Goal: Task Accomplishment & Management: Manage account settings

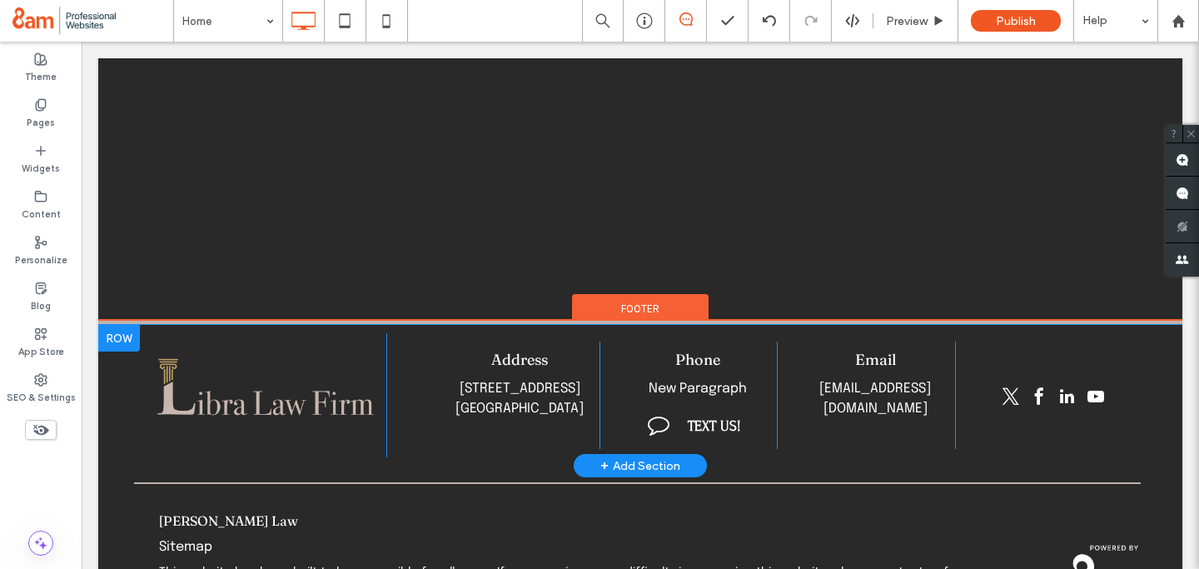
click at [116, 325] on div at bounding box center [119, 338] width 42 height 27
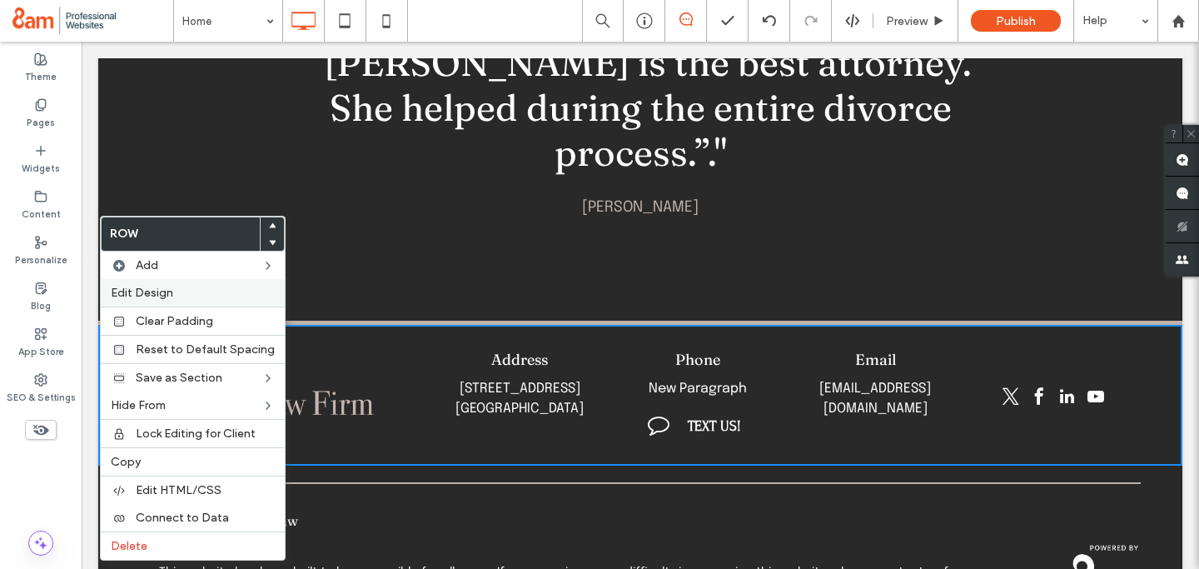
click at [141, 286] on span "Edit Design" at bounding box center [142, 293] width 62 height 14
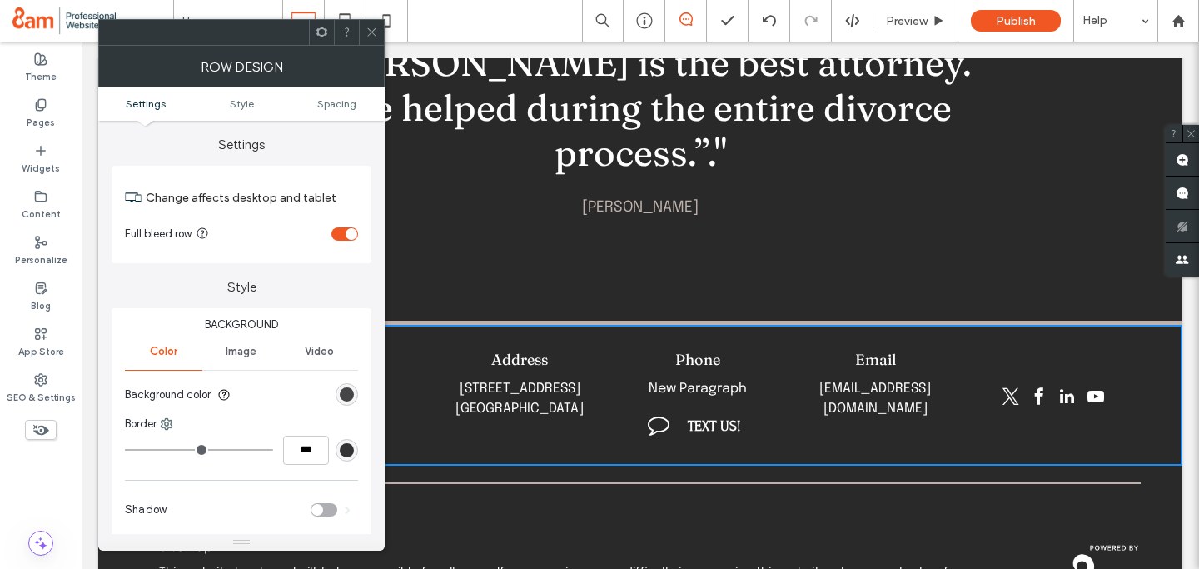
click at [346, 396] on div "rgb(41, 41, 41)" at bounding box center [347, 394] width 14 height 14
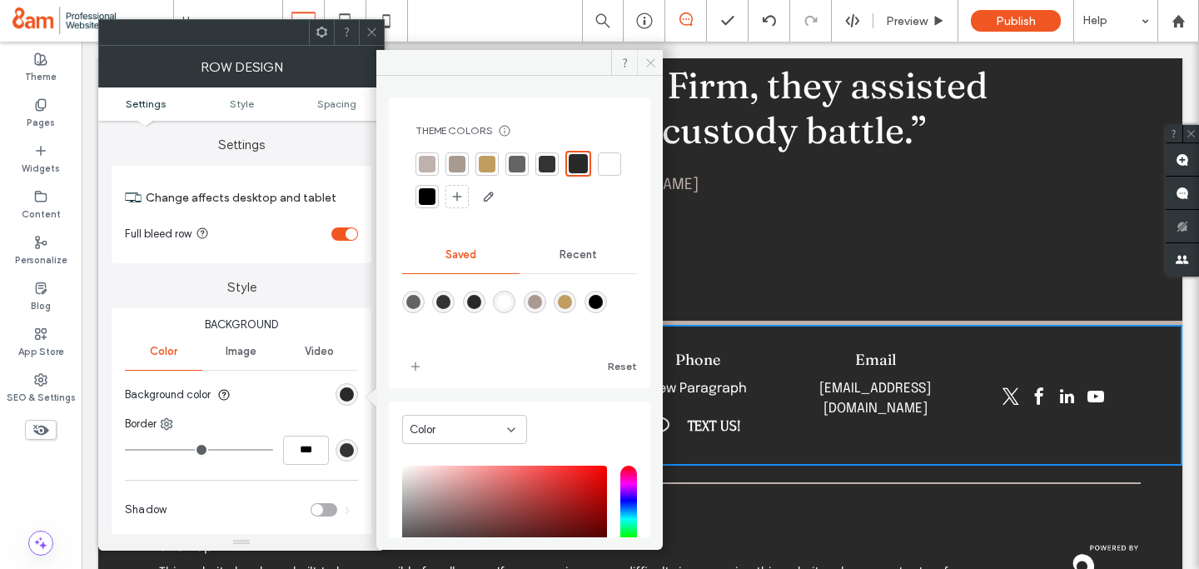
click at [652, 59] on icon at bounding box center [651, 63] width 12 height 12
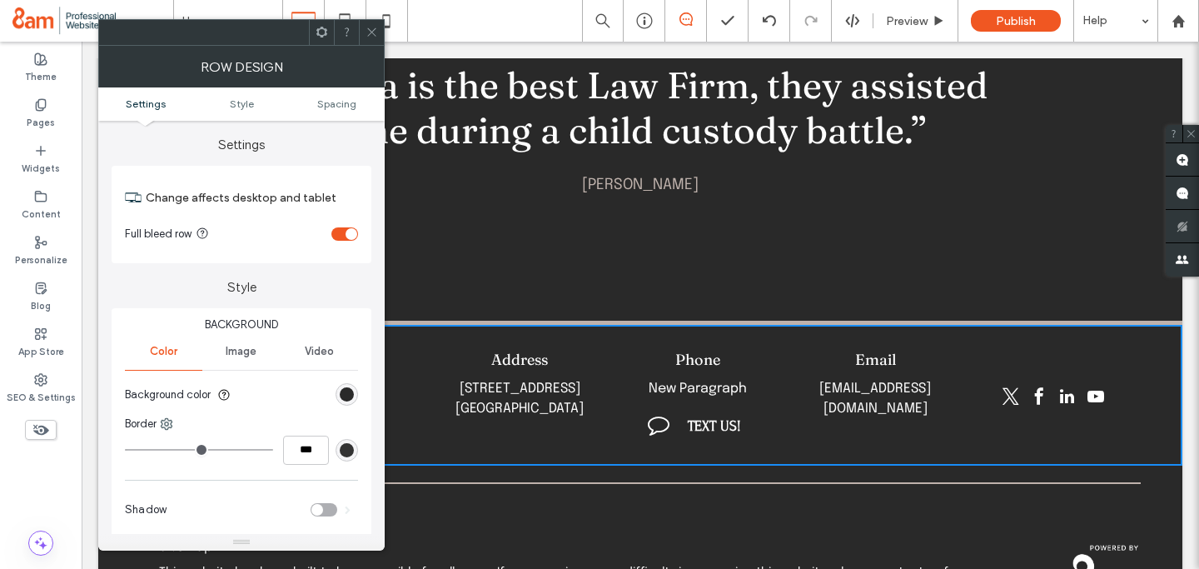
click at [374, 36] on icon at bounding box center [372, 32] width 12 height 12
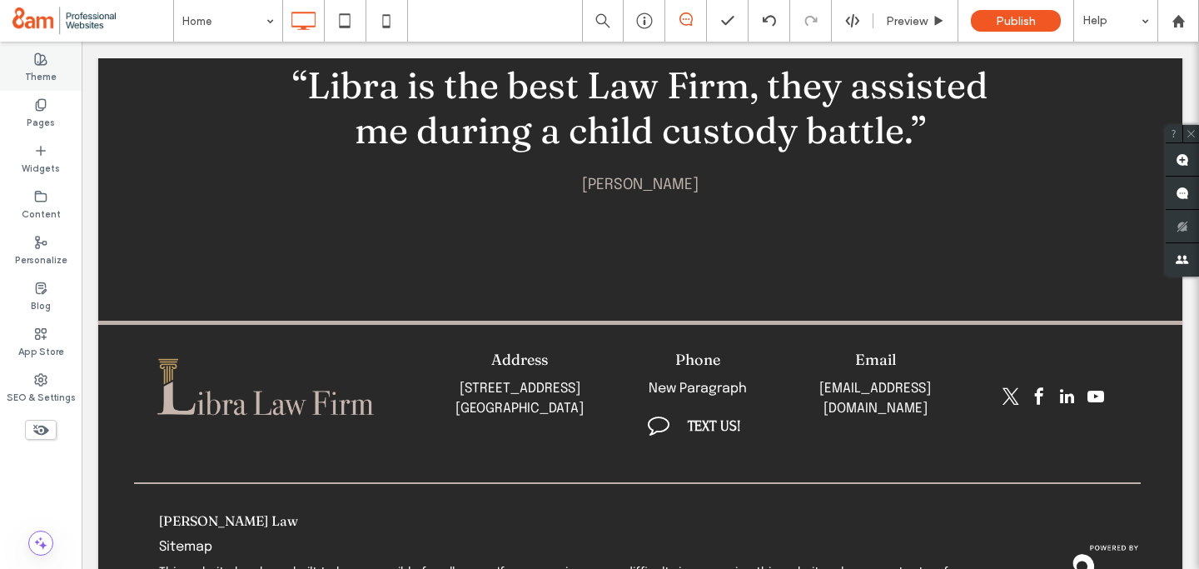
click at [27, 67] on label "Theme" at bounding box center [41, 75] width 32 height 18
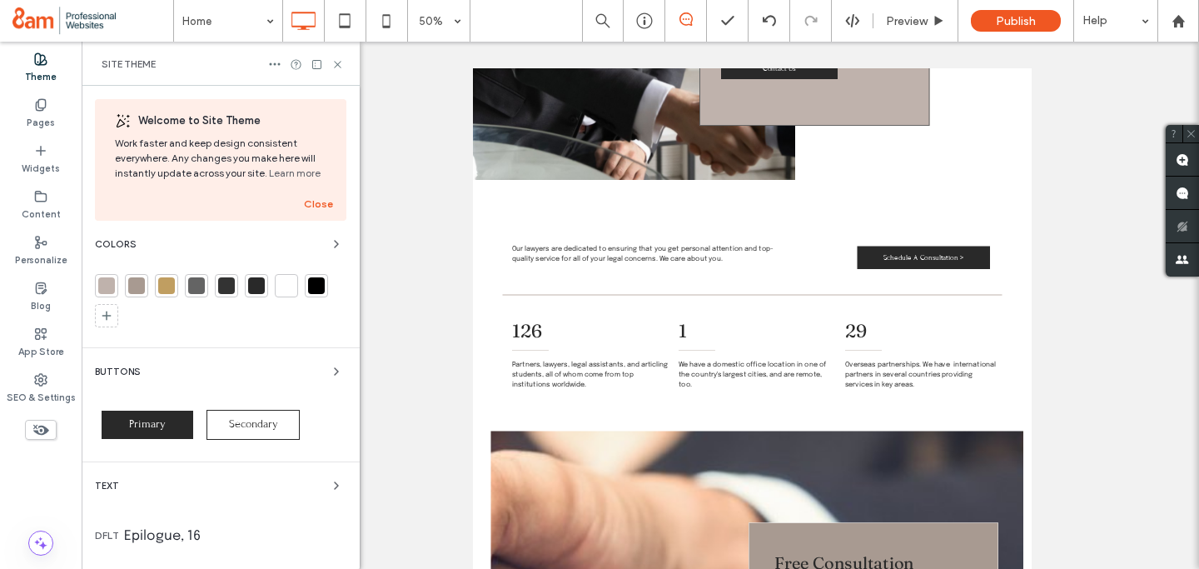
scroll to position [1954, 0]
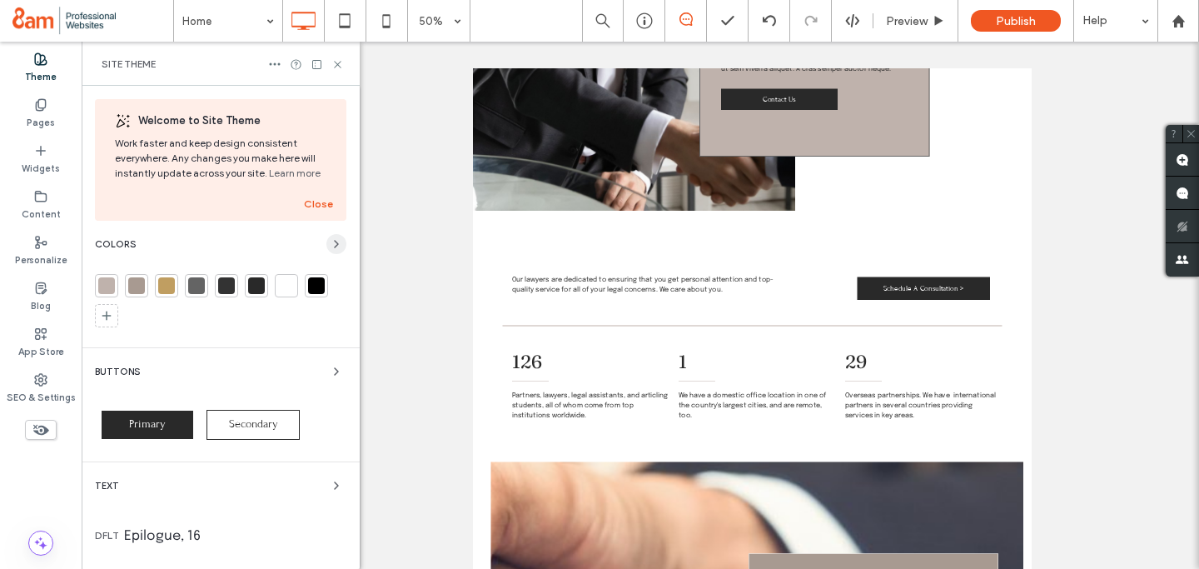
click at [330, 240] on icon "button" at bounding box center [336, 243] width 13 height 13
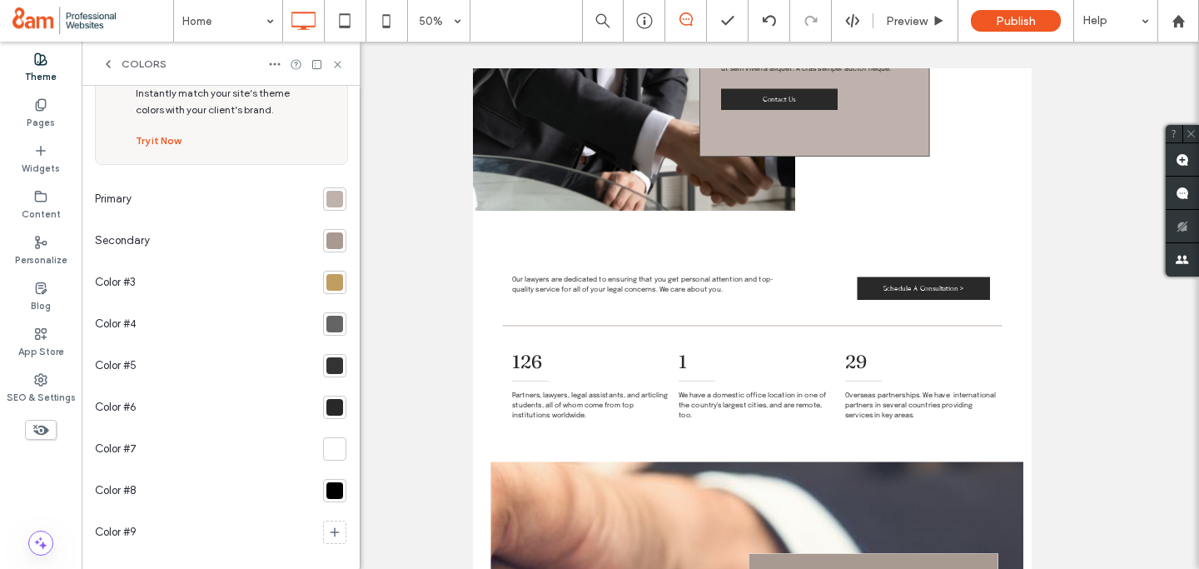
scroll to position [84, 0]
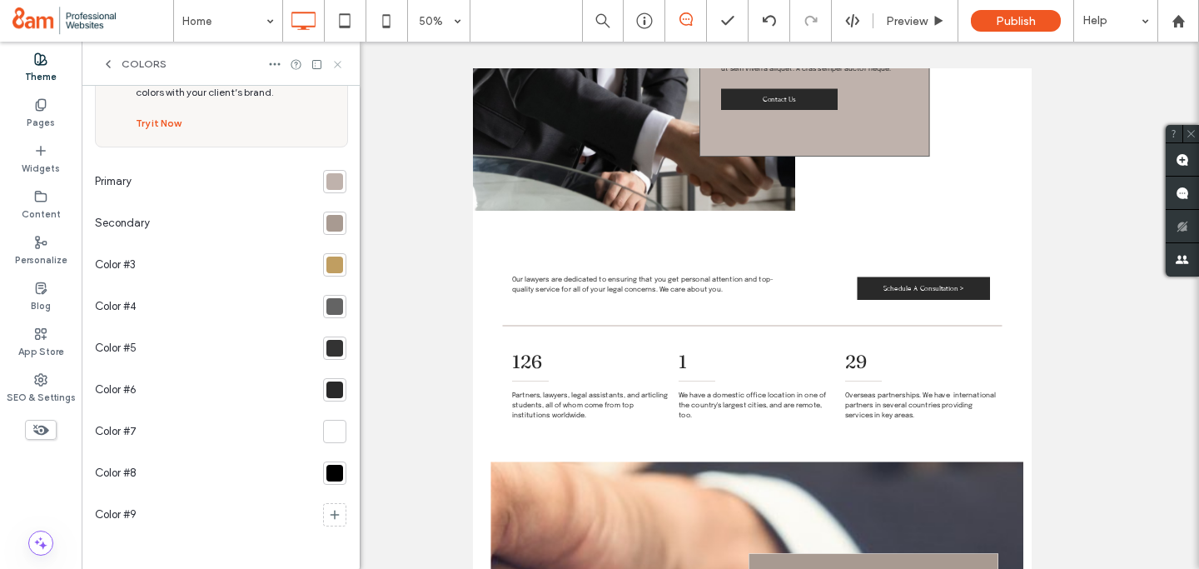
click at [332, 62] on icon at bounding box center [338, 64] width 12 height 12
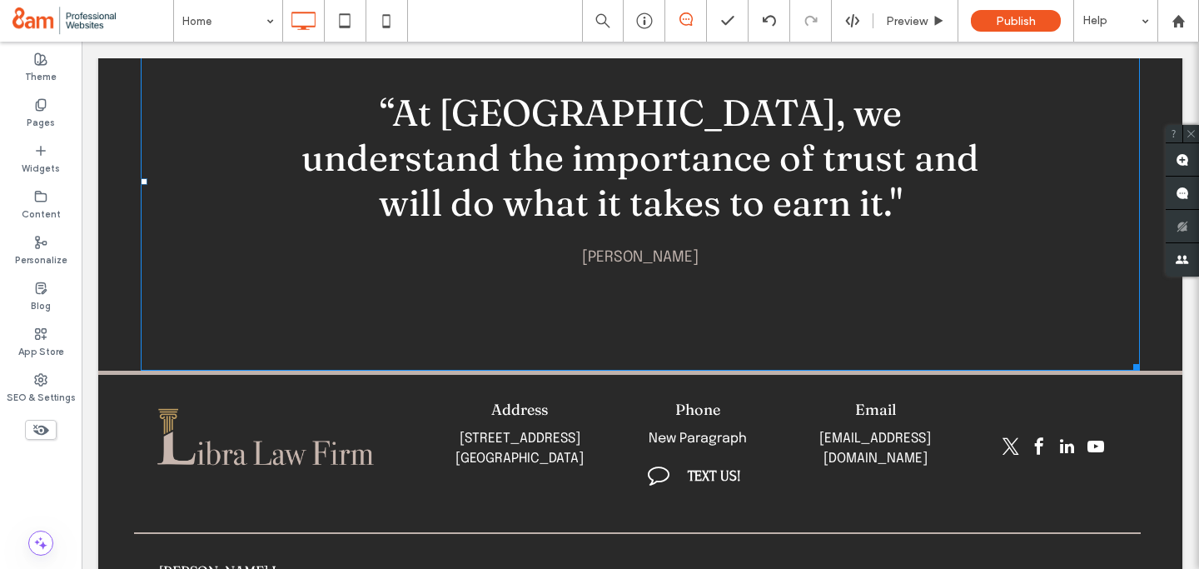
scroll to position [3623, 0]
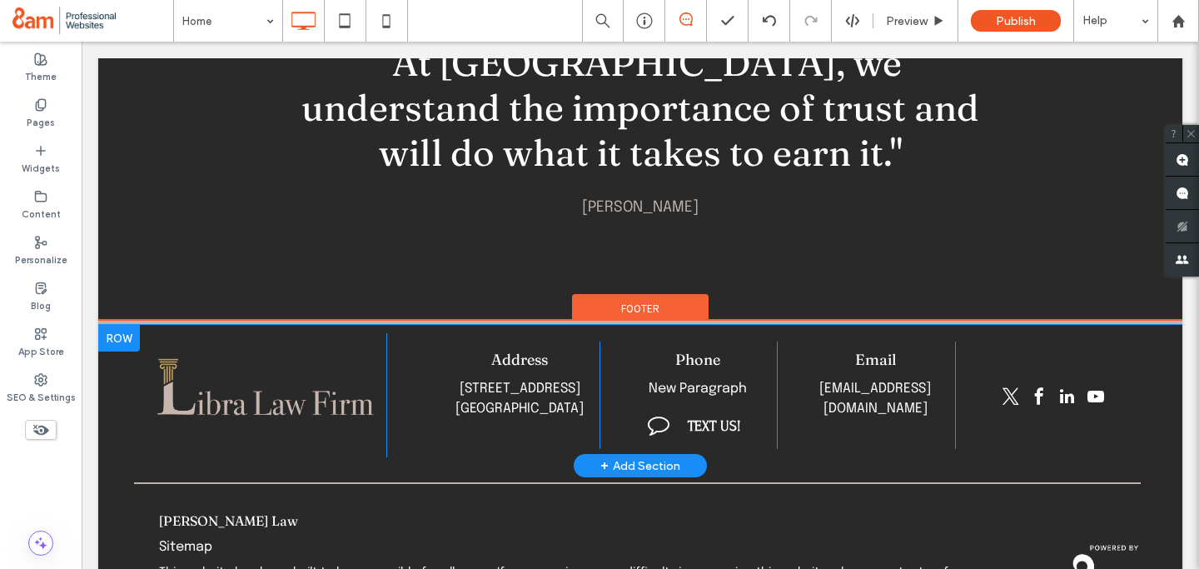
click at [107, 325] on div at bounding box center [119, 338] width 42 height 27
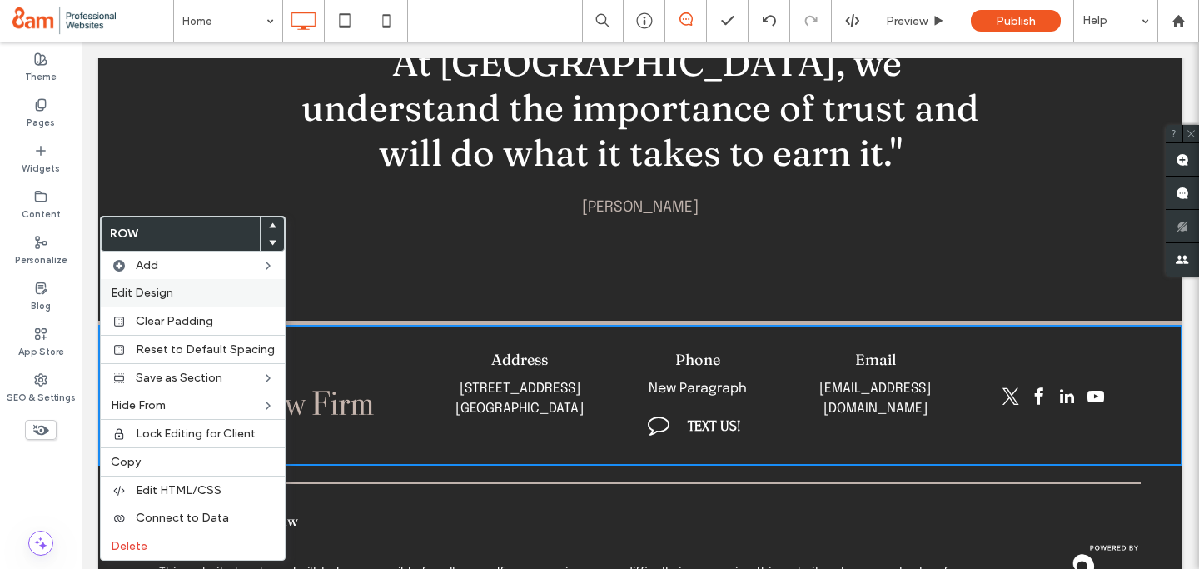
click at [146, 287] on span "Edit Design" at bounding box center [142, 293] width 62 height 14
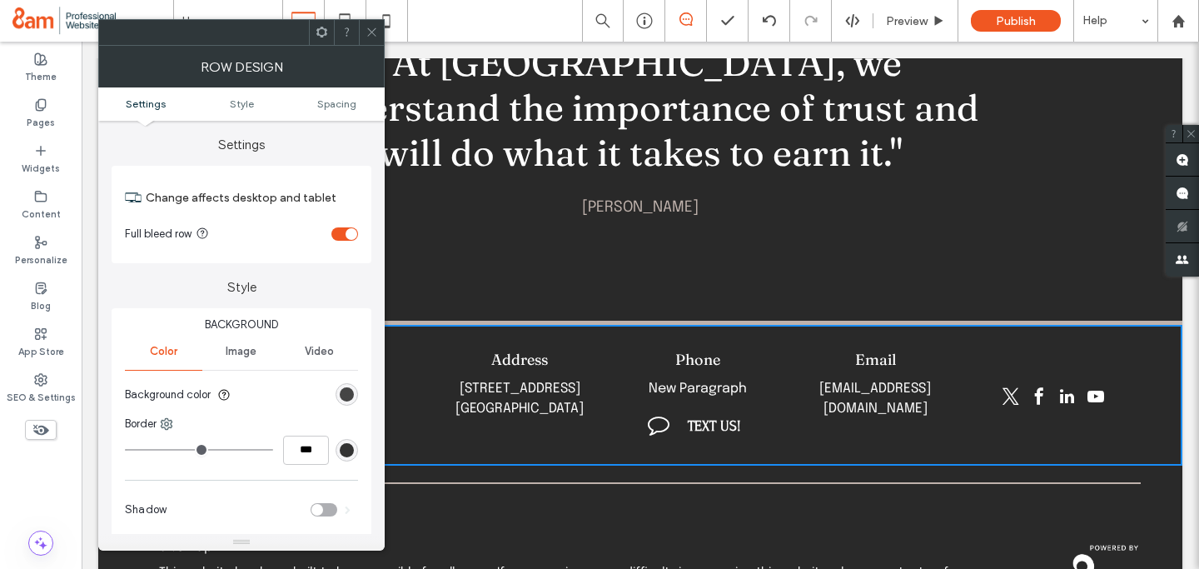
click at [343, 394] on div "rgb(41, 41, 41)" at bounding box center [347, 394] width 14 height 14
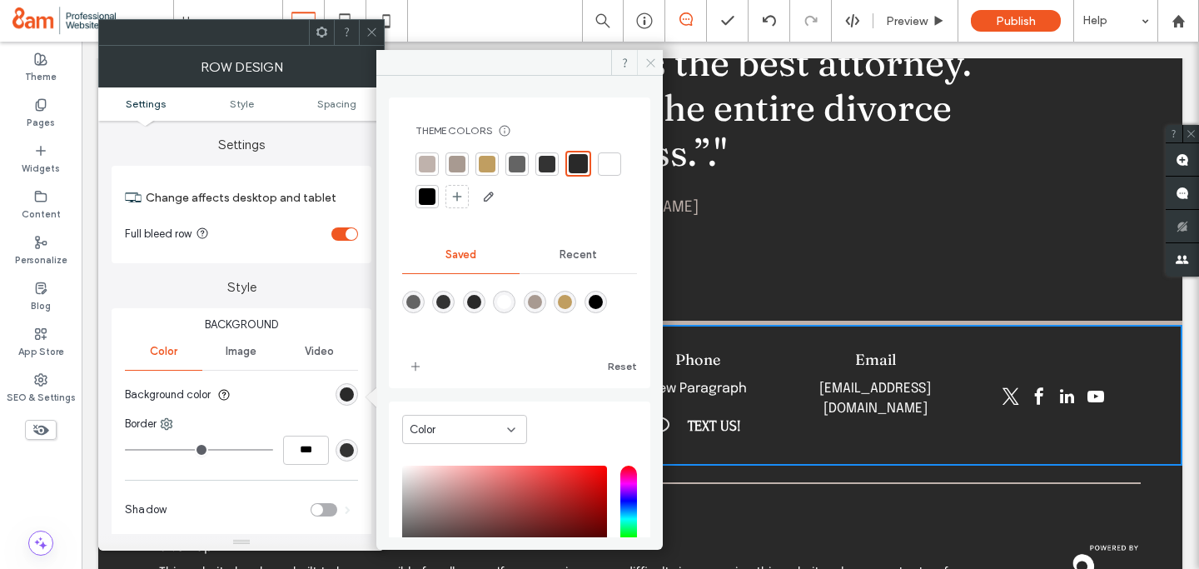
click at [650, 59] on icon at bounding box center [651, 63] width 12 height 12
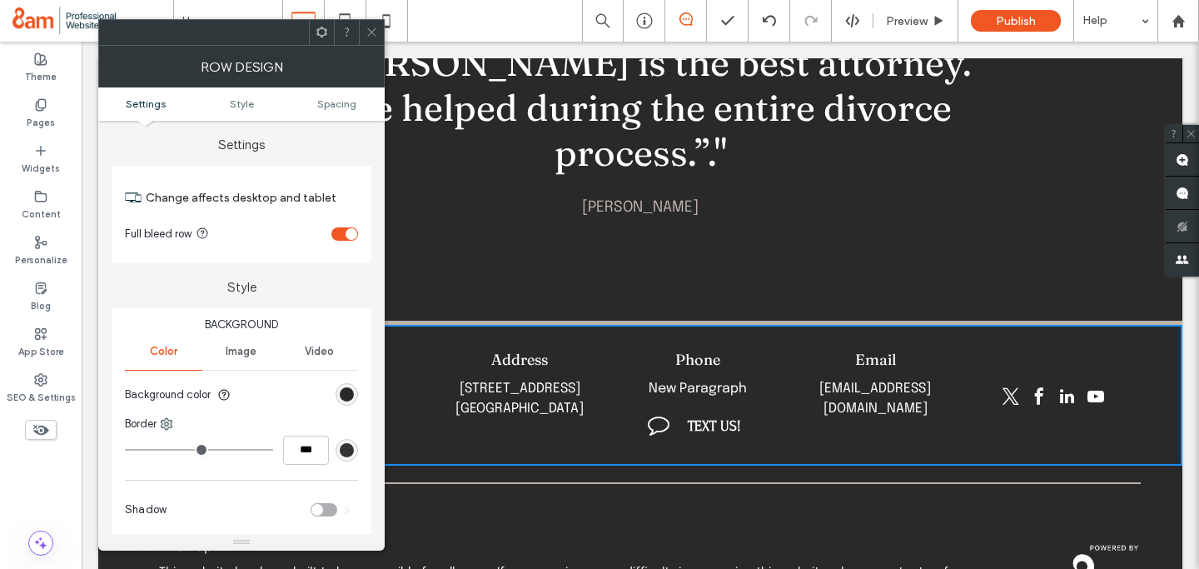
click at [373, 29] on icon at bounding box center [372, 32] width 12 height 12
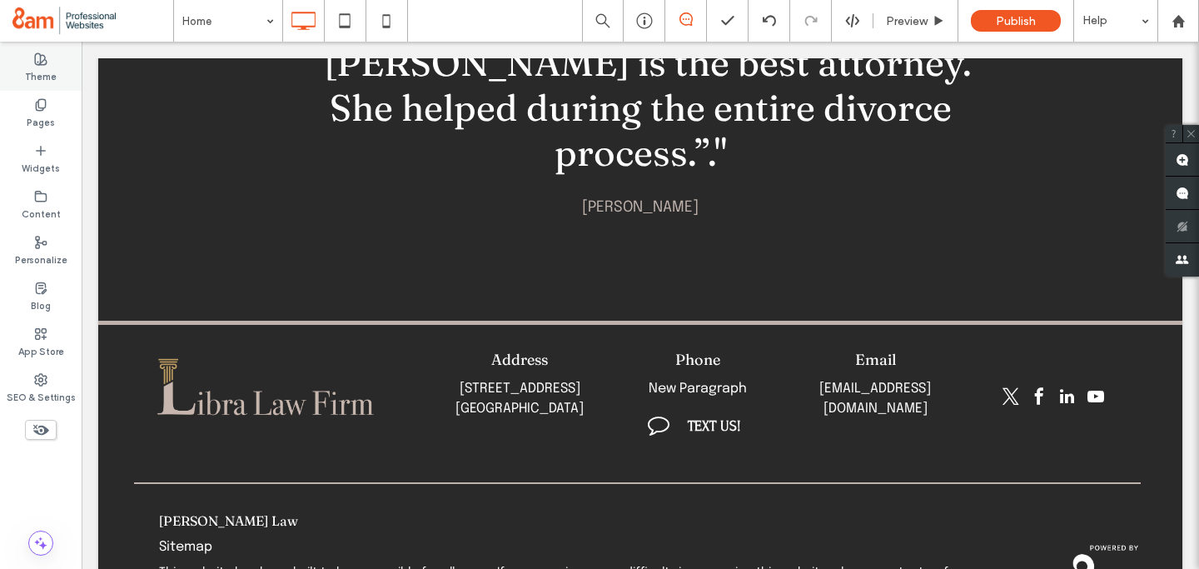
click at [24, 60] on div "Theme" at bounding box center [41, 68] width 82 height 46
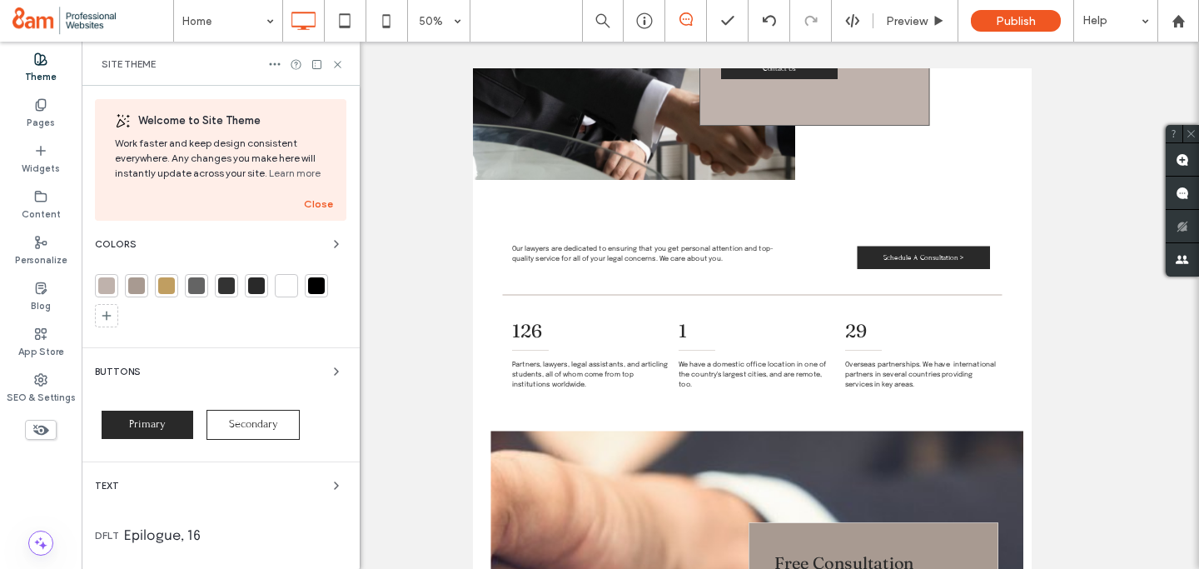
scroll to position [1954, 0]
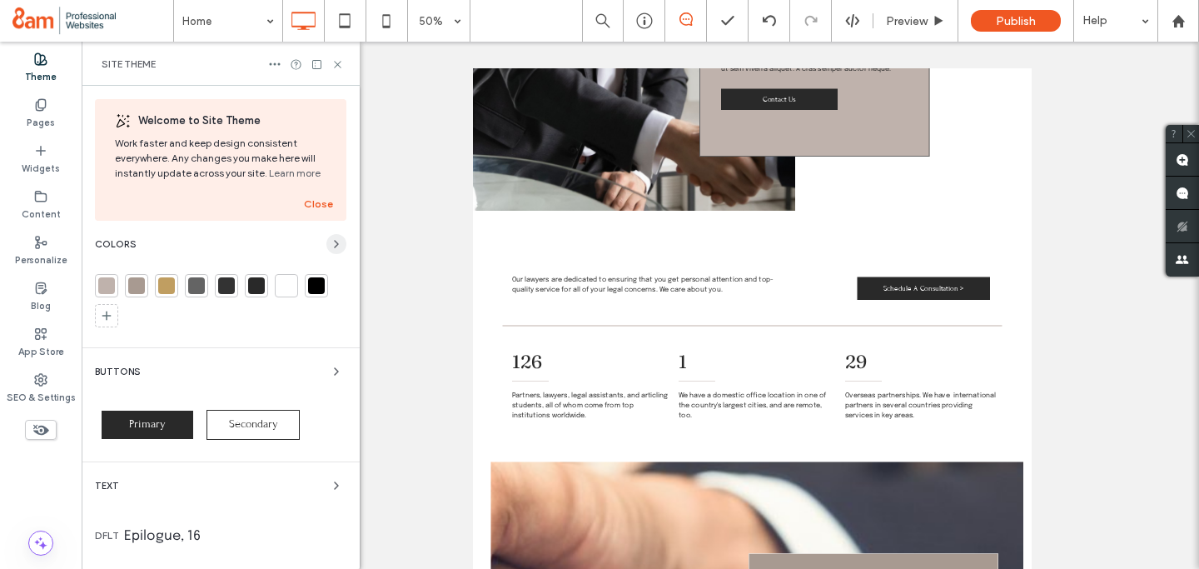
click at [331, 242] on icon "button" at bounding box center [336, 243] width 13 height 13
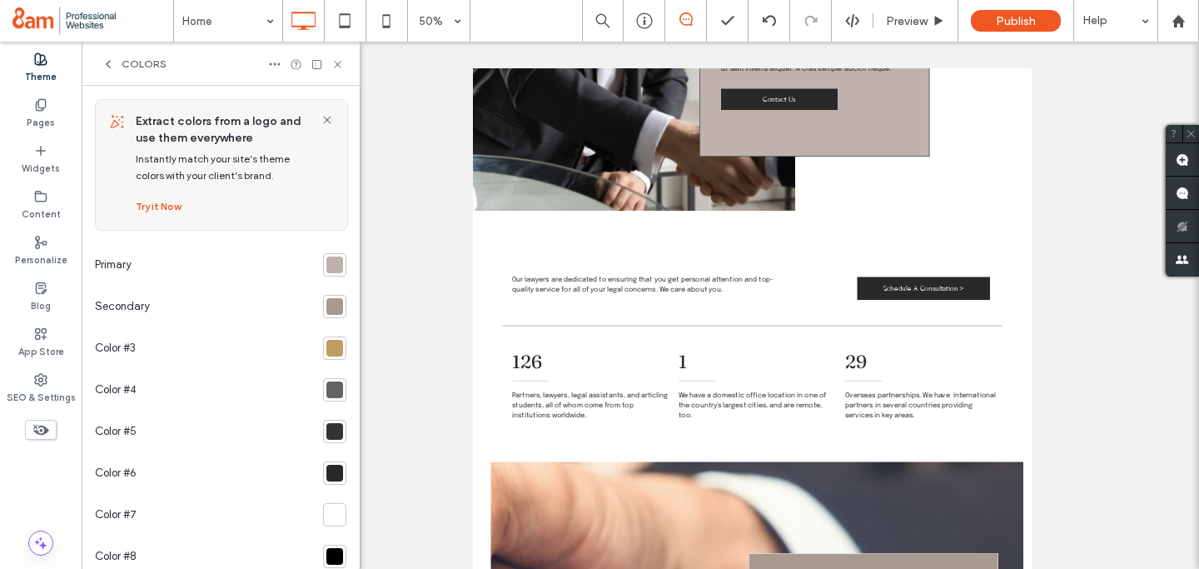
scroll to position [84, 0]
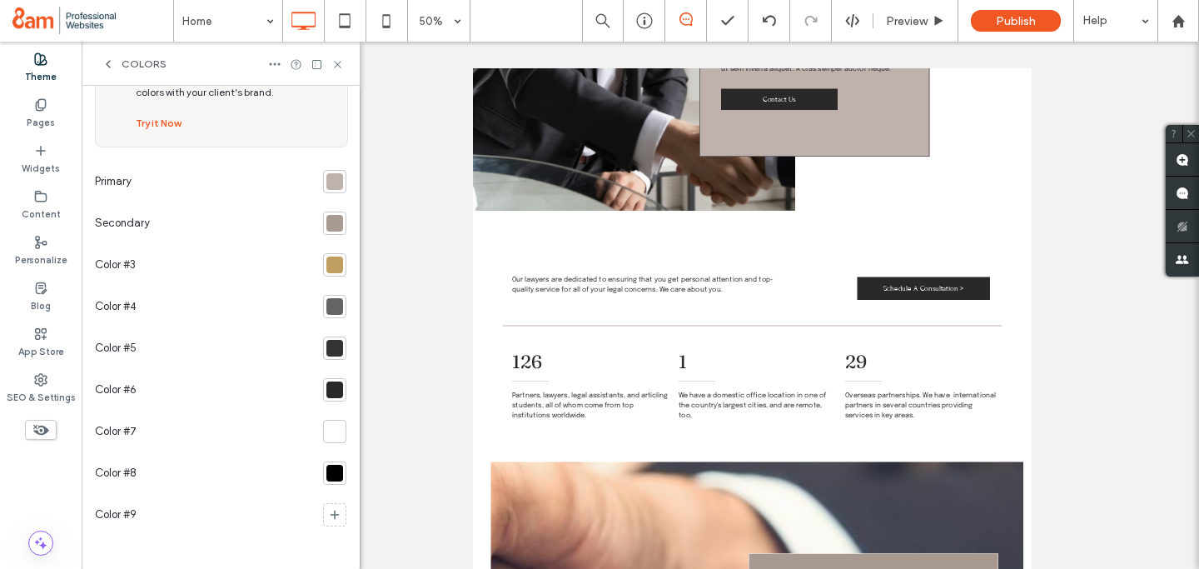
click at [327, 387] on div at bounding box center [335, 389] width 17 height 17
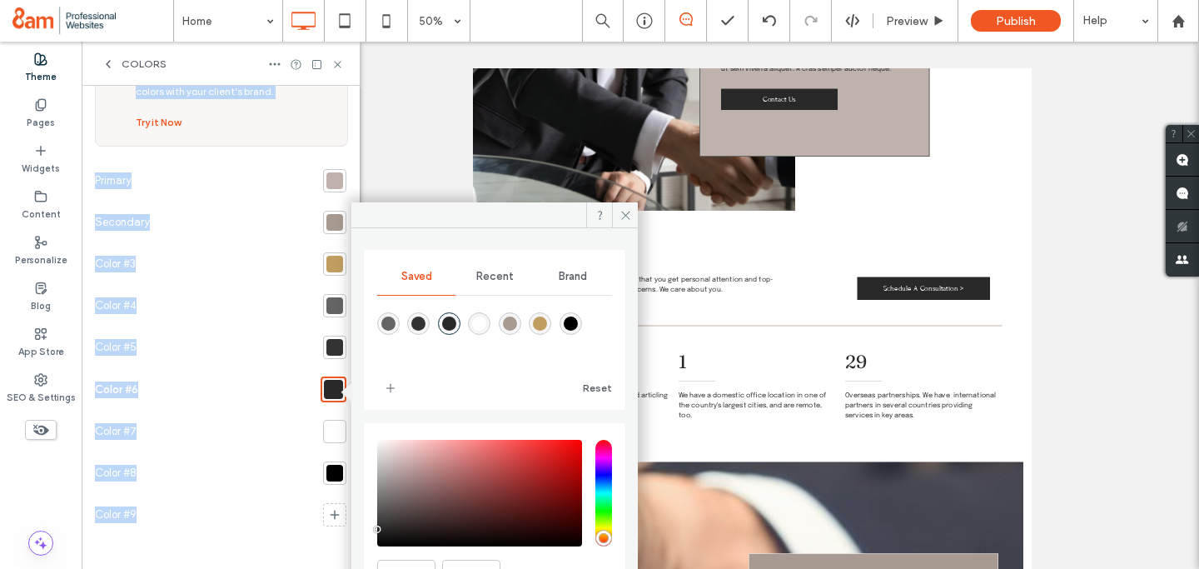
drag, startPoint x: 398, startPoint y: 218, endPoint x: 411, endPoint y: 187, distance: 34.0
click at [411, 187] on div "Theme Pages Widgets Content Personalize Blog App Store SEO & Settings Colors Sa…" at bounding box center [599, 305] width 1199 height 527
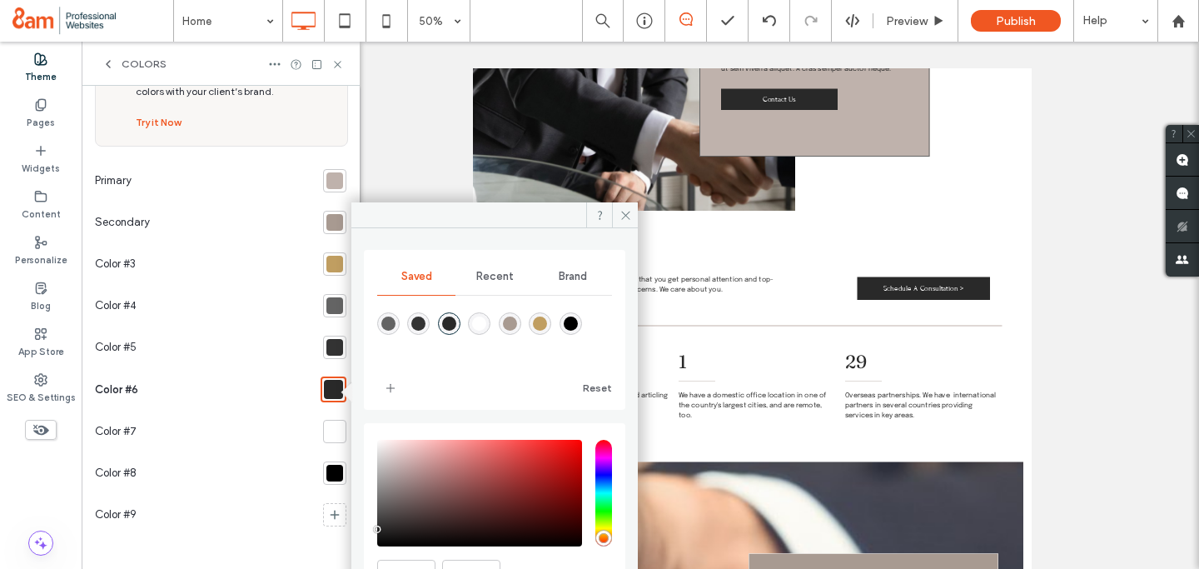
click at [464, 202] on div at bounding box center [495, 215] width 287 height 26
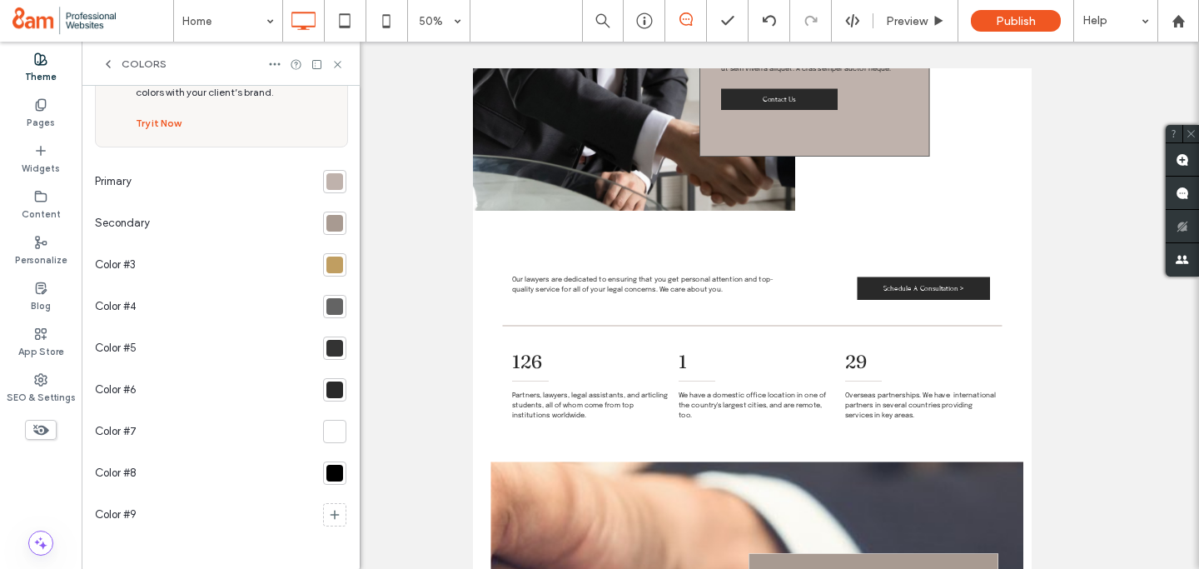
click at [331, 387] on div at bounding box center [335, 389] width 17 height 17
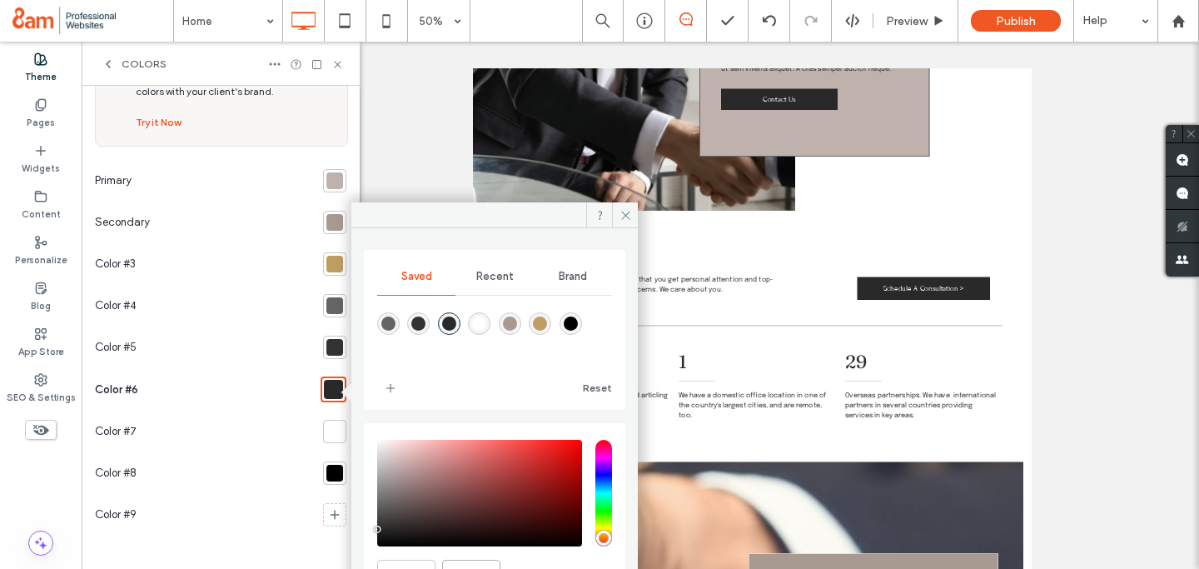
click at [465, 563] on input "*******" at bounding box center [471, 574] width 58 height 29
paste input "color picker textbox"
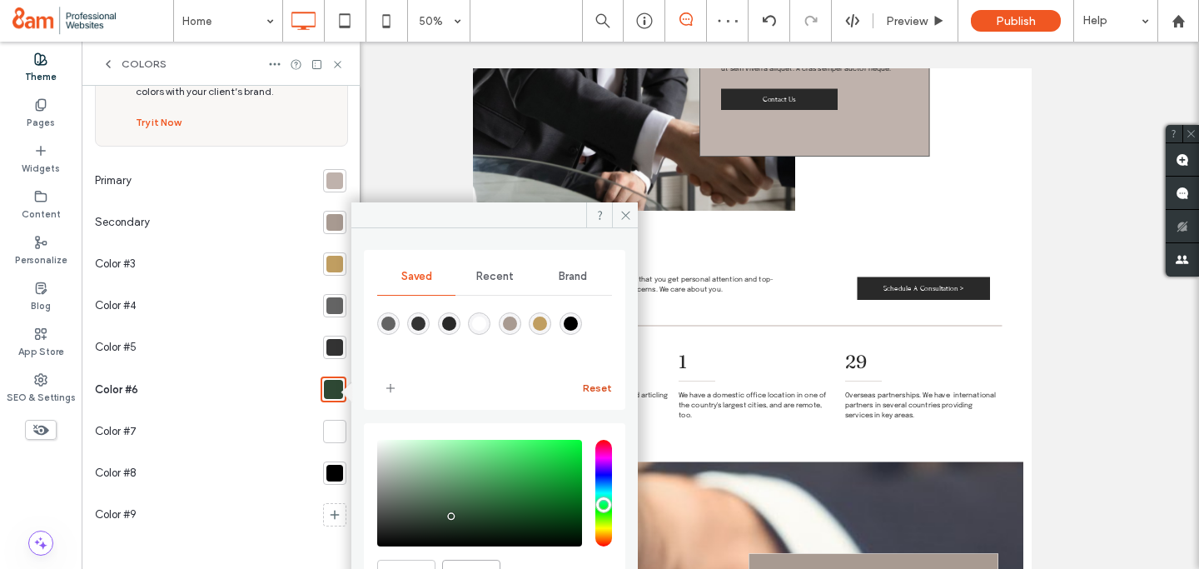
type input "*******"
click at [601, 387] on button "Reset" at bounding box center [597, 388] width 29 height 20
click at [388, 387] on use "add color" at bounding box center [390, 388] width 8 height 8
click at [627, 215] on icon at bounding box center [626, 215] width 12 height 12
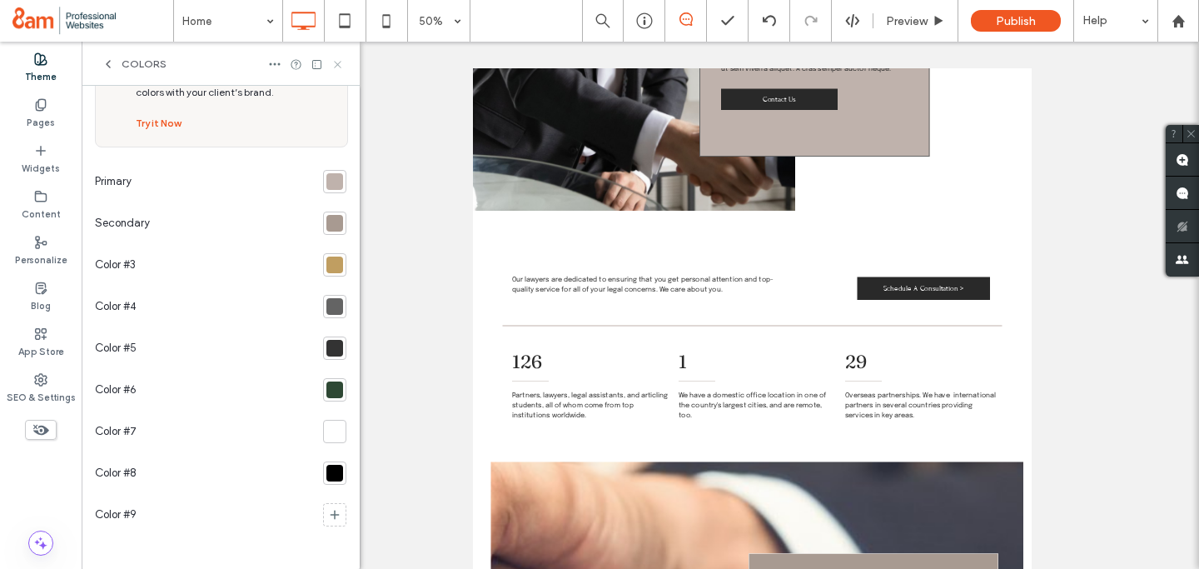
click at [339, 61] on icon at bounding box center [338, 64] width 12 height 12
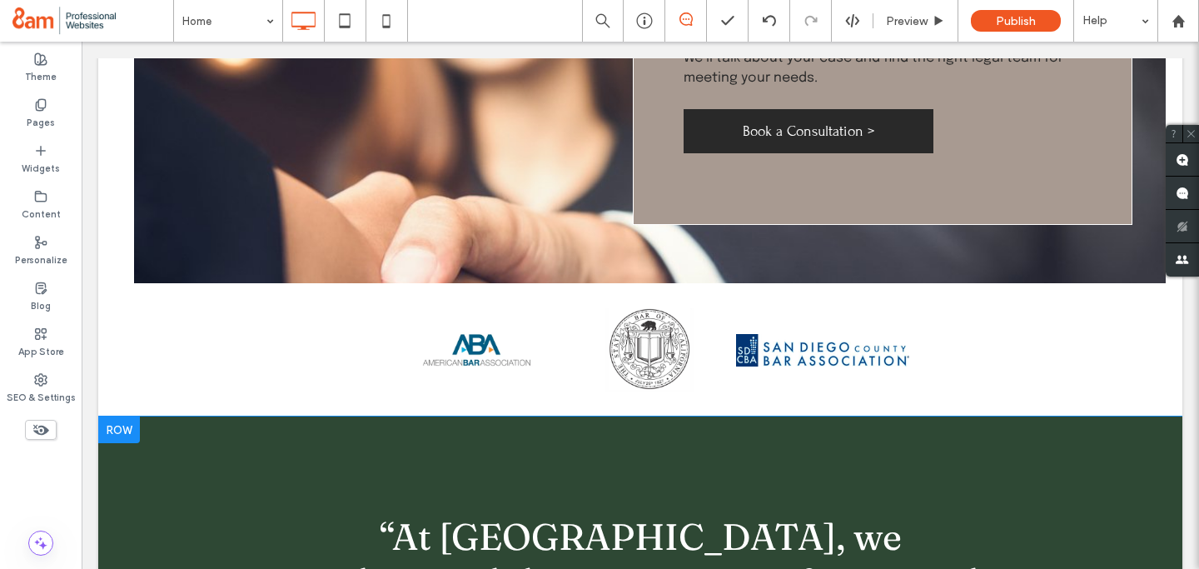
scroll to position [3152, 0]
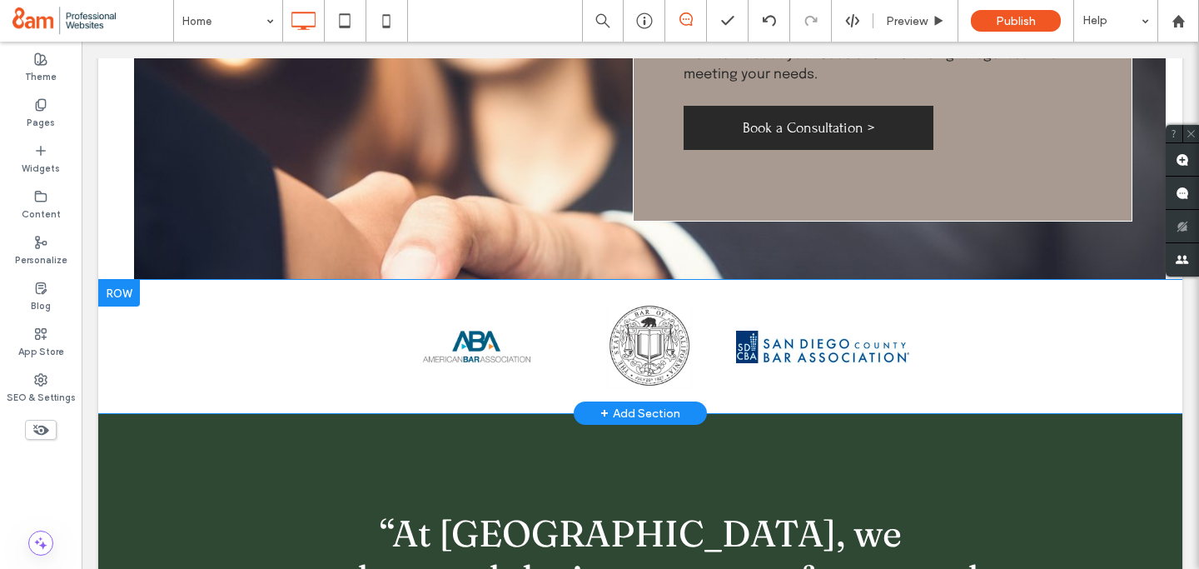
click at [112, 280] on div at bounding box center [119, 293] width 42 height 27
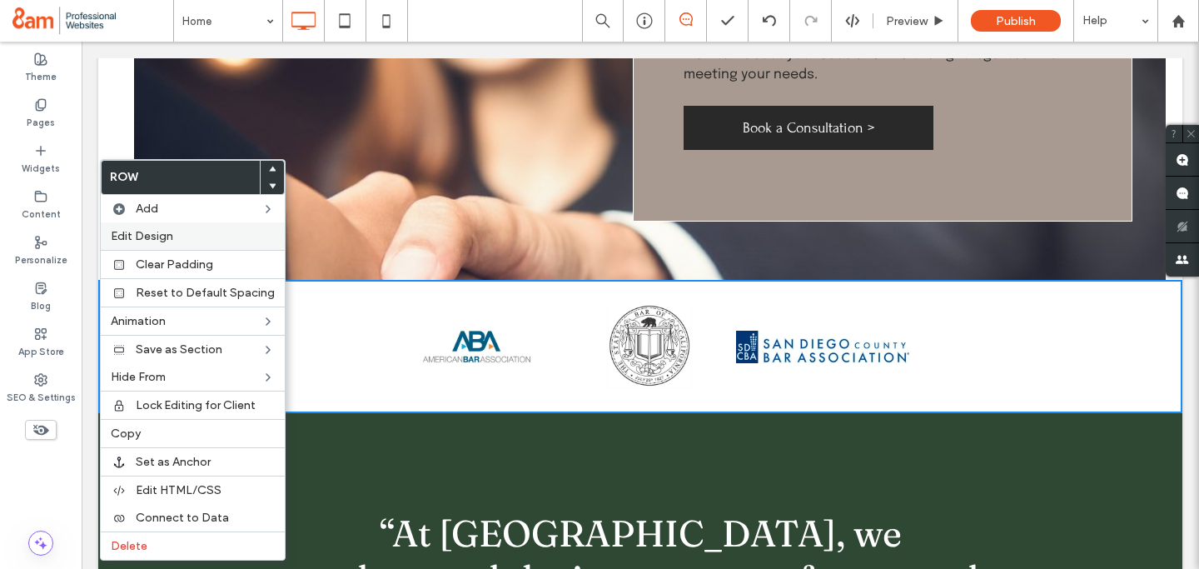
click at [152, 231] on span "Edit Design" at bounding box center [142, 236] width 62 height 14
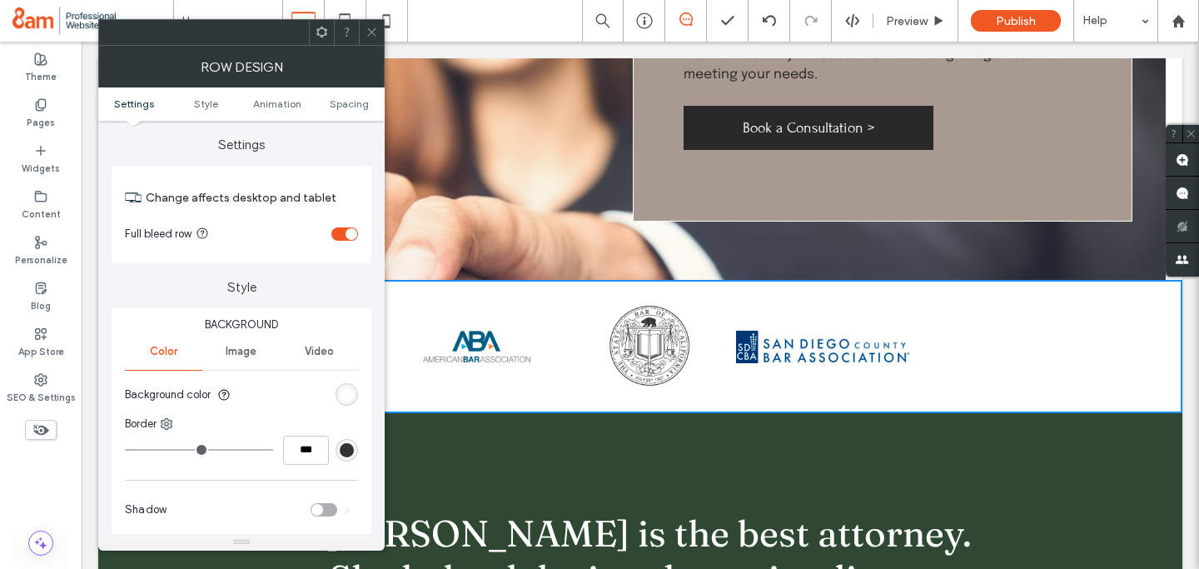
click at [342, 397] on div "rgb(255, 255, 255)" at bounding box center [347, 394] width 14 height 14
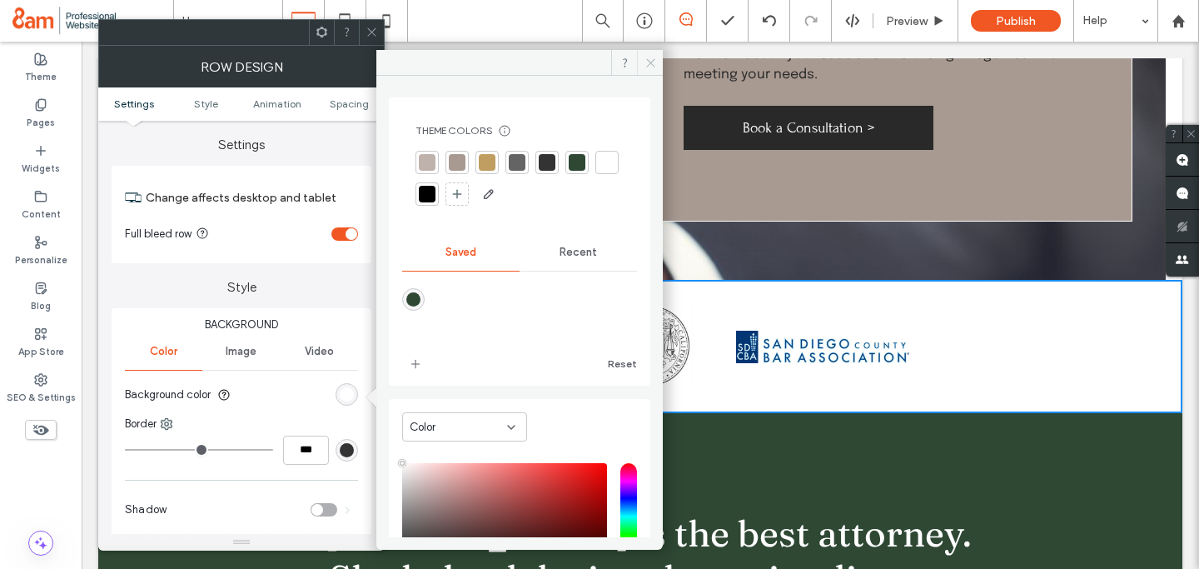
click at [642, 66] on span at bounding box center [650, 62] width 26 height 25
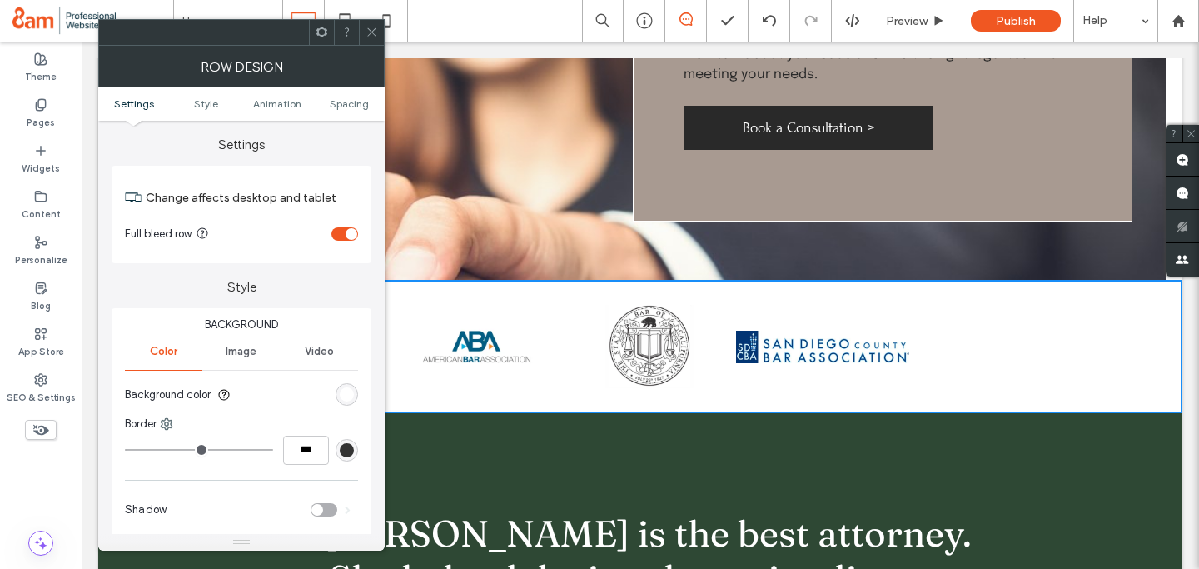
click at [366, 32] on icon at bounding box center [372, 32] width 12 height 12
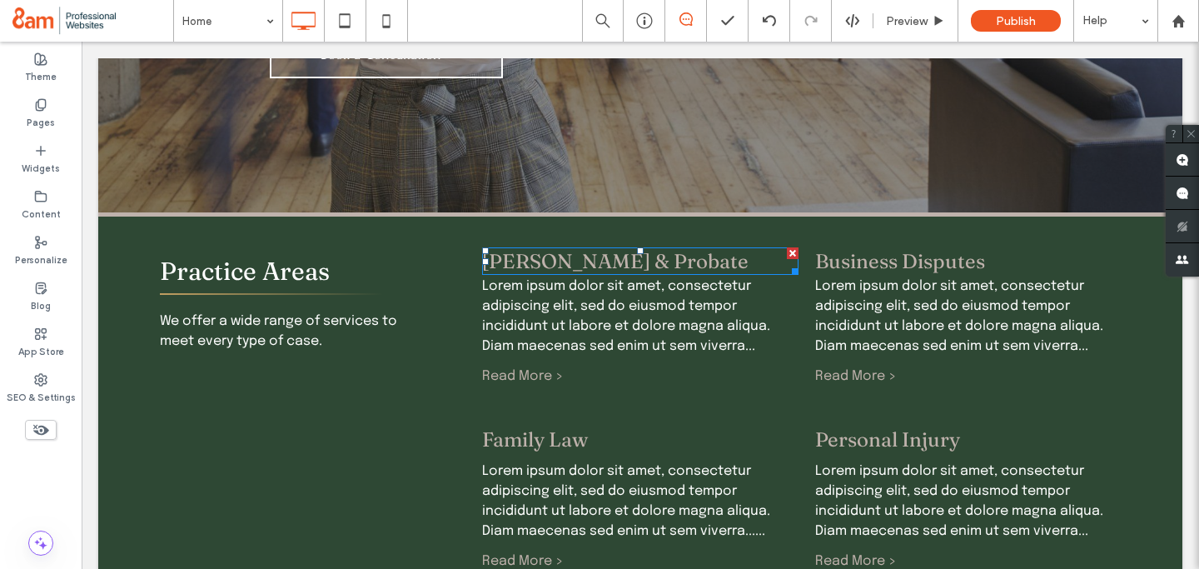
scroll to position [521, 0]
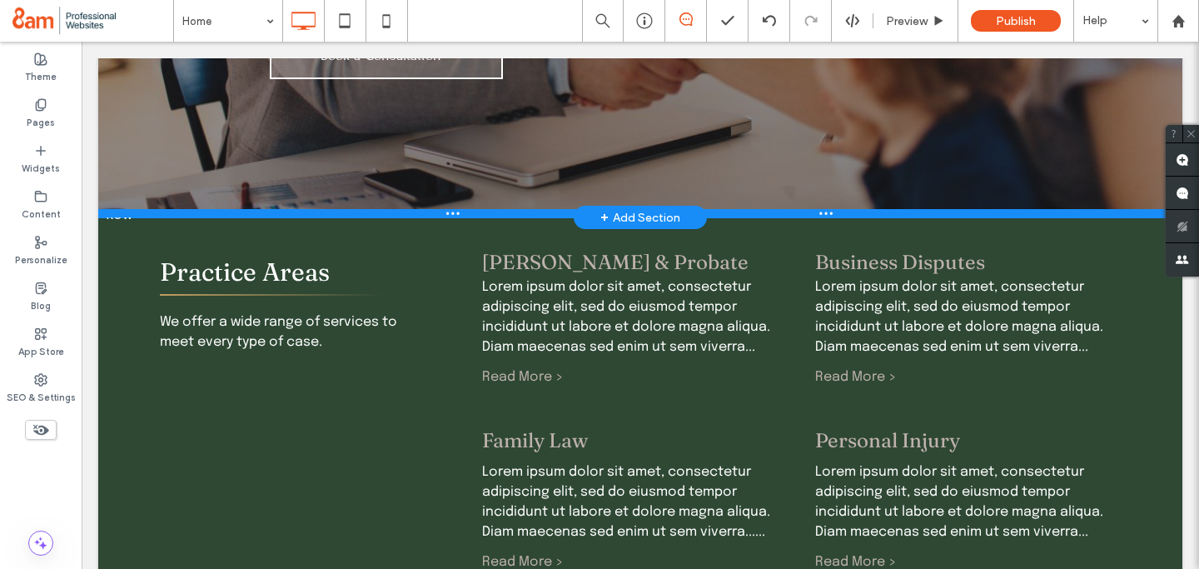
click at [114, 209] on div at bounding box center [640, 213] width 1085 height 8
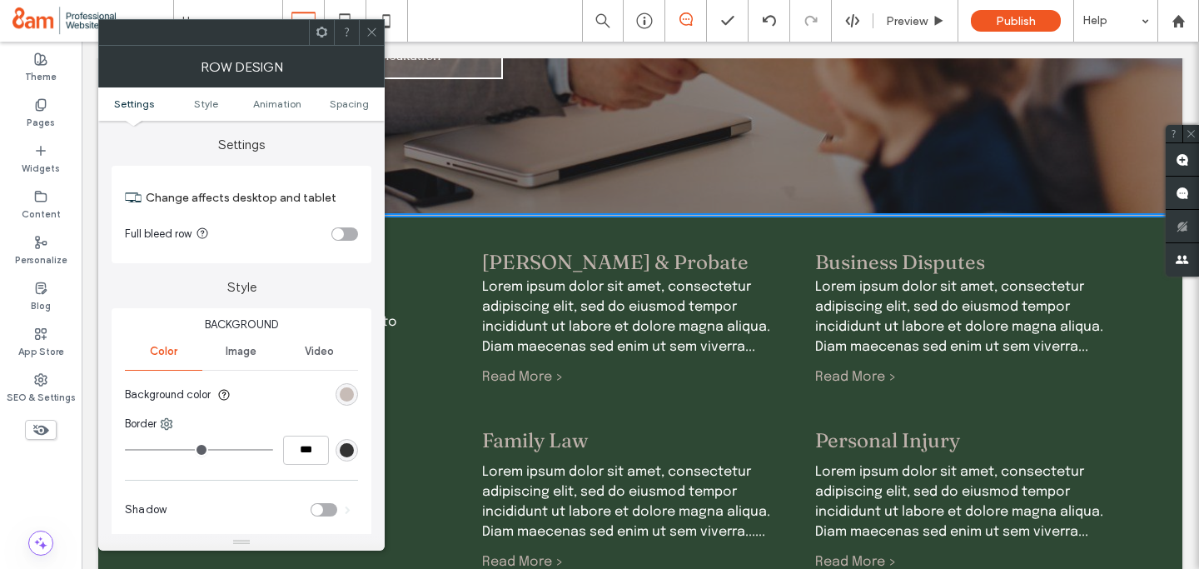
click at [346, 388] on div "rgb(191, 178, 172)" at bounding box center [347, 394] width 14 height 14
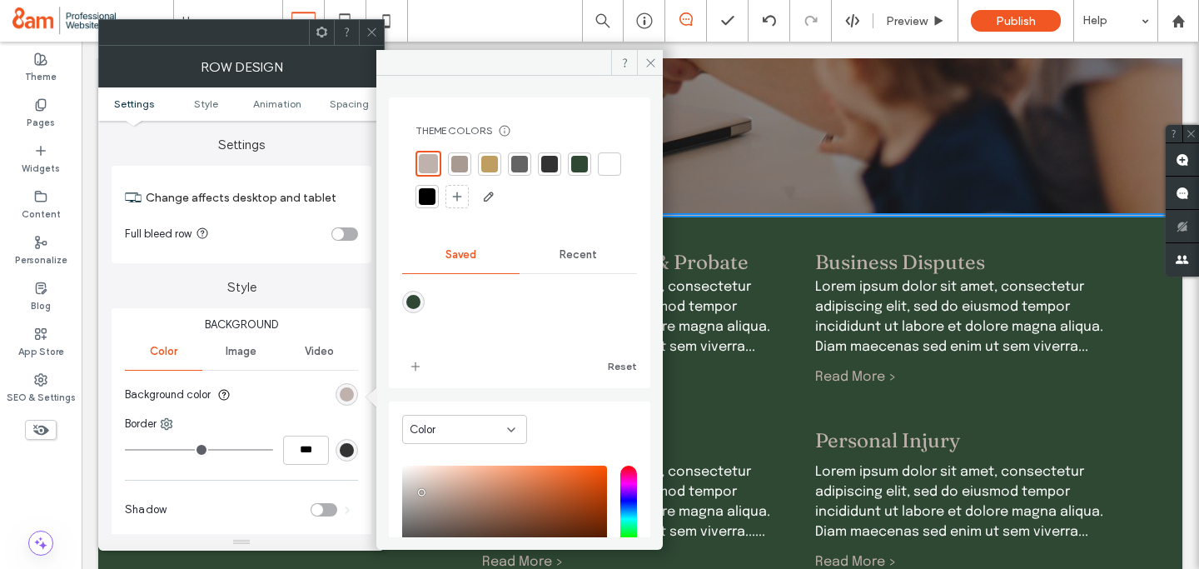
click at [373, 36] on icon at bounding box center [372, 32] width 12 height 12
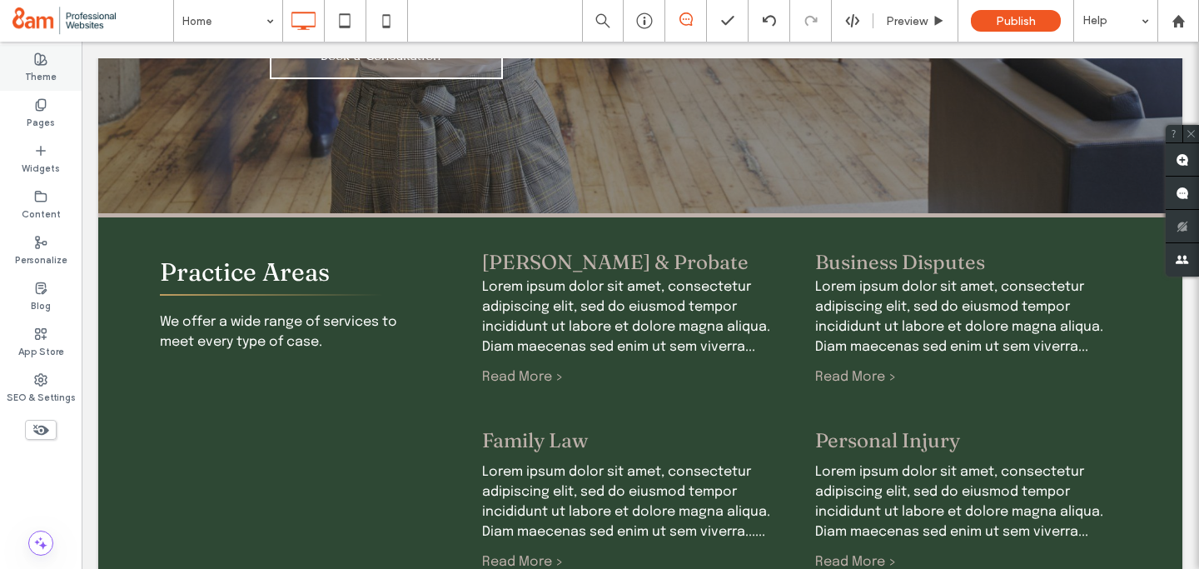
click at [52, 68] on label "Theme" at bounding box center [41, 75] width 32 height 18
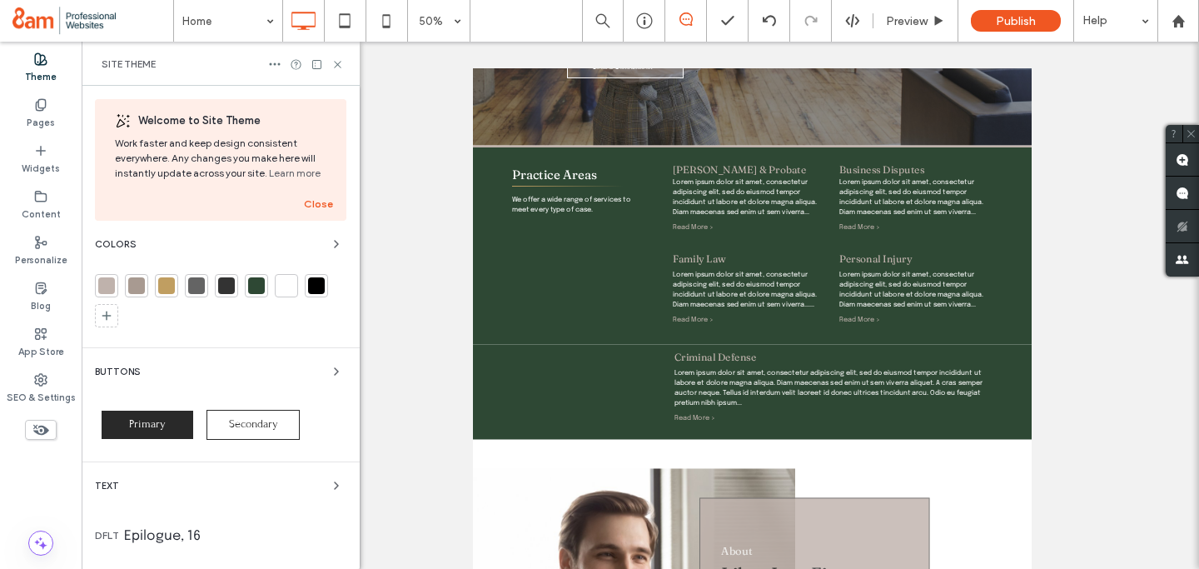
click at [108, 284] on div at bounding box center [106, 285] width 17 height 17
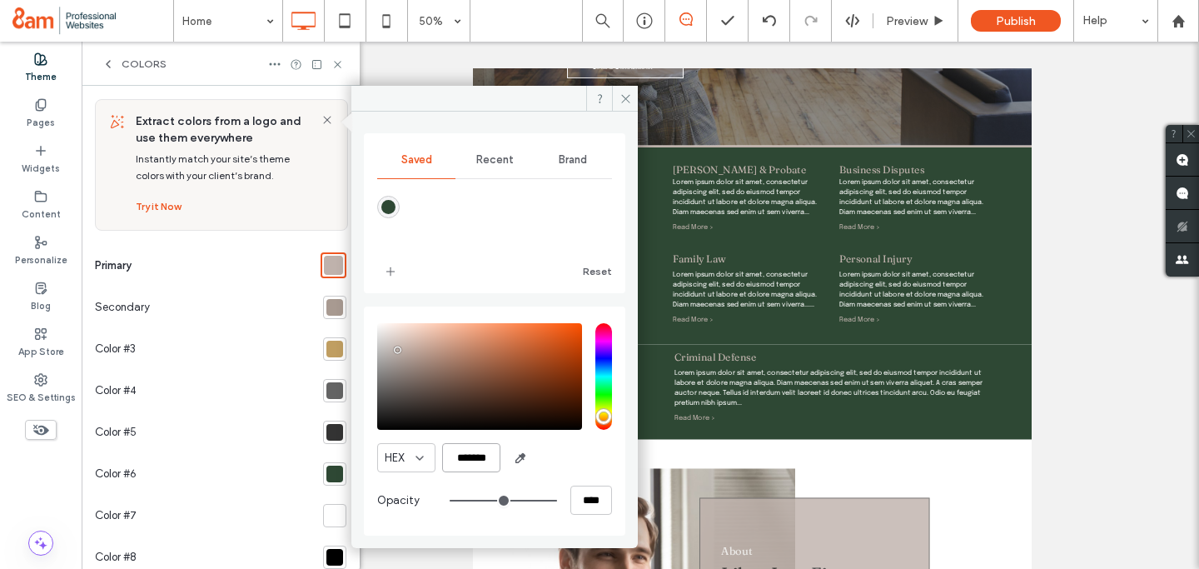
click at [468, 457] on input "*******" at bounding box center [471, 457] width 58 height 29
paste input "color picker textbox"
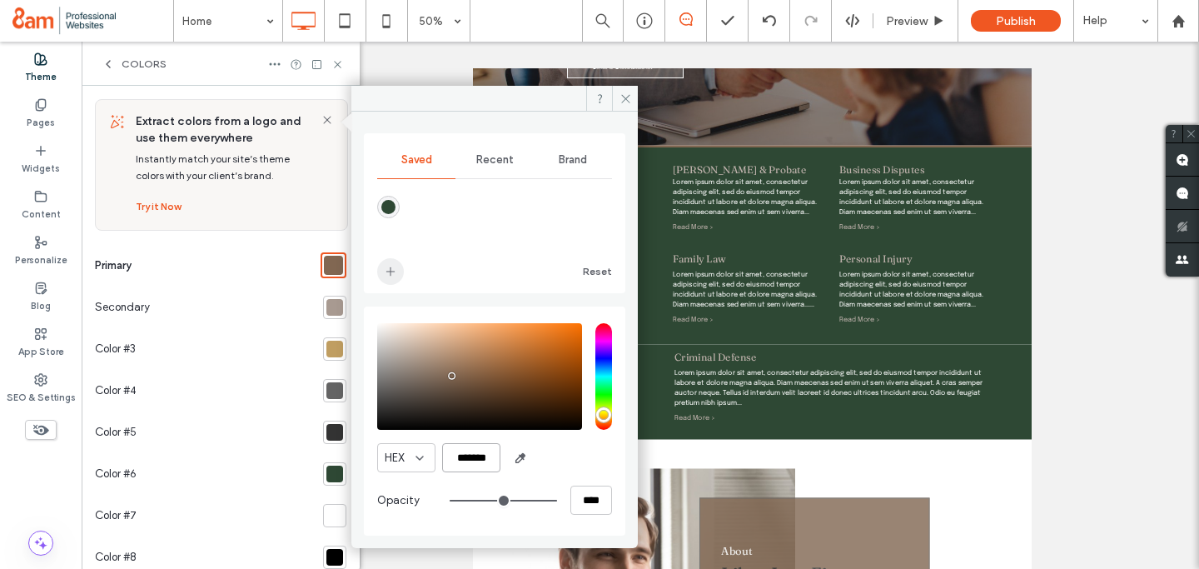
type input "*******"
click at [394, 272] on icon "add color" at bounding box center [390, 271] width 13 height 13
click at [618, 90] on span at bounding box center [625, 98] width 26 height 25
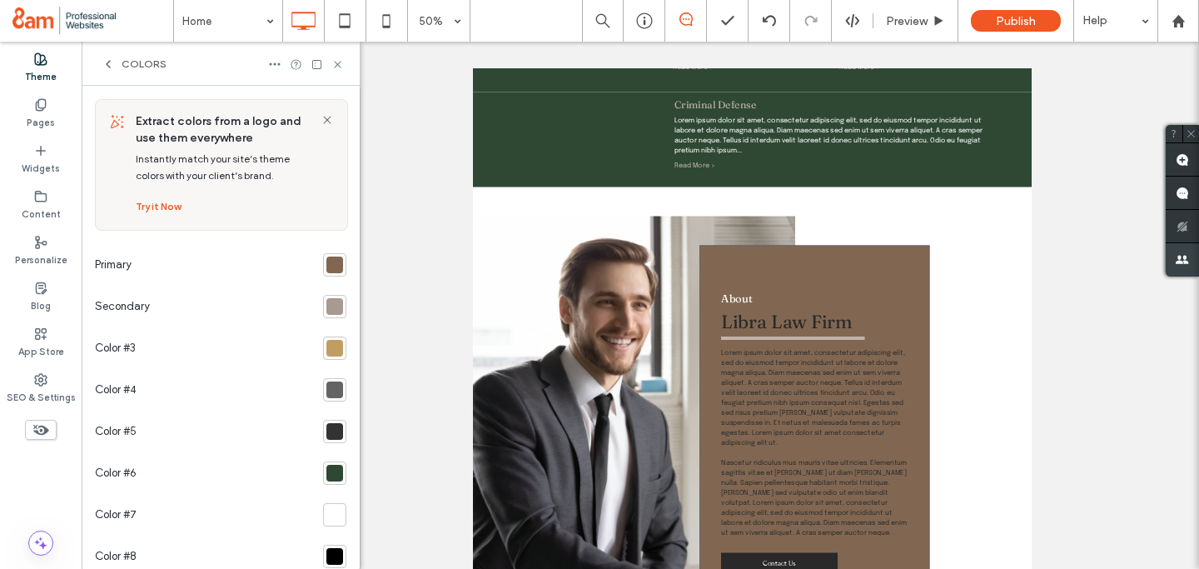
scroll to position [1029, 0]
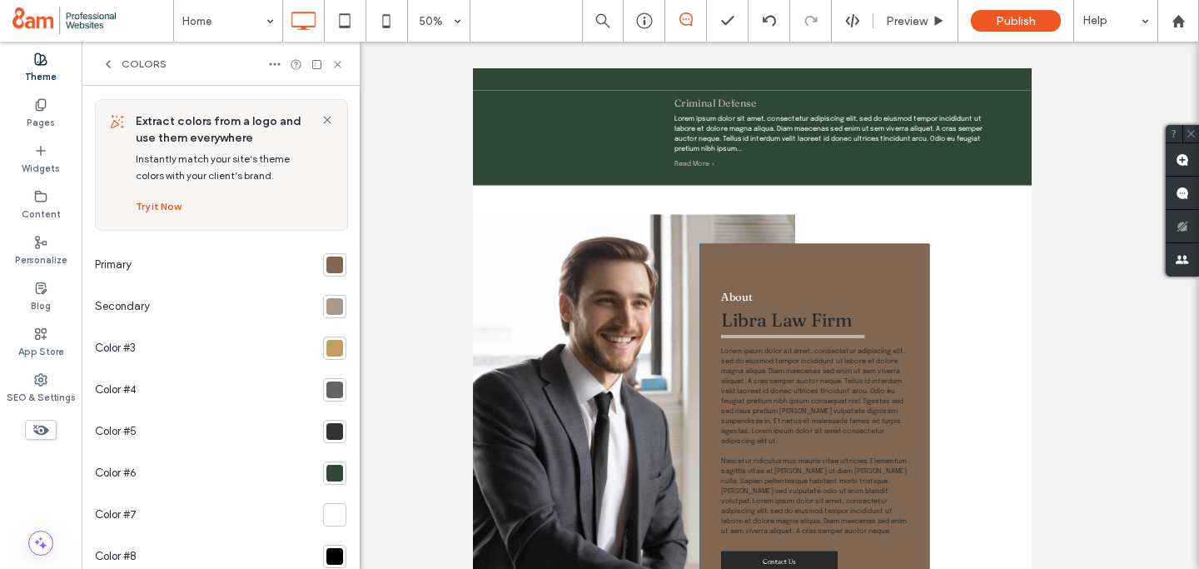
click at [327, 264] on div at bounding box center [335, 265] width 17 height 17
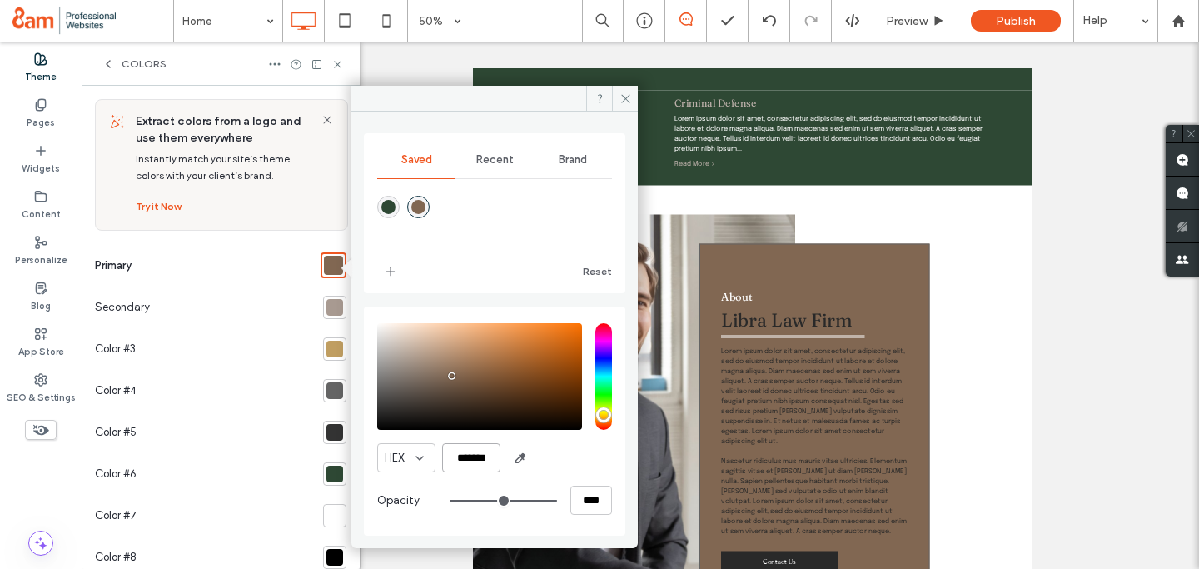
click at [474, 449] on input "*******" at bounding box center [471, 457] width 58 height 29
paste input "color picker textbox"
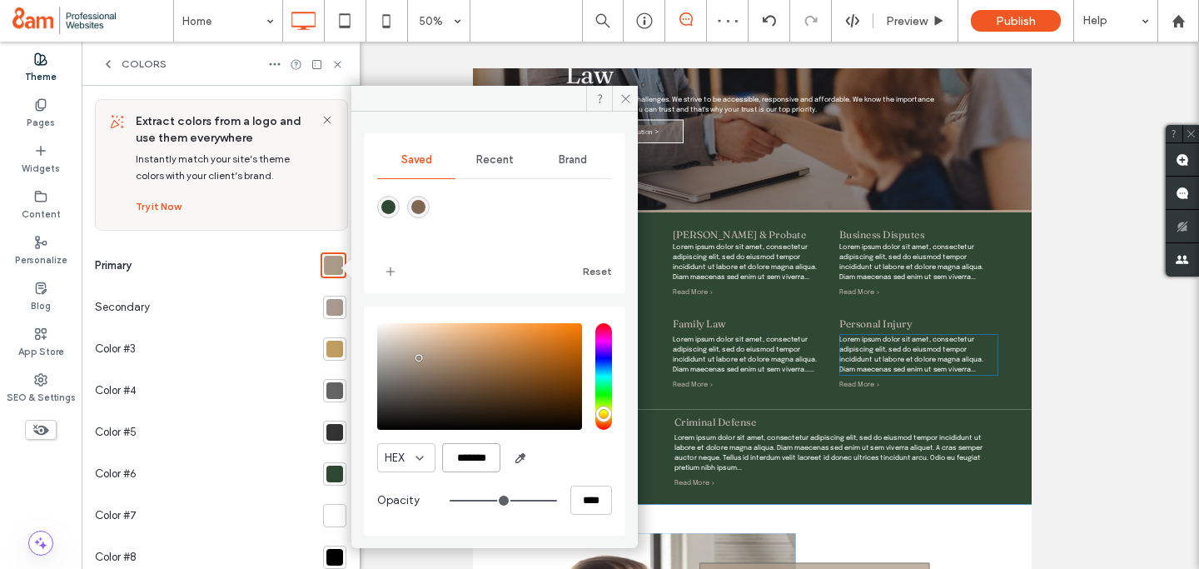
scroll to position [381, 0]
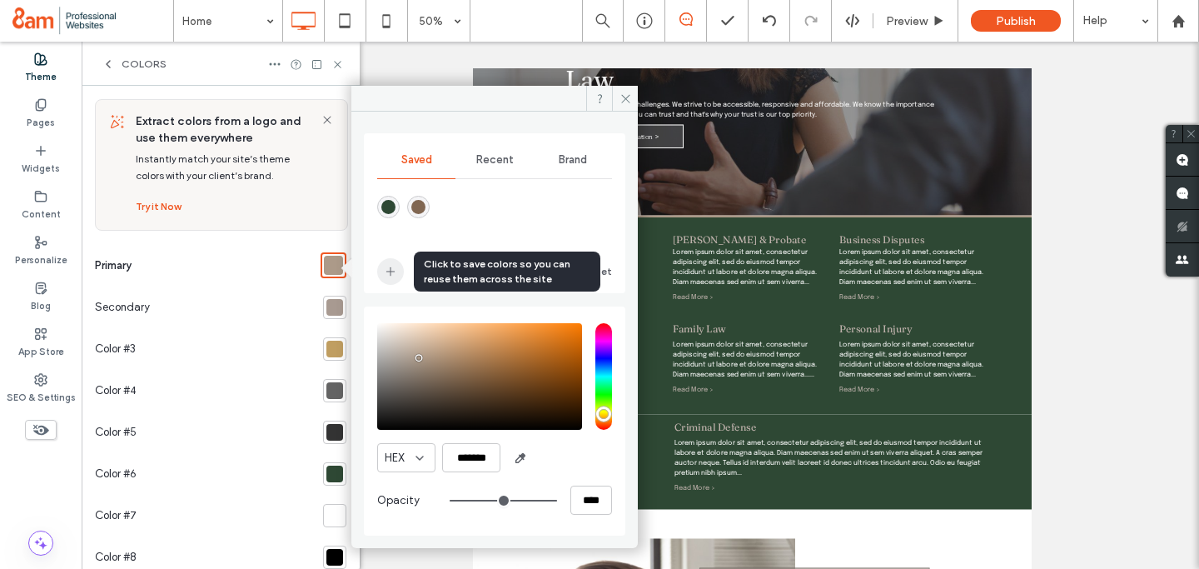
click at [392, 271] on use "add color" at bounding box center [390, 271] width 8 height 8
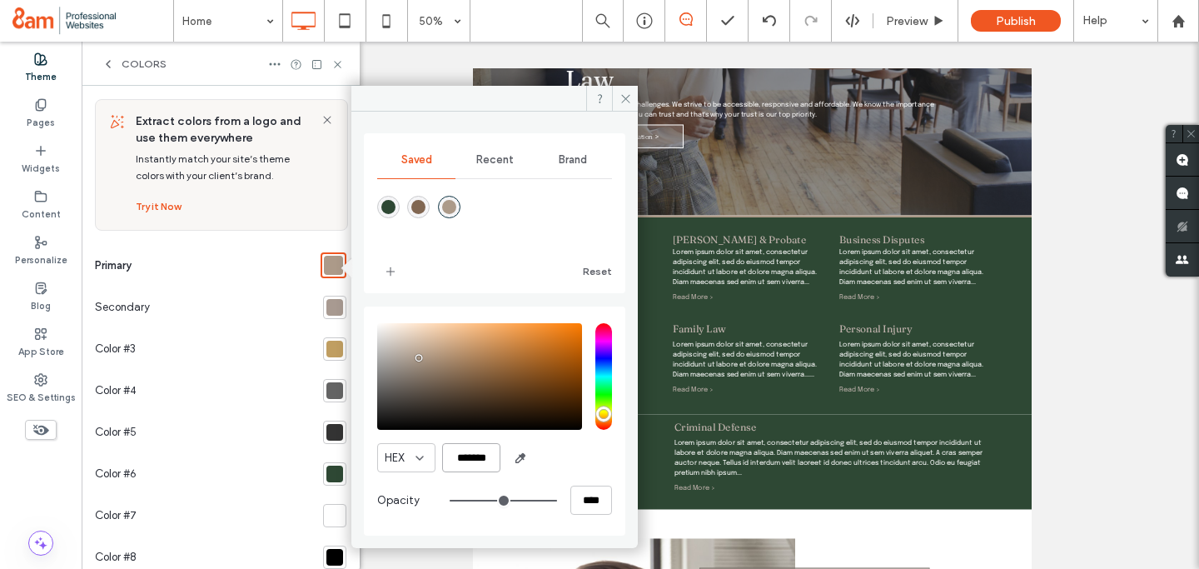
click at [475, 455] on input "*******" at bounding box center [471, 457] width 58 height 29
click at [491, 457] on input "*******" at bounding box center [471, 457] width 58 height 29
paste input "color picker textbox"
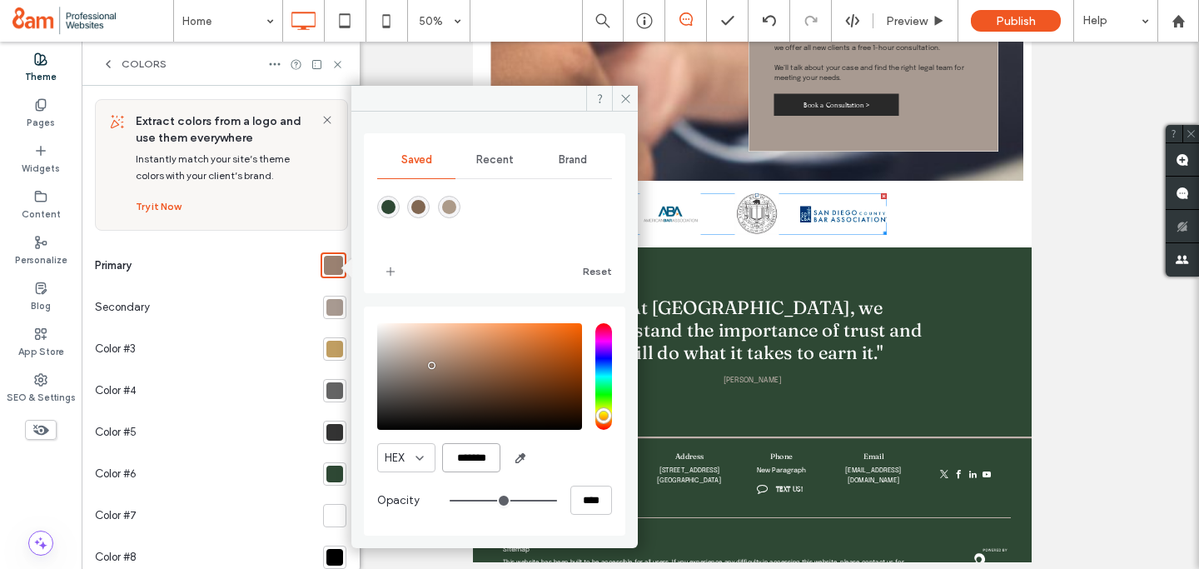
scroll to position [607, 0]
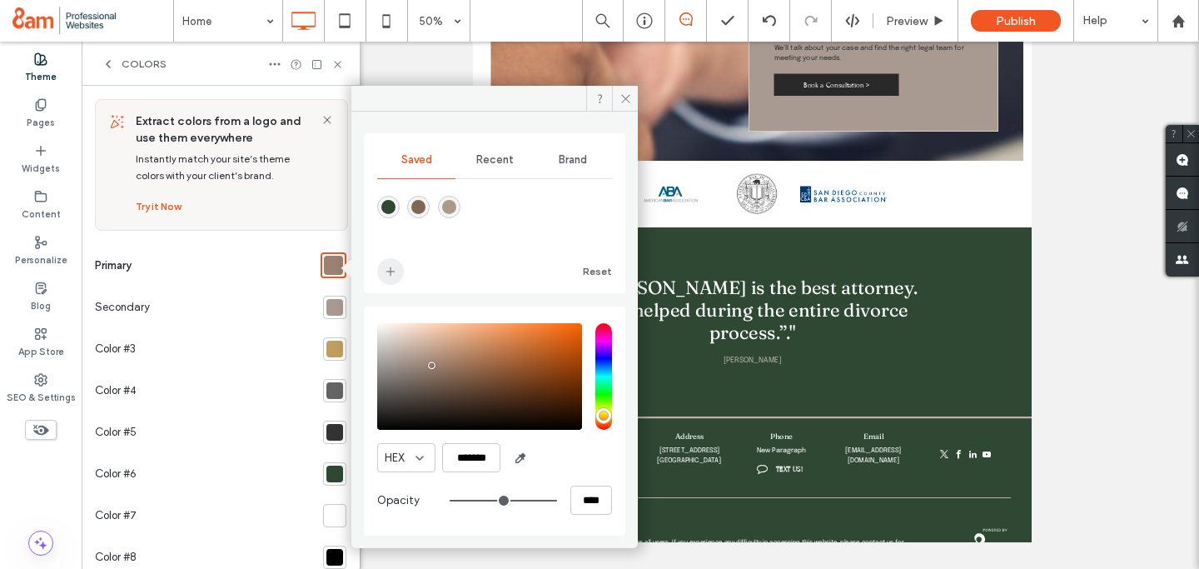
click at [390, 271] on use "add color" at bounding box center [390, 271] width 8 height 8
click at [474, 455] on input "*******" at bounding box center [471, 457] width 58 height 29
paste input "color picker textbox"
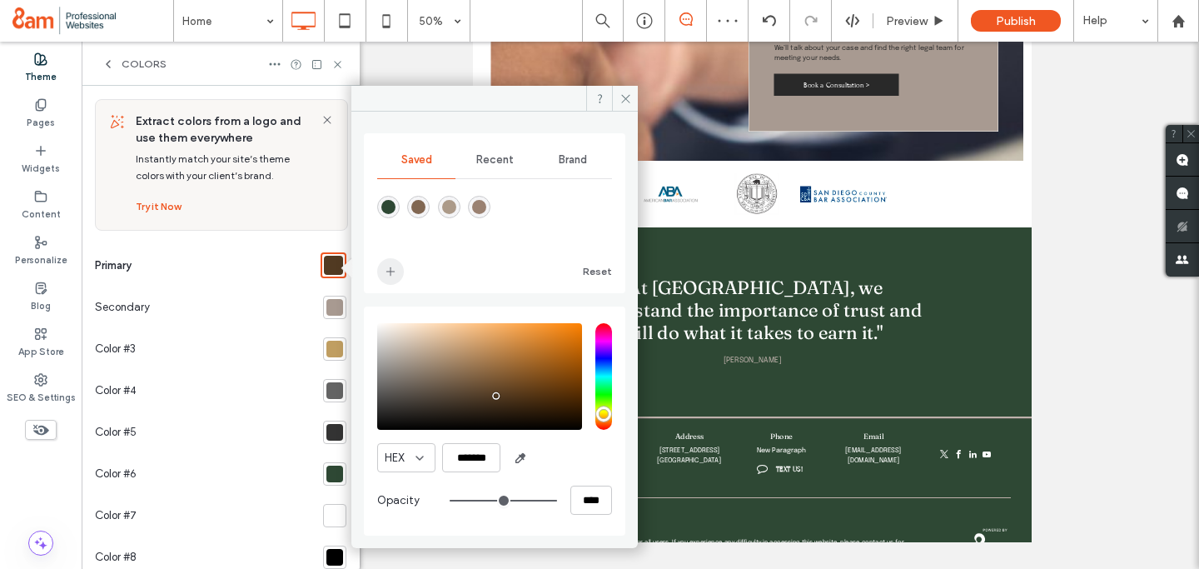
click at [391, 274] on icon "add color" at bounding box center [390, 271] width 13 height 13
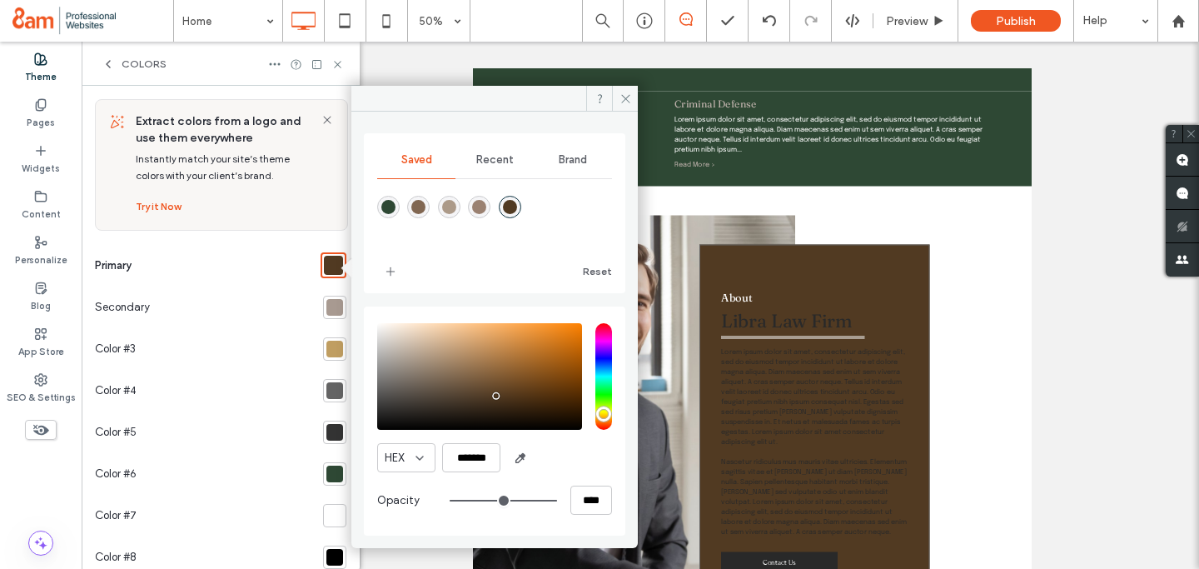
scroll to position [1029, 0]
click at [481, 460] on input "*******" at bounding box center [471, 457] width 58 height 29
paste input "color picker textbox"
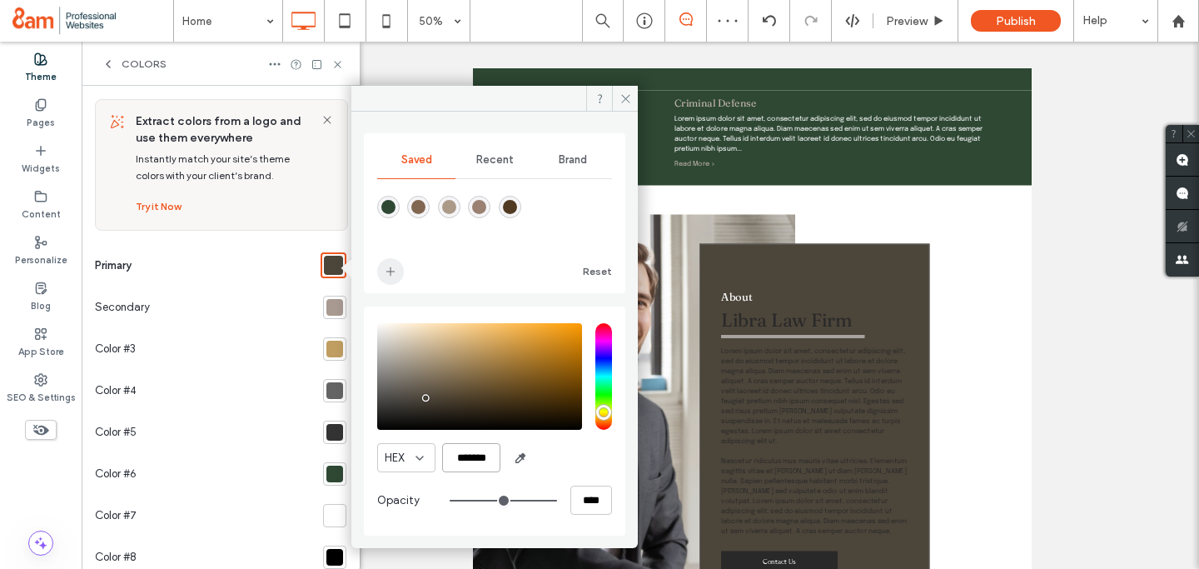
type input "*******"
click at [386, 268] on icon "add color" at bounding box center [390, 271] width 13 height 13
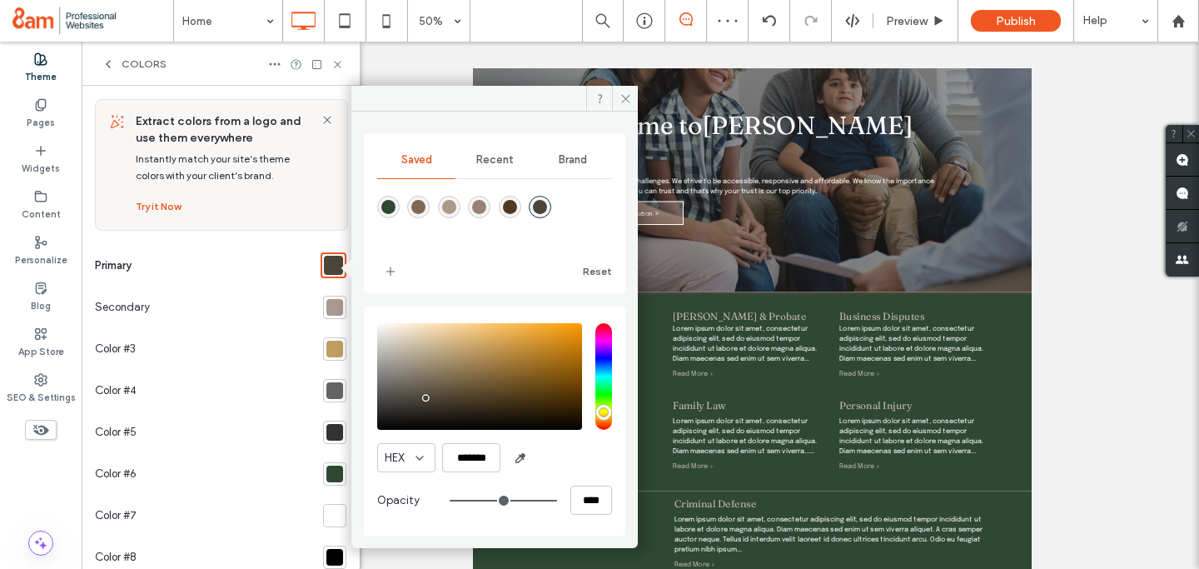
scroll to position [226, 0]
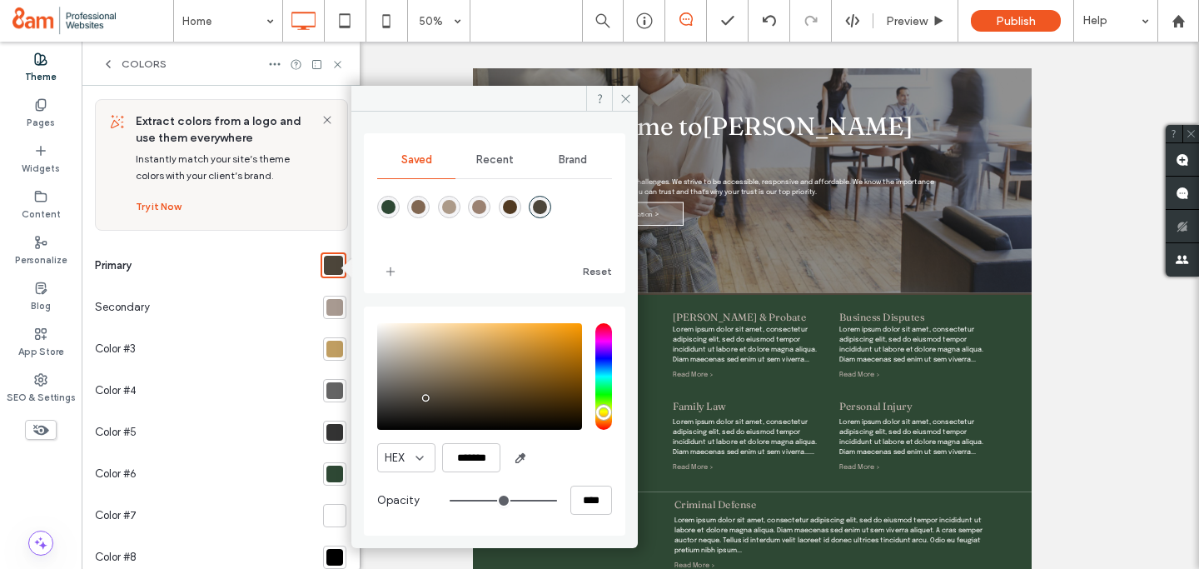
click at [327, 478] on div at bounding box center [335, 474] width 17 height 17
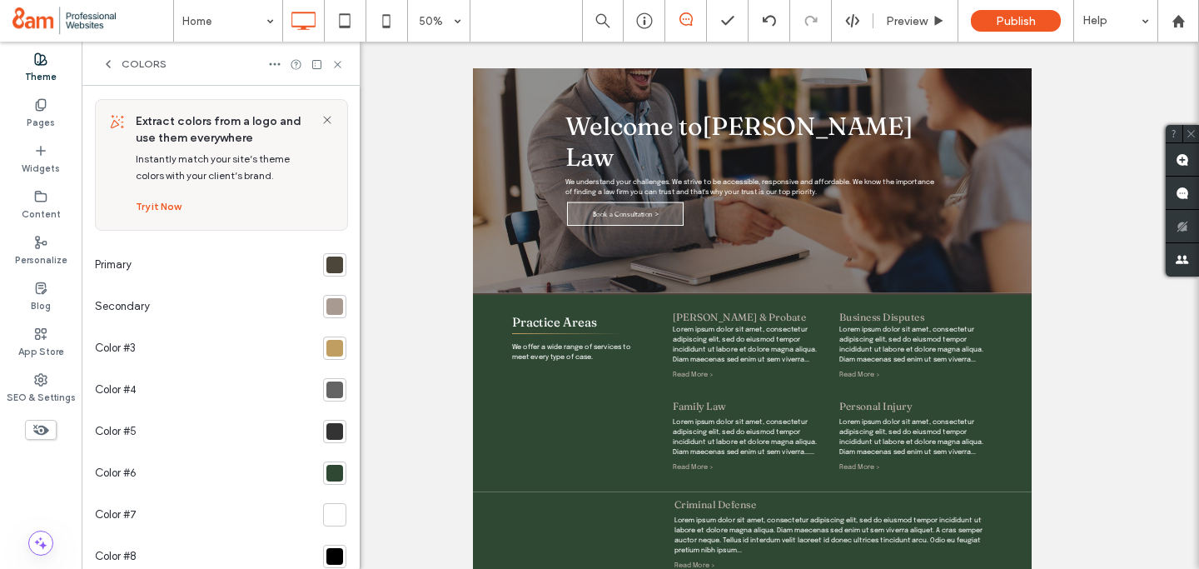
scroll to position [84, 0]
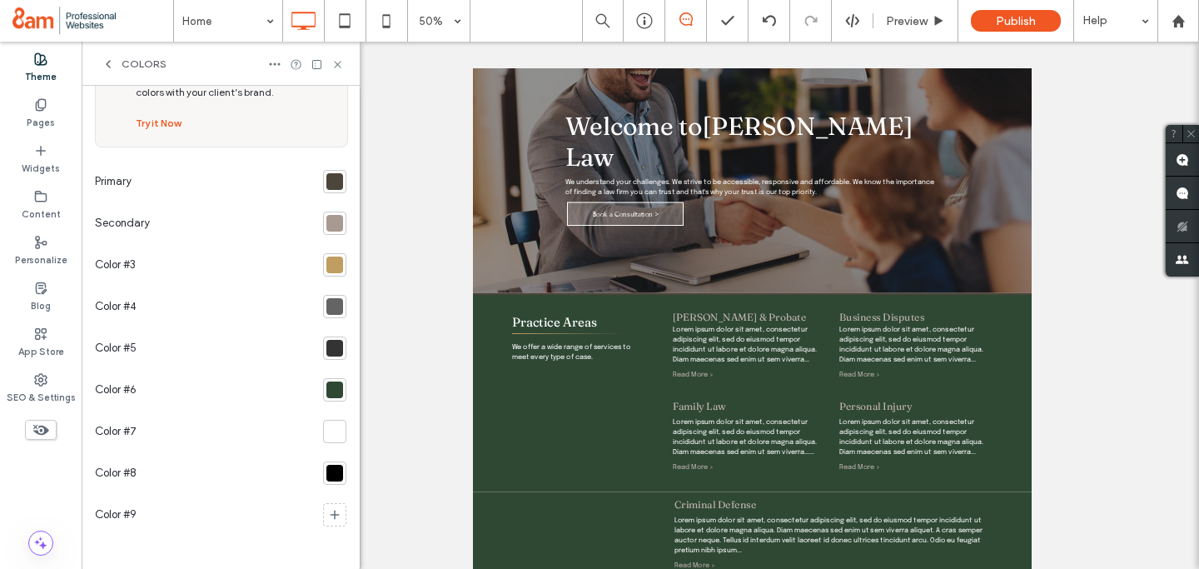
click at [327, 388] on div at bounding box center [335, 389] width 17 height 17
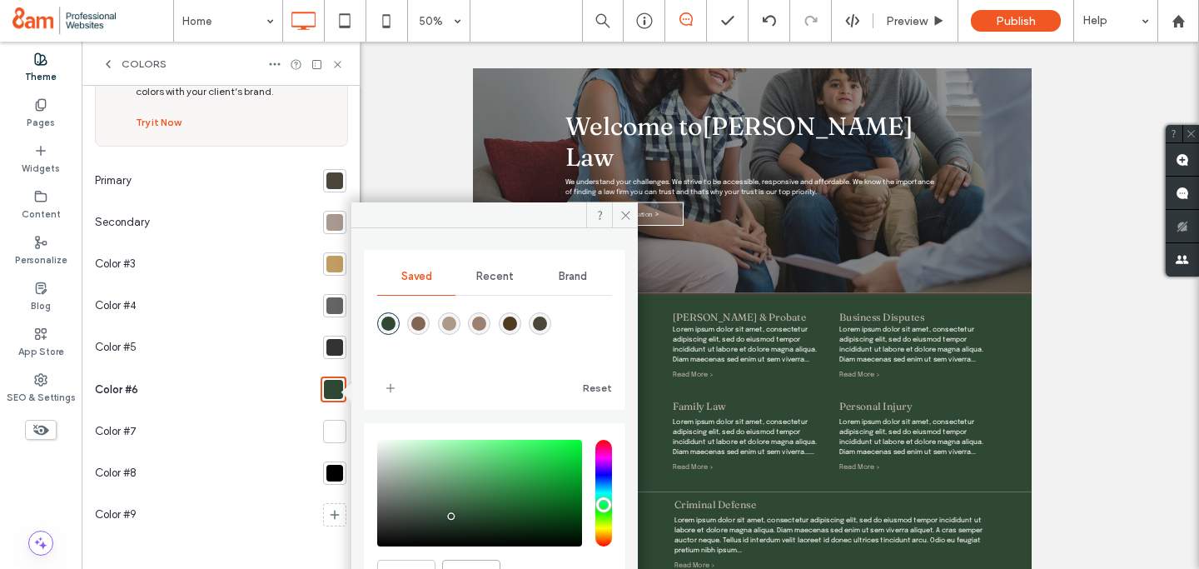
click at [460, 560] on input "*******" at bounding box center [471, 574] width 58 height 29
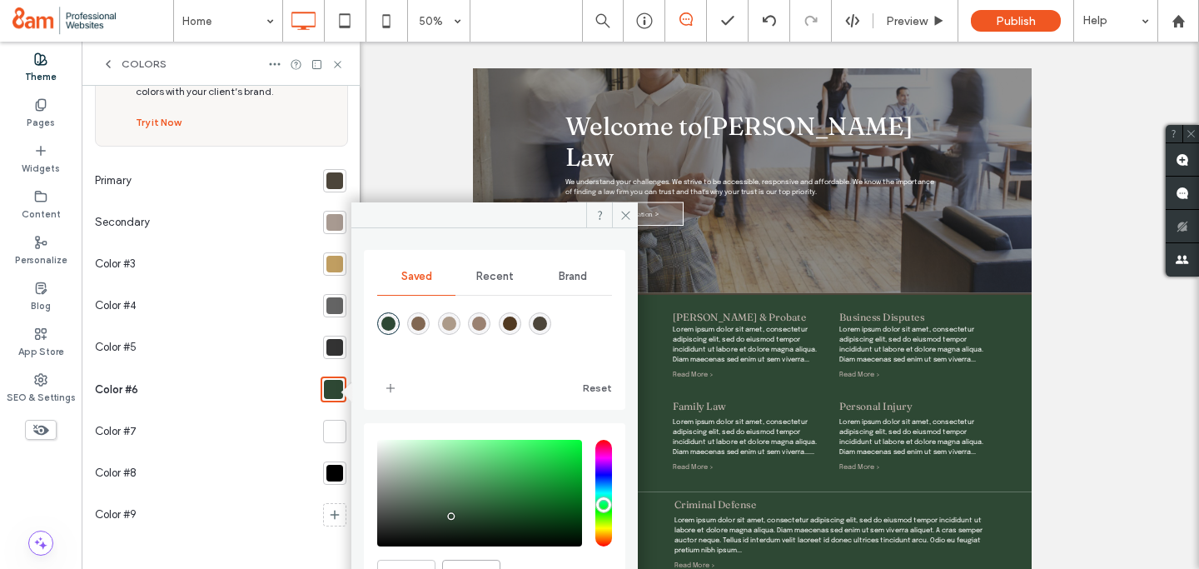
paste input "color picker textbox"
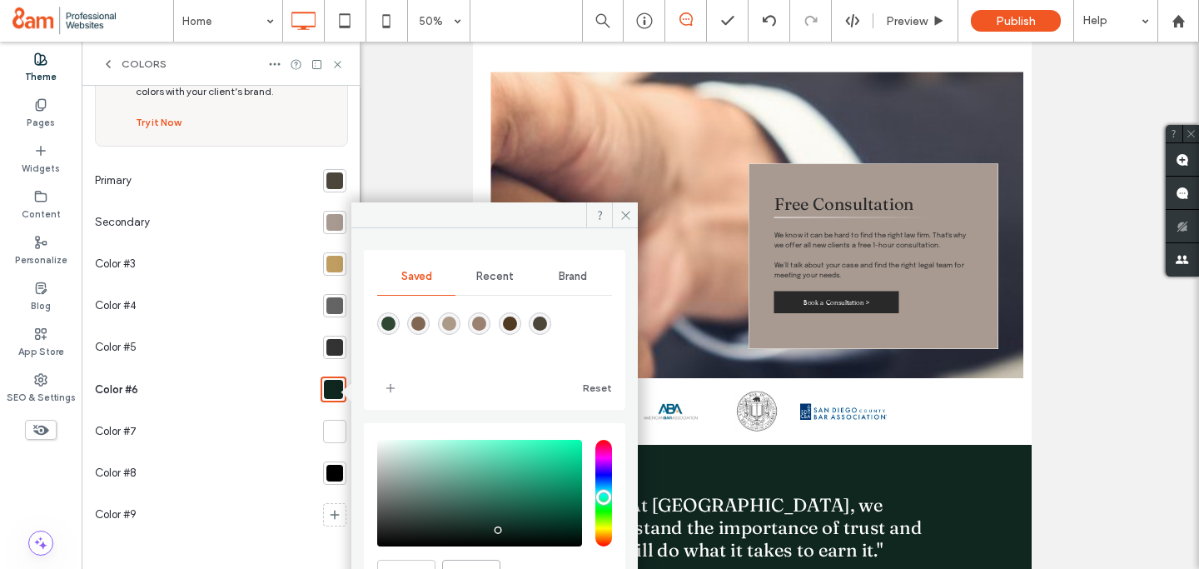
scroll to position [607, 0]
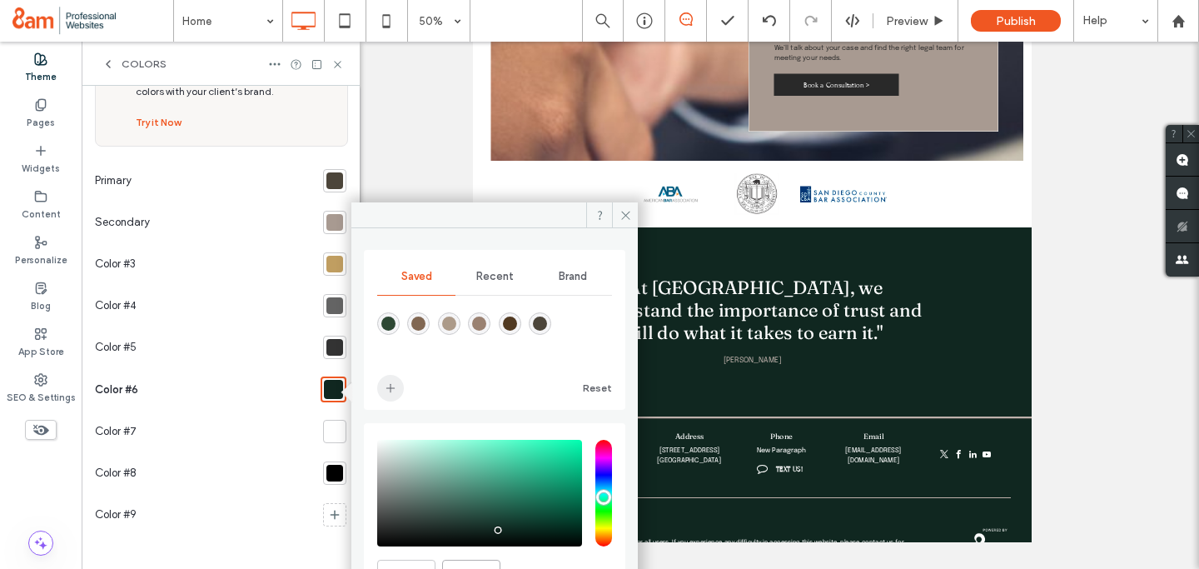
type input "*******"
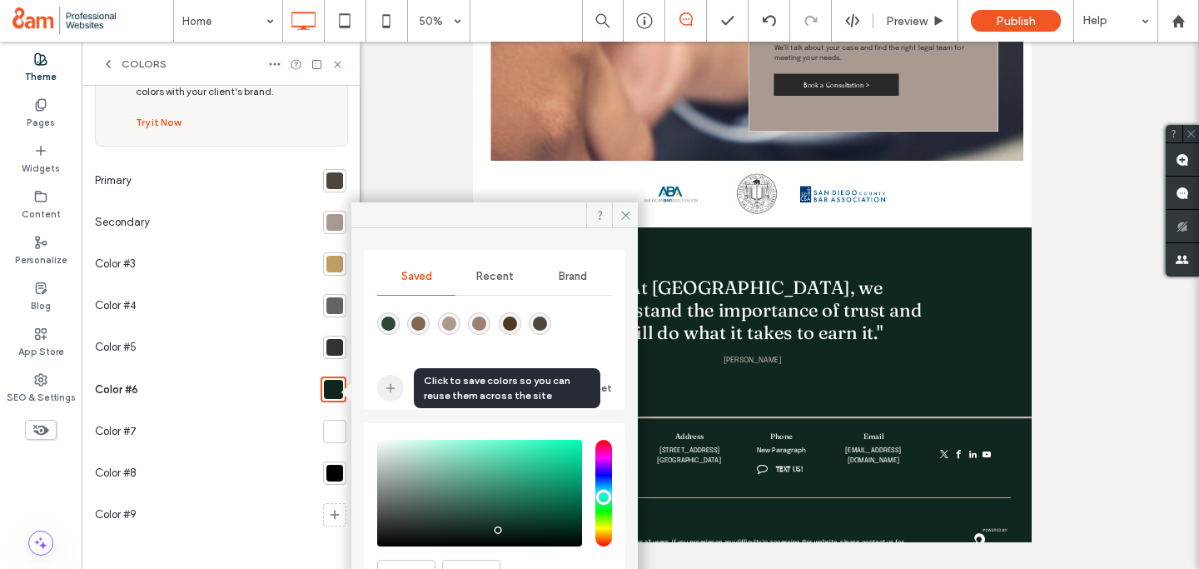
click at [387, 389] on icon "add color" at bounding box center [390, 387] width 13 height 13
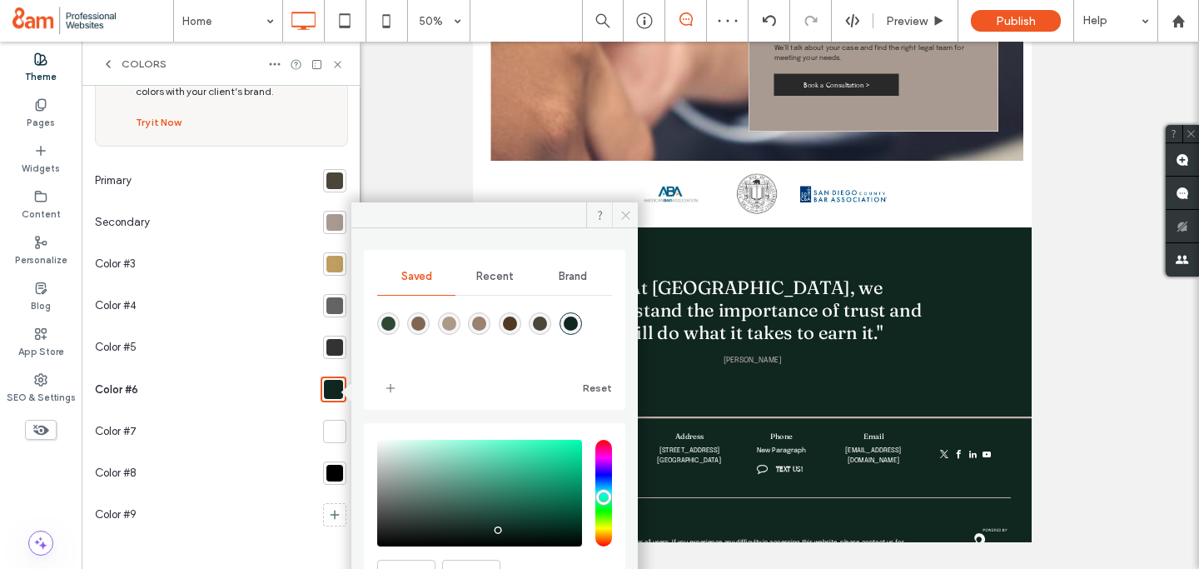
click at [621, 212] on icon at bounding box center [626, 215] width 12 height 12
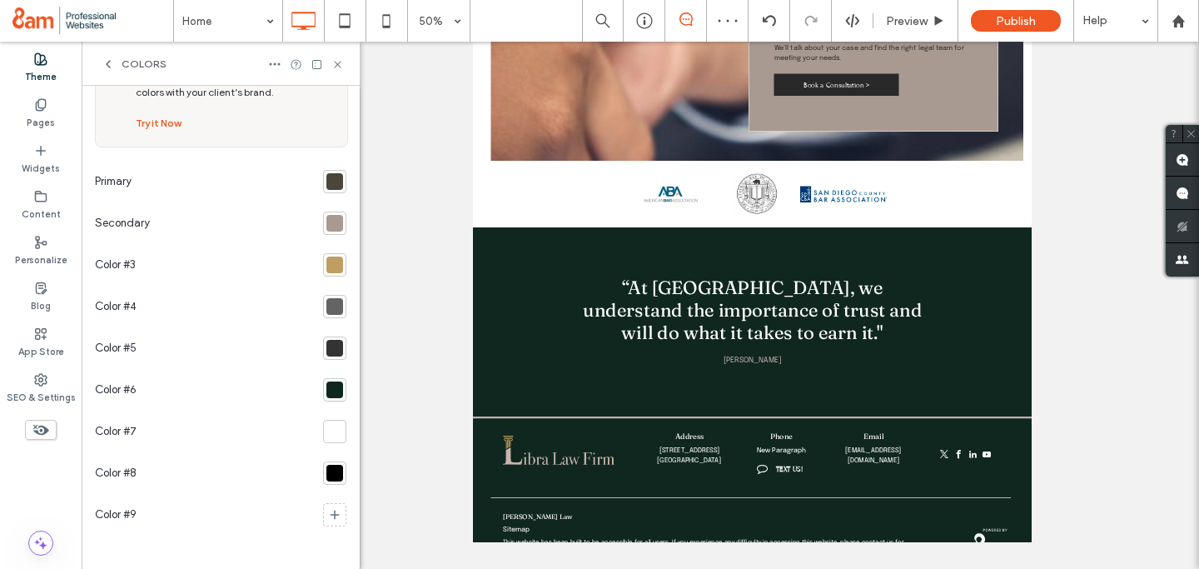
click at [327, 183] on div at bounding box center [335, 181] width 17 height 17
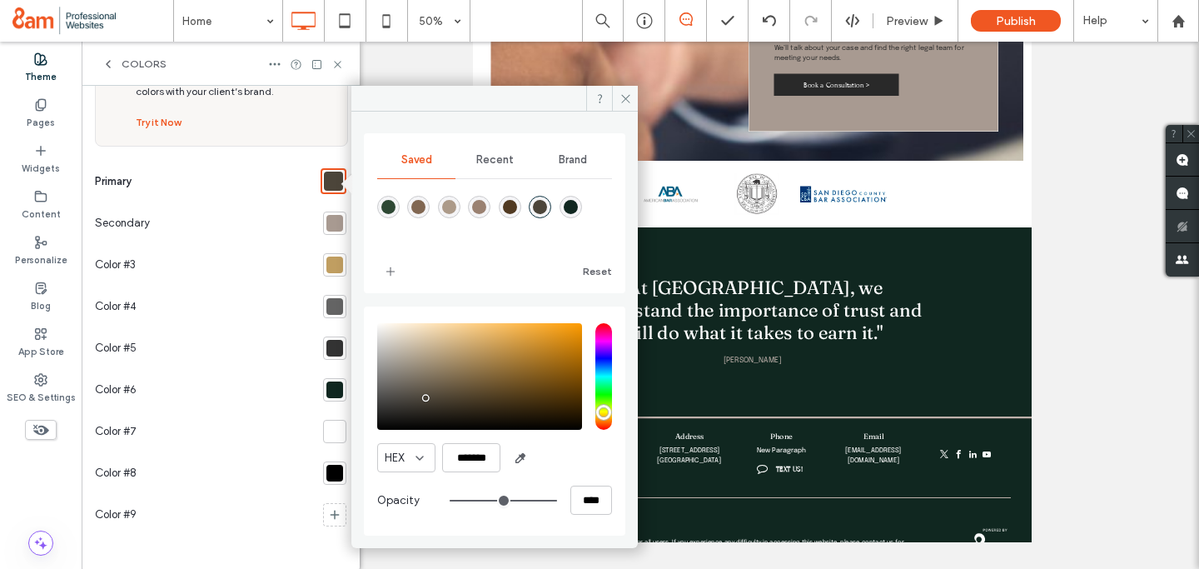
click at [419, 207] on div "rgba(129,103,82,1)" at bounding box center [418, 207] width 14 height 14
type input "*******"
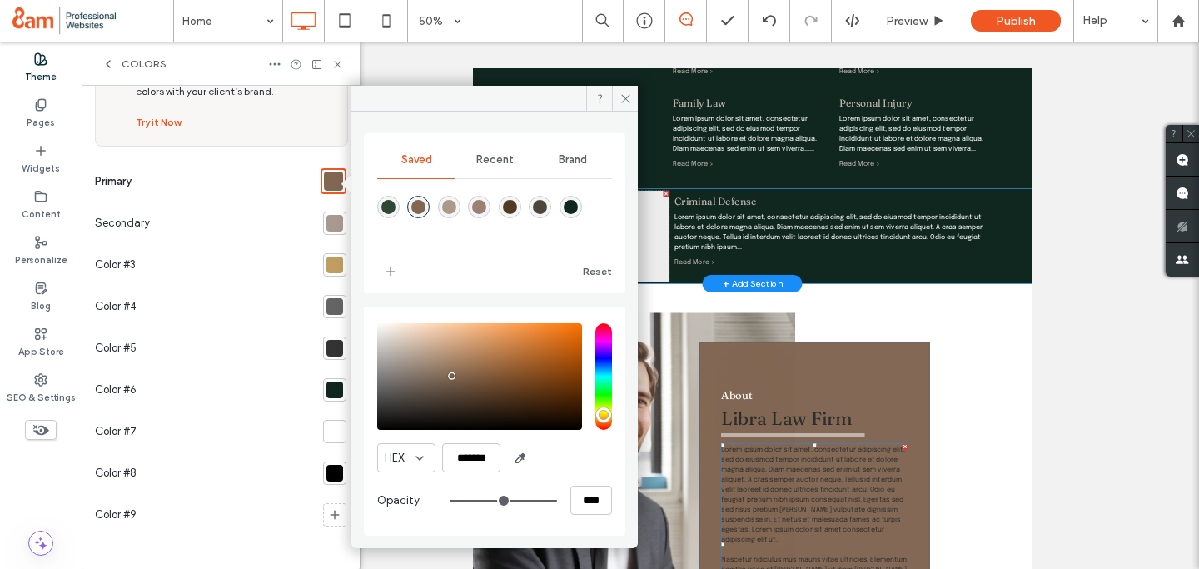
scroll to position [847, 0]
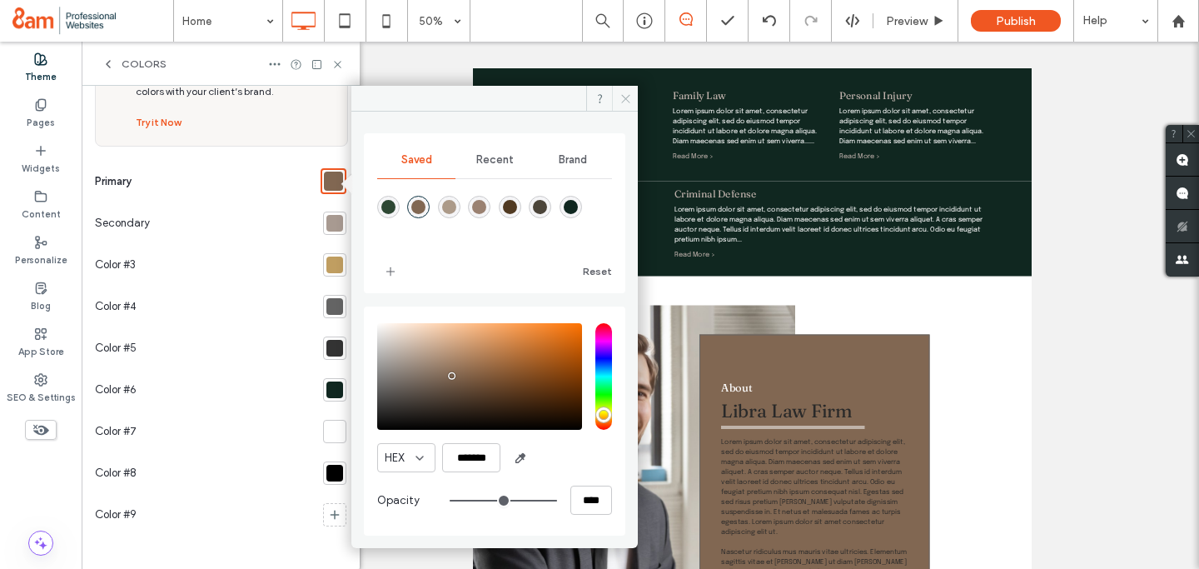
click at [621, 95] on icon at bounding box center [626, 98] width 12 height 12
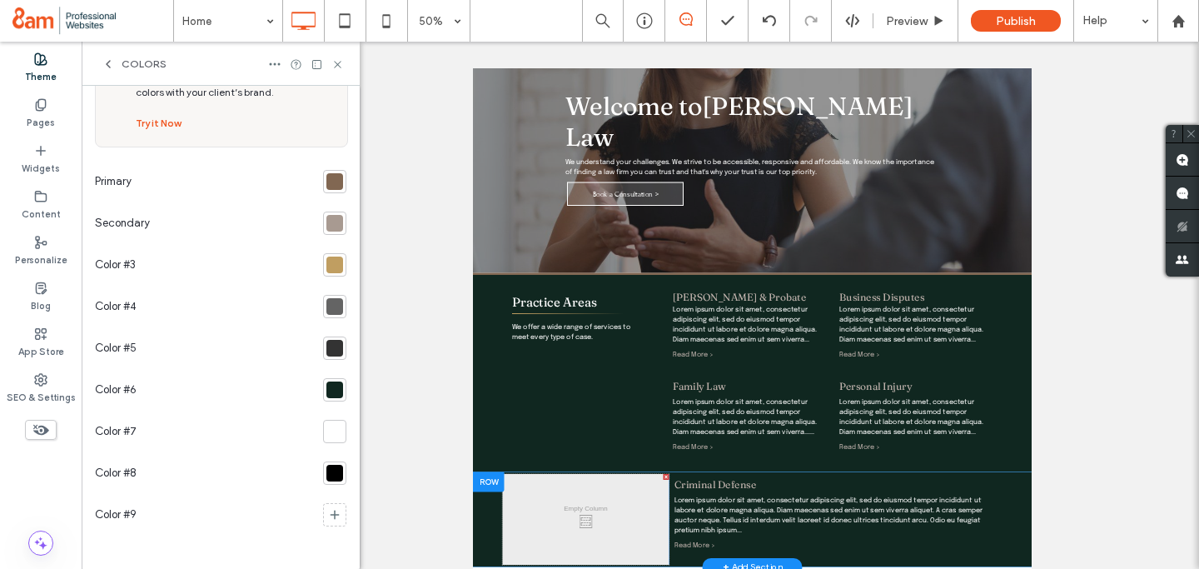
scroll to position [231, 0]
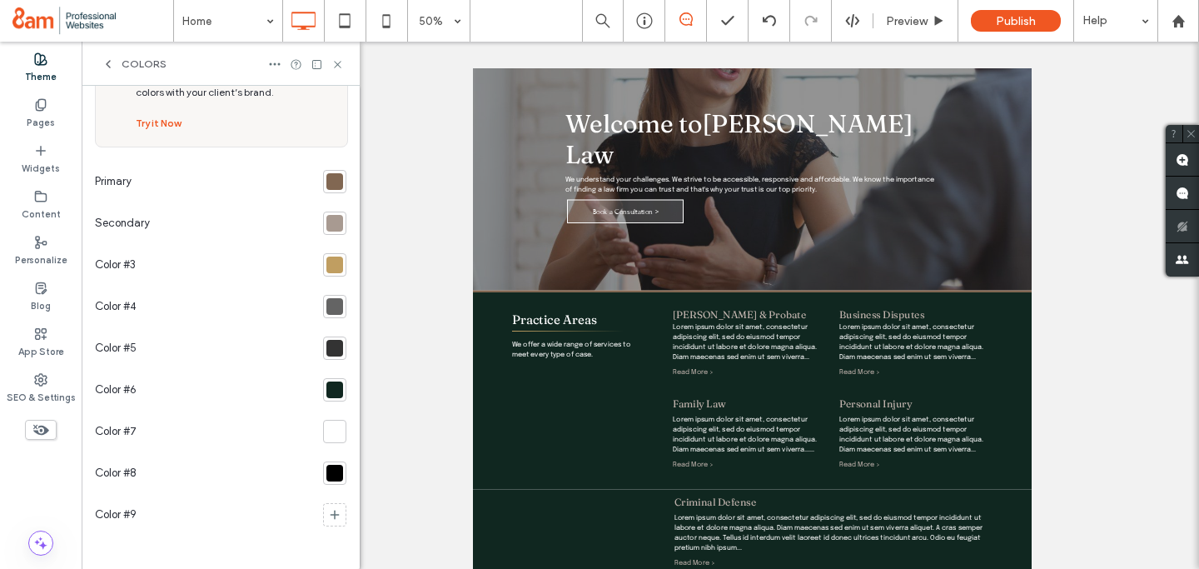
click at [328, 223] on div at bounding box center [335, 223] width 17 height 17
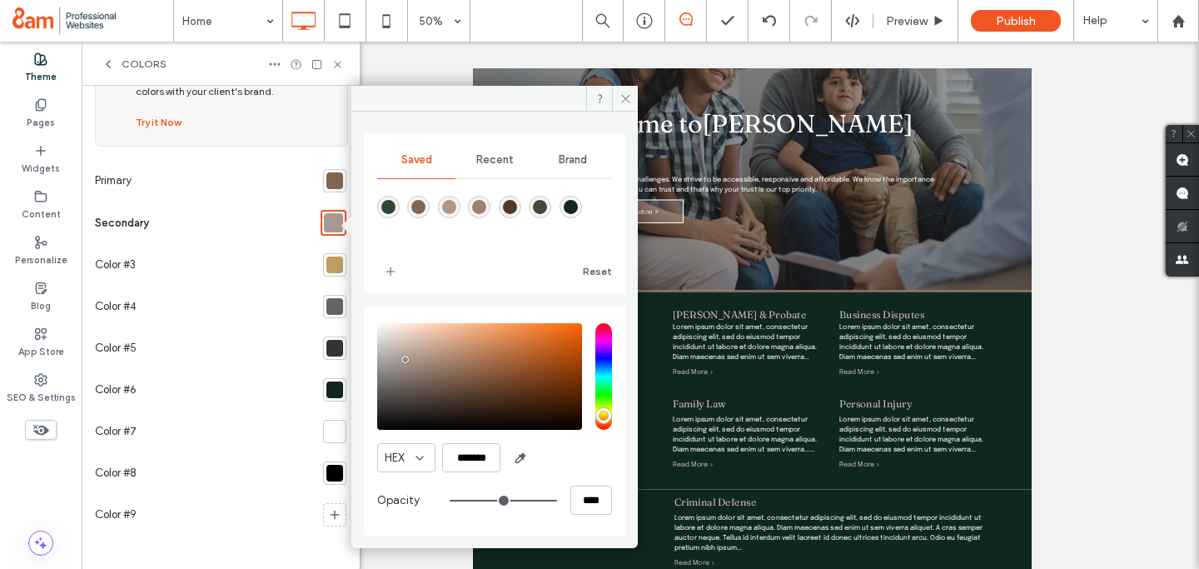
click at [479, 207] on div "rgba(154,129,113,1)" at bounding box center [479, 207] width 14 height 14
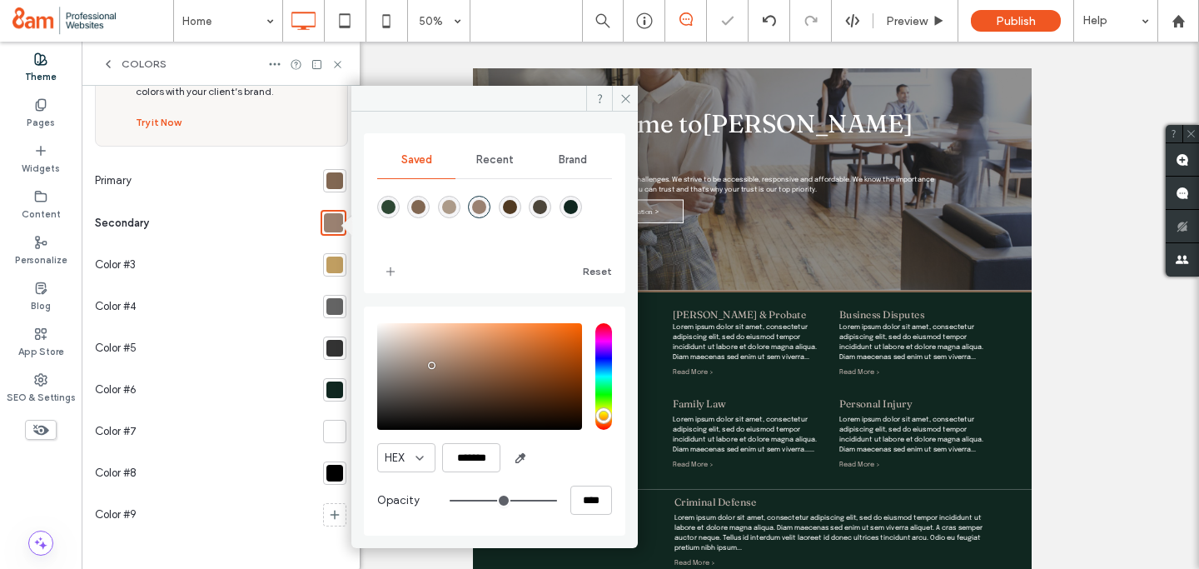
click at [450, 206] on div "rgba(172,154,137,1)" at bounding box center [449, 207] width 14 height 14
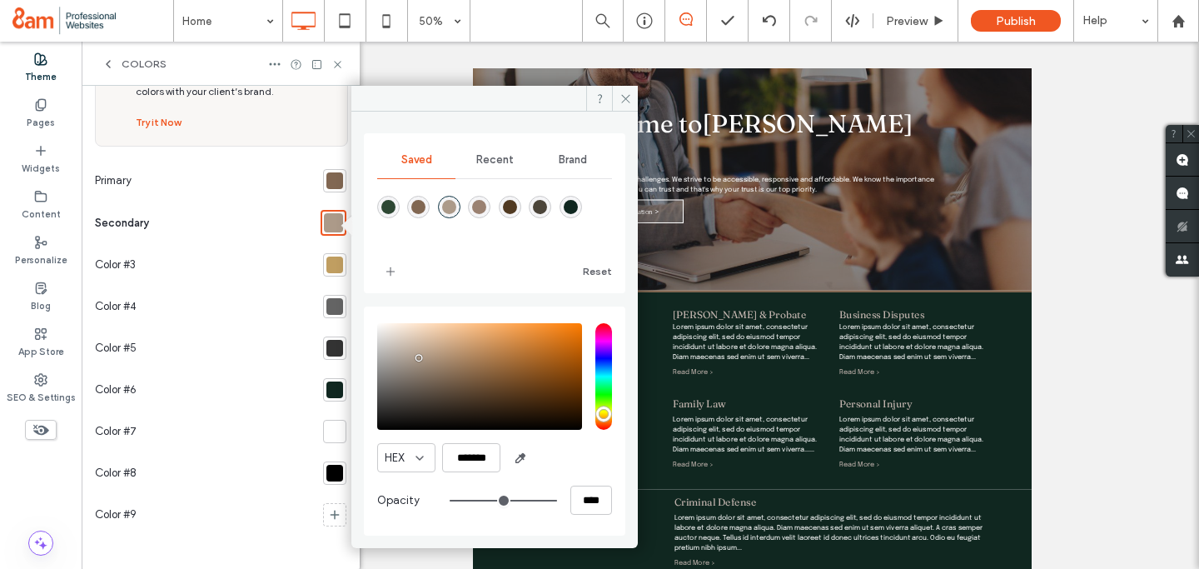
click at [416, 205] on div "rgba(129,103,82,1)" at bounding box center [418, 207] width 14 height 14
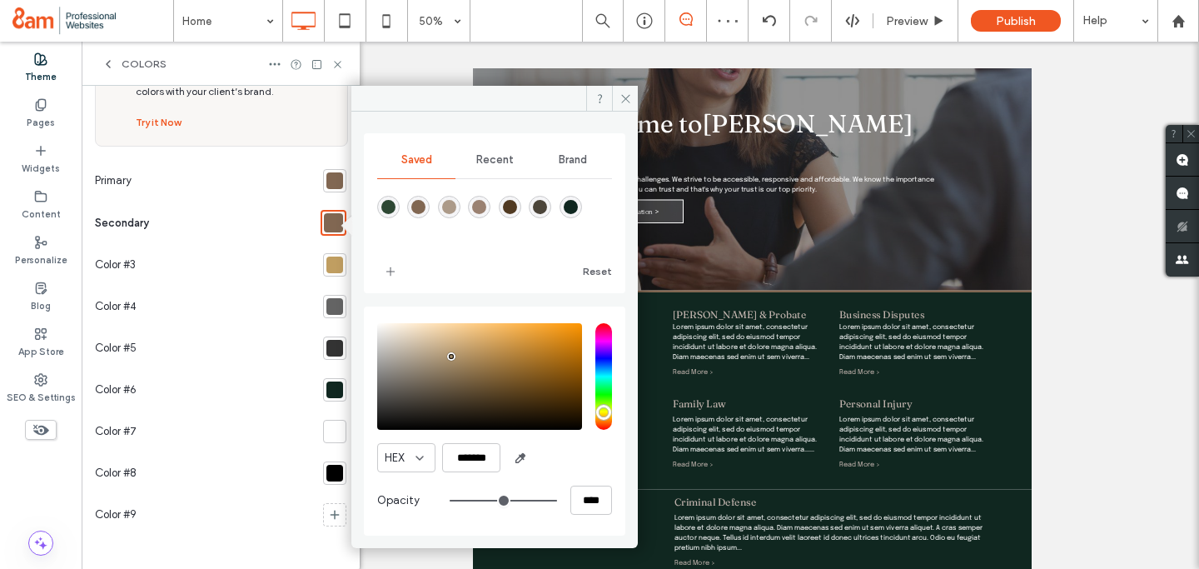
drag, startPoint x: 451, startPoint y: 375, endPoint x: 451, endPoint y: 357, distance: 18.3
click at [451, 357] on div "pointer" at bounding box center [451, 356] width 5 height 5
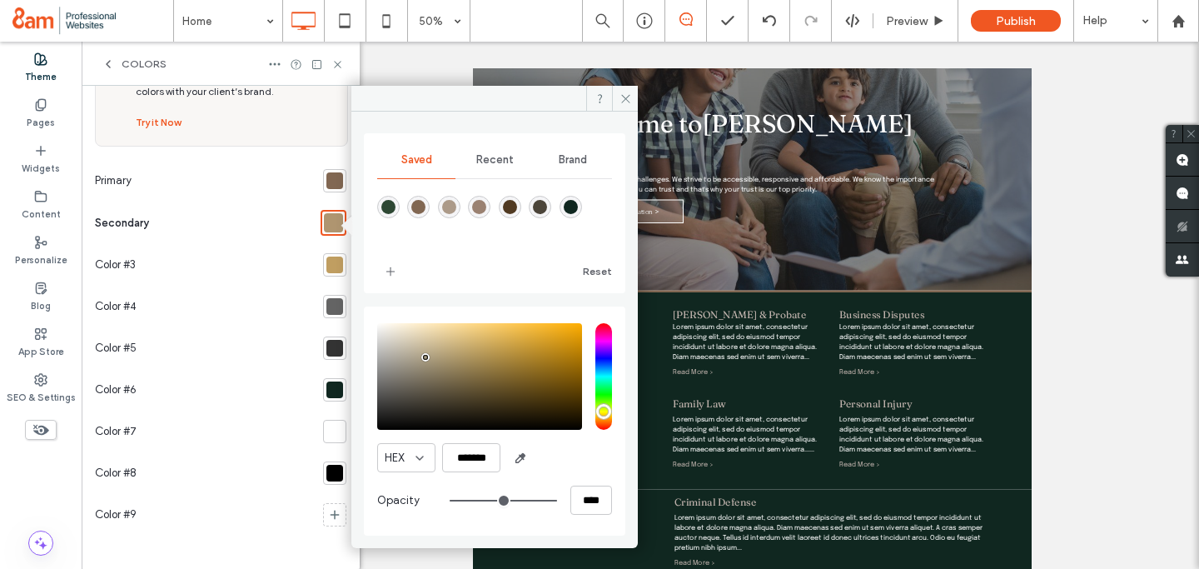
drag, startPoint x: 449, startPoint y: 355, endPoint x: 426, endPoint y: 357, distance: 23.5
click at [426, 357] on div "pointer" at bounding box center [425, 357] width 5 height 5
drag, startPoint x: 426, startPoint y: 357, endPoint x: 437, endPoint y: 356, distance: 11.8
click at [437, 356] on div "pointer" at bounding box center [436, 355] width 5 height 5
click at [416, 202] on div "rgba(129,103,82,1)" at bounding box center [418, 207] width 14 height 14
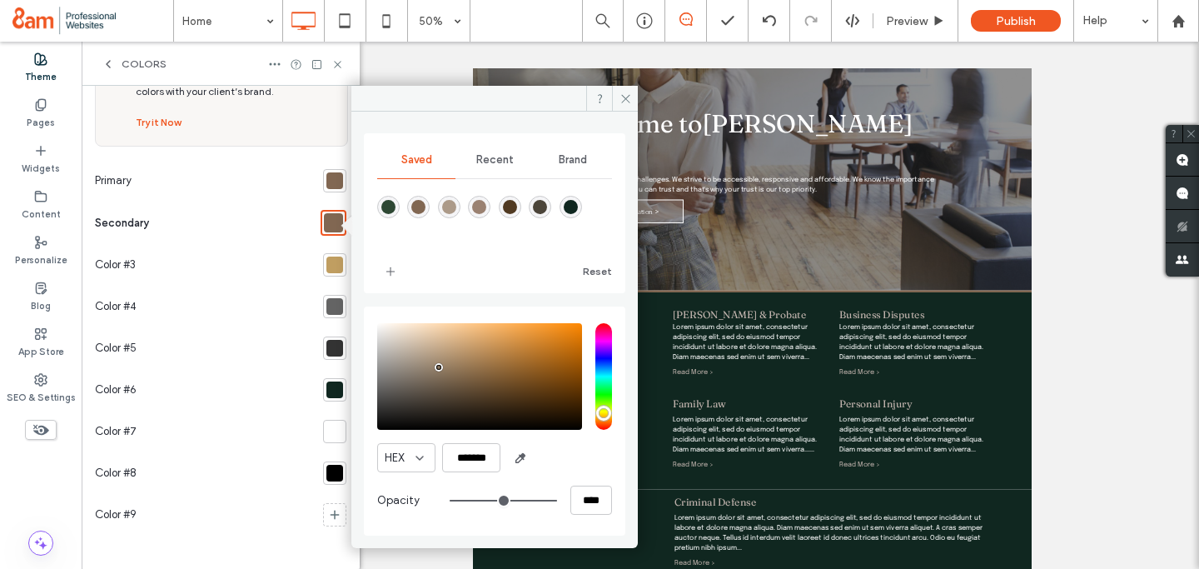
drag, startPoint x: 451, startPoint y: 376, endPoint x: 439, endPoint y: 367, distance: 14.3
click at [439, 367] on div "pointer" at bounding box center [438, 367] width 5 height 5
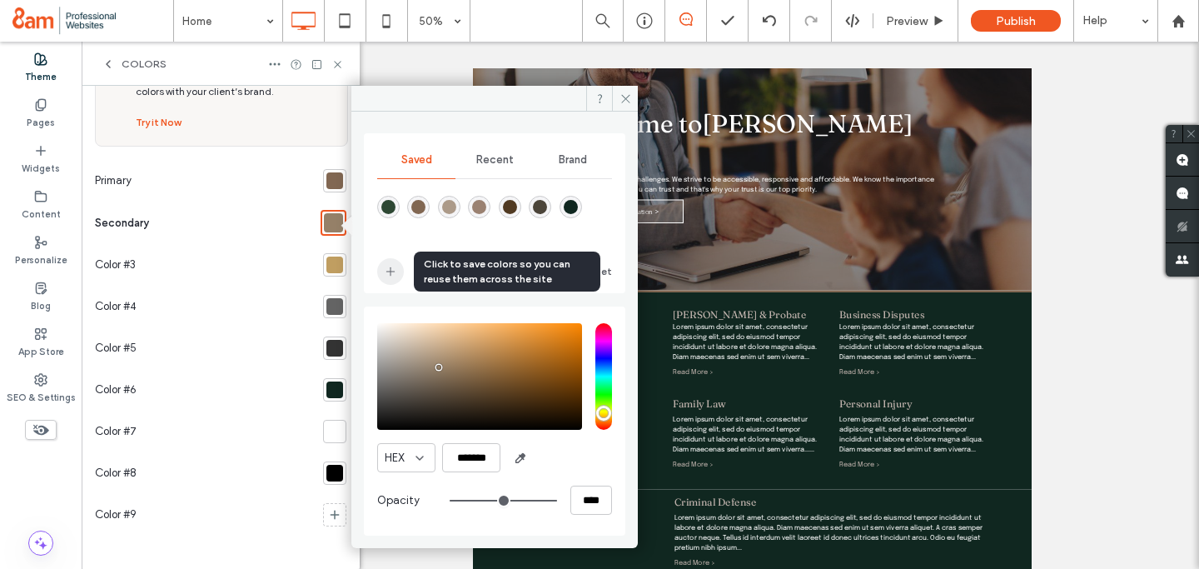
click at [394, 273] on icon "add color" at bounding box center [390, 271] width 13 height 13
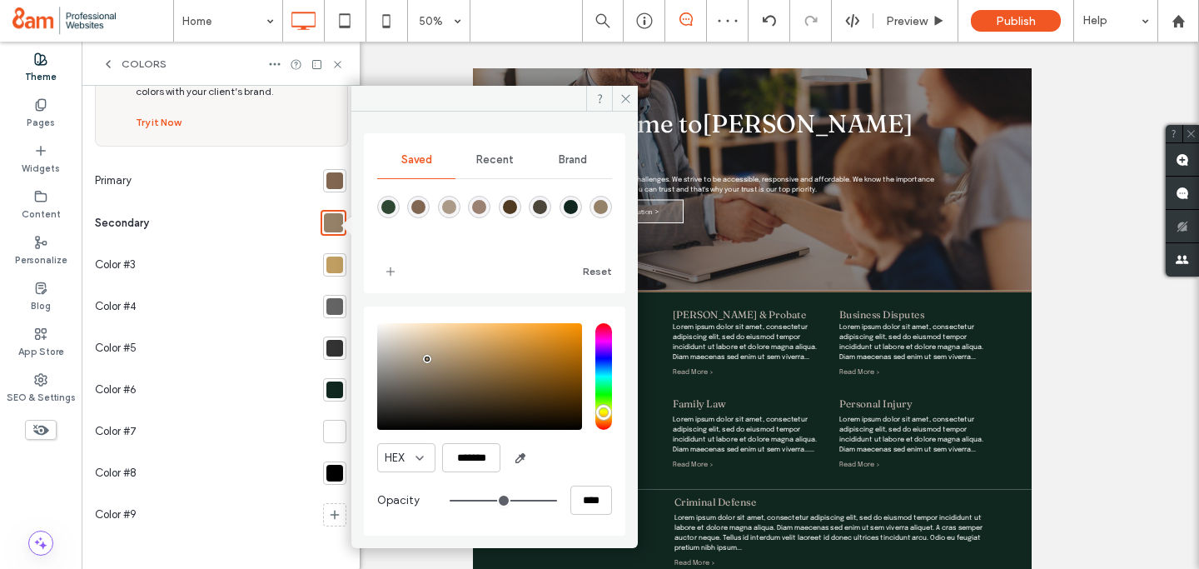
drag, startPoint x: 437, startPoint y: 367, endPoint x: 427, endPoint y: 359, distance: 13.0
click at [427, 359] on div "pointer" at bounding box center [427, 359] width 5 height 5
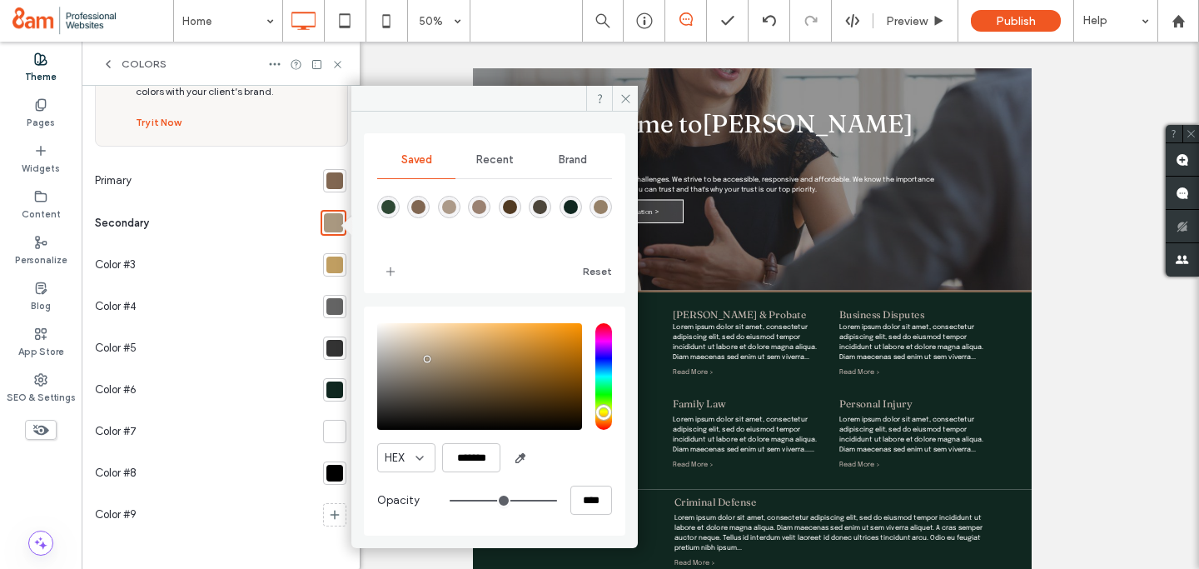
click at [603, 205] on div "rgba(149,128,104,1)" at bounding box center [601, 207] width 14 height 14
type input "*******"
click at [621, 104] on icon at bounding box center [626, 98] width 12 height 12
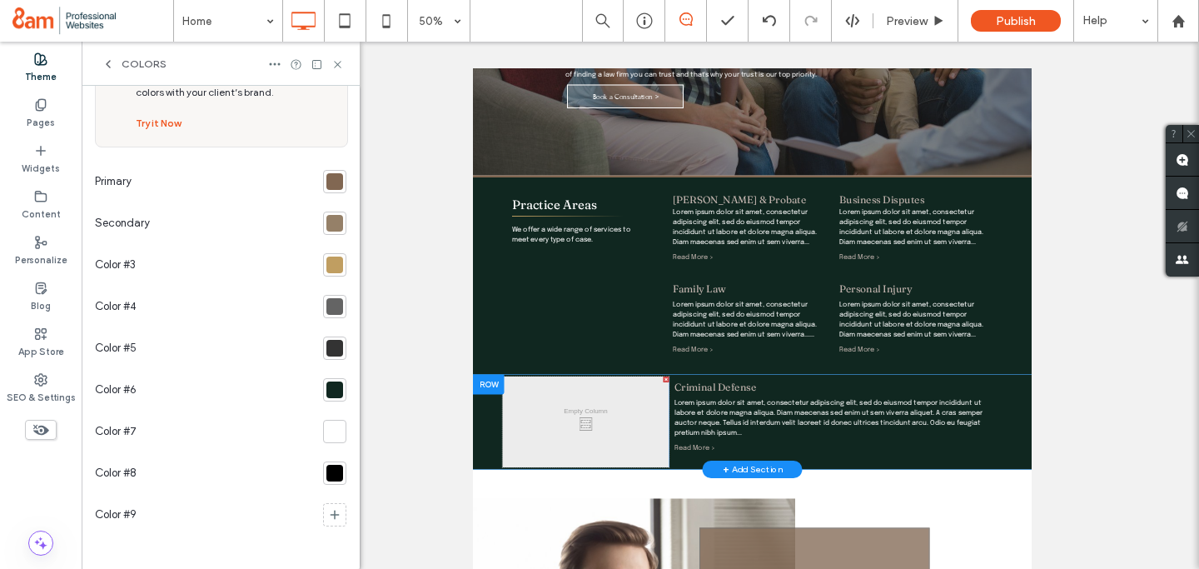
scroll to position [446, 0]
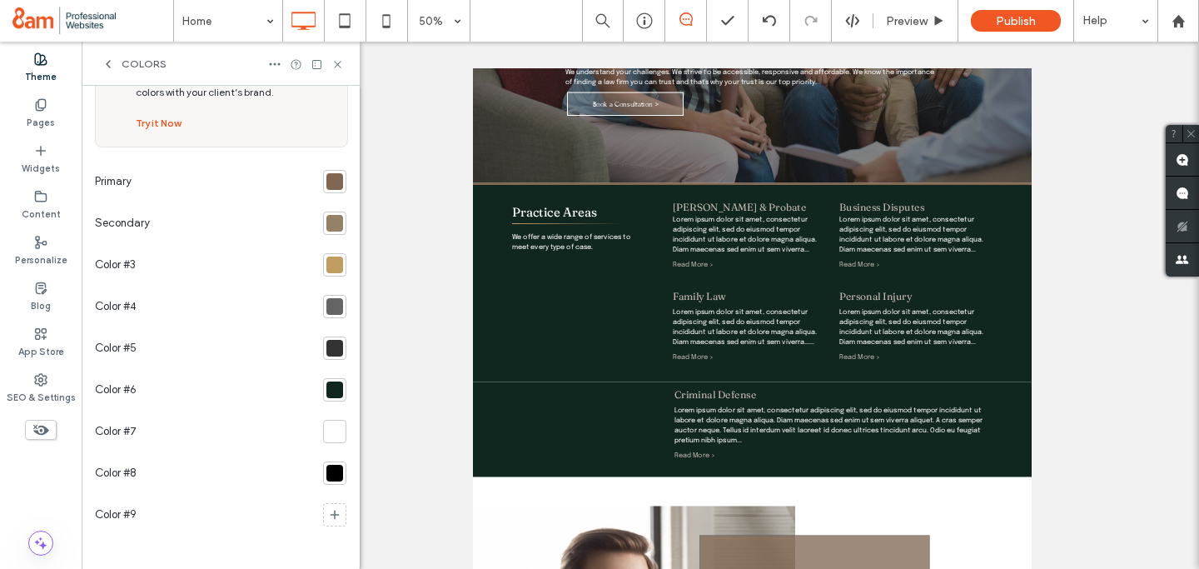
click at [332, 261] on div at bounding box center [335, 265] width 17 height 17
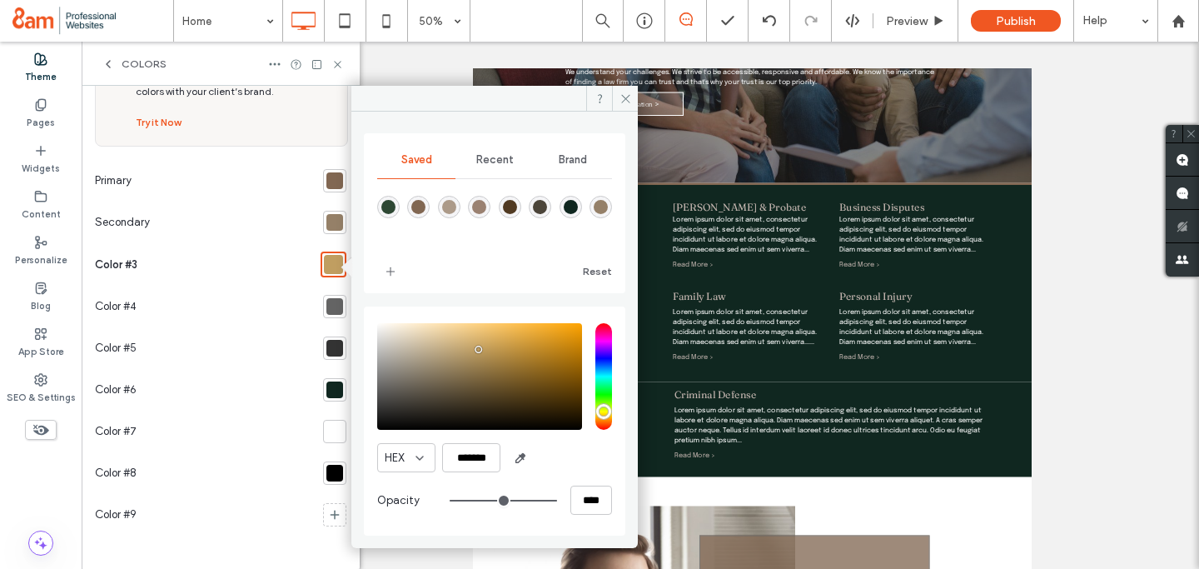
click at [451, 206] on div "rgba(172,154,137,1)" at bounding box center [449, 207] width 14 height 14
type input "*******"
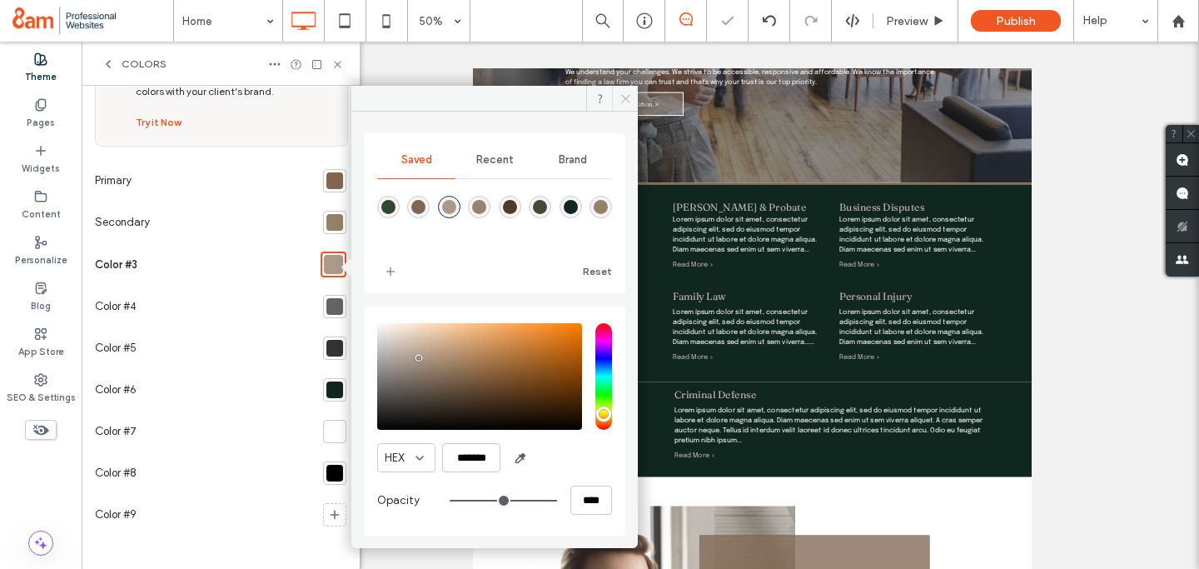
click at [613, 98] on span at bounding box center [625, 98] width 26 height 25
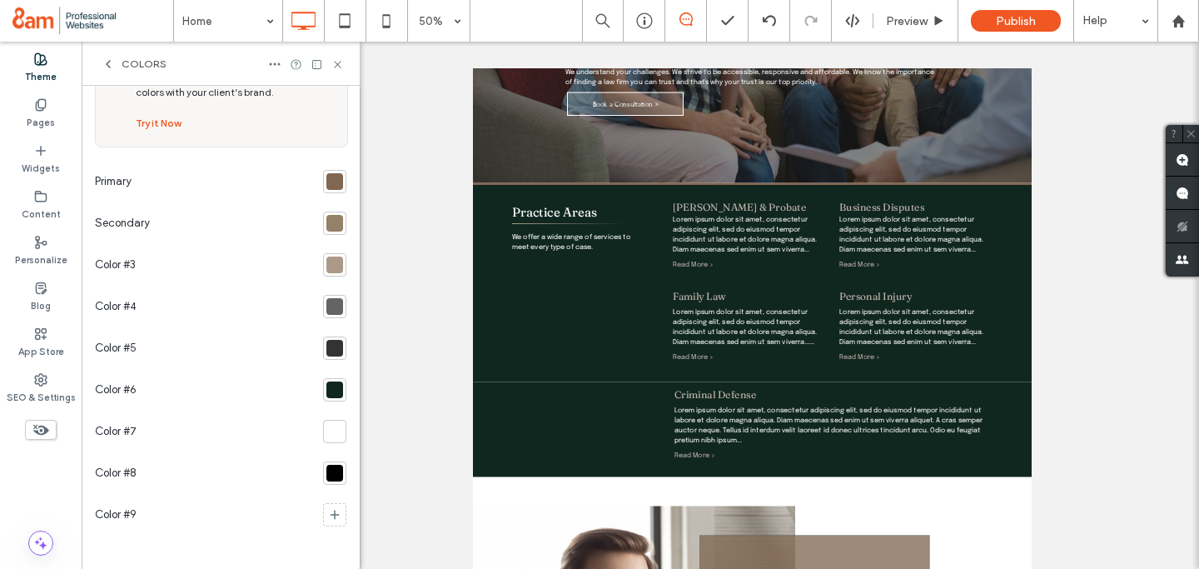
click at [327, 308] on div at bounding box center [335, 306] width 17 height 17
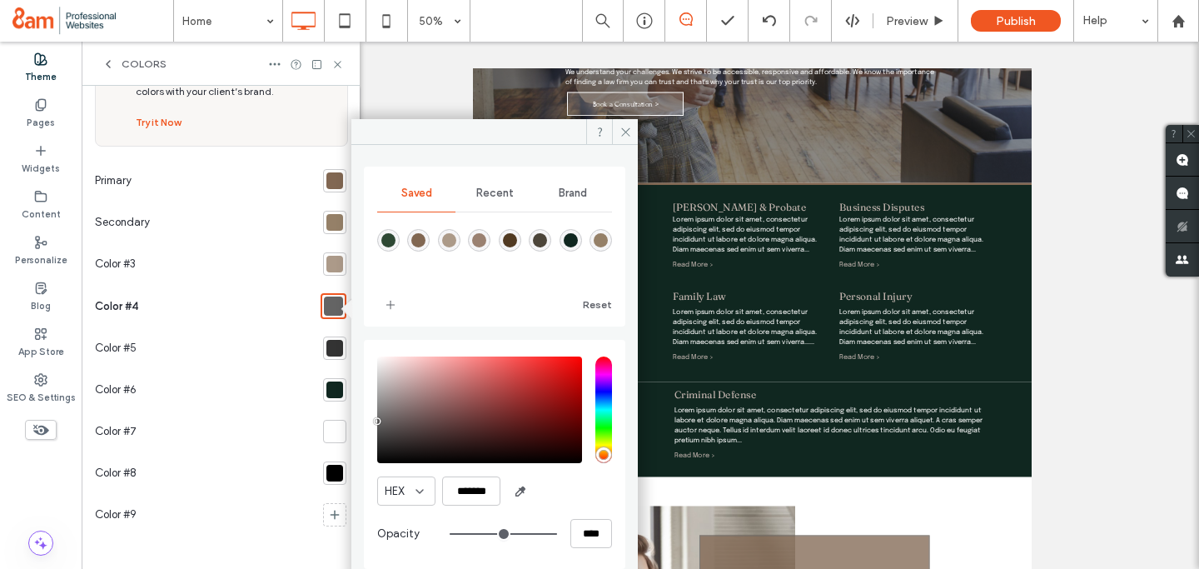
click at [509, 240] on div "rgba(81,58,34,1)" at bounding box center [510, 240] width 14 height 14
type input "*******"
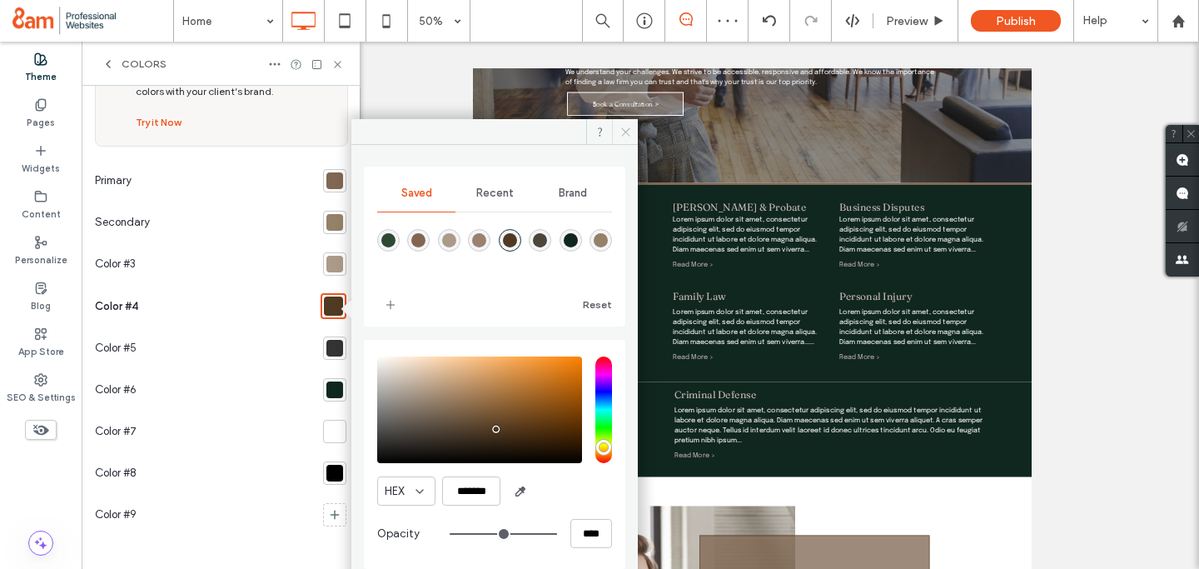
click at [626, 130] on icon at bounding box center [626, 132] width 12 height 12
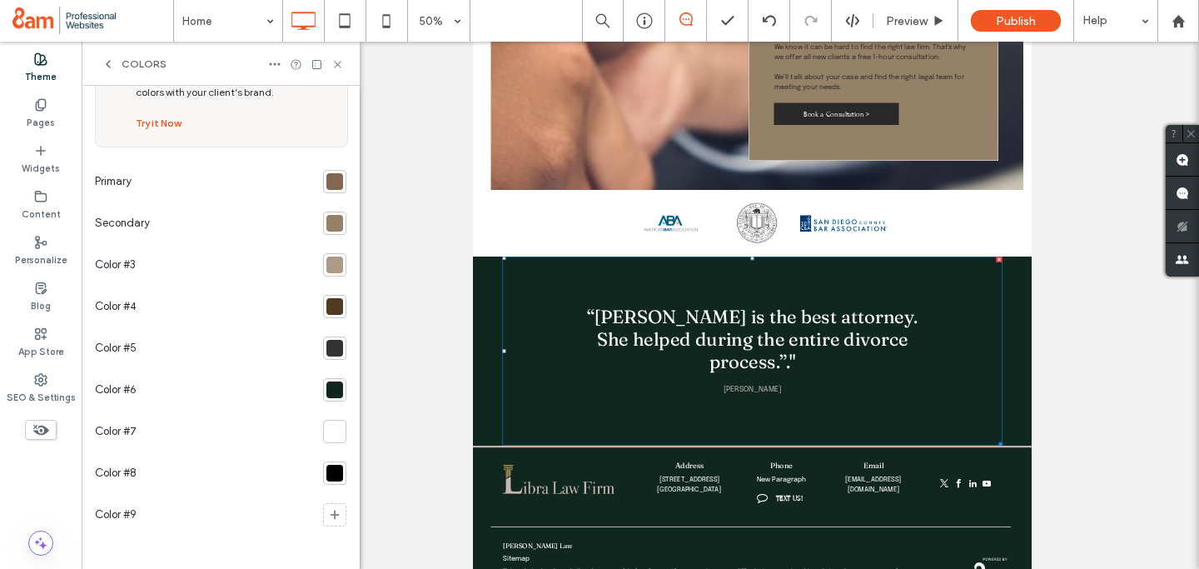
scroll to position [607, 0]
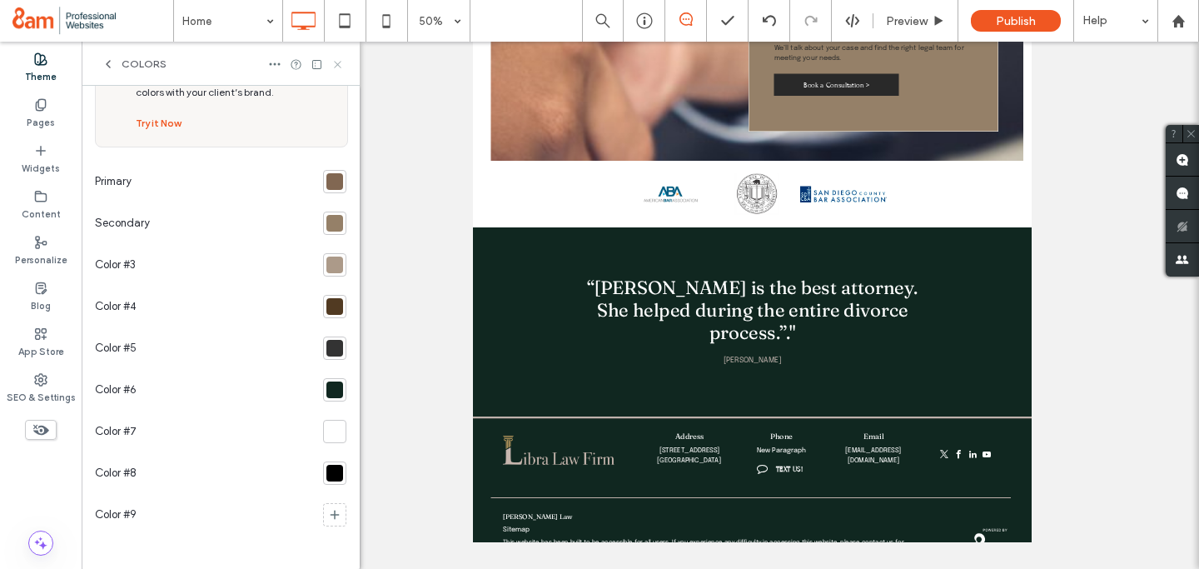
click at [336, 65] on use at bounding box center [337, 64] width 7 height 7
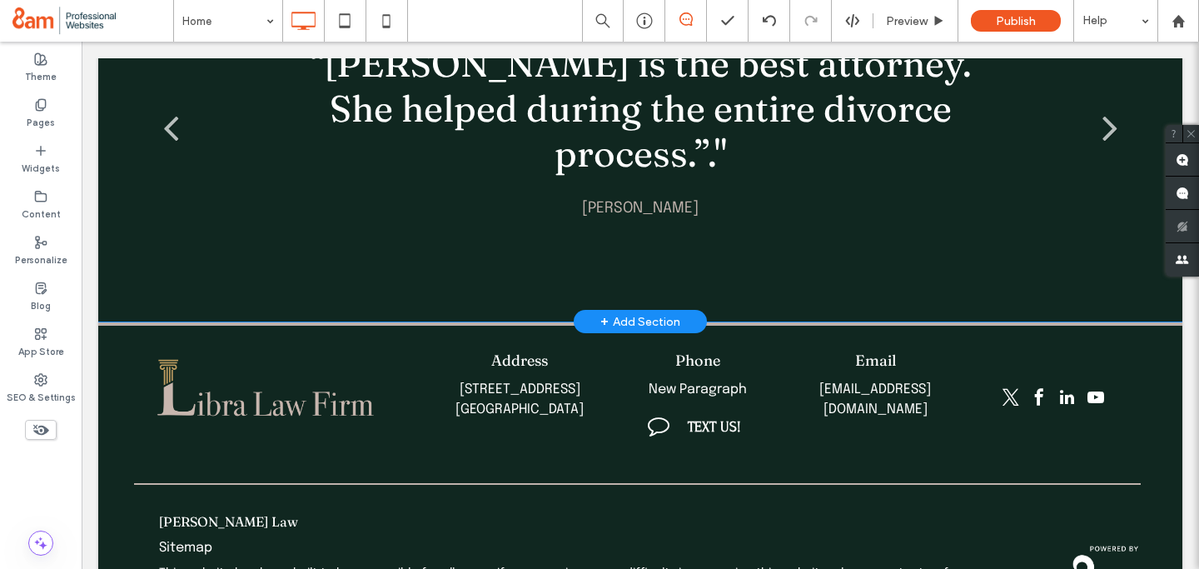
scroll to position [3623, 0]
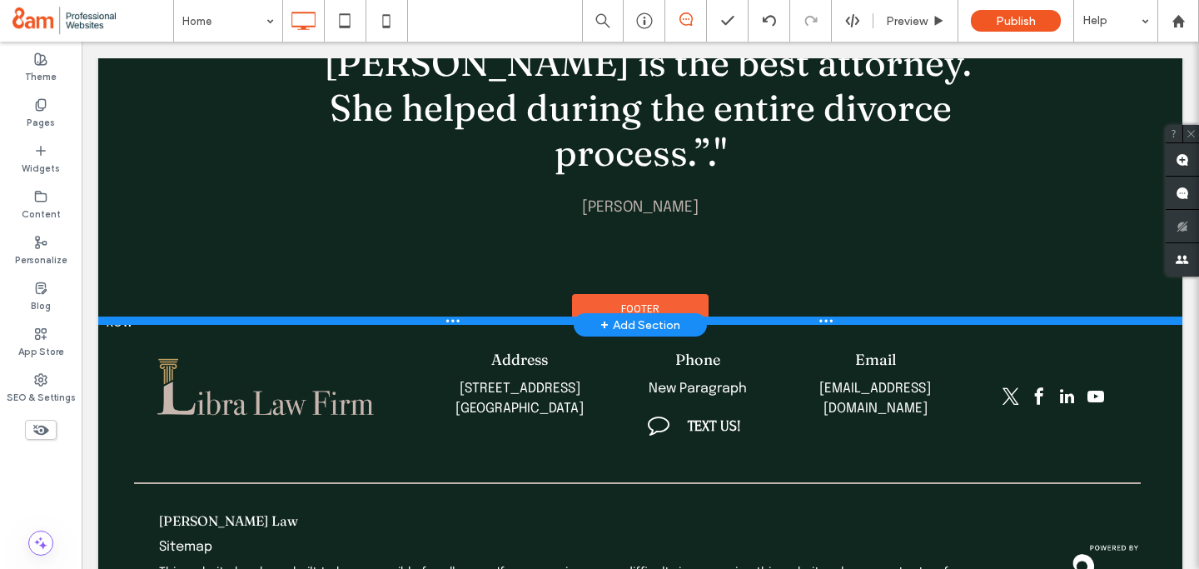
click at [119, 317] on div at bounding box center [640, 321] width 1085 height 8
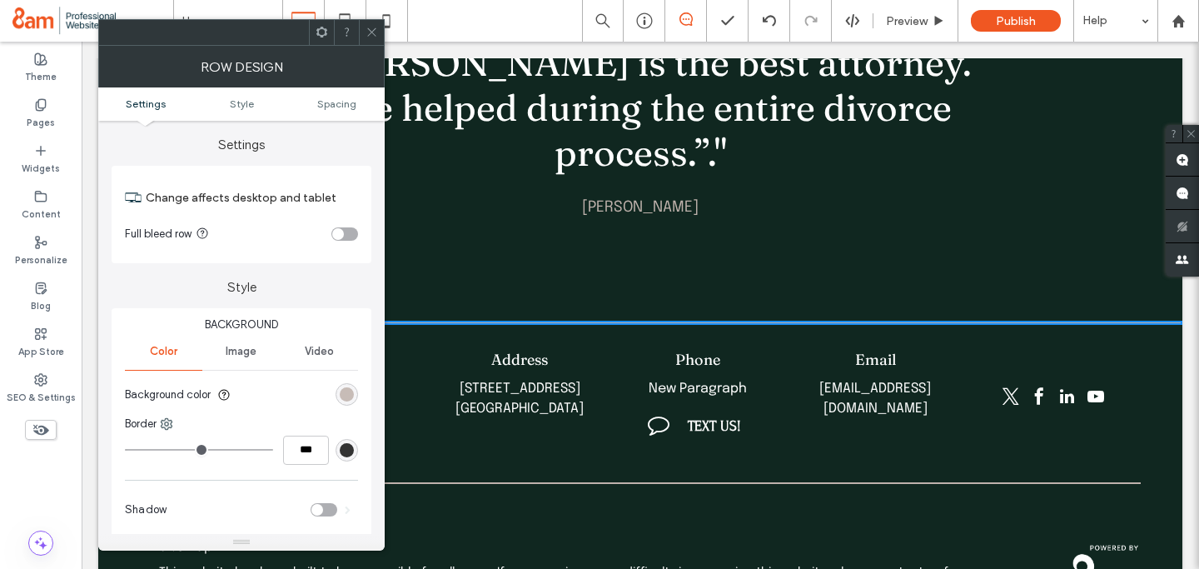
click at [343, 390] on div "rgb(191, 178, 172)" at bounding box center [347, 394] width 14 height 14
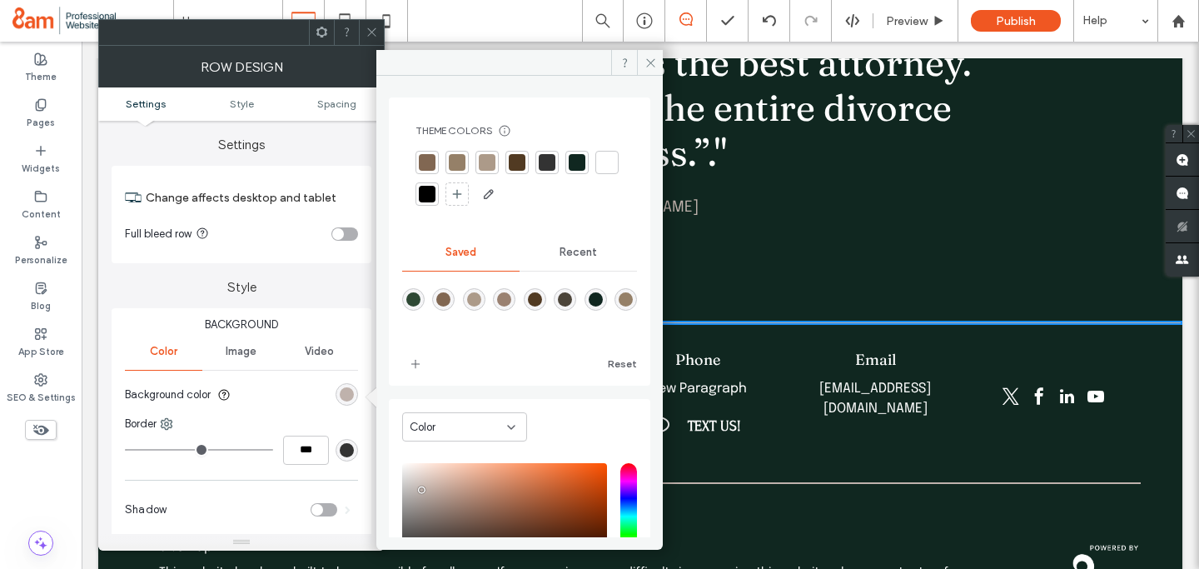
click at [424, 162] on div at bounding box center [427, 162] width 17 height 17
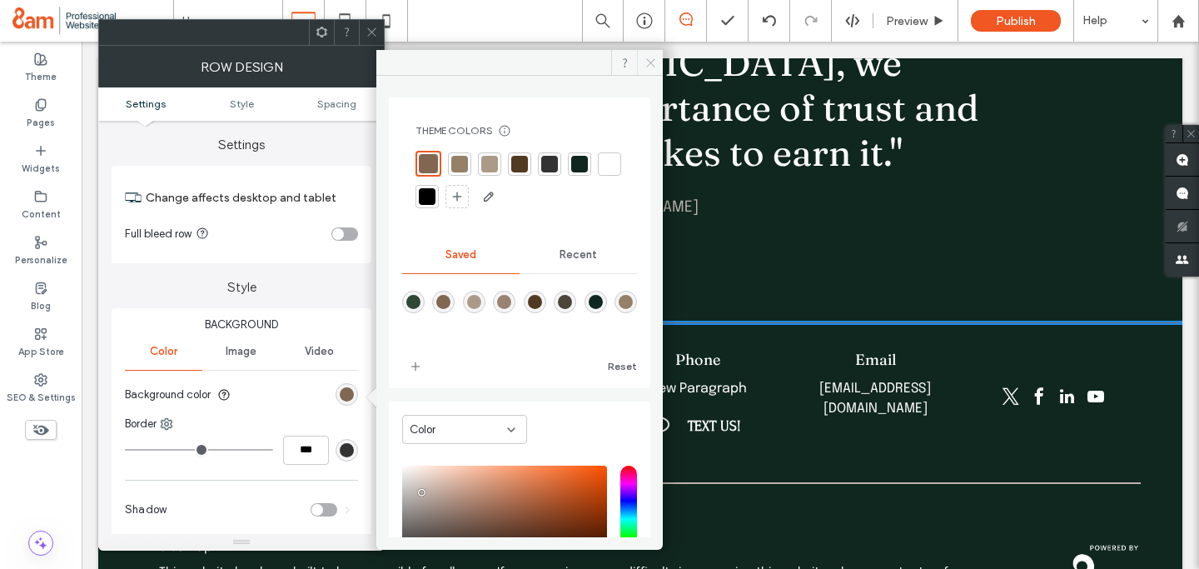
click at [649, 58] on icon at bounding box center [651, 63] width 12 height 12
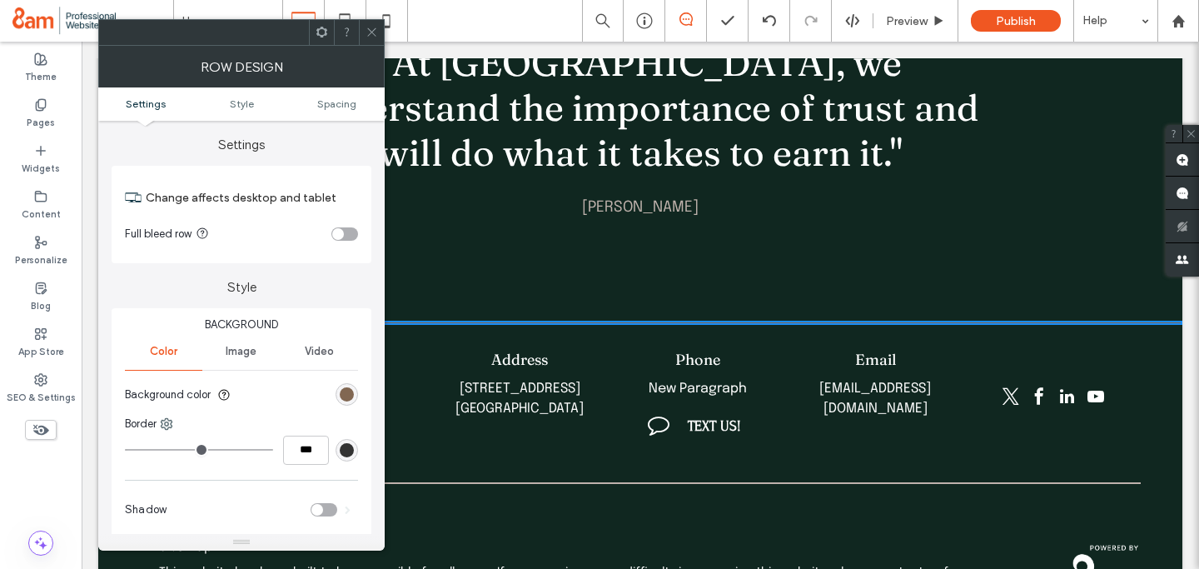
click at [368, 27] on icon at bounding box center [372, 32] width 12 height 12
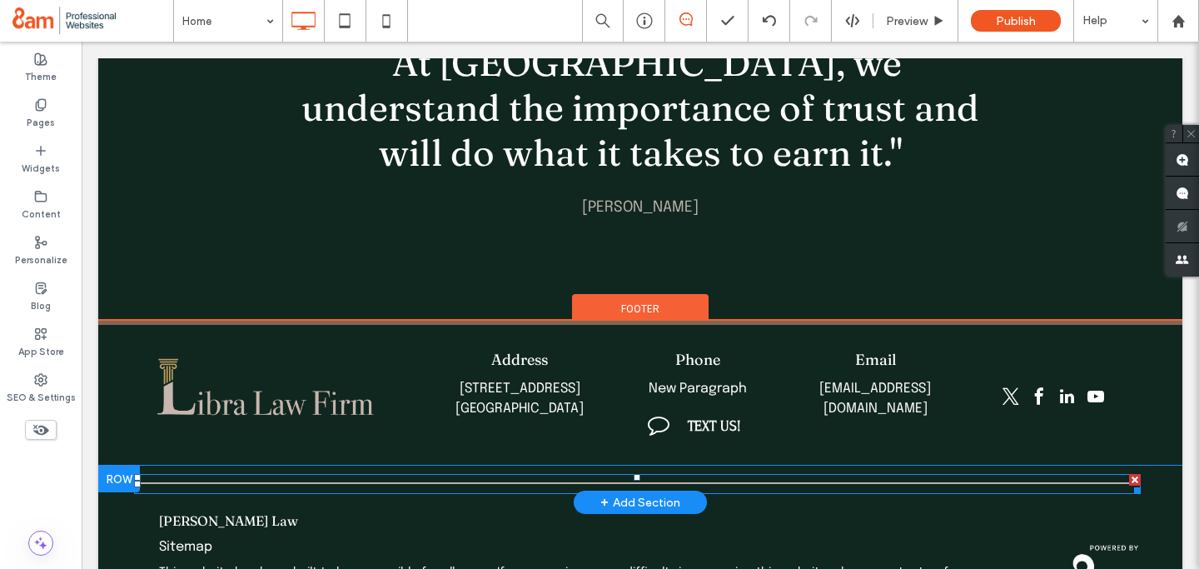
click at [362, 482] on hr at bounding box center [637, 483] width 1007 height 3
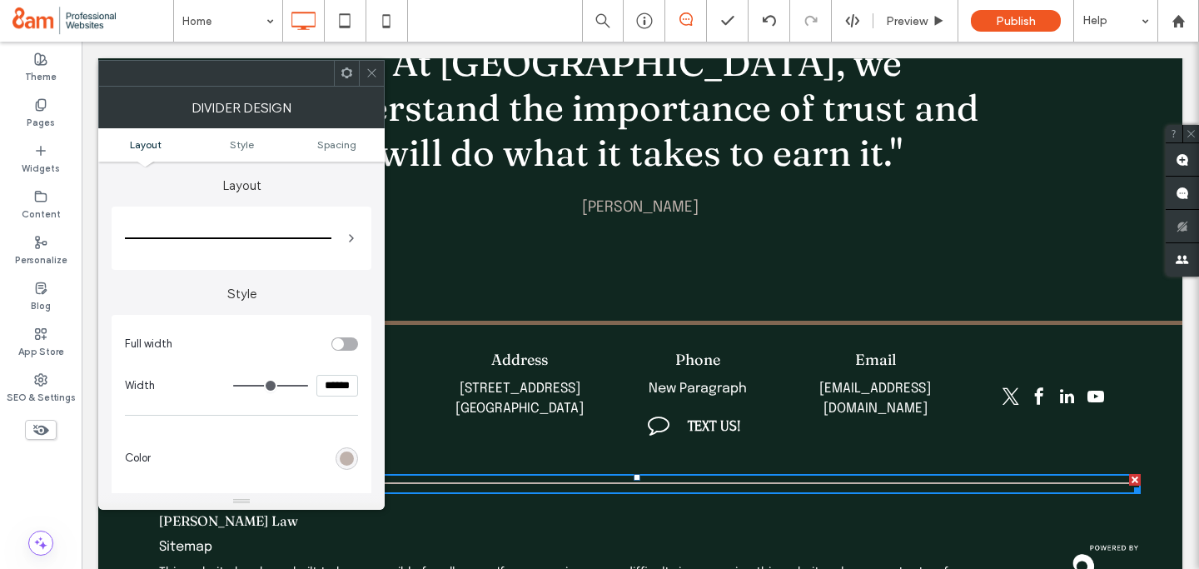
click at [343, 448] on div "rgb(191, 178, 172)" at bounding box center [347, 458] width 22 height 22
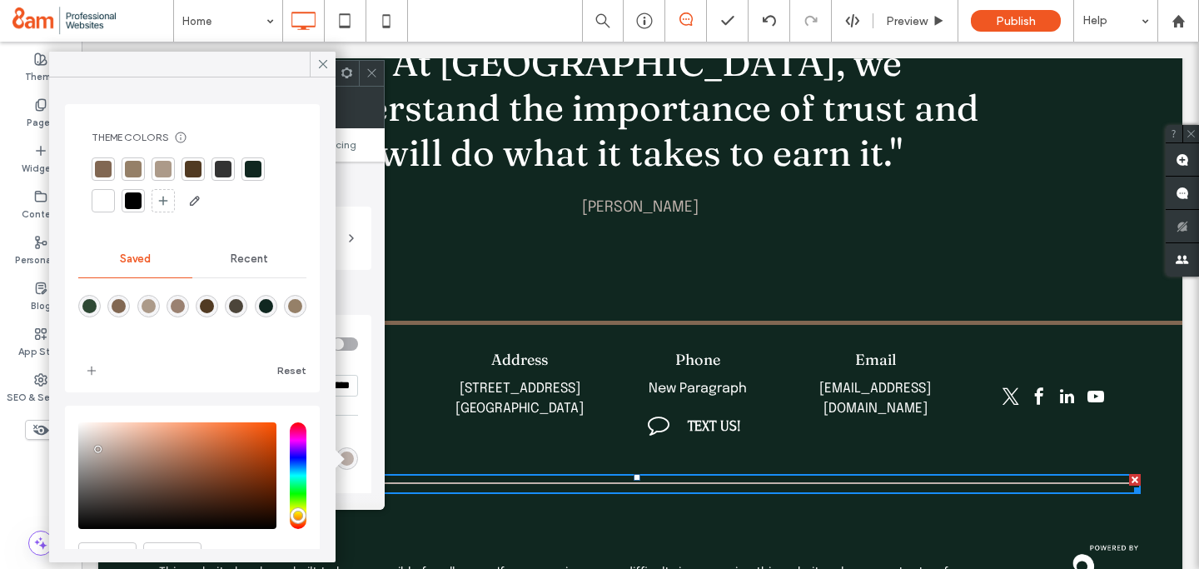
click at [95, 168] on div at bounding box center [103, 169] width 17 height 17
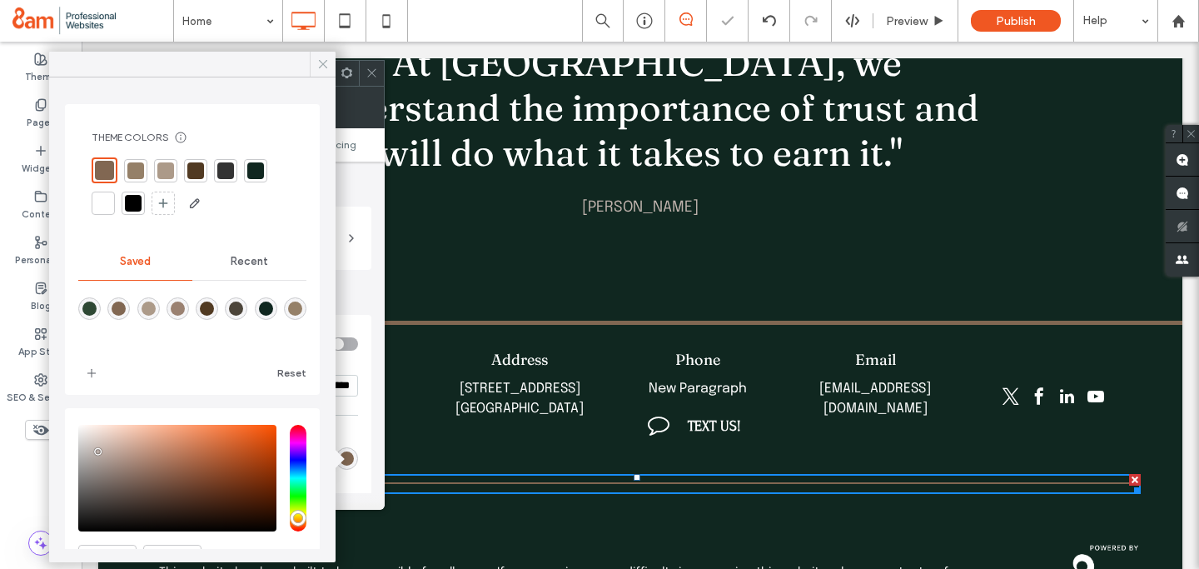
click at [318, 66] on icon at bounding box center [323, 64] width 15 height 15
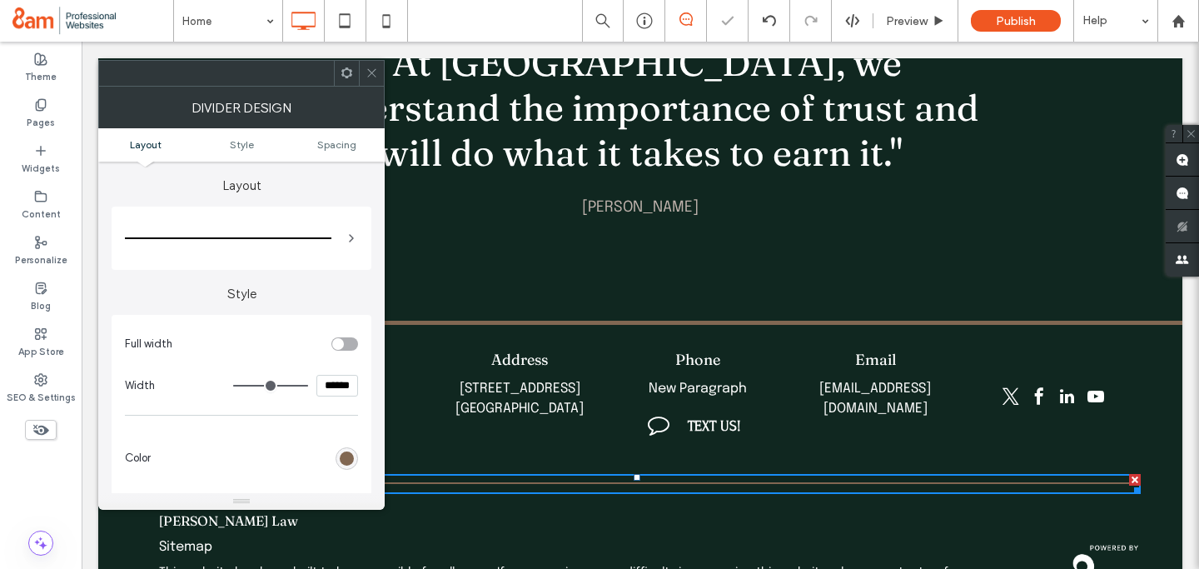
click at [375, 77] on use at bounding box center [371, 73] width 8 height 8
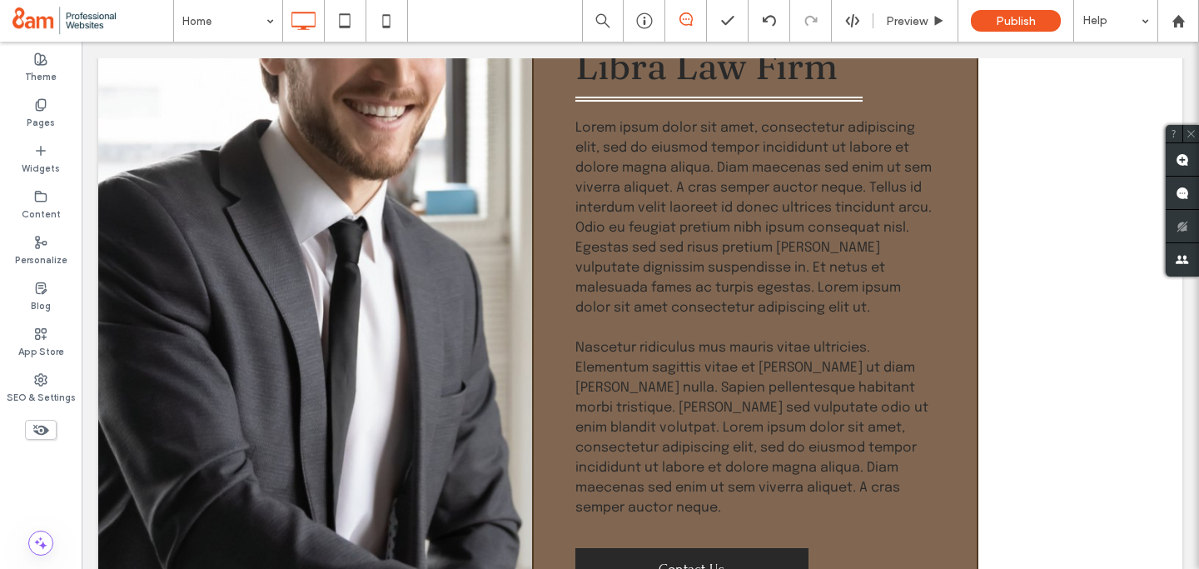
scroll to position [1414, 0]
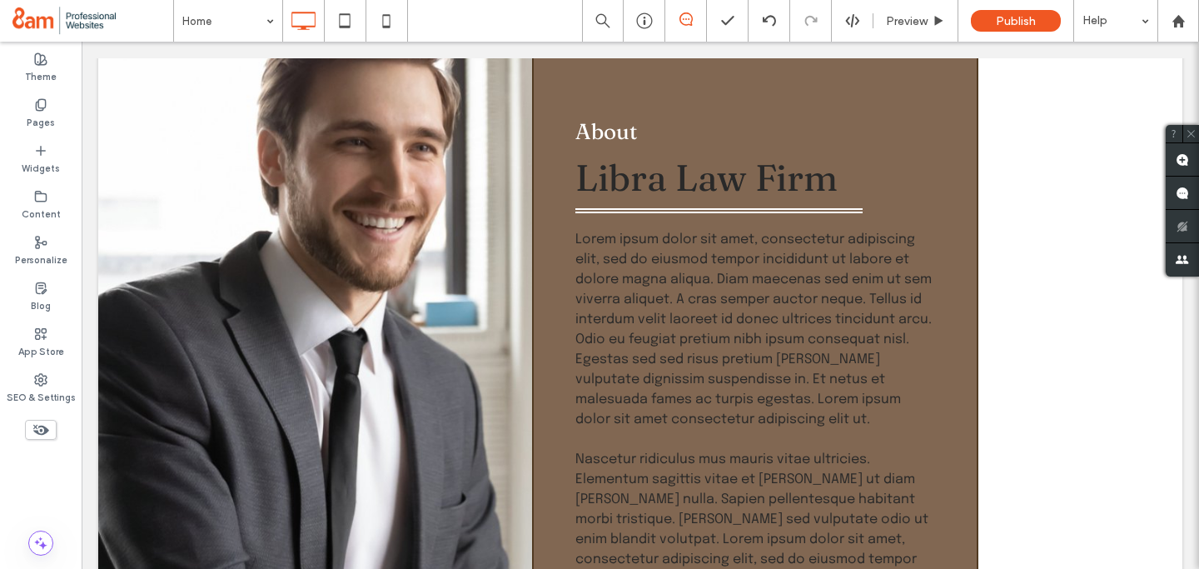
click at [556, 97] on div "About Libra Law Firm Lorem ipsum dolor sit amet, consectetur adipiscing elit, s…" at bounding box center [755, 410] width 446 height 770
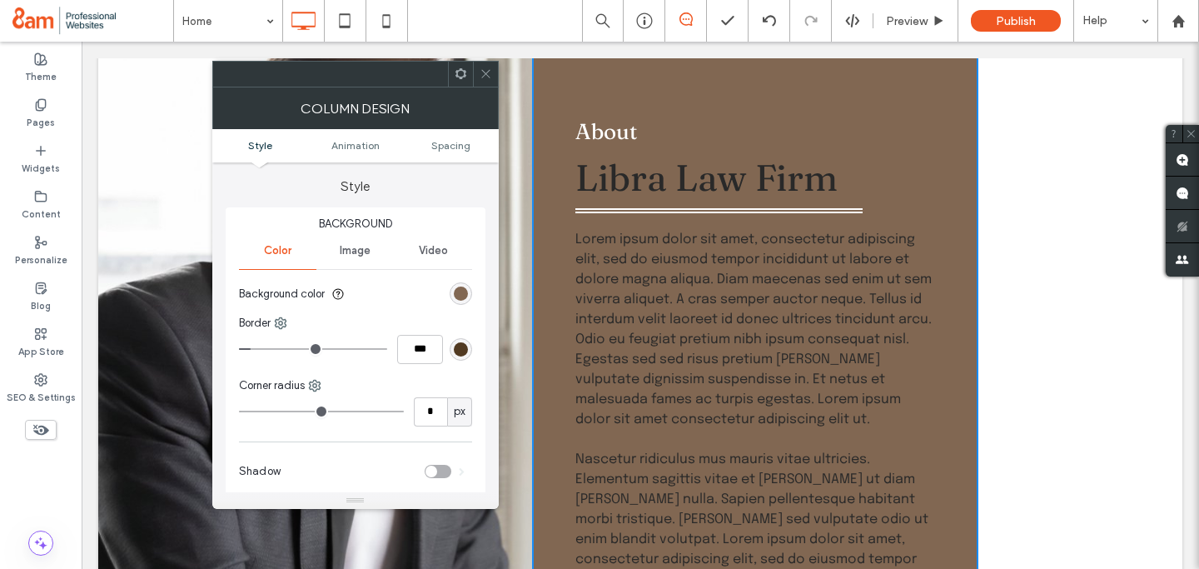
click at [461, 351] on div "rgb(81, 58, 34)" at bounding box center [461, 349] width 14 height 14
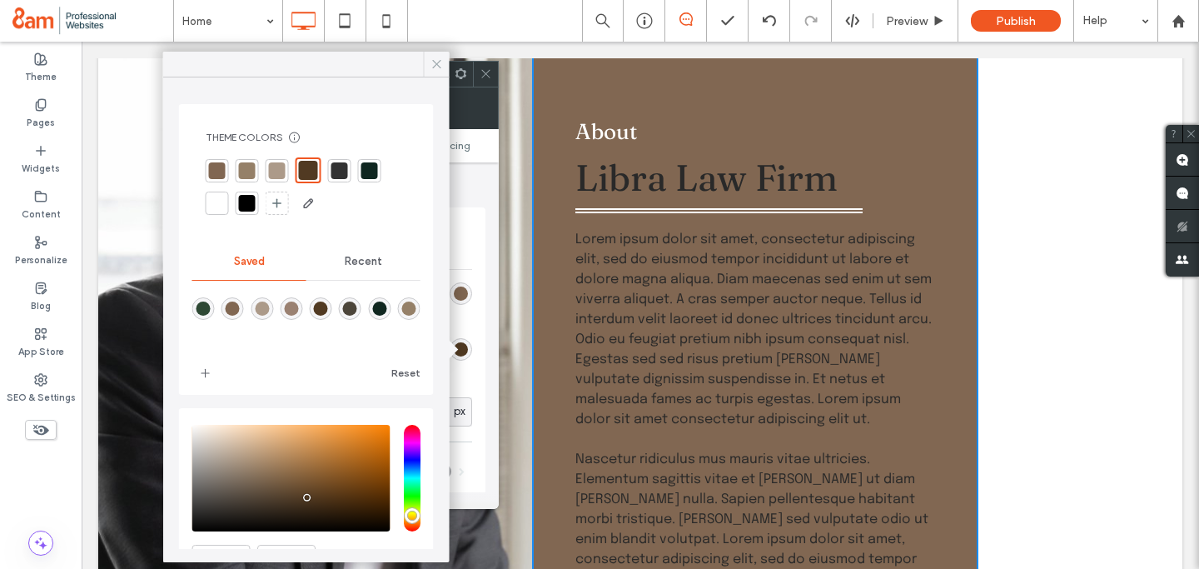
click at [434, 62] on icon at bounding box center [437, 64] width 15 height 15
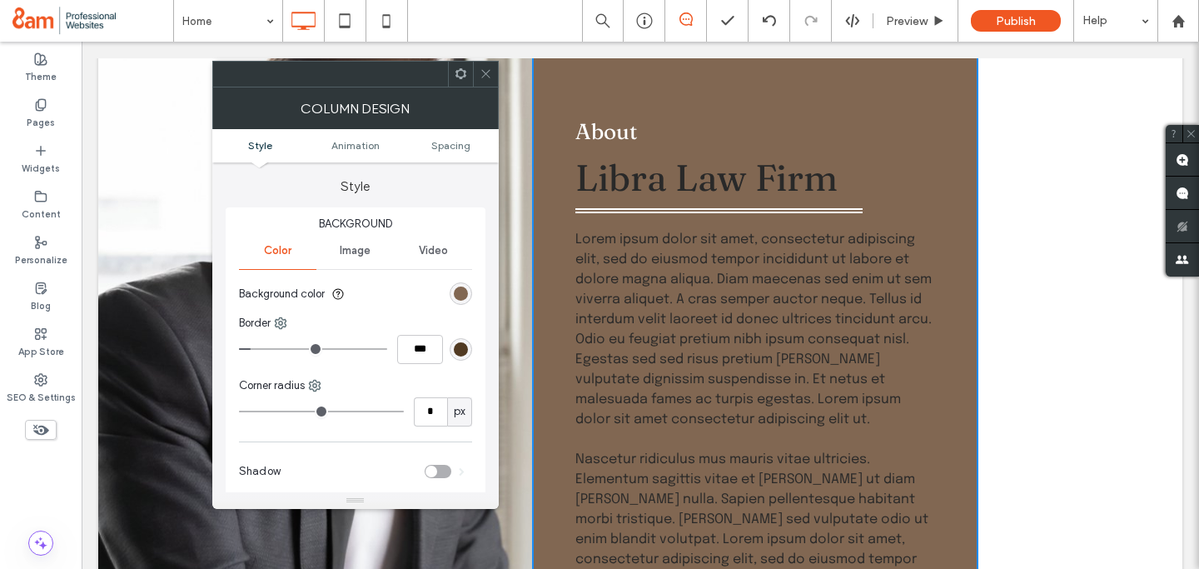
click at [493, 72] on div at bounding box center [485, 74] width 25 height 25
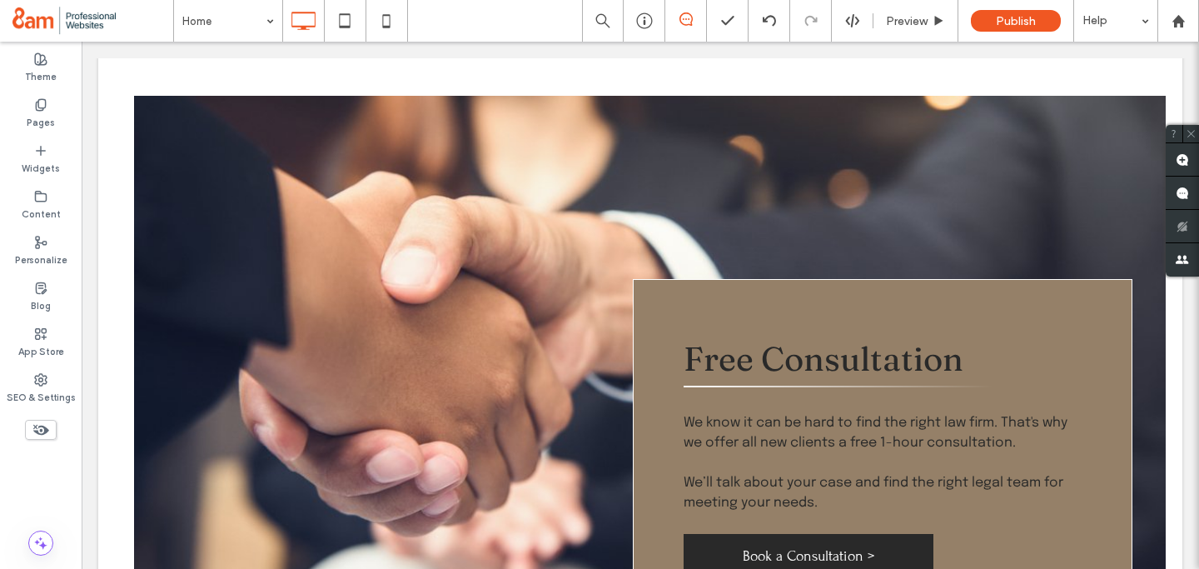
scroll to position [2751, 0]
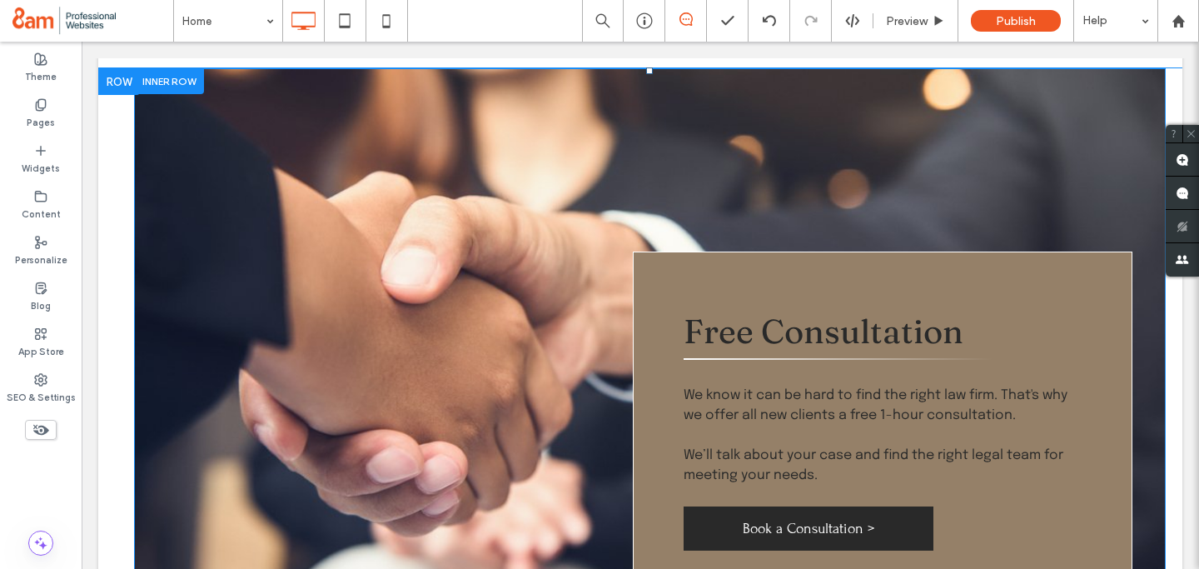
click at [665, 252] on div "Free Consultation We know it can be hard to find the right law firm. That's why…" at bounding box center [883, 437] width 500 height 371
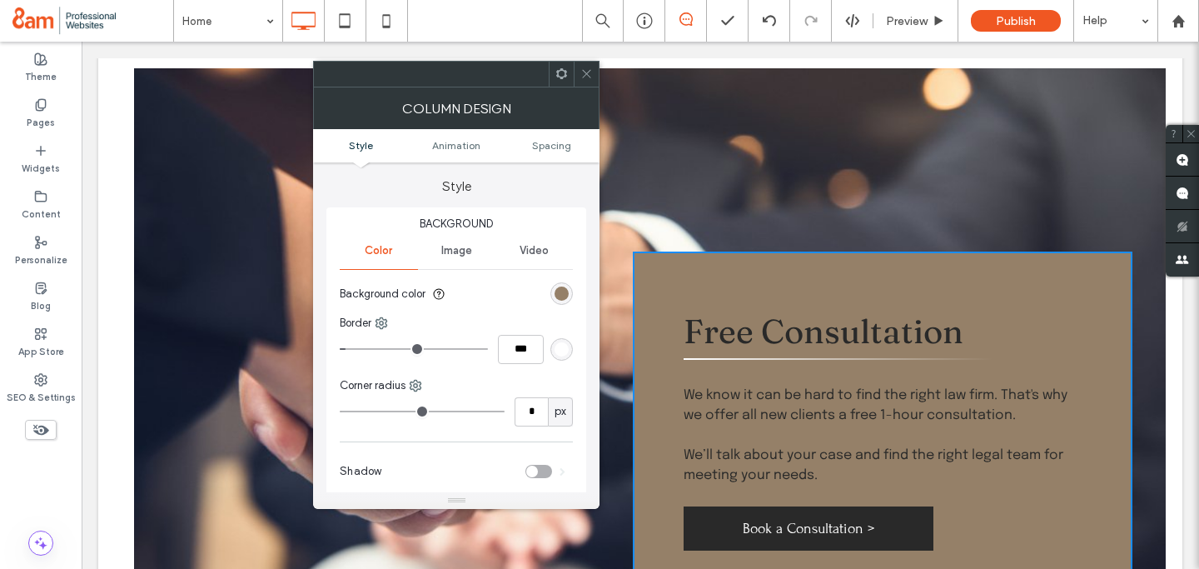
type input "*"
type input "***"
type input "*"
click at [355, 348] on input "range" at bounding box center [414, 349] width 148 height 2
click at [562, 347] on div "rgb(255, 255, 255)" at bounding box center [562, 349] width 14 height 14
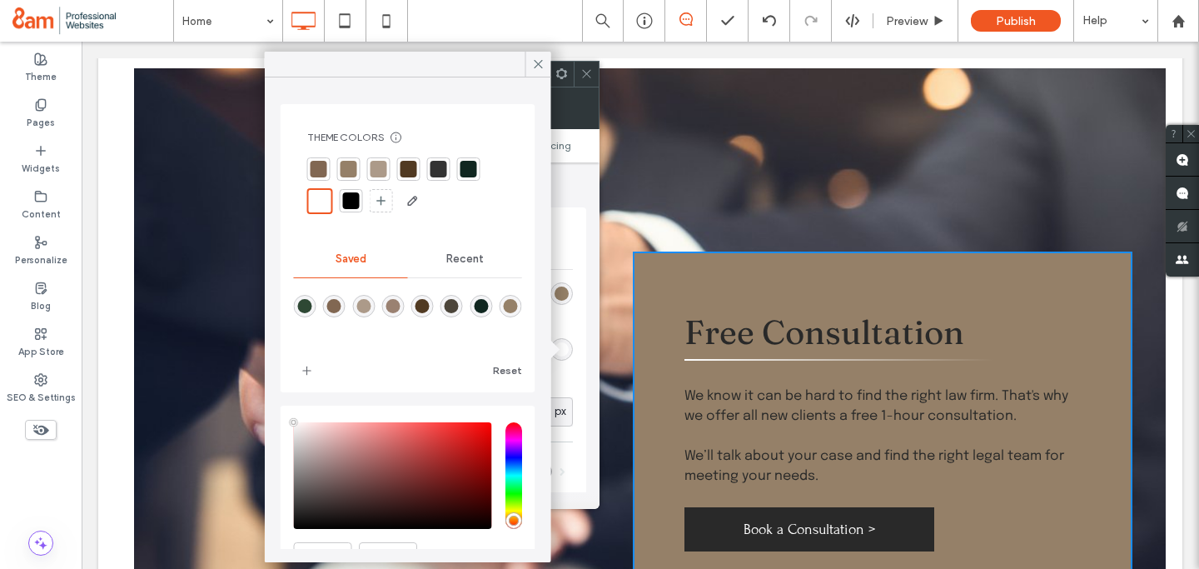
click at [408, 167] on div at bounding box center [409, 169] width 17 height 17
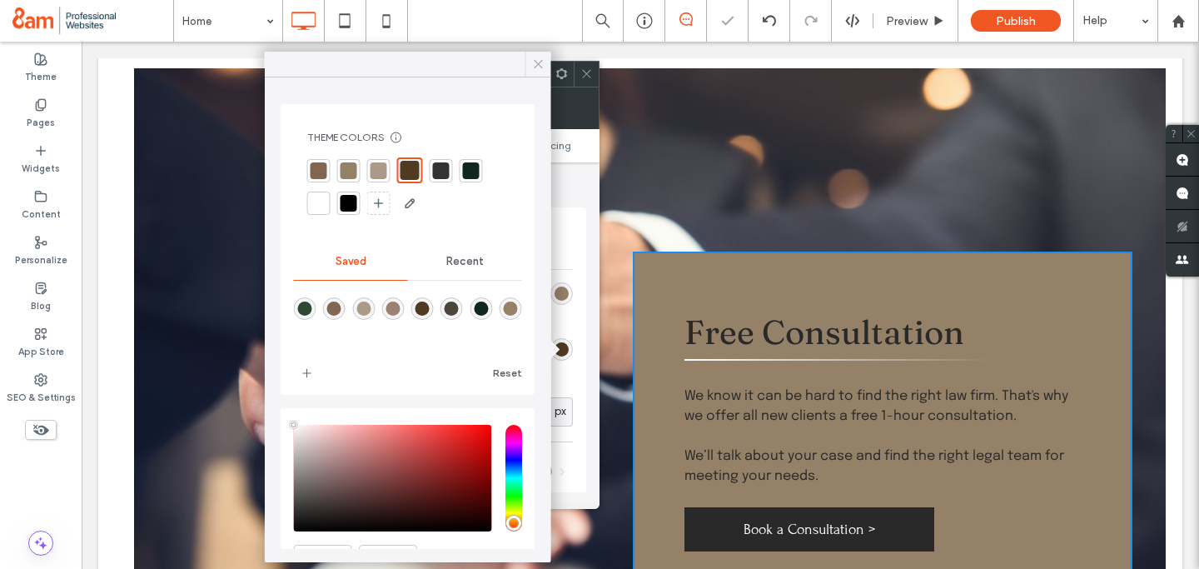
click at [536, 62] on use at bounding box center [538, 64] width 8 height 8
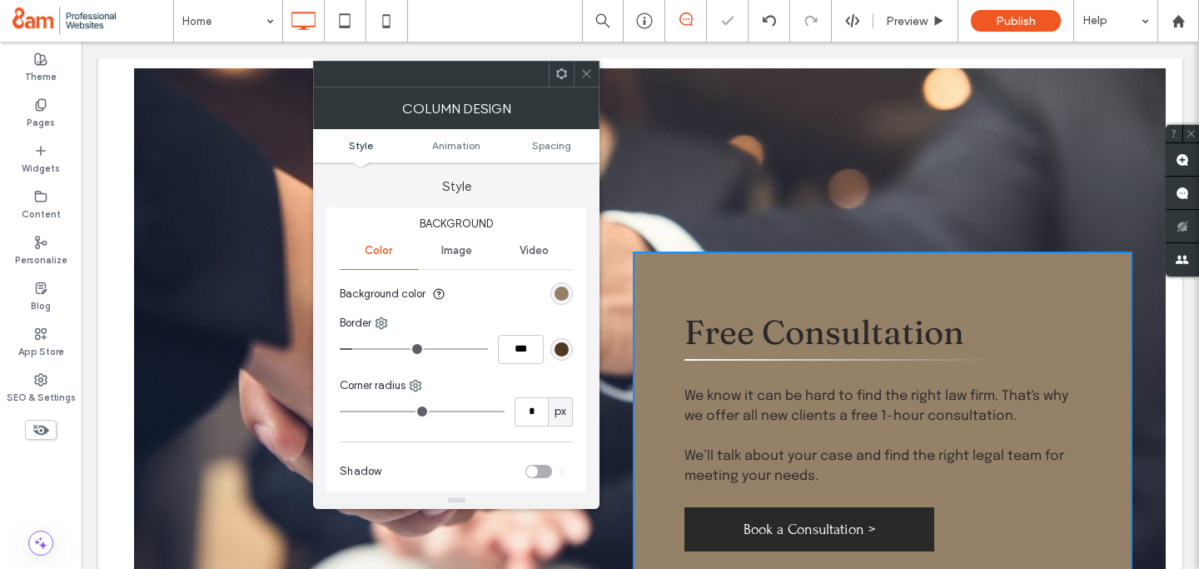
click at [583, 71] on icon at bounding box center [587, 73] width 12 height 12
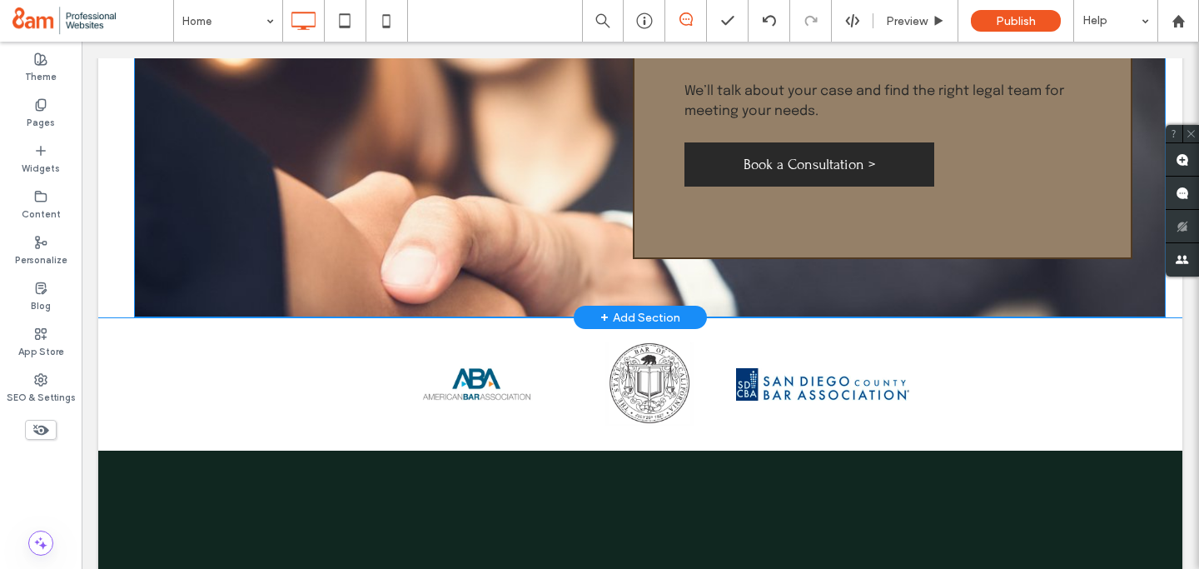
scroll to position [3105, 0]
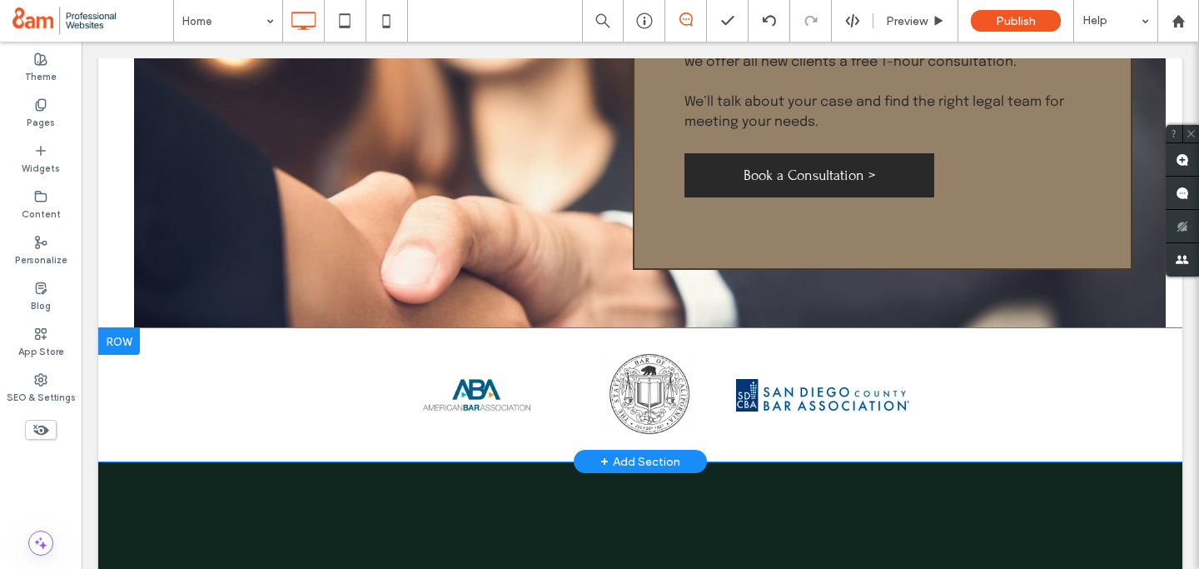
click at [117, 328] on div at bounding box center [119, 341] width 42 height 27
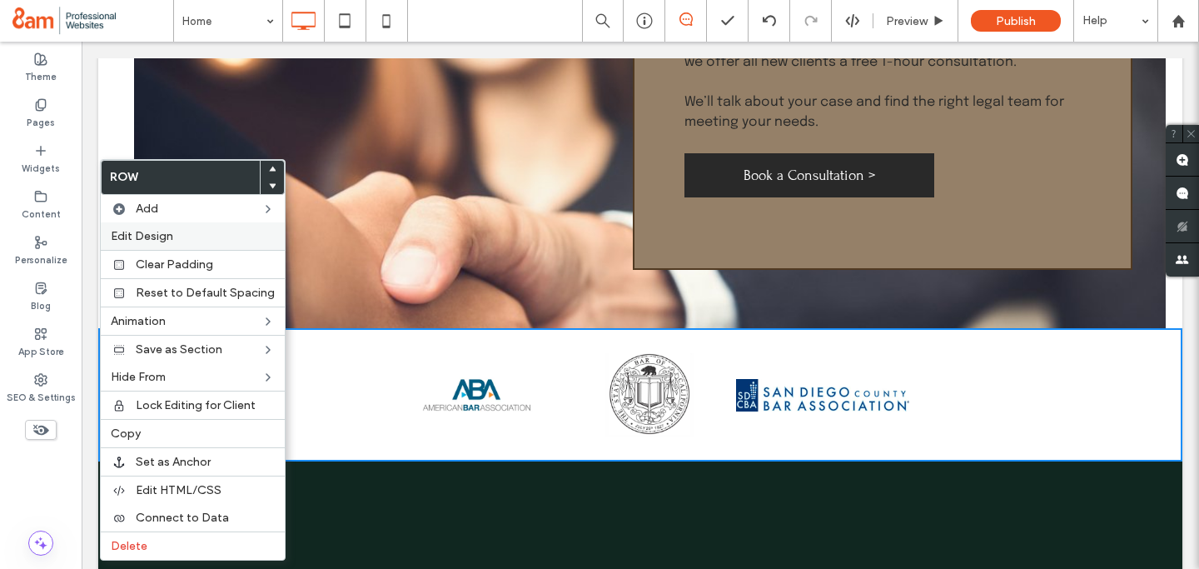
click at [147, 226] on div "Edit Design" at bounding box center [193, 235] width 184 height 27
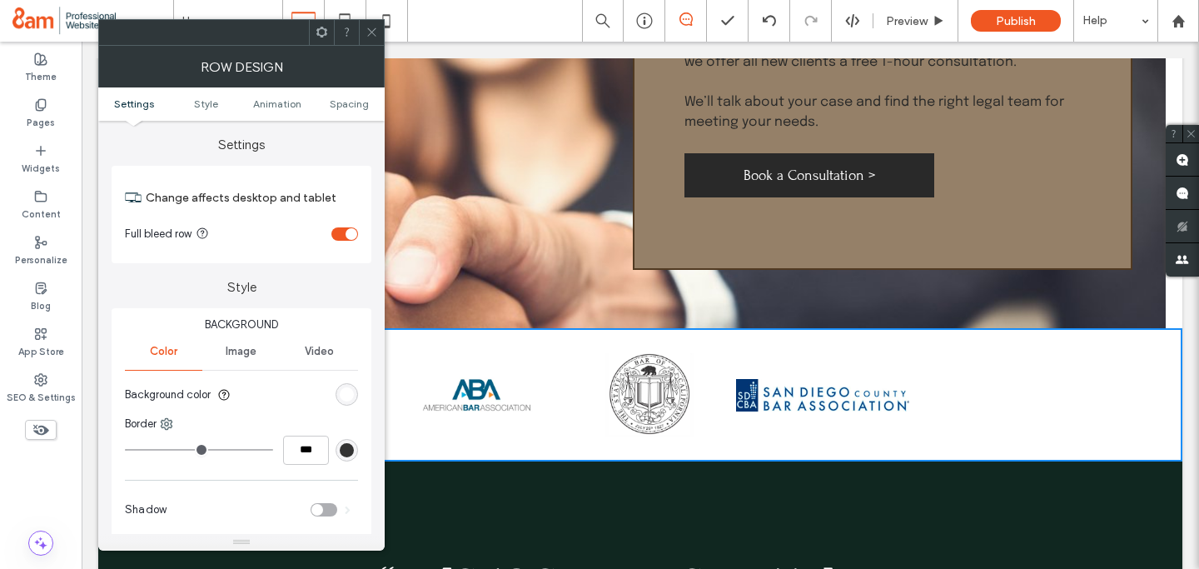
click at [348, 399] on div "rgb(255, 255, 255)" at bounding box center [347, 394] width 14 height 14
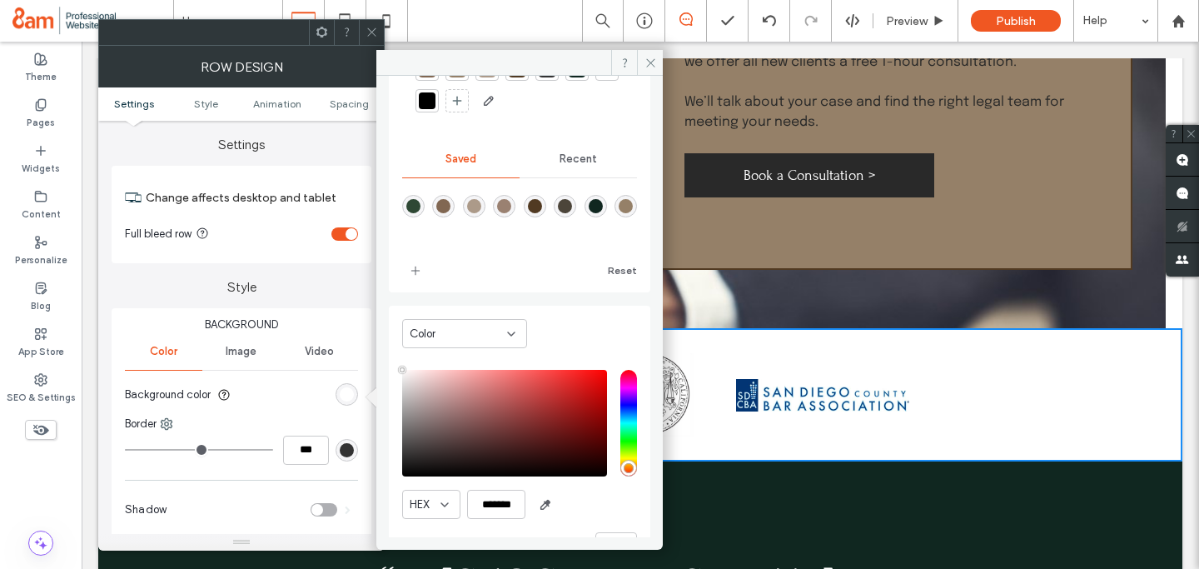
scroll to position [138, 0]
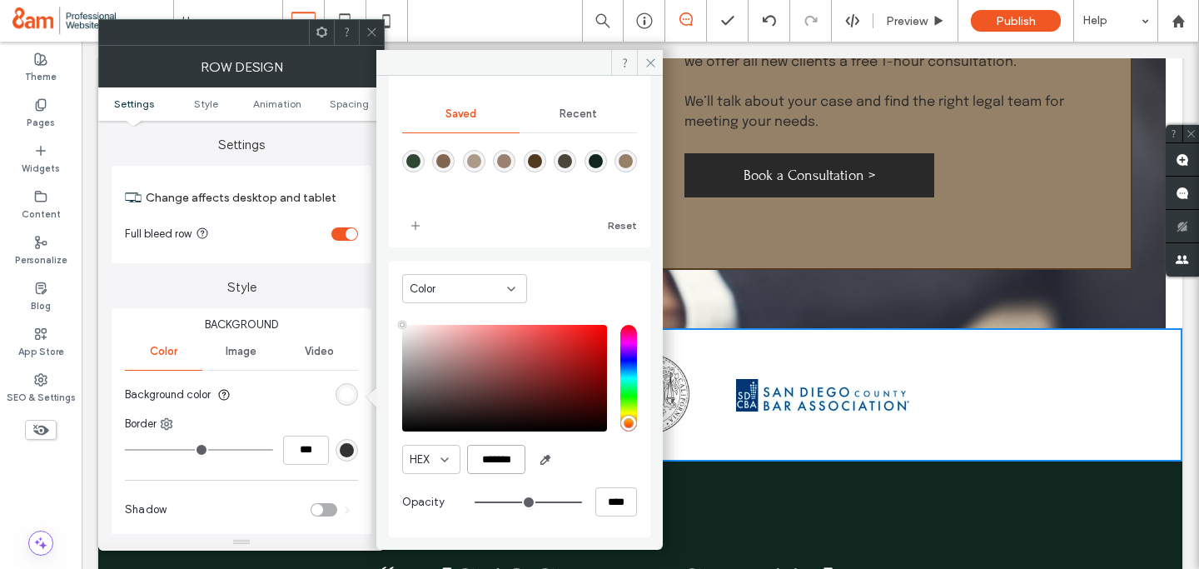
click at [491, 456] on input "*******" at bounding box center [496, 459] width 58 height 29
paste input "color picker textbox"
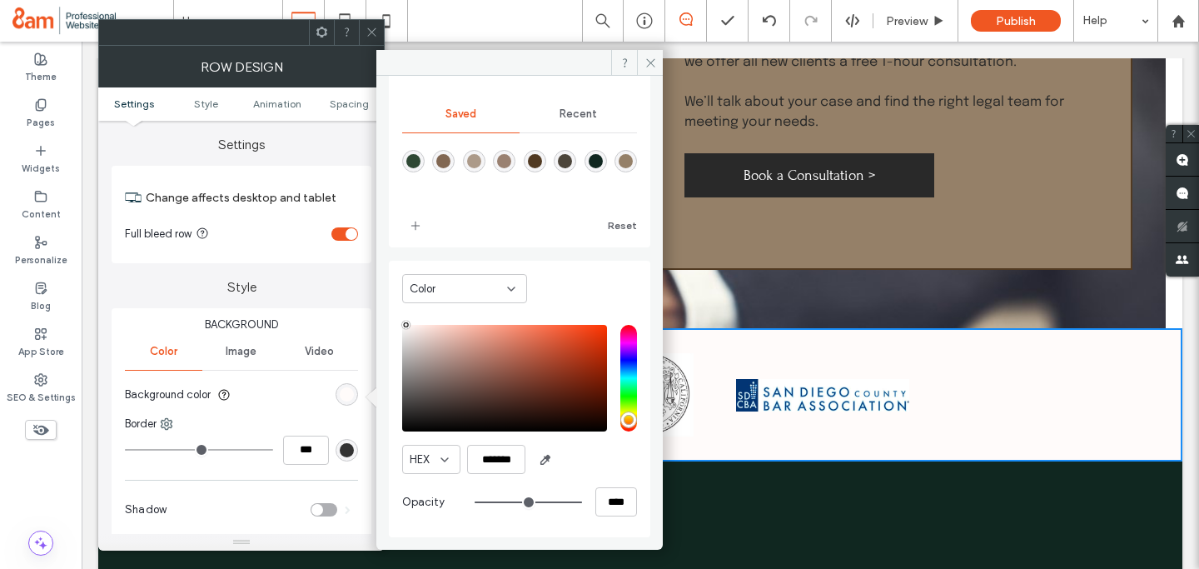
drag, startPoint x: 411, startPoint y: 333, endPoint x: 406, endPoint y: 325, distance: 9.3
click at [406, 325] on div "pointer" at bounding box center [406, 324] width 5 height 5
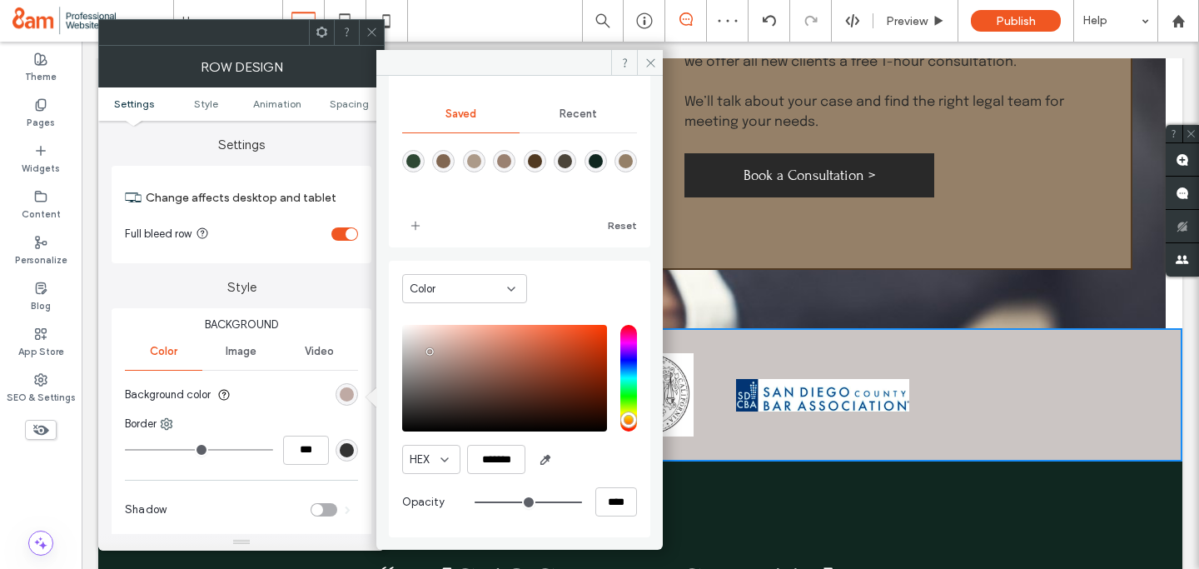
type input "*******"
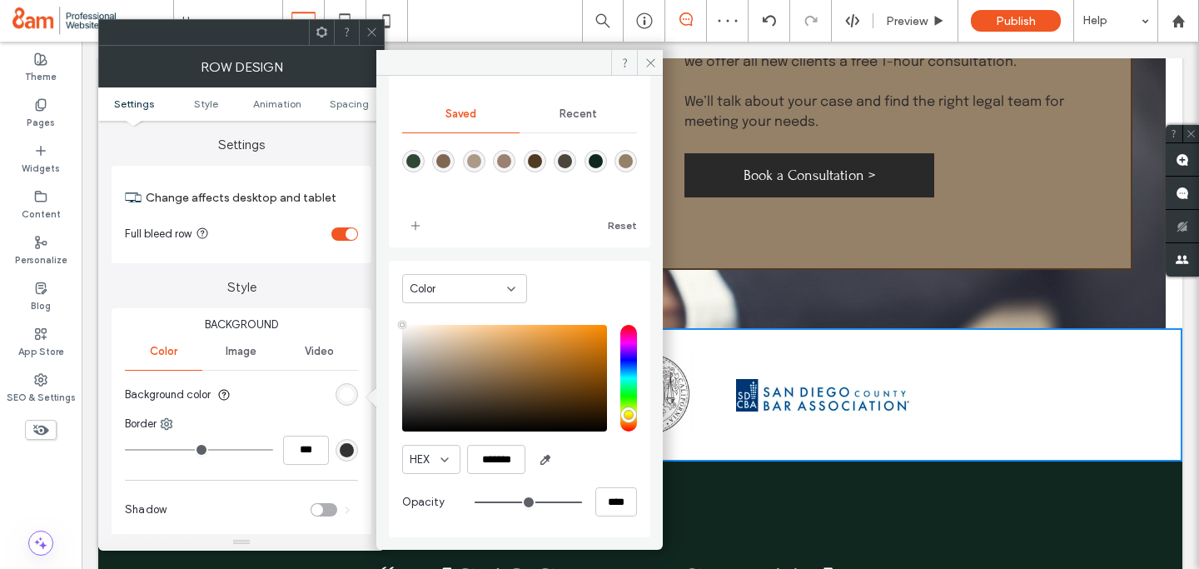
drag, startPoint x: 430, startPoint y: 352, endPoint x: 384, endPoint y: 317, distance: 57.6
click at [384, 317] on div "Theme Colors Save time with Theme Colors Create a color palette to instantly ad…" at bounding box center [519, 306] width 287 height 461
click at [649, 62] on icon at bounding box center [651, 63] width 12 height 12
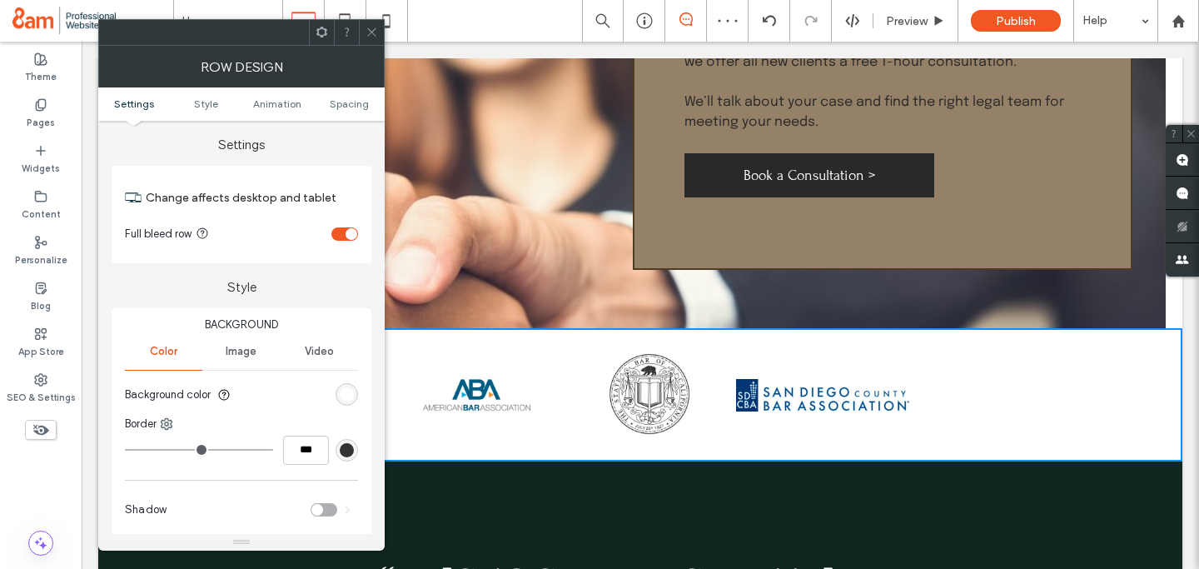
click at [377, 32] on icon at bounding box center [372, 32] width 12 height 12
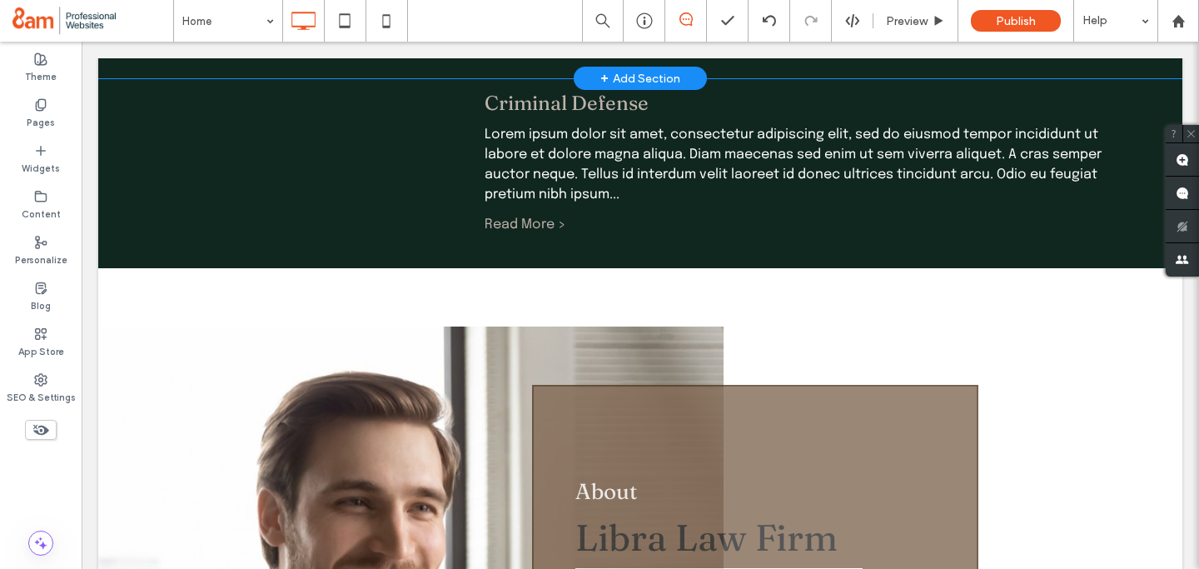
scroll to position [1034, 0]
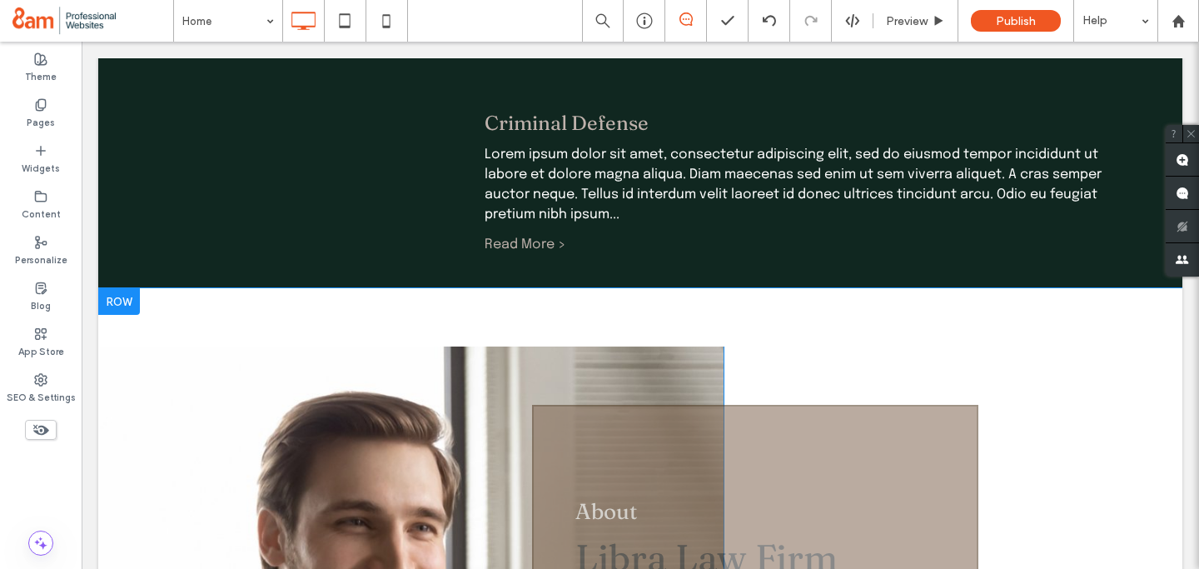
click at [121, 288] on div at bounding box center [119, 301] width 42 height 27
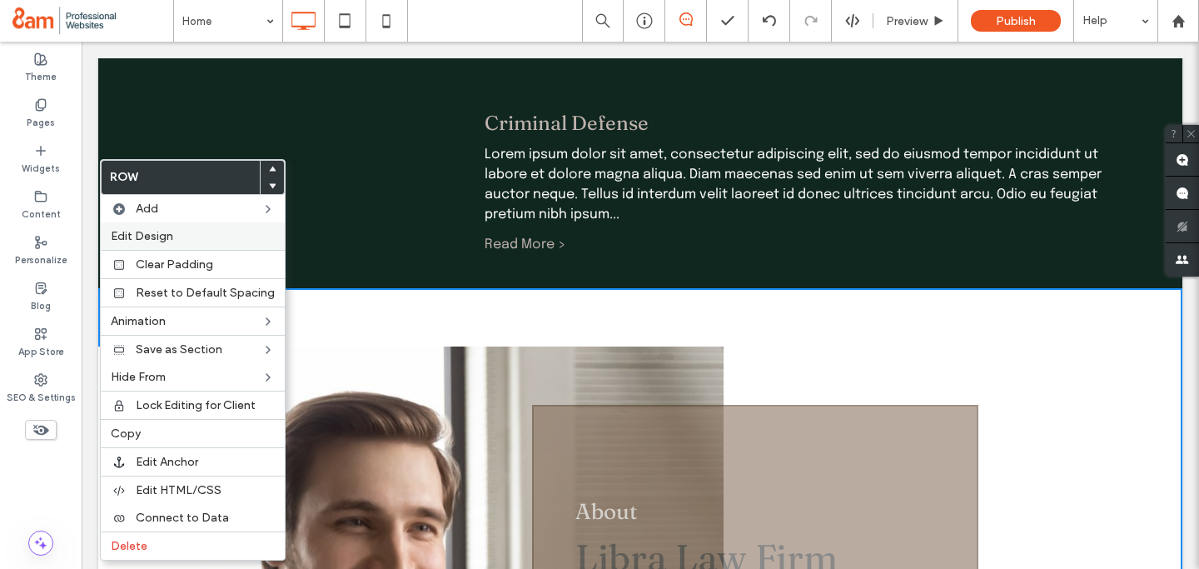
click at [181, 237] on label "Edit Design" at bounding box center [193, 236] width 164 height 14
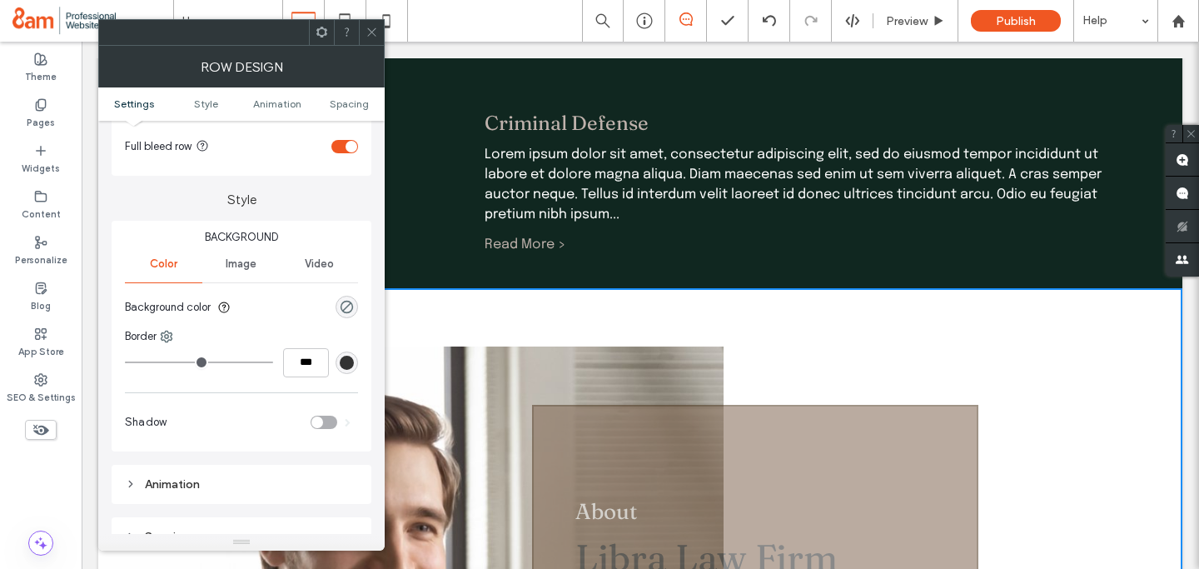
scroll to position [89, 0]
click at [345, 307] on div "rgba(0, 0, 0, 0)" at bounding box center [347, 305] width 14 height 14
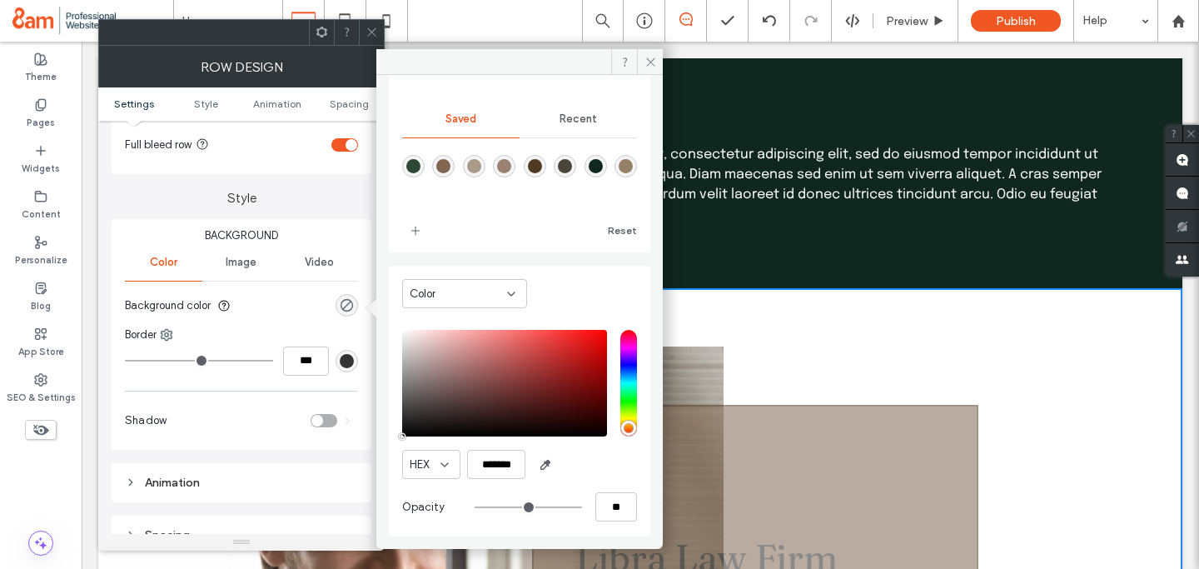
scroll to position [133, 0]
click at [507, 462] on input "*******" at bounding box center [496, 463] width 58 height 29
paste input "color picker textbox"
type input "*******"
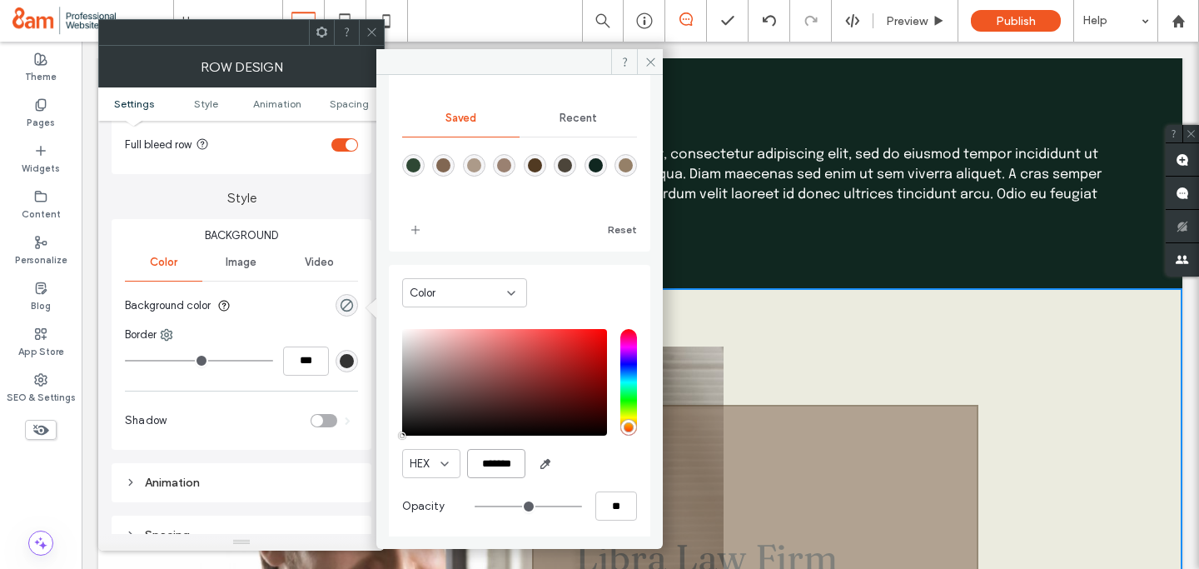
type input "***"
type input "****"
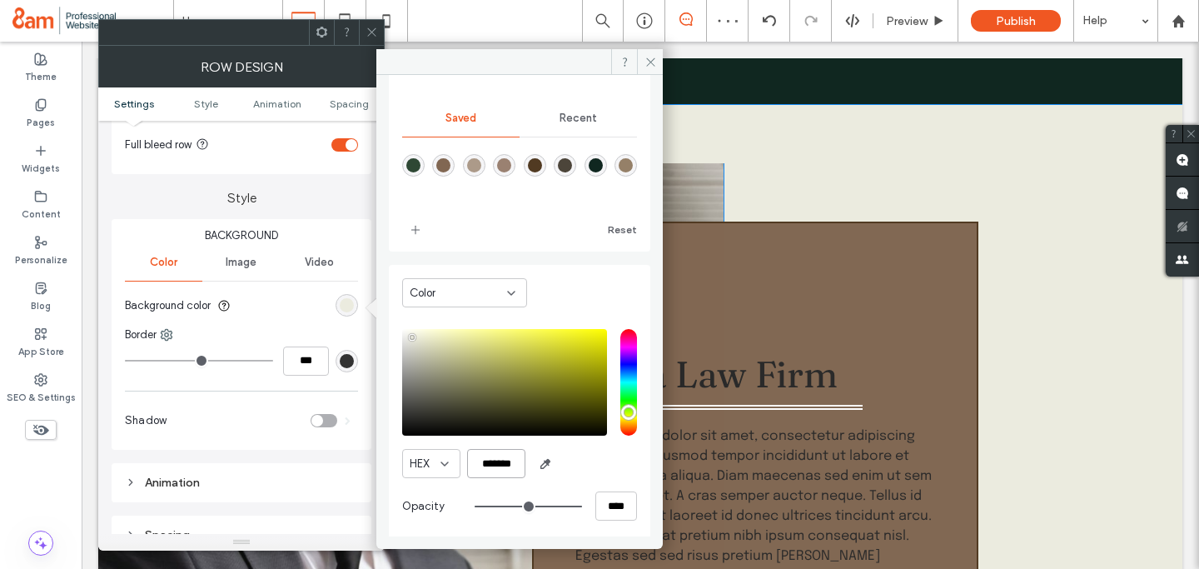
scroll to position [1223, 0]
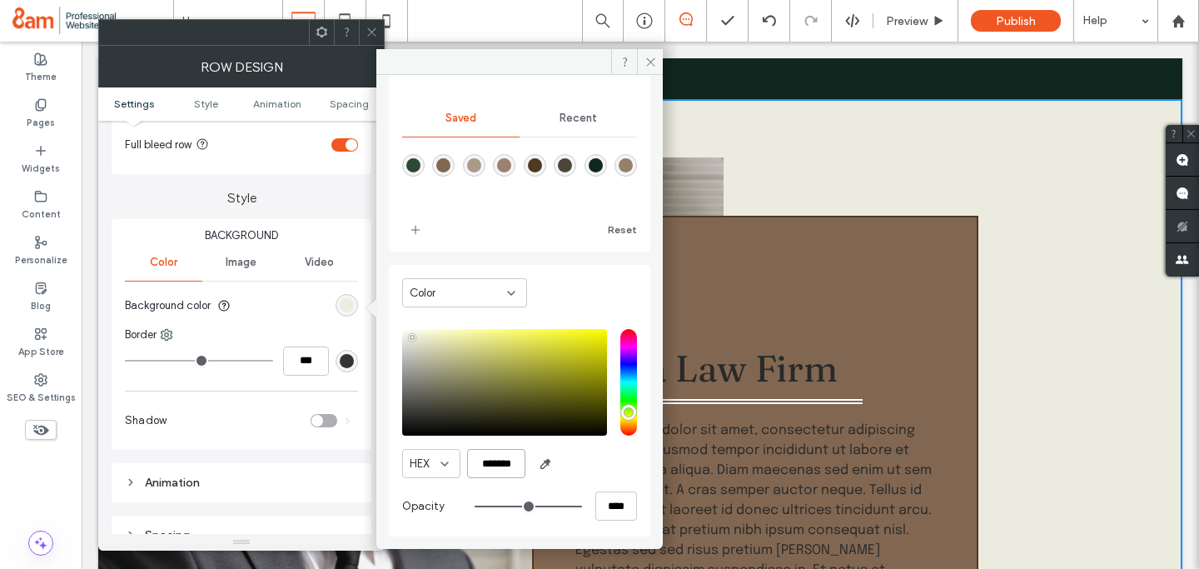
click at [501, 465] on input "*******" at bounding box center [496, 463] width 58 height 29
paste input "color picker textbox"
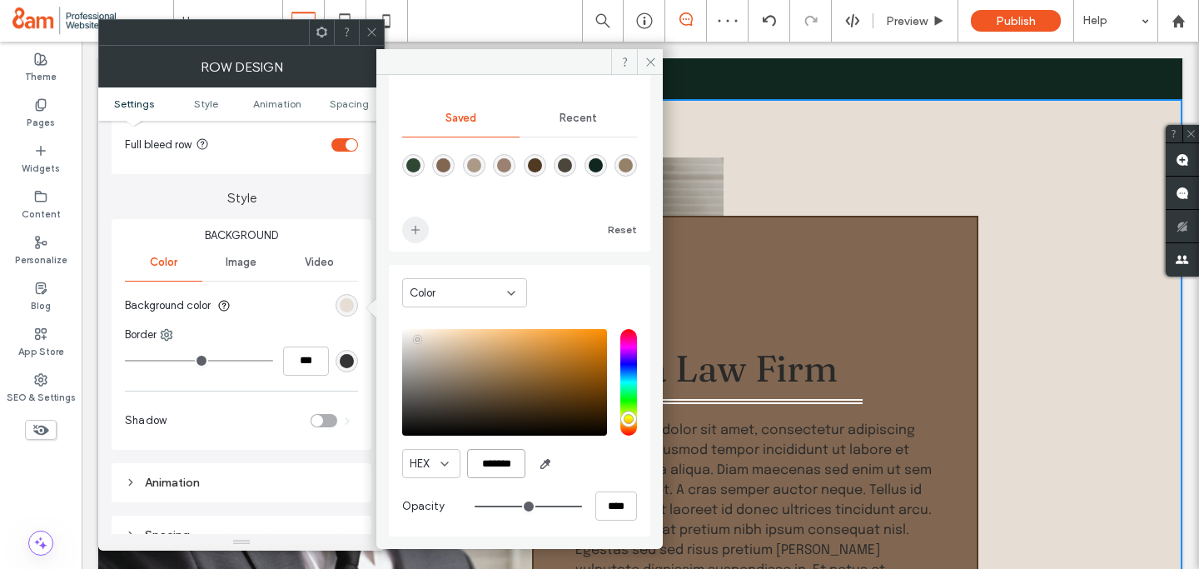
type input "*******"
click at [417, 227] on icon "add color" at bounding box center [415, 229] width 13 height 13
click at [645, 56] on icon at bounding box center [651, 62] width 12 height 12
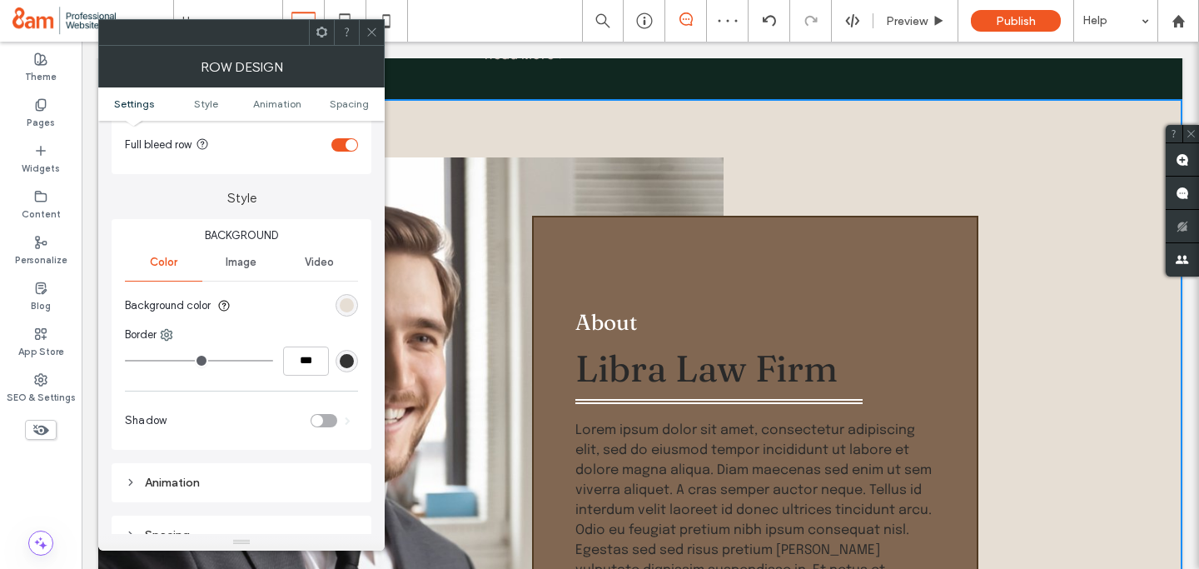
click at [376, 30] on icon at bounding box center [372, 32] width 12 height 12
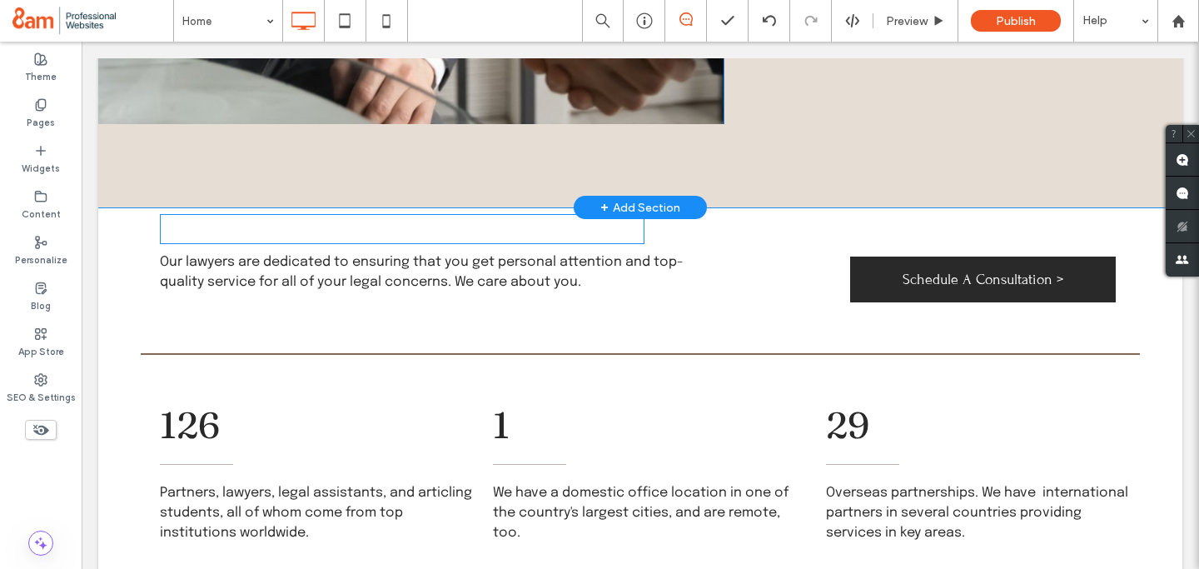
scroll to position [2204, 0]
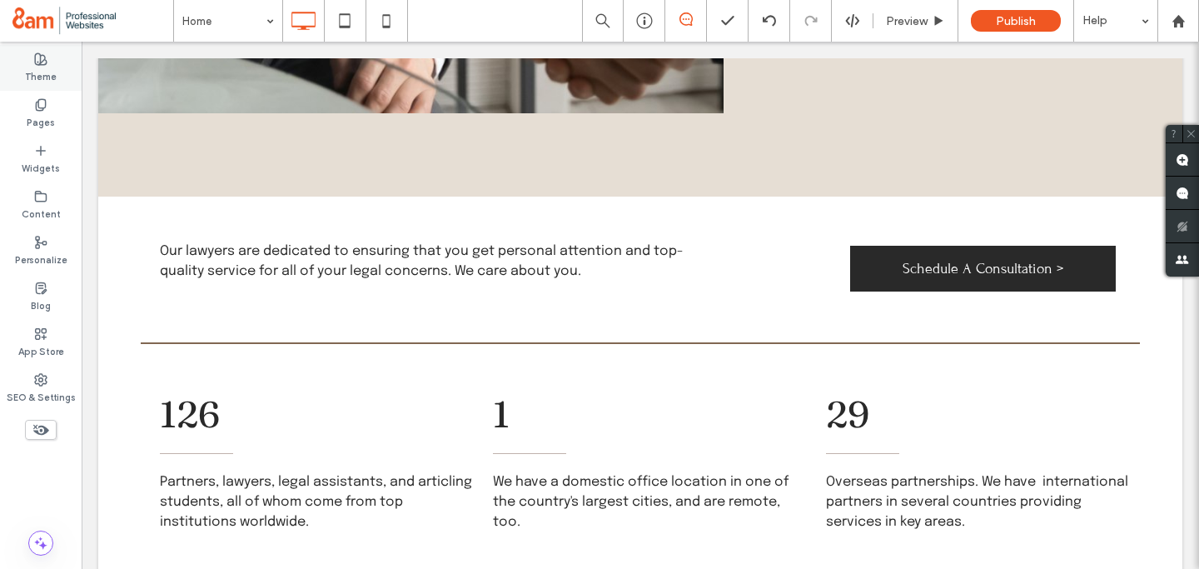
click at [61, 83] on div "Theme" at bounding box center [41, 68] width 82 height 46
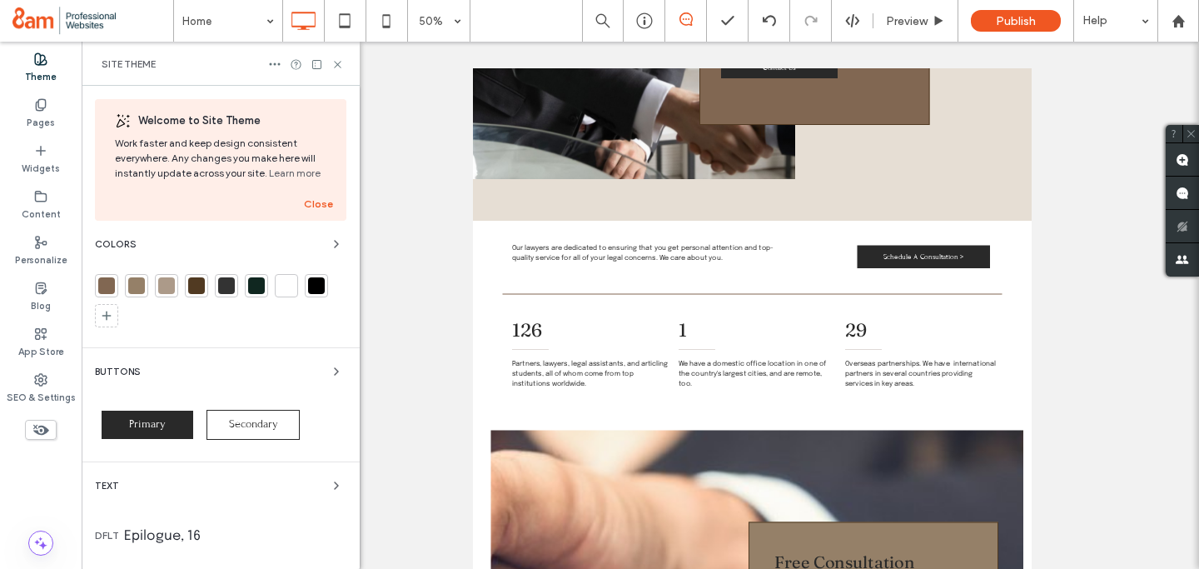
scroll to position [1956, 0]
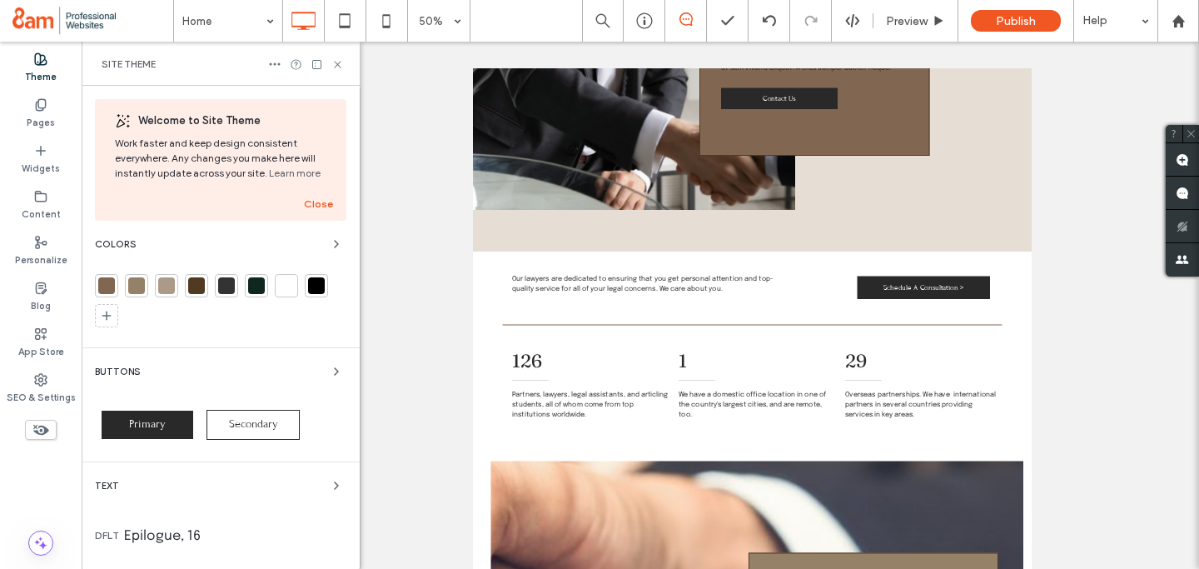
click at [284, 282] on div at bounding box center [286, 285] width 17 height 17
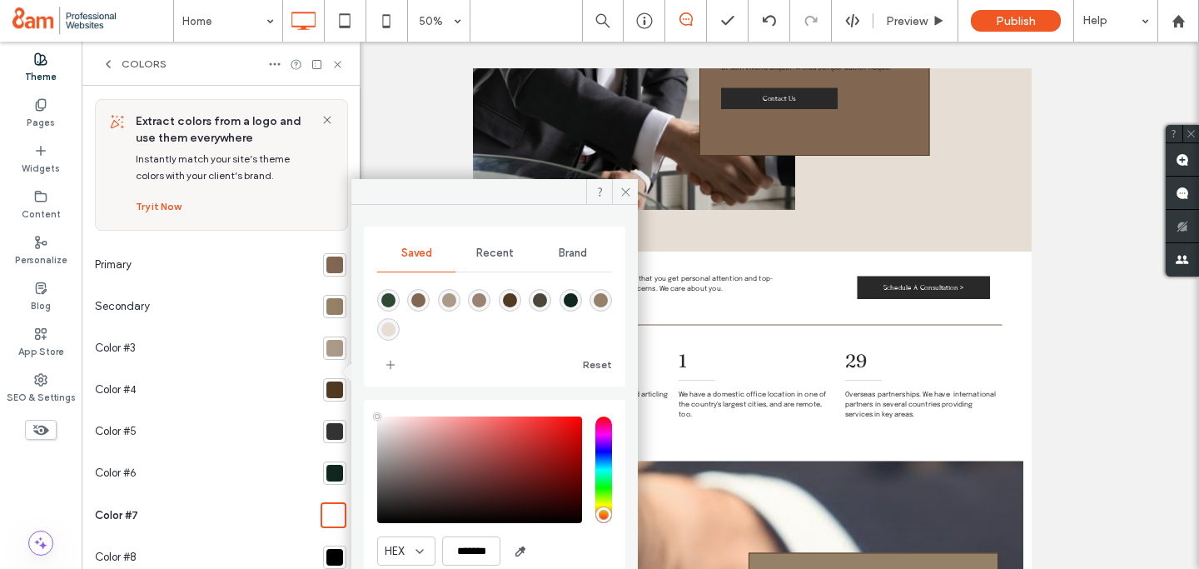
click at [386, 321] on div "rgba(230,222,212,1)" at bounding box center [388, 329] width 22 height 22
type input "*******"
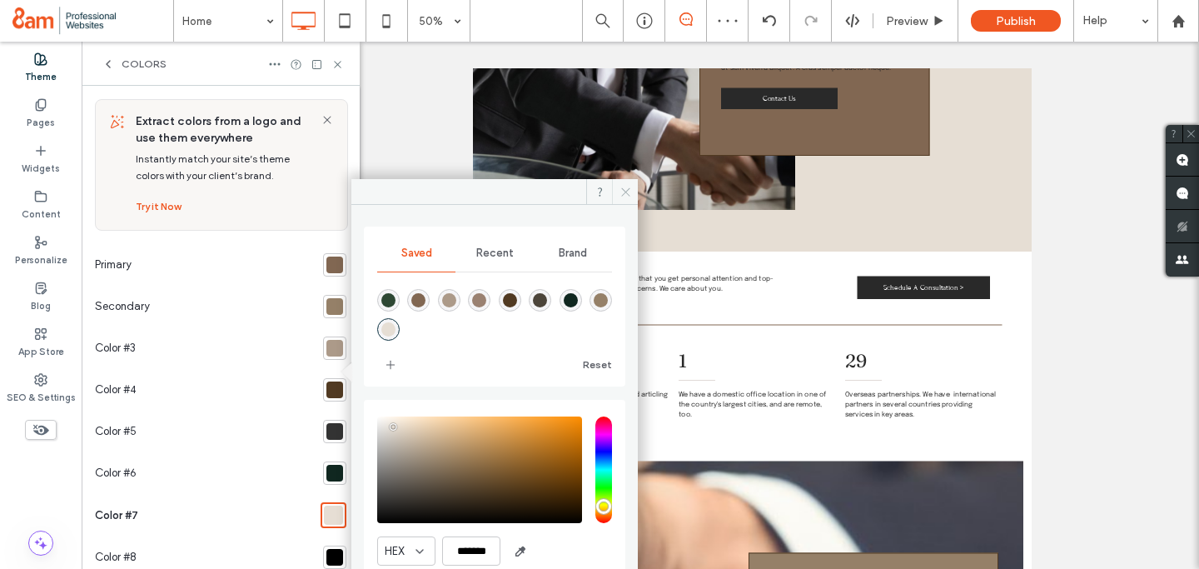
click at [621, 193] on icon at bounding box center [626, 192] width 12 height 12
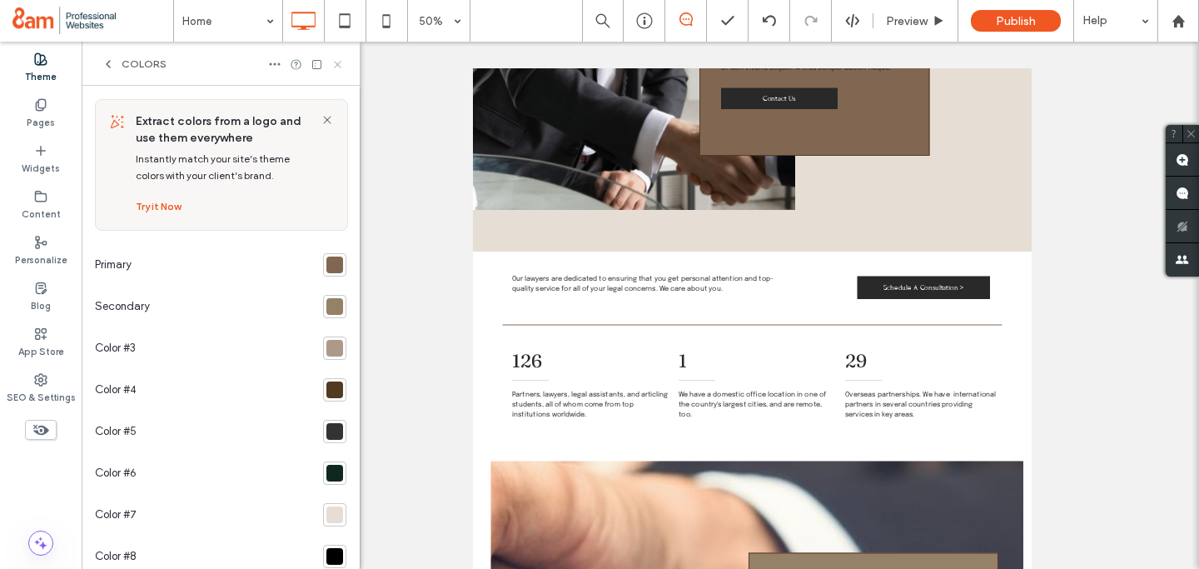
click at [337, 62] on icon at bounding box center [338, 64] width 12 height 12
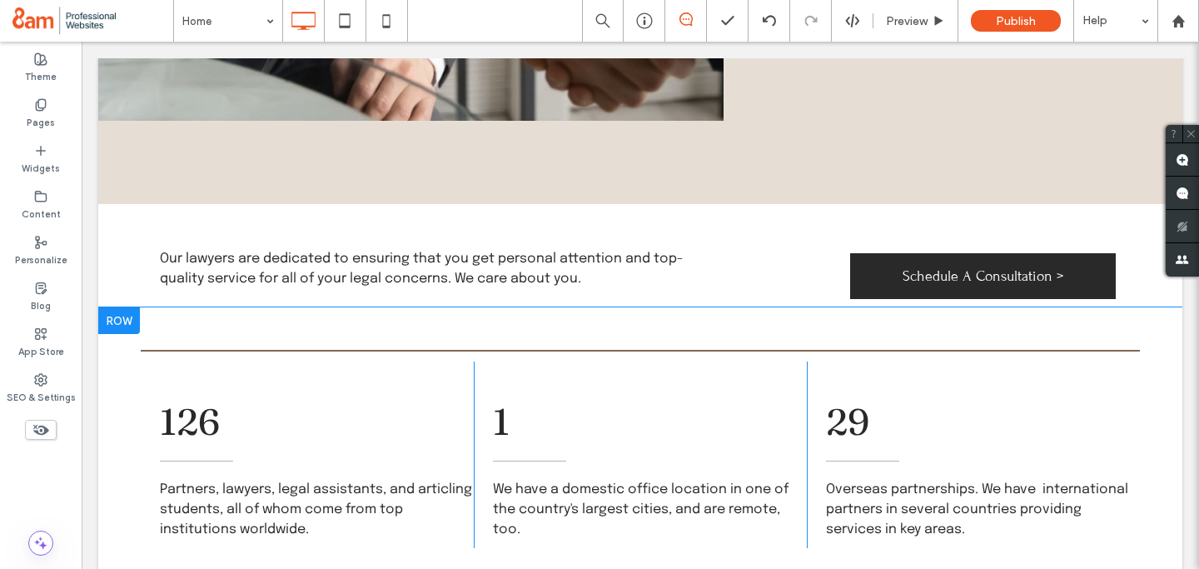
scroll to position [2187, 0]
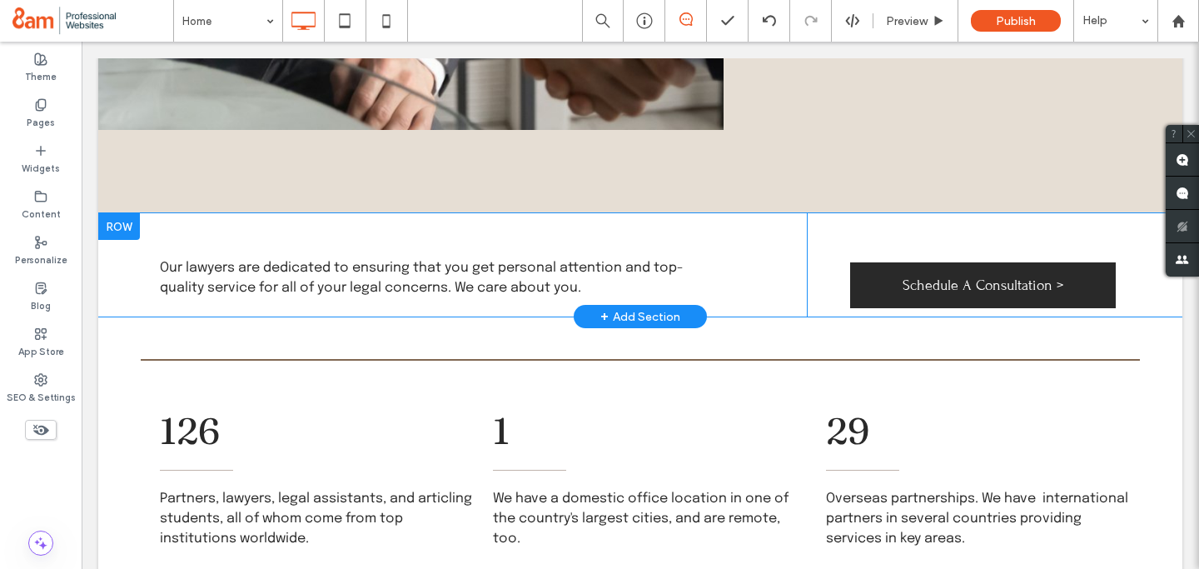
click at [119, 213] on div at bounding box center [119, 226] width 42 height 27
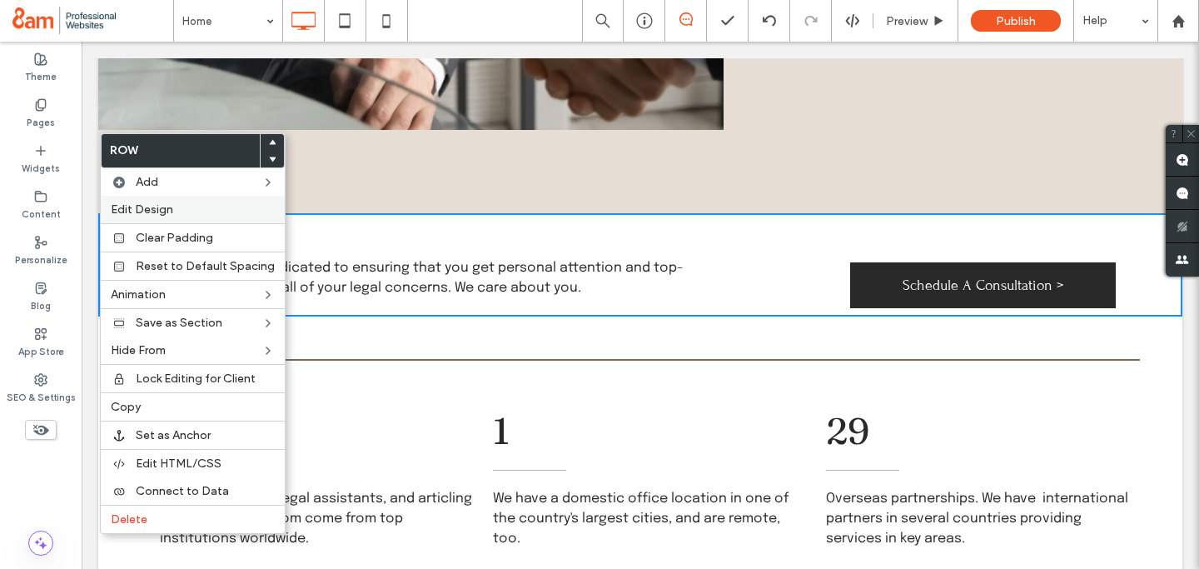
click at [137, 208] on span "Edit Design" at bounding box center [142, 209] width 62 height 14
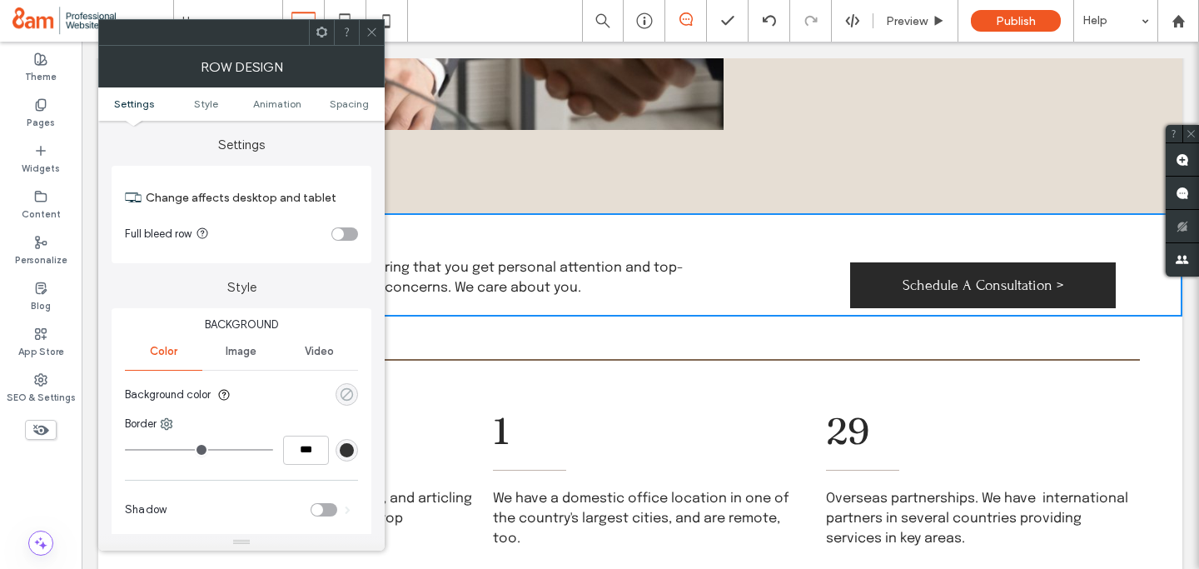
click at [344, 395] on div "rgba(0, 0, 0, 0)" at bounding box center [347, 394] width 14 height 14
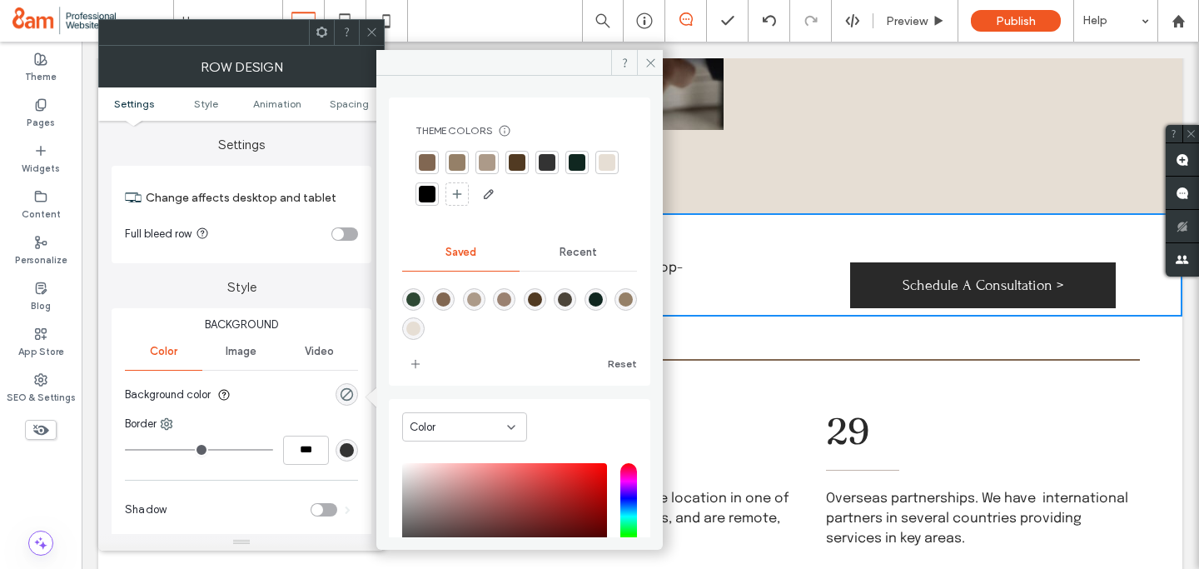
click at [599, 171] on div at bounding box center [607, 162] width 17 height 17
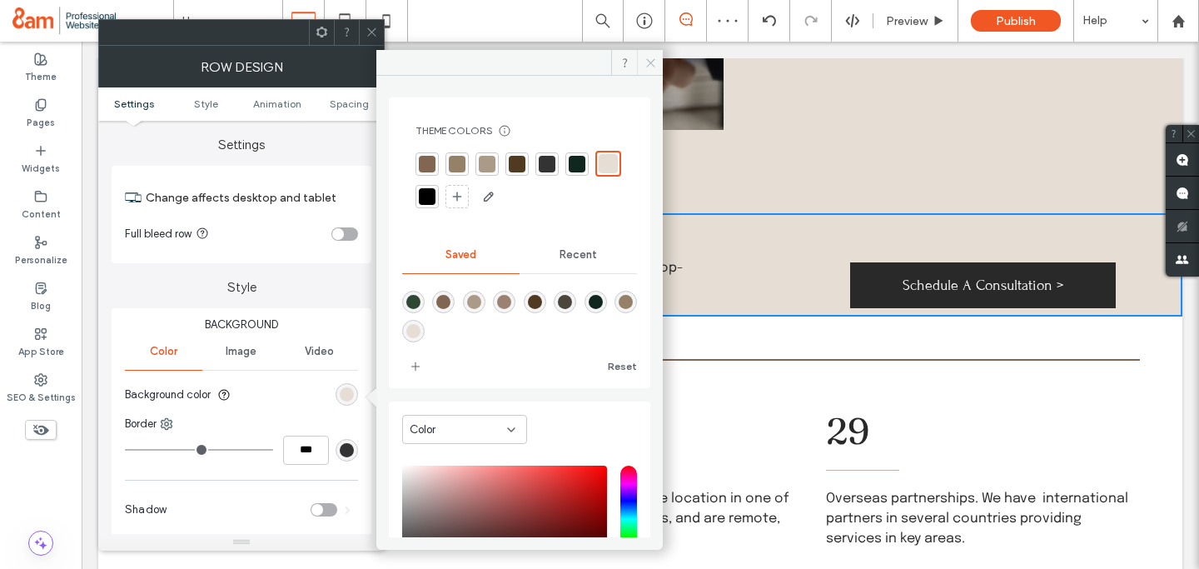
click at [649, 61] on use at bounding box center [650, 62] width 8 height 8
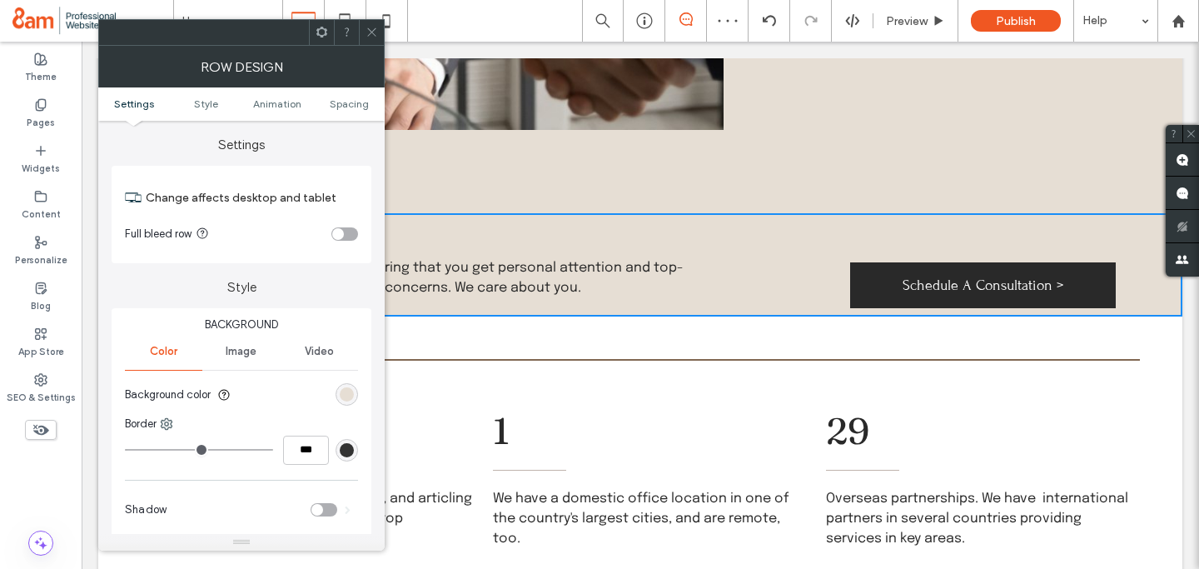
click at [369, 26] on icon at bounding box center [372, 32] width 12 height 12
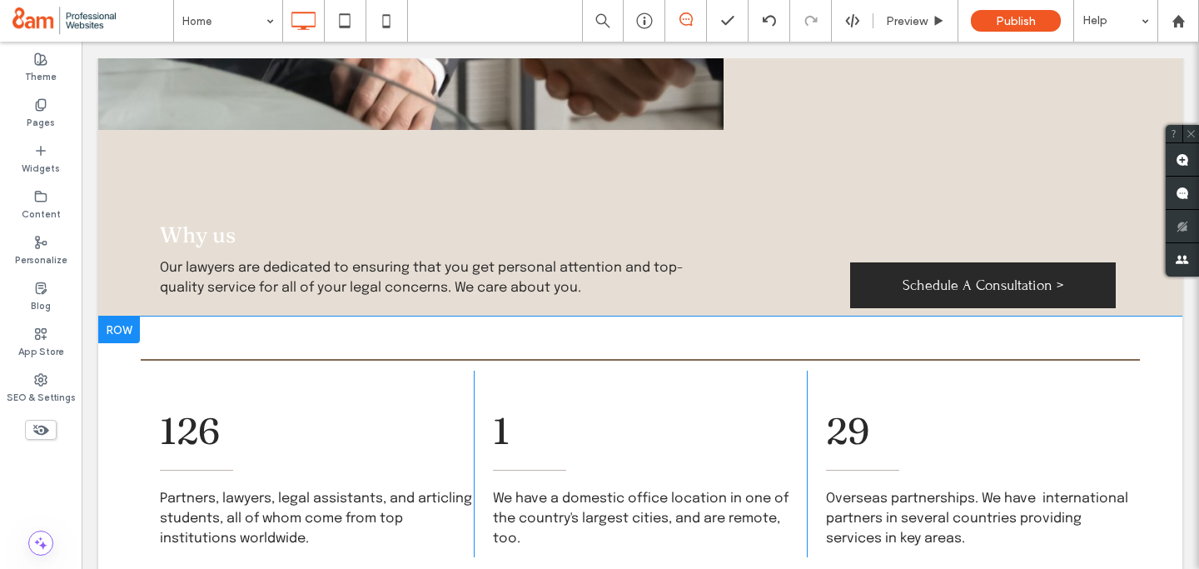
scroll to position [2256, 0]
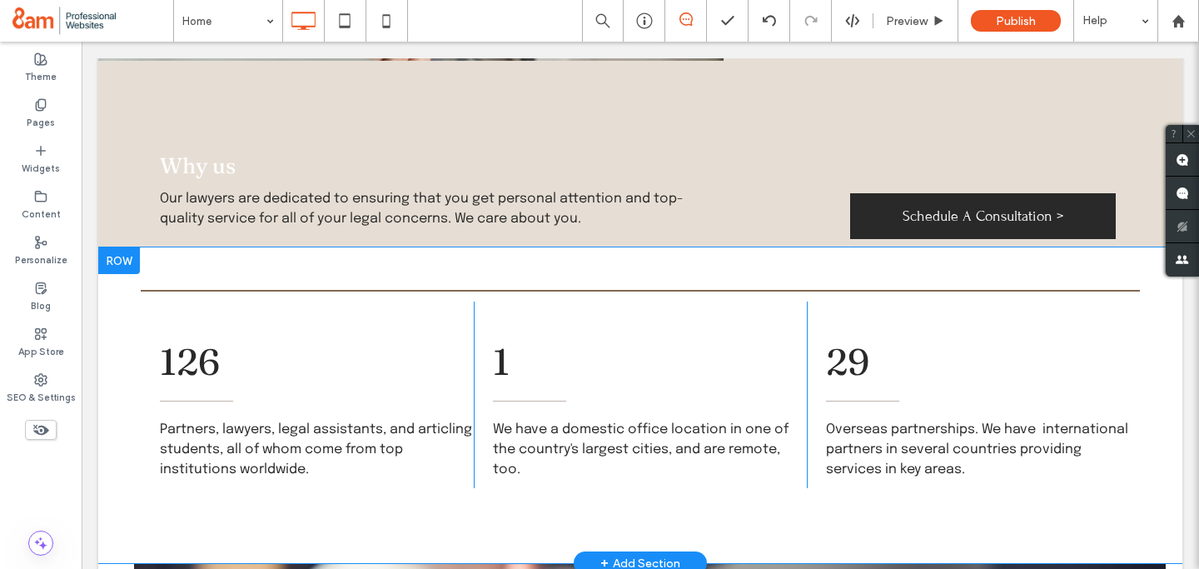
click at [122, 247] on div at bounding box center [119, 260] width 42 height 27
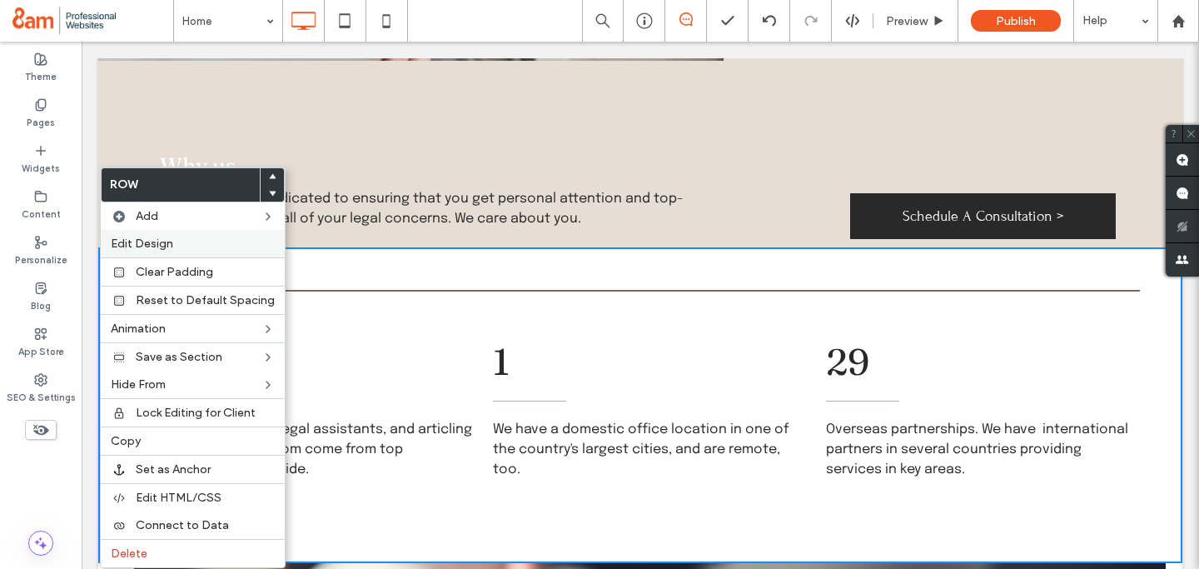
click at [142, 242] on span "Edit Design" at bounding box center [142, 244] width 62 height 14
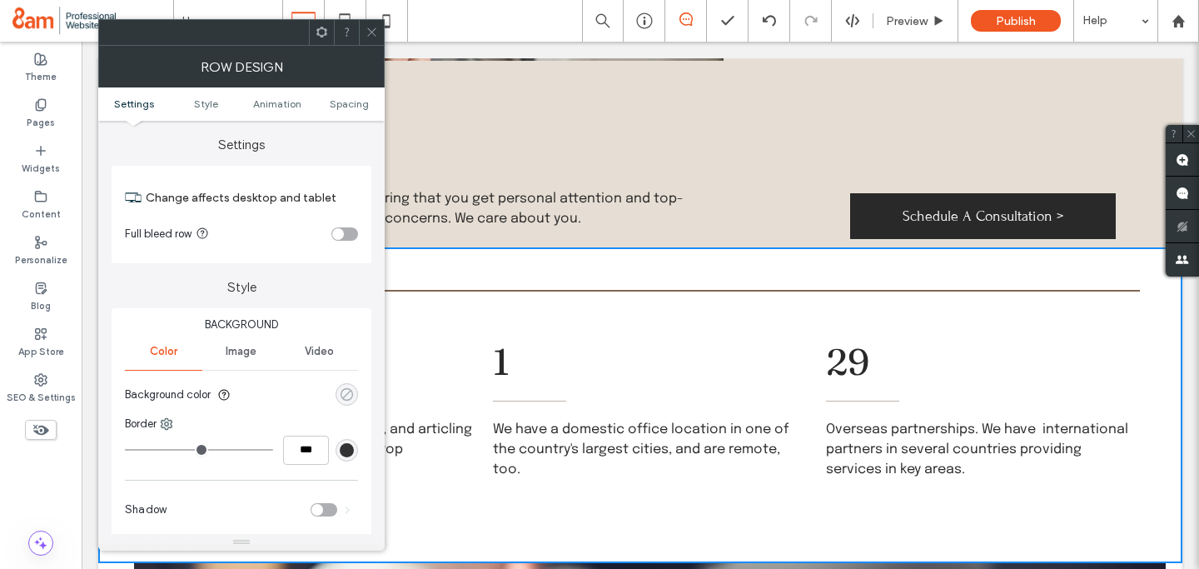
click at [346, 393] on div "rgba(0, 0, 0, 0)" at bounding box center [347, 394] width 14 height 14
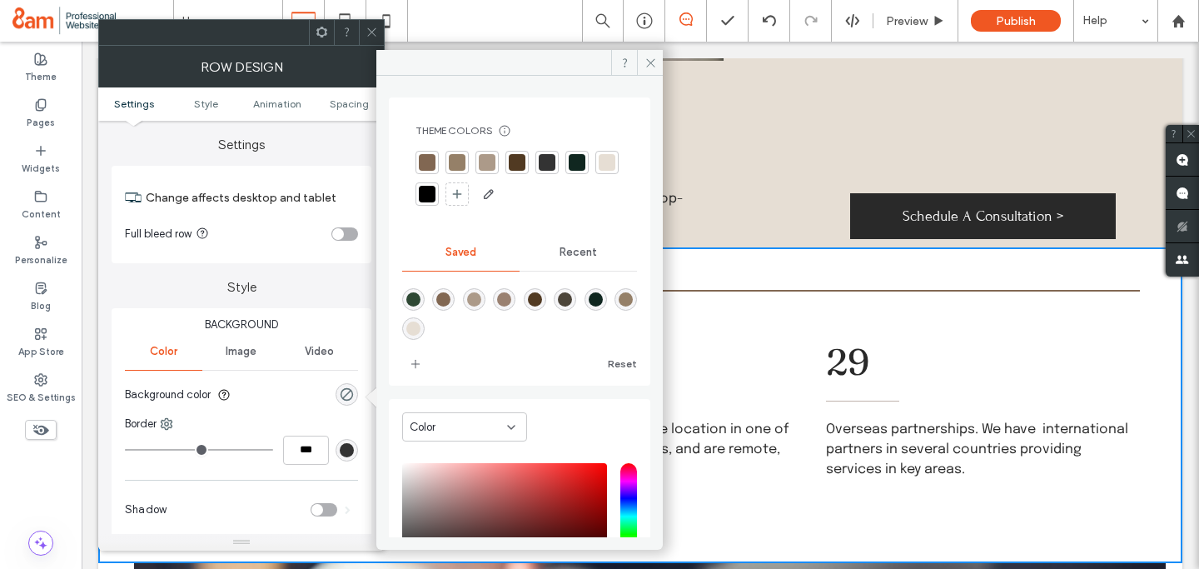
click at [425, 330] on div "rgba(230,222,212,1)" at bounding box center [413, 328] width 22 height 22
type input "*******"
type input "***"
type input "****"
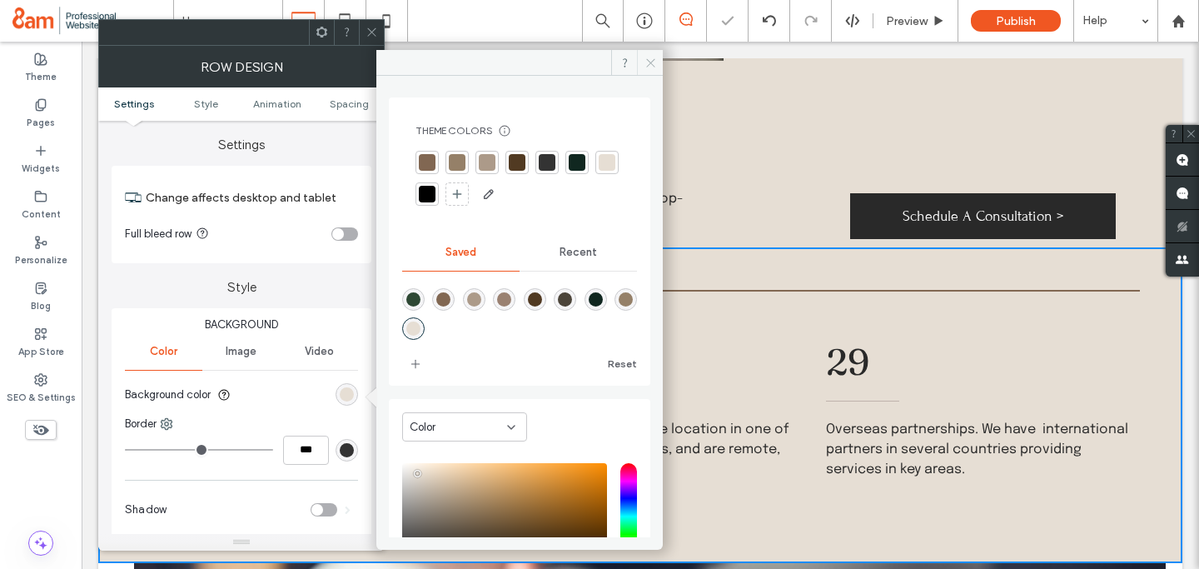
click at [648, 60] on use at bounding box center [650, 62] width 8 height 8
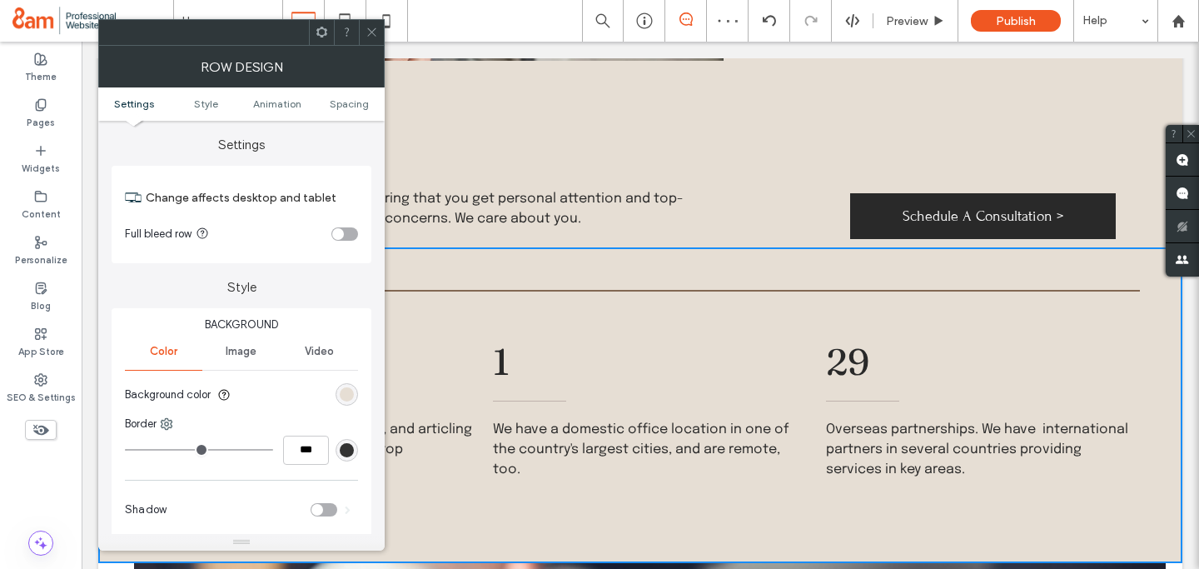
click at [374, 31] on icon at bounding box center [372, 32] width 12 height 12
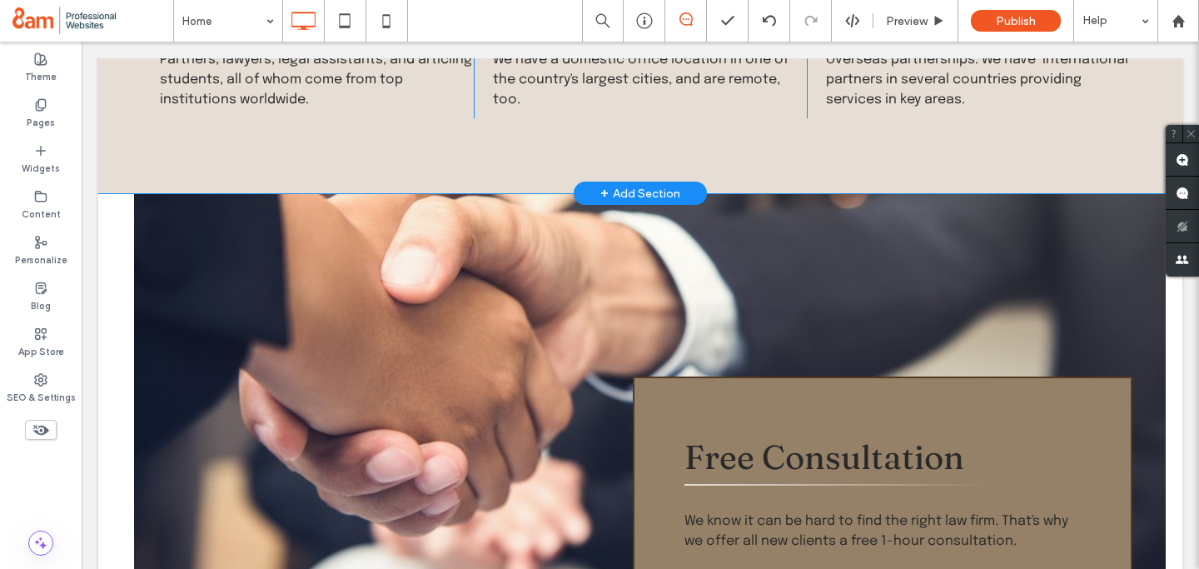
scroll to position [2627, 0]
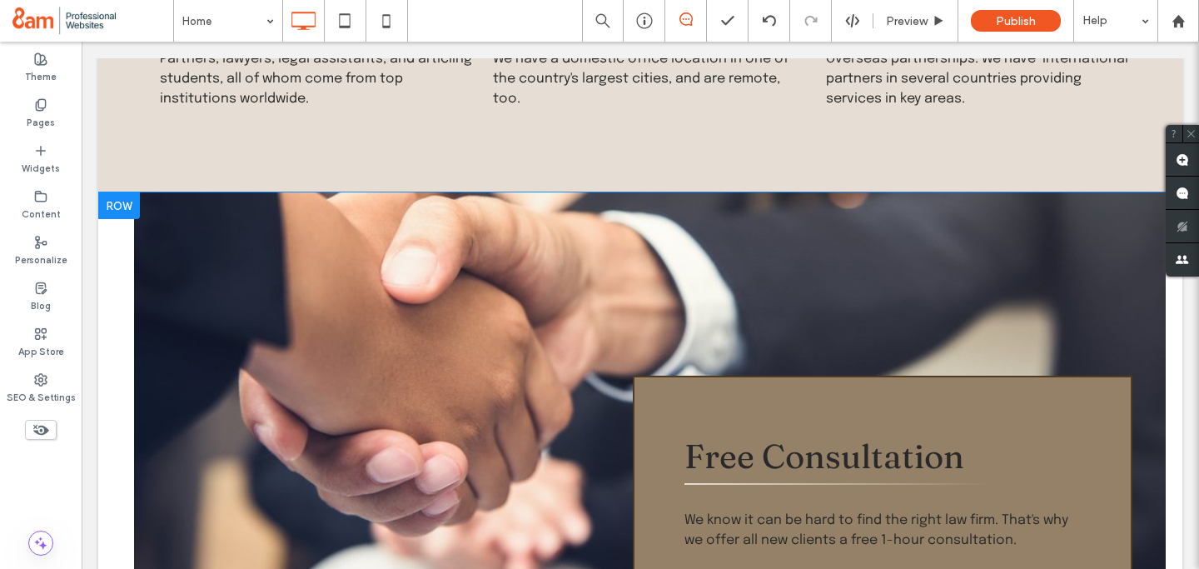
click at [114, 192] on div at bounding box center [119, 205] width 42 height 27
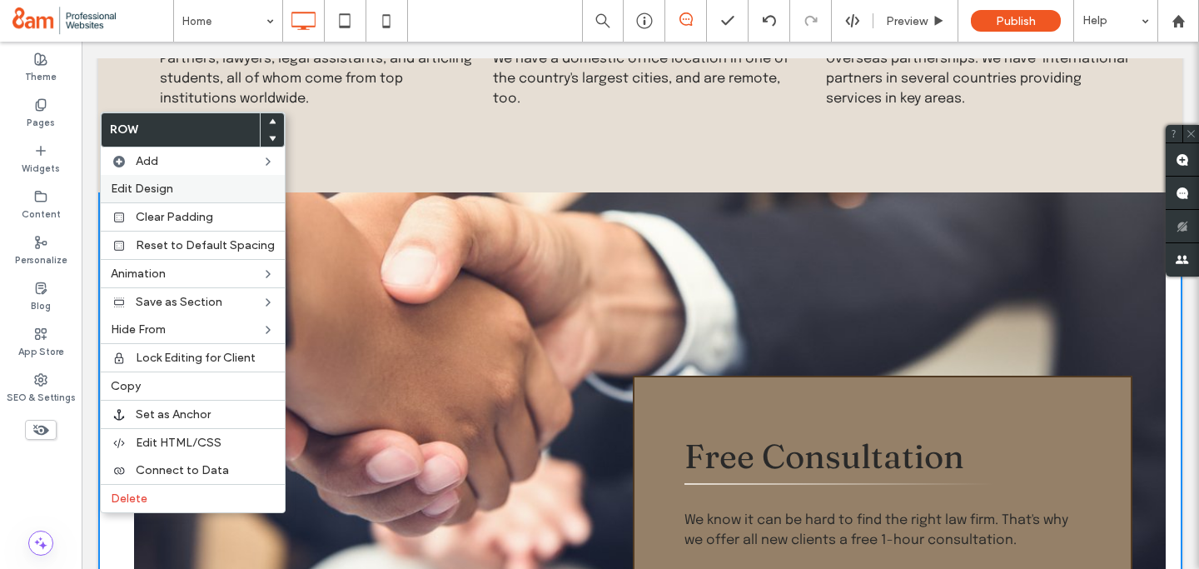
click at [126, 177] on div "Edit Design" at bounding box center [193, 188] width 184 height 27
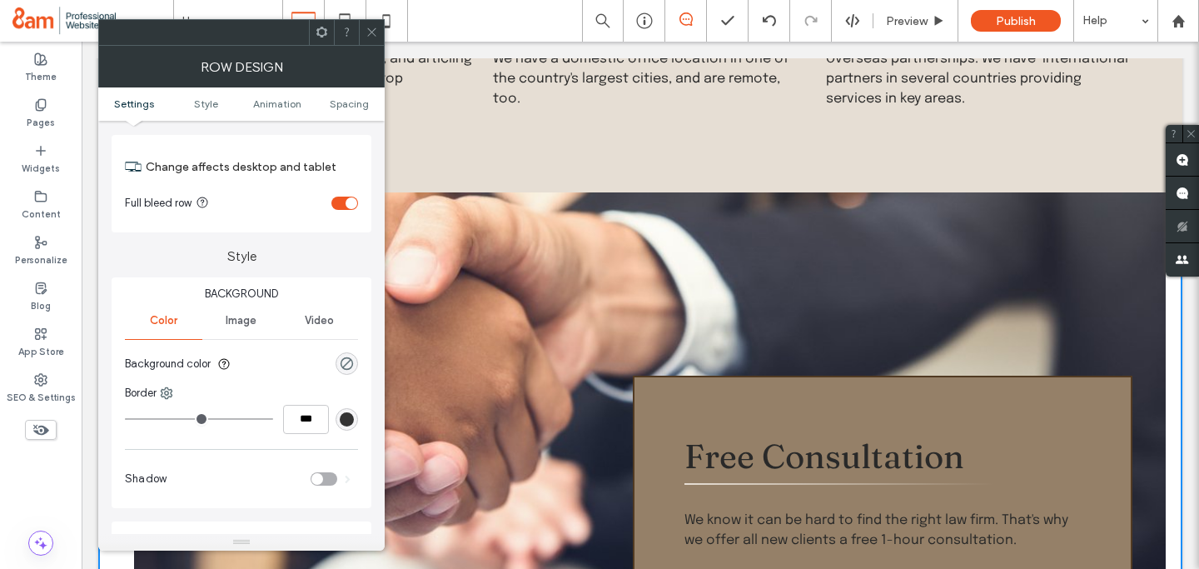
scroll to position [44, 0]
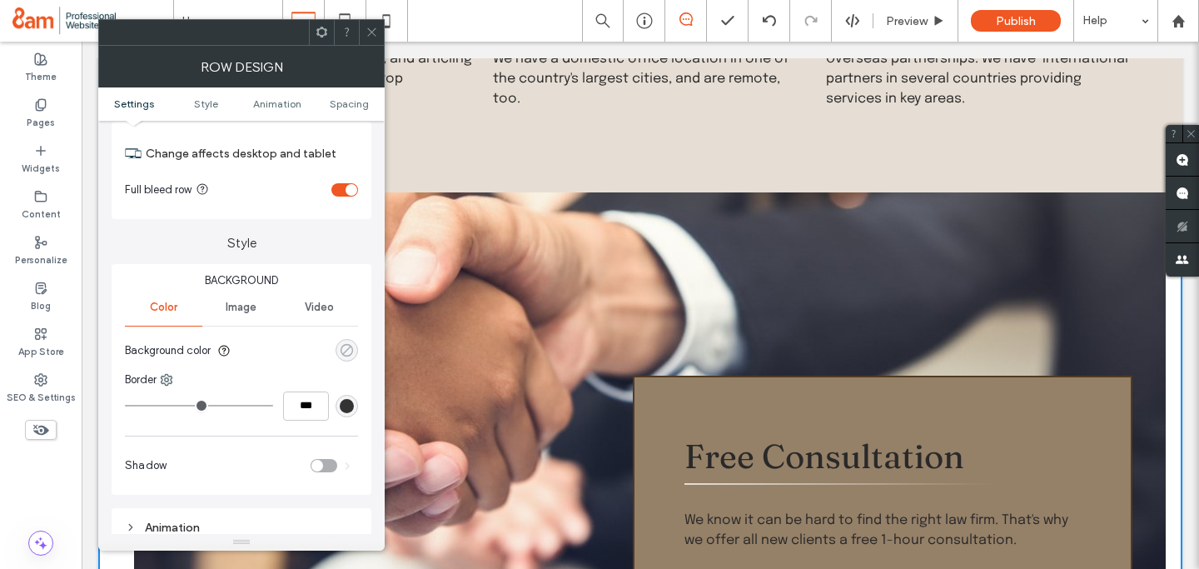
click at [350, 352] on icon "rgba(0, 0, 0, 0)" at bounding box center [347, 350] width 14 height 14
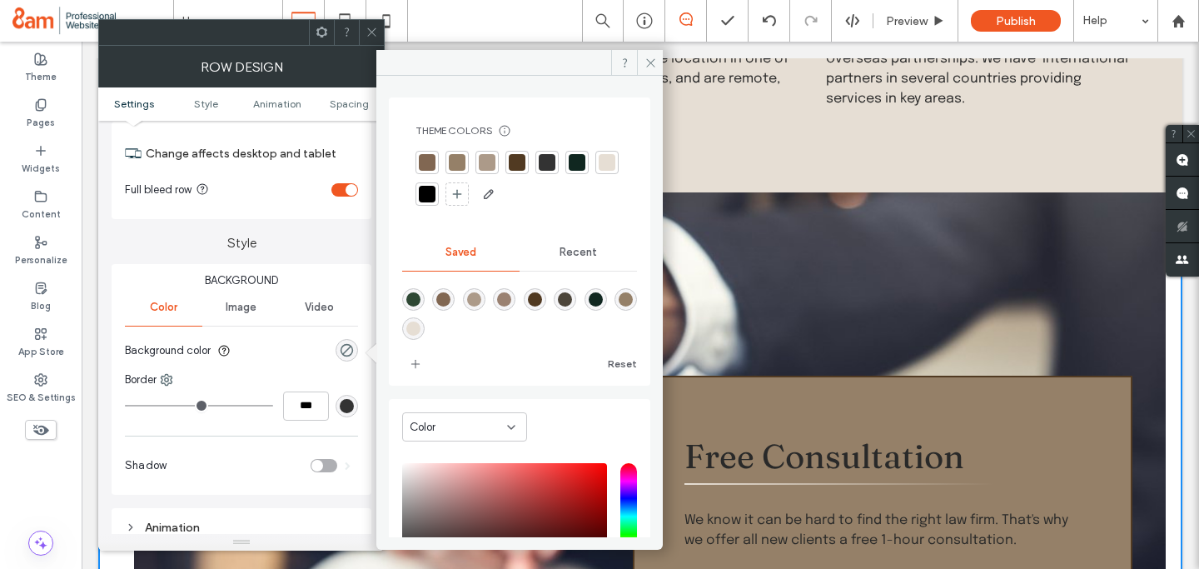
click at [421, 327] on div "rgba(230,222,212,1)" at bounding box center [413, 329] width 14 height 14
type input "*******"
type input "***"
type input "****"
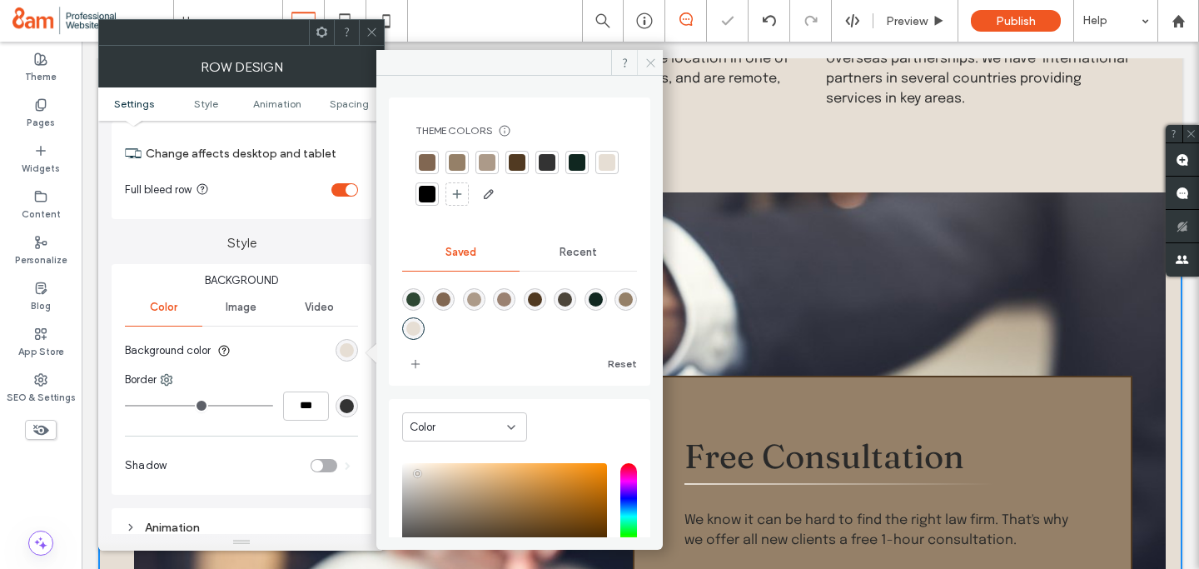
click at [655, 61] on icon at bounding box center [651, 63] width 12 height 12
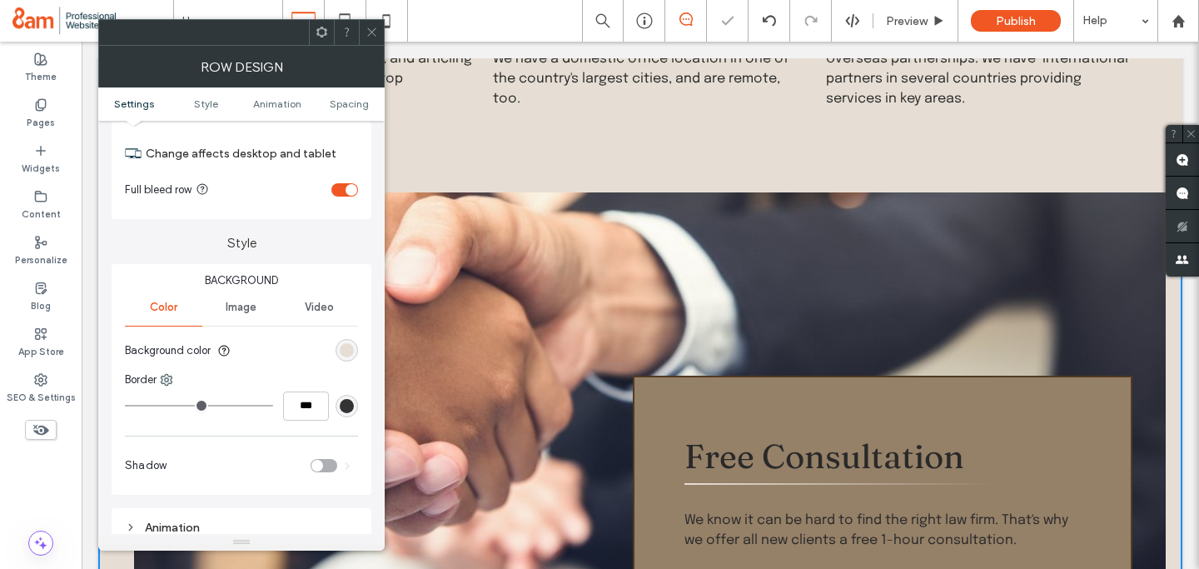
click at [367, 30] on icon at bounding box center [372, 32] width 12 height 12
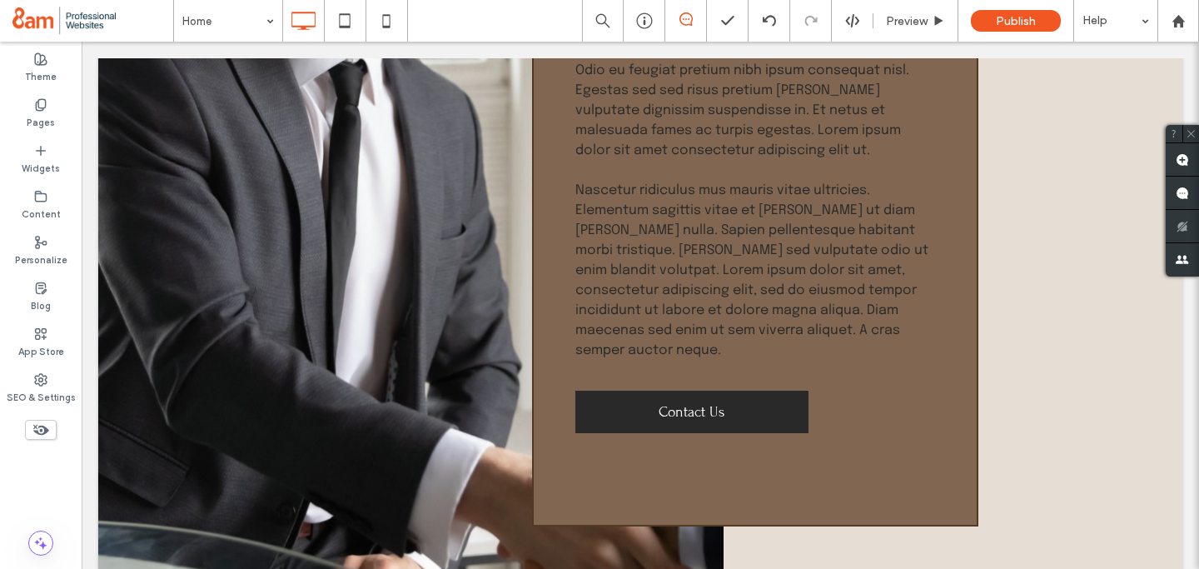
scroll to position [1736, 0]
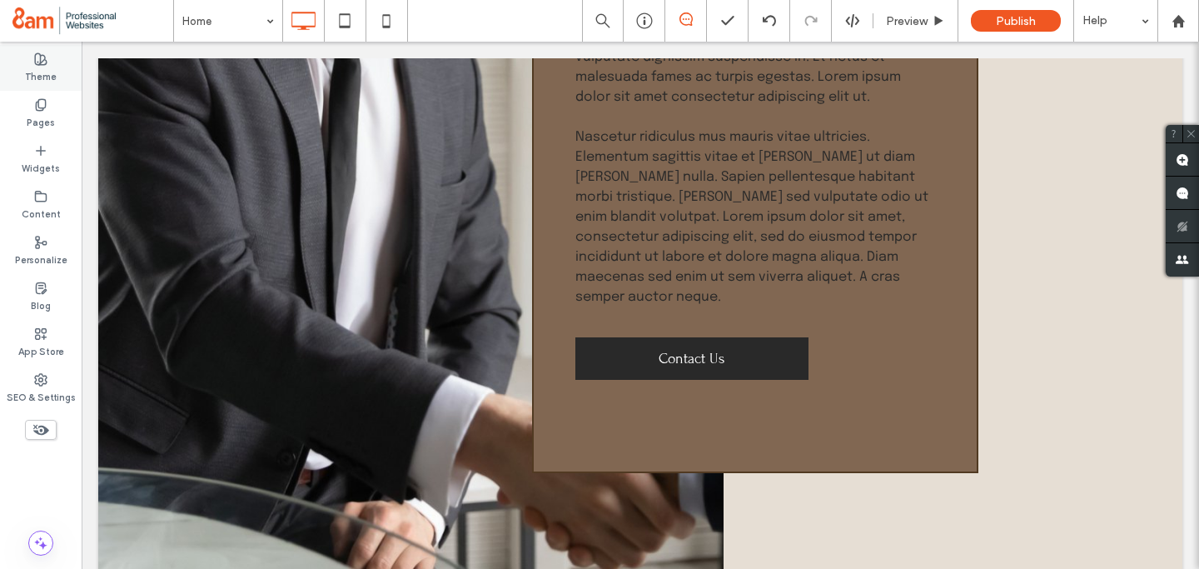
click at [48, 71] on label "Theme" at bounding box center [41, 75] width 32 height 18
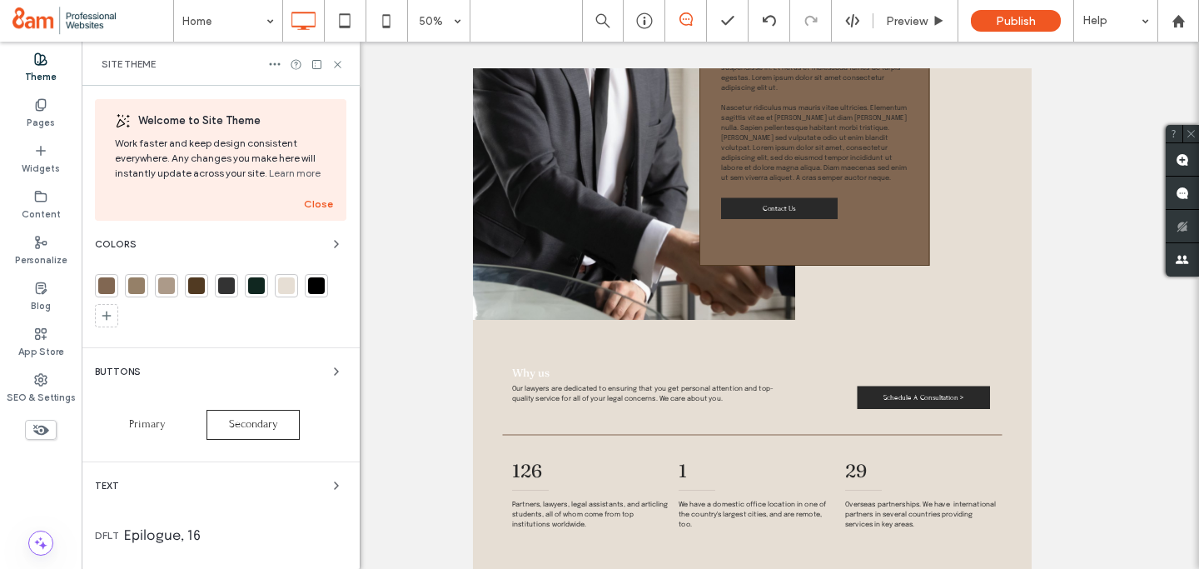
click at [154, 421] on span "Primary" at bounding box center [147, 423] width 37 height 13
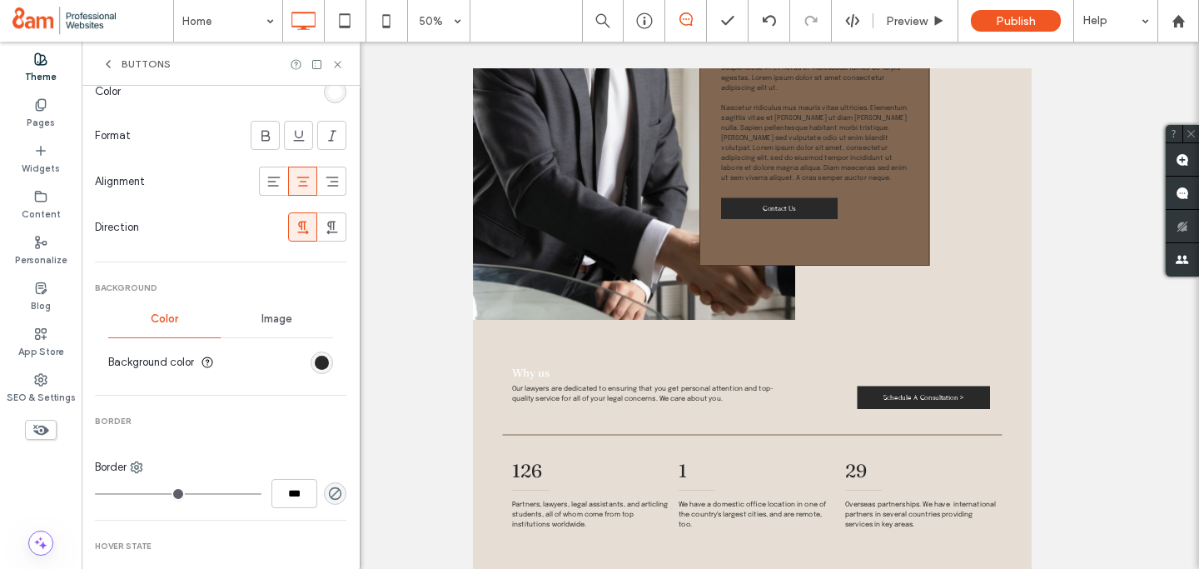
scroll to position [352, 0]
click at [315, 356] on div "rgb(41, 41, 41)" at bounding box center [322, 359] width 14 height 14
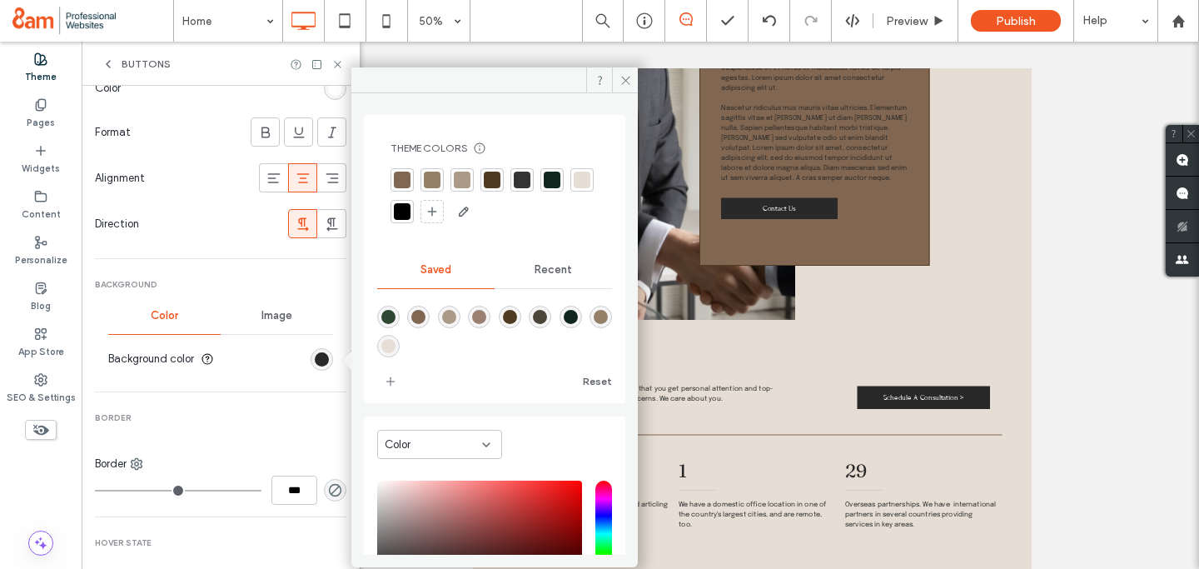
click at [486, 314] on div "rgba(154,129,113,1)" at bounding box center [479, 317] width 14 height 14
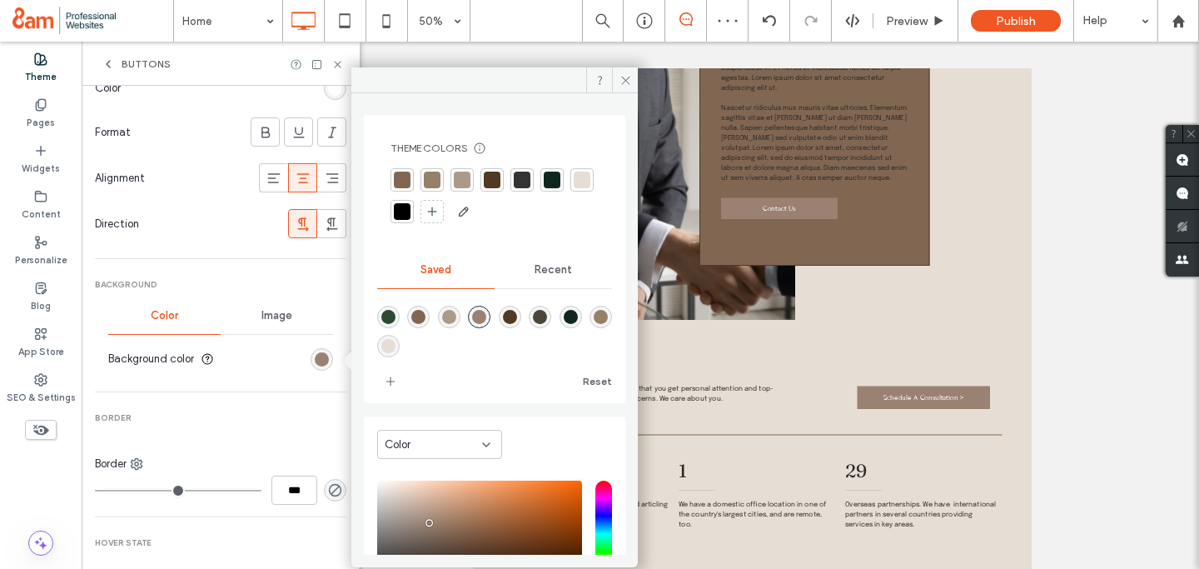
click at [454, 315] on div "rgba(172,154,137,1)" at bounding box center [449, 317] width 14 height 14
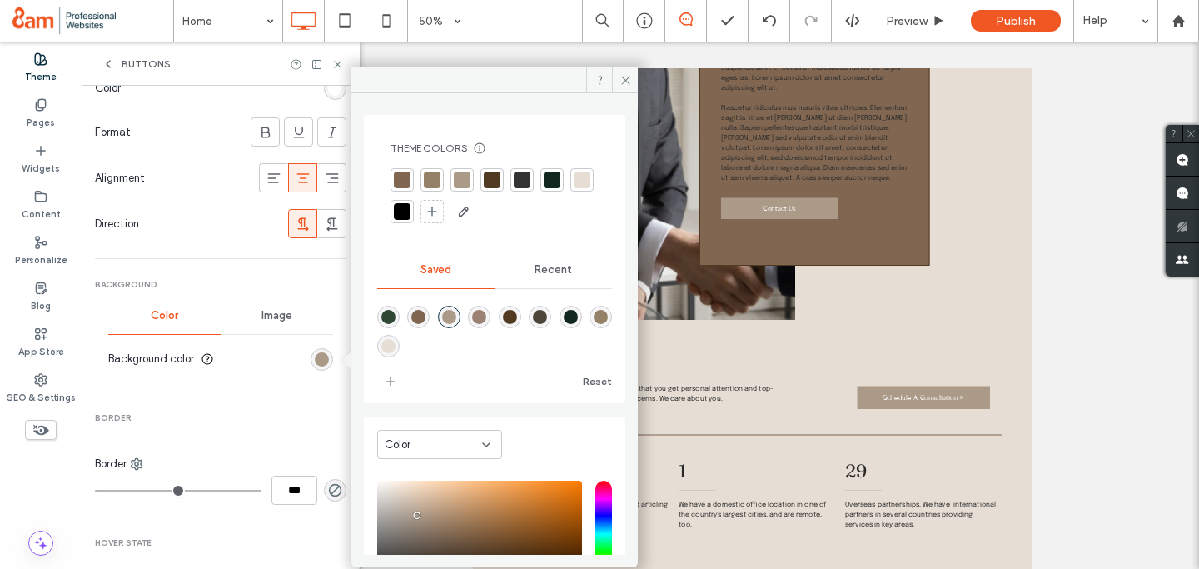
click at [594, 324] on div "rgba(149,128,104,1)" at bounding box center [601, 317] width 14 height 14
click at [486, 317] on div "rgba(154,129,113,1)" at bounding box center [479, 317] width 14 height 14
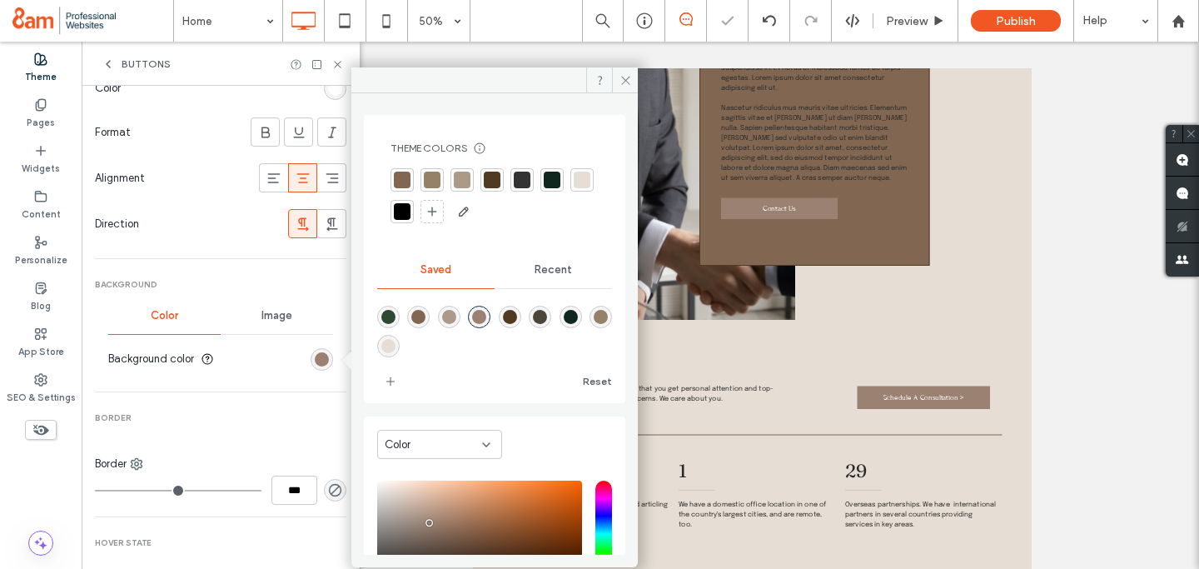
click at [594, 324] on div "rgba(149,128,104,1)" at bounding box center [601, 317] width 14 height 14
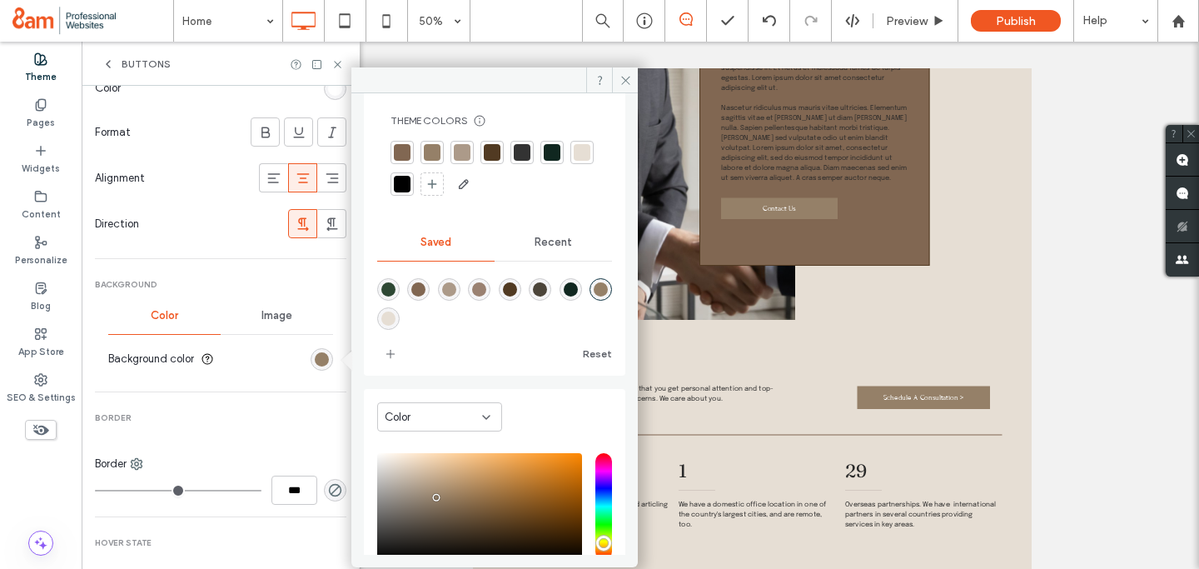
scroll to position [31, 0]
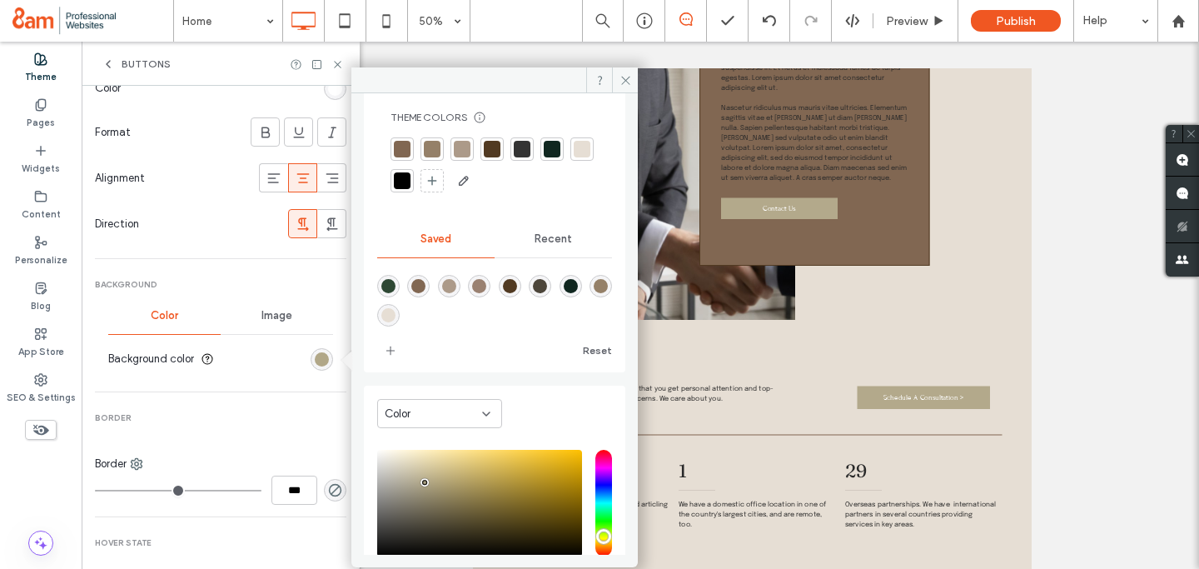
drag, startPoint x: 436, startPoint y: 493, endPoint x: 421, endPoint y: 481, distance: 18.3
click at [422, 481] on div "pointer" at bounding box center [424, 482] width 5 height 5
click at [594, 293] on div "rgba(149,128,104,1)" at bounding box center [601, 286] width 14 height 14
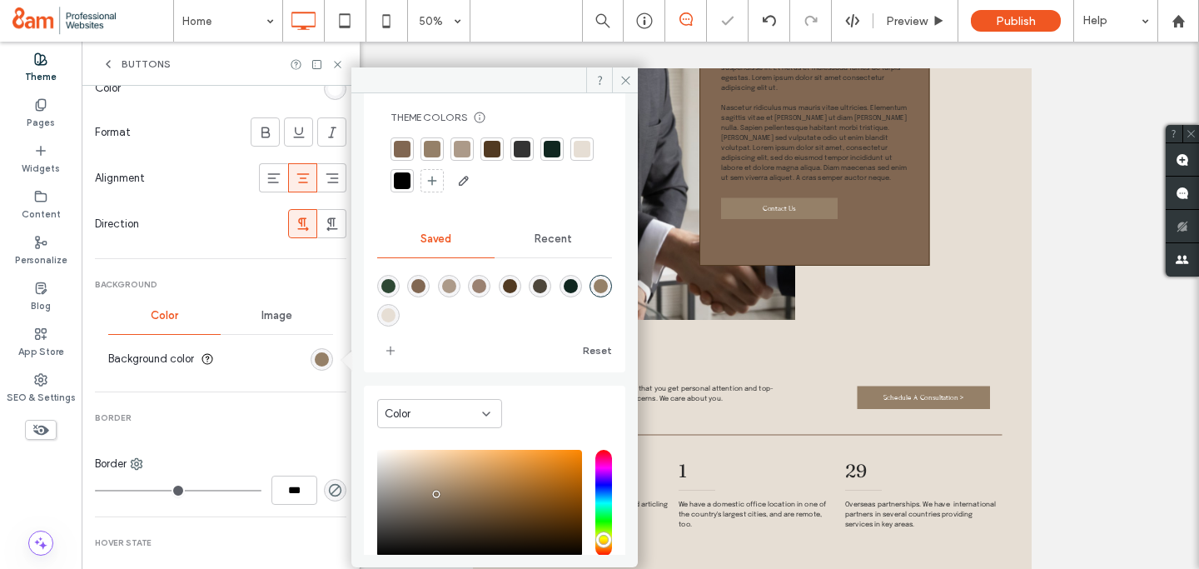
click at [486, 288] on div "rgba(154,129,113,1)" at bounding box center [479, 286] width 14 height 14
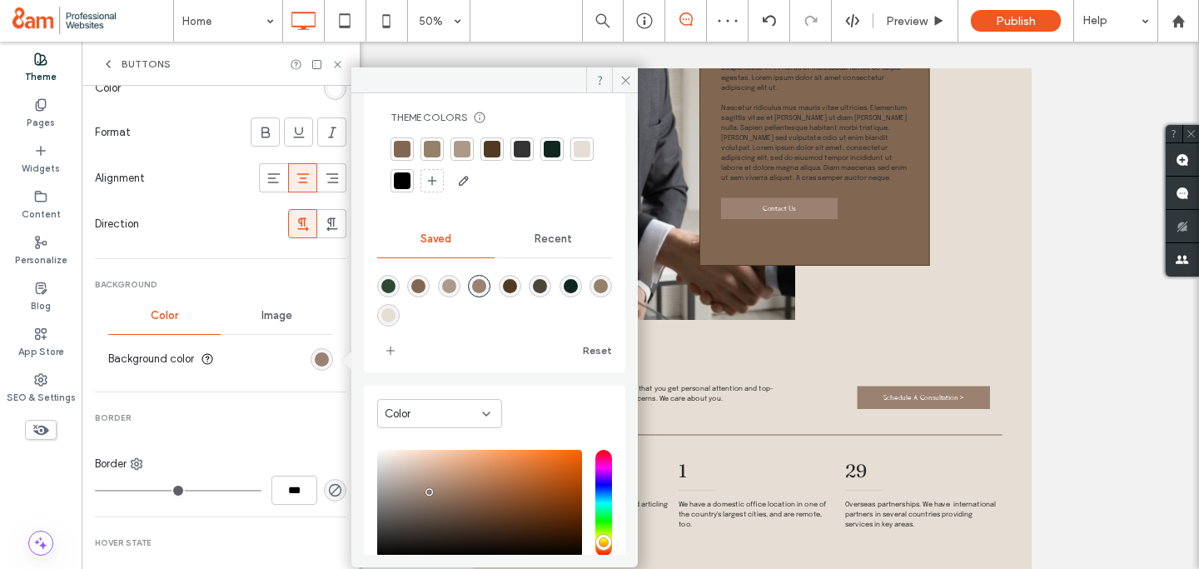
click at [594, 293] on div "rgba(149,128,104,1)" at bounding box center [601, 286] width 14 height 14
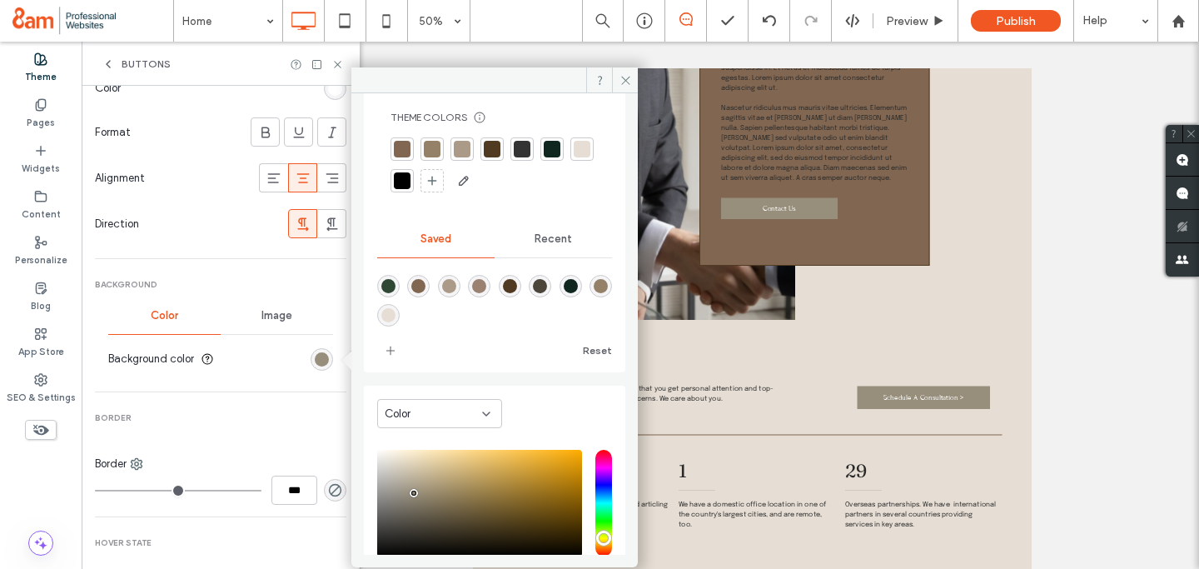
drag, startPoint x: 435, startPoint y: 492, endPoint x: 414, endPoint y: 493, distance: 20.8
click at [414, 493] on div "pointer" at bounding box center [413, 493] width 5 height 5
click at [594, 293] on div "rgba(149,128,104,1)" at bounding box center [601, 286] width 14 height 14
type input "*******"
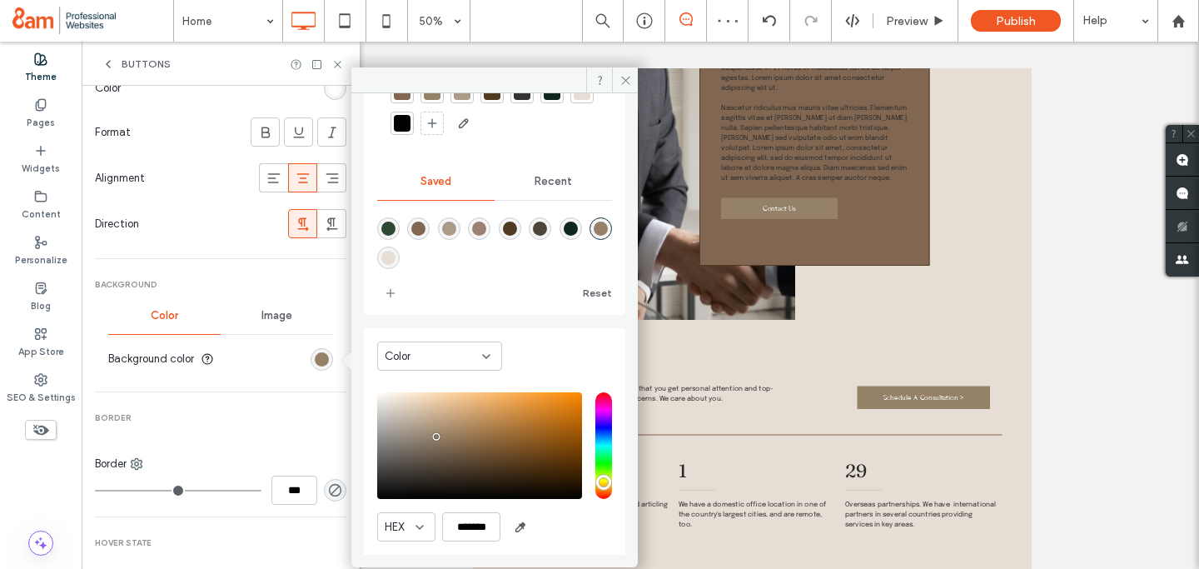
scroll to position [89, 0]
click at [622, 75] on icon at bounding box center [626, 80] width 12 height 12
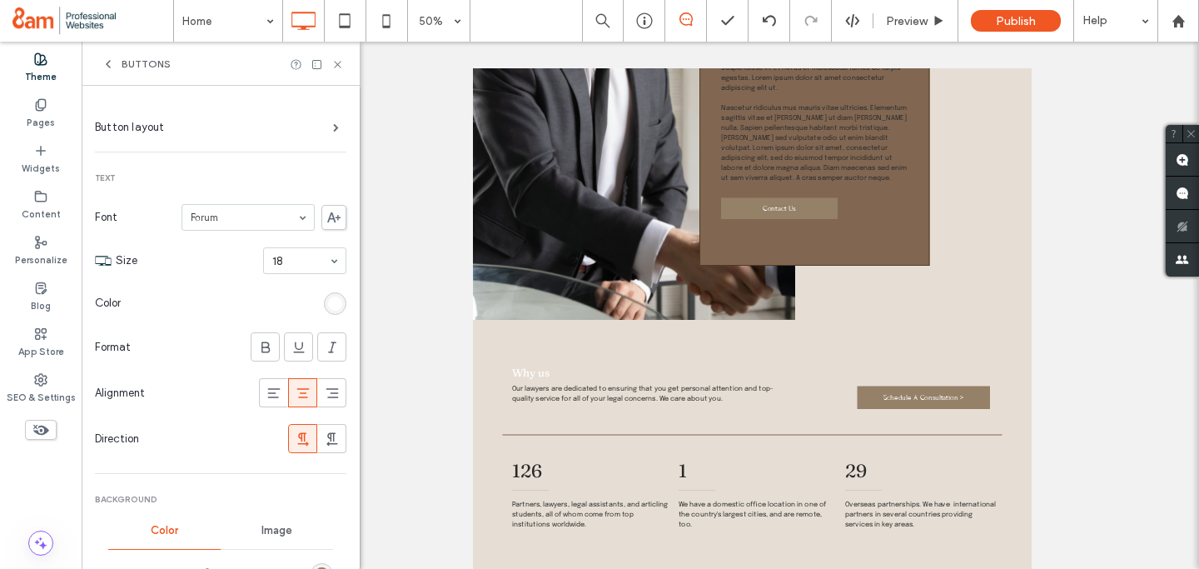
scroll to position [127, 0]
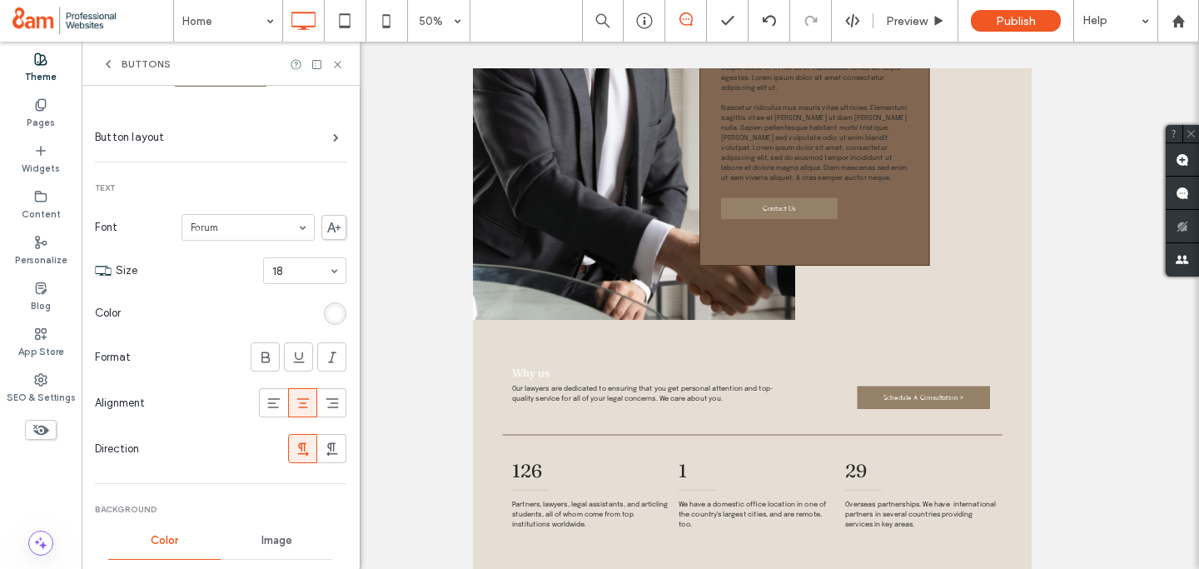
click at [328, 310] on div "rgb(255, 255, 255)" at bounding box center [335, 314] width 14 height 14
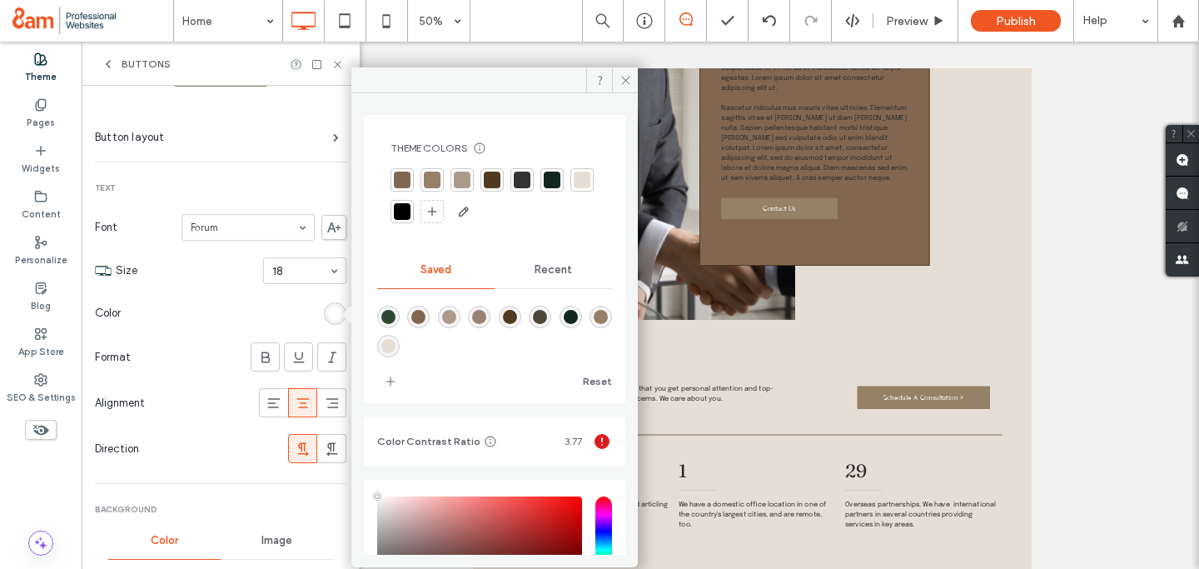
click at [396, 343] on div "rgba(230,222,212,1)" at bounding box center [388, 346] width 14 height 14
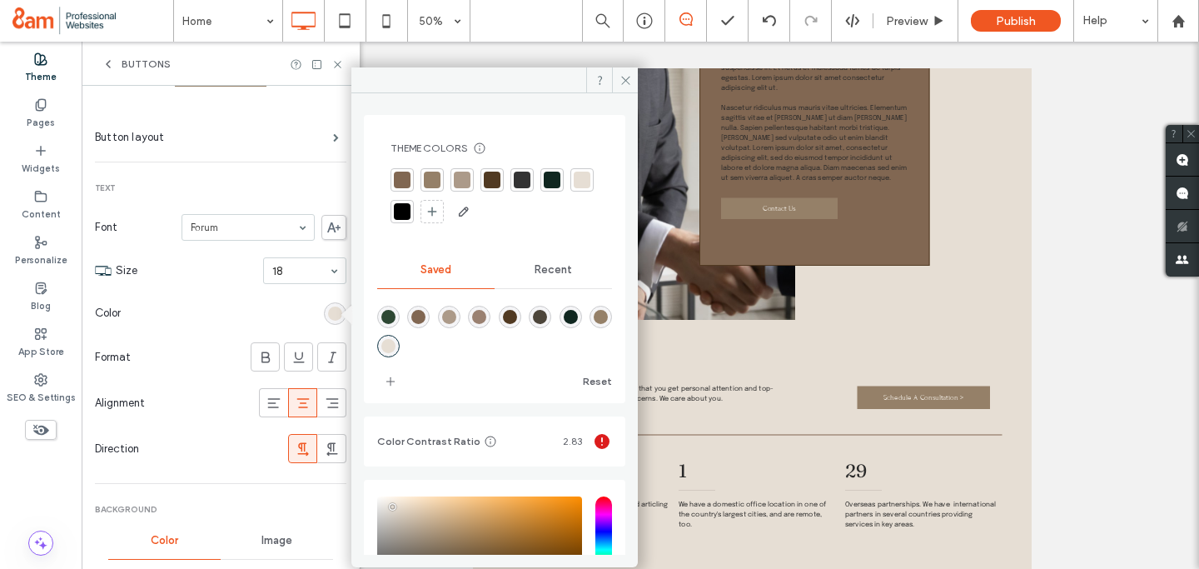
scroll to position [102, 0]
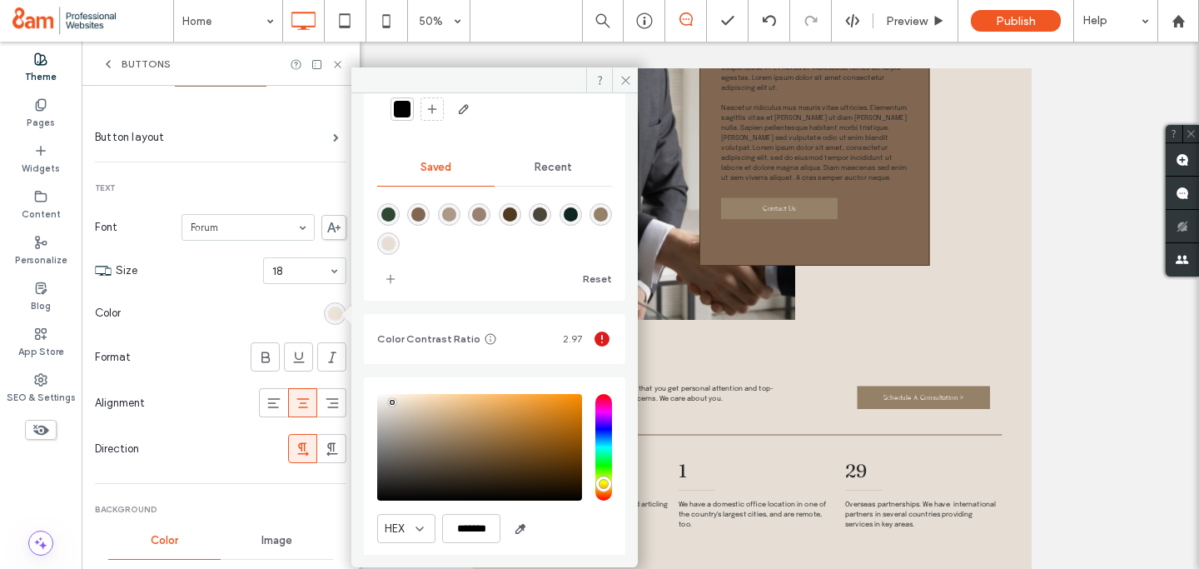
type input "*******"
click at [392, 401] on div "pointer" at bounding box center [392, 401] width 5 height 5
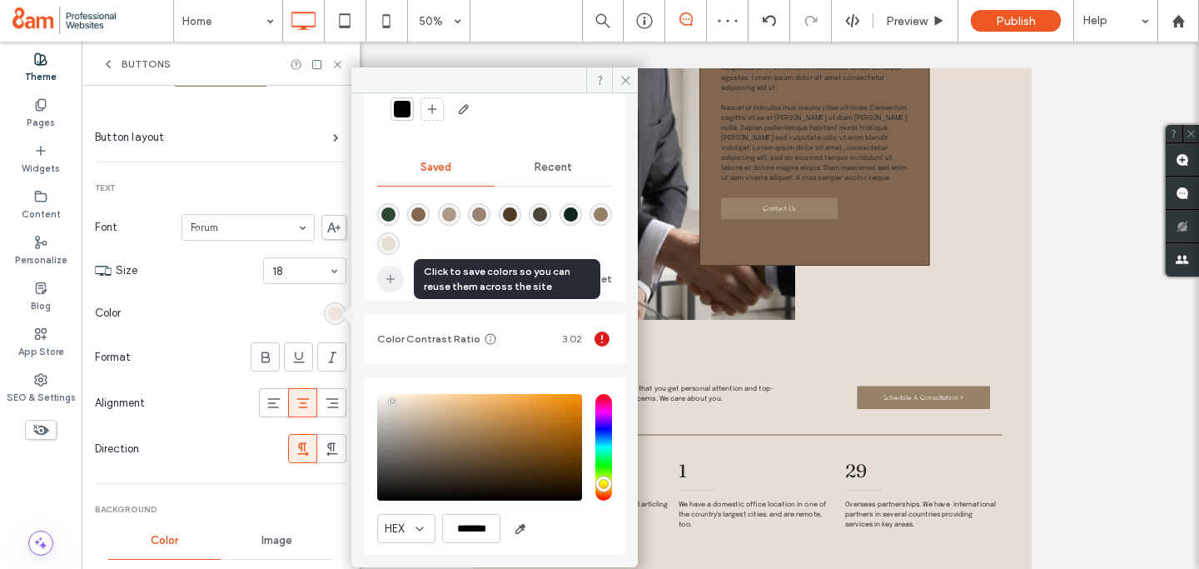
click at [395, 277] on icon "add color" at bounding box center [390, 278] width 13 height 13
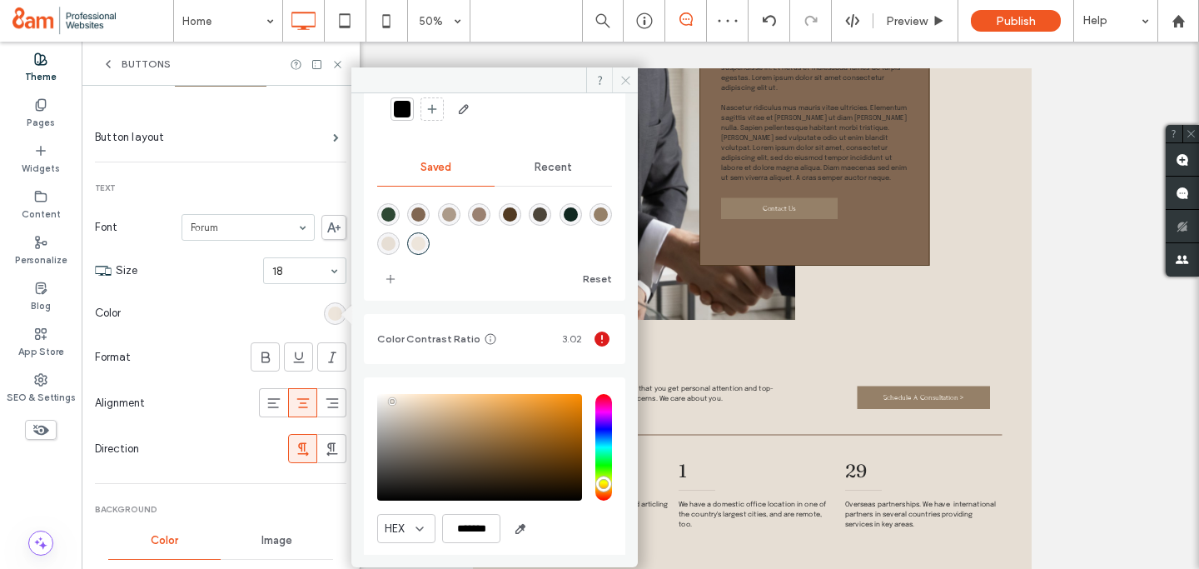
click at [626, 81] on use at bounding box center [625, 80] width 8 height 8
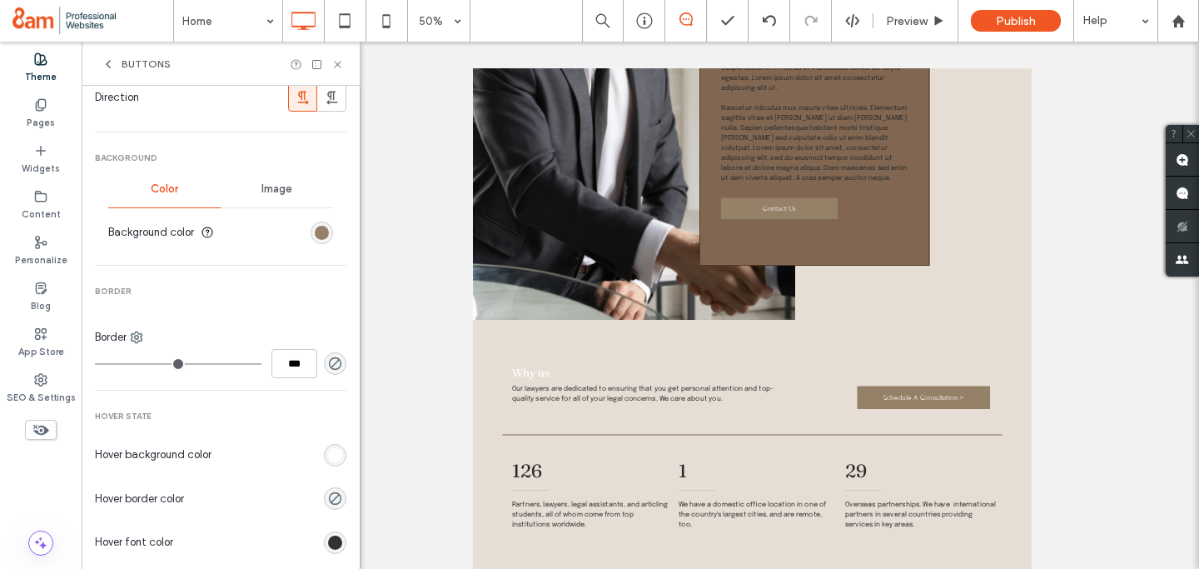
scroll to position [479, 0]
click at [328, 452] on div "rgb(255, 255, 255)" at bounding box center [335, 454] width 14 height 14
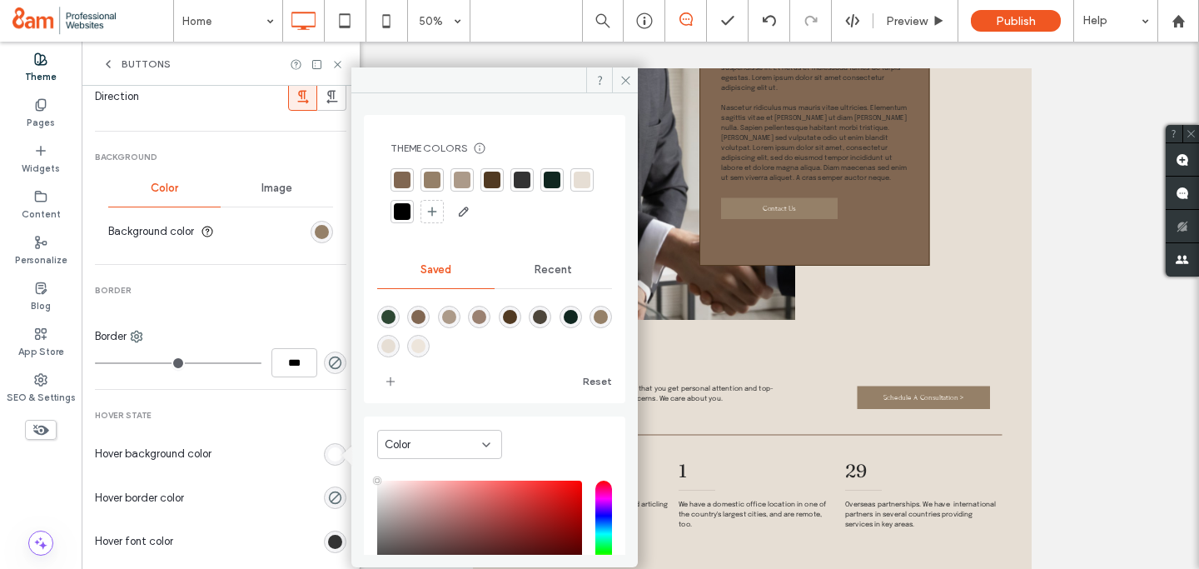
click at [426, 343] on div "rgba(237,229,219,1)" at bounding box center [418, 346] width 14 height 14
type input "*******"
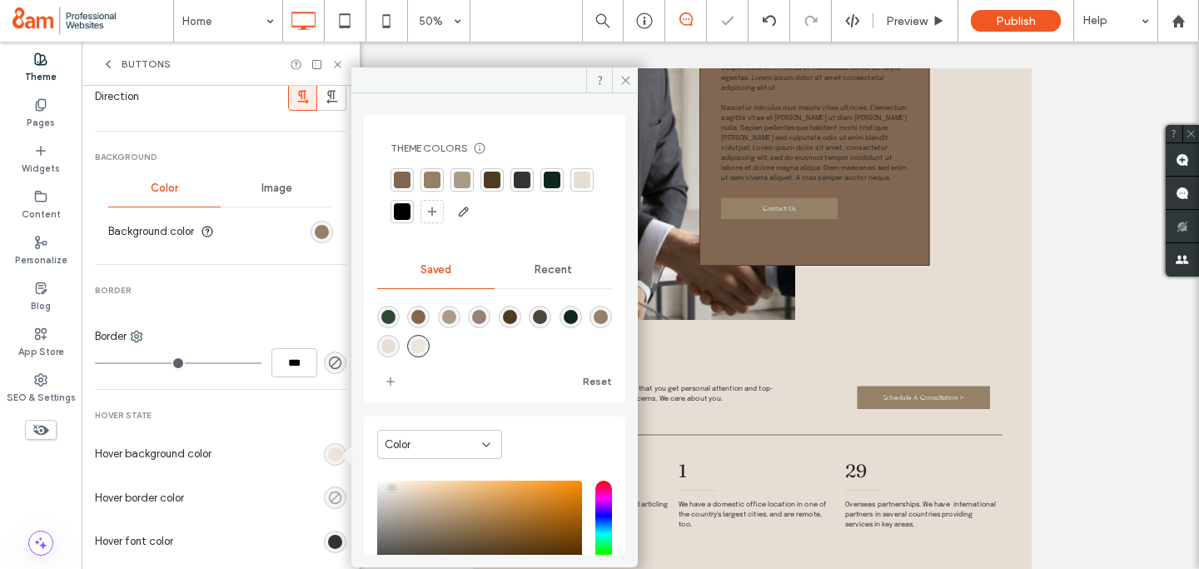
click at [329, 497] on use "rgba(0, 0, 0, 0)" at bounding box center [335, 497] width 12 height 12
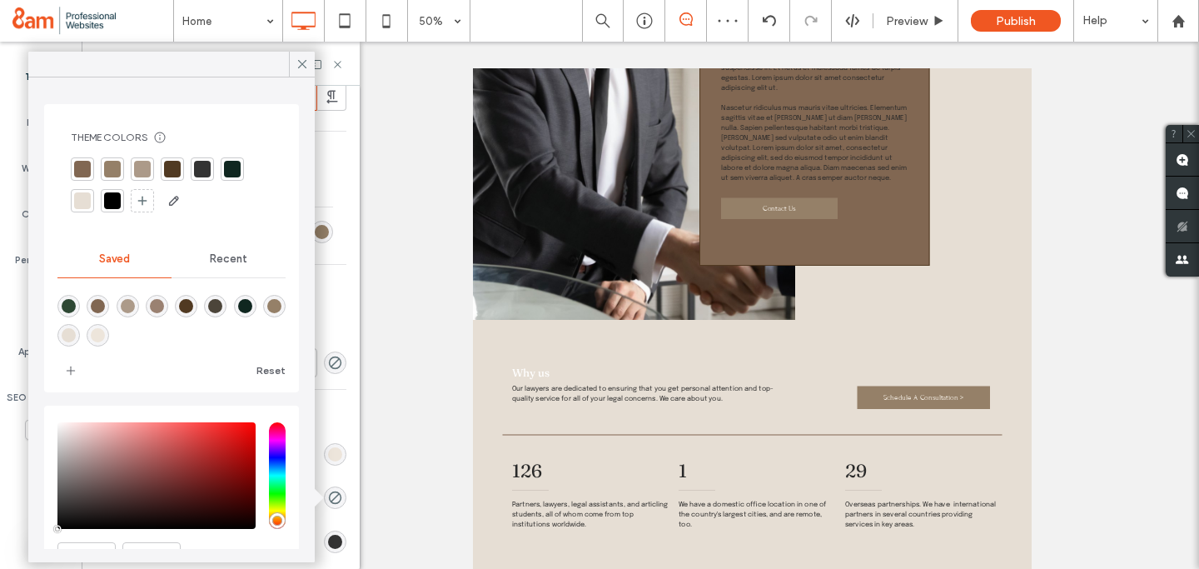
click at [272, 307] on div "rgba(149,128,104,1)" at bounding box center [274, 306] width 14 height 14
type input "*******"
type input "***"
type input "****"
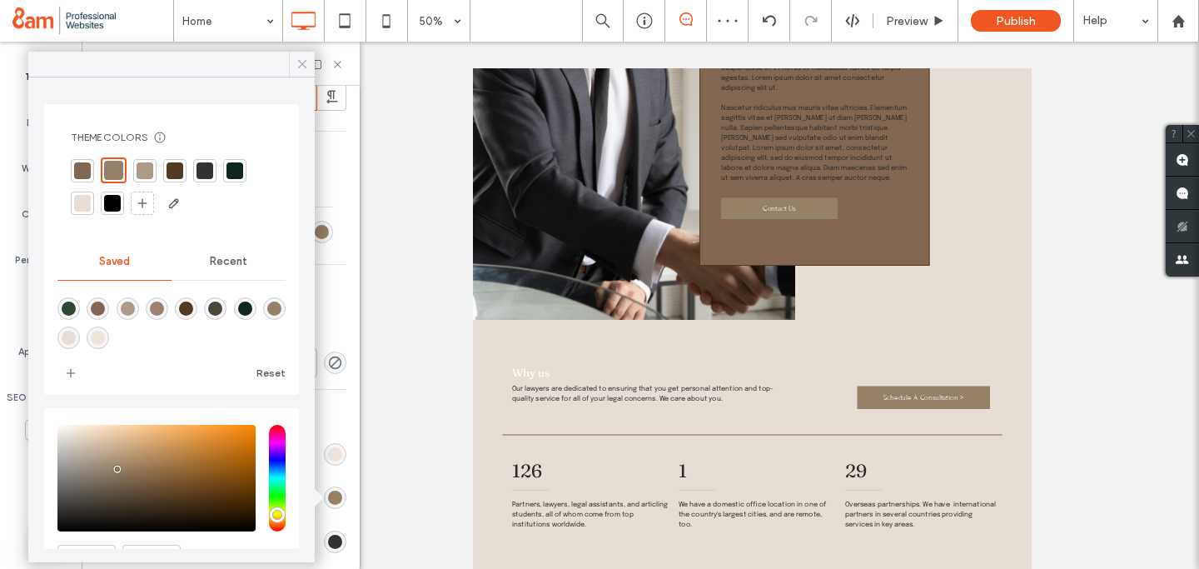
click at [301, 56] on span at bounding box center [302, 64] width 15 height 25
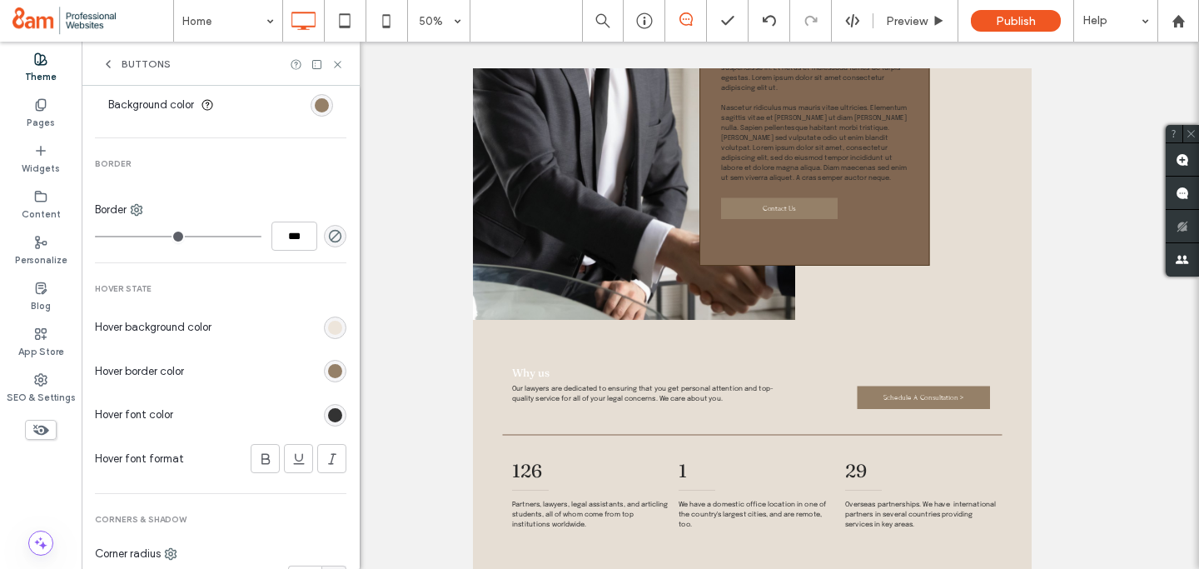
scroll to position [616, 0]
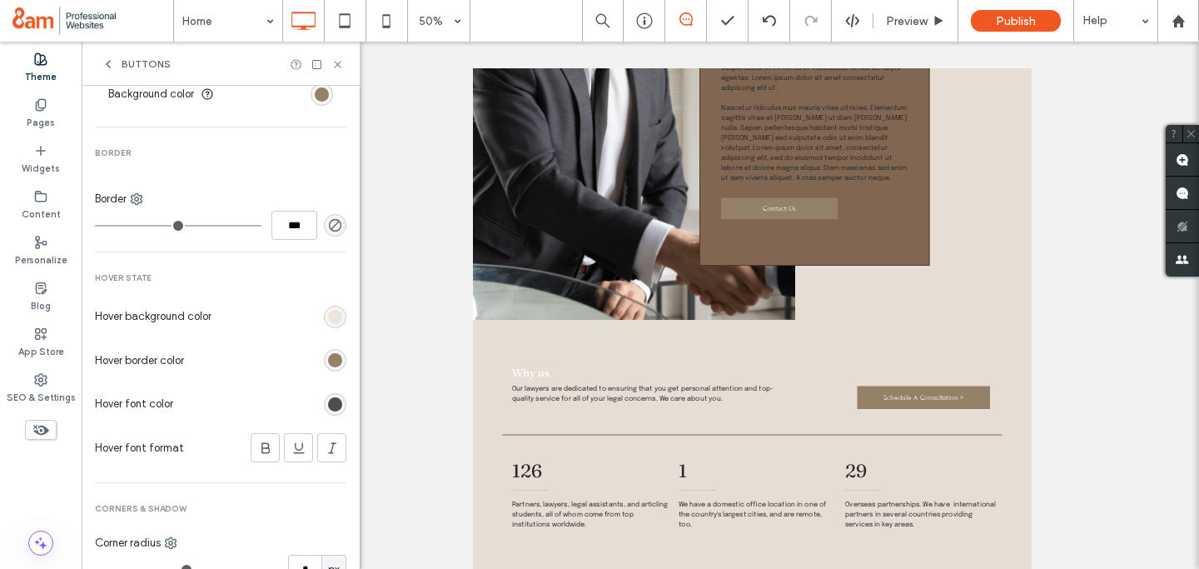
click at [328, 403] on div "rgb(51, 51, 51)" at bounding box center [335, 404] width 14 height 14
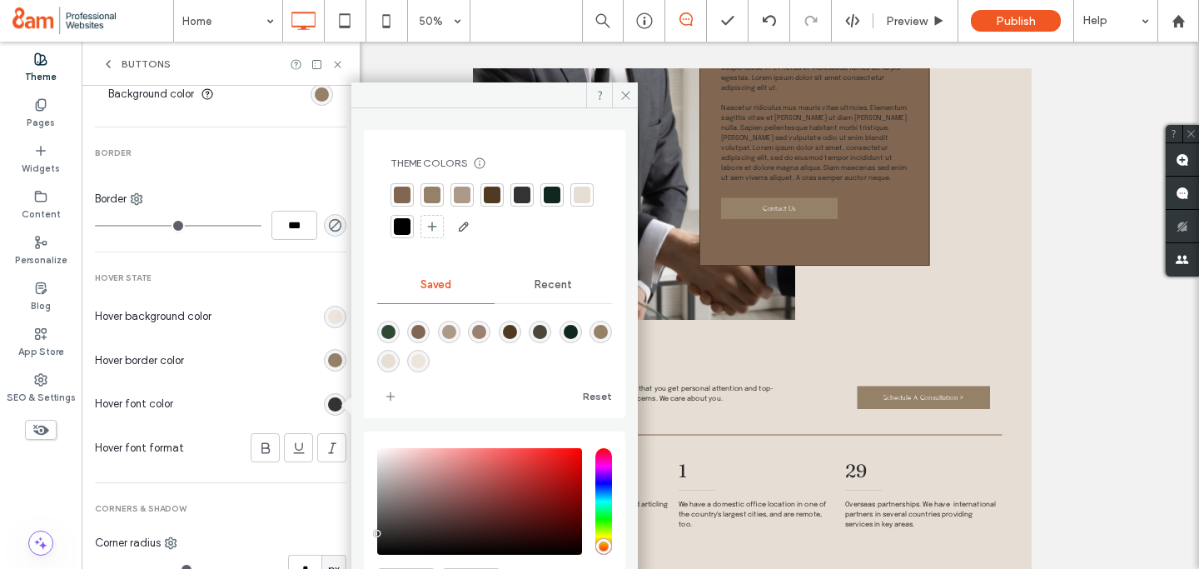
click at [594, 339] on div "rgba(149,128,104,1)" at bounding box center [601, 332] width 14 height 14
type input "*******"
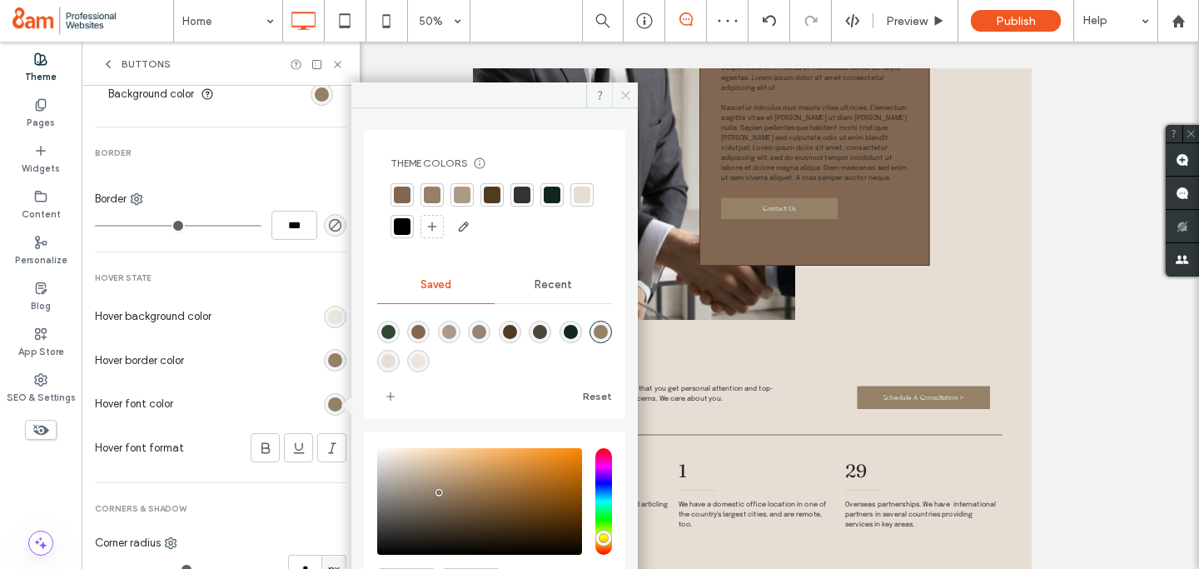
click at [625, 92] on icon at bounding box center [626, 95] width 12 height 12
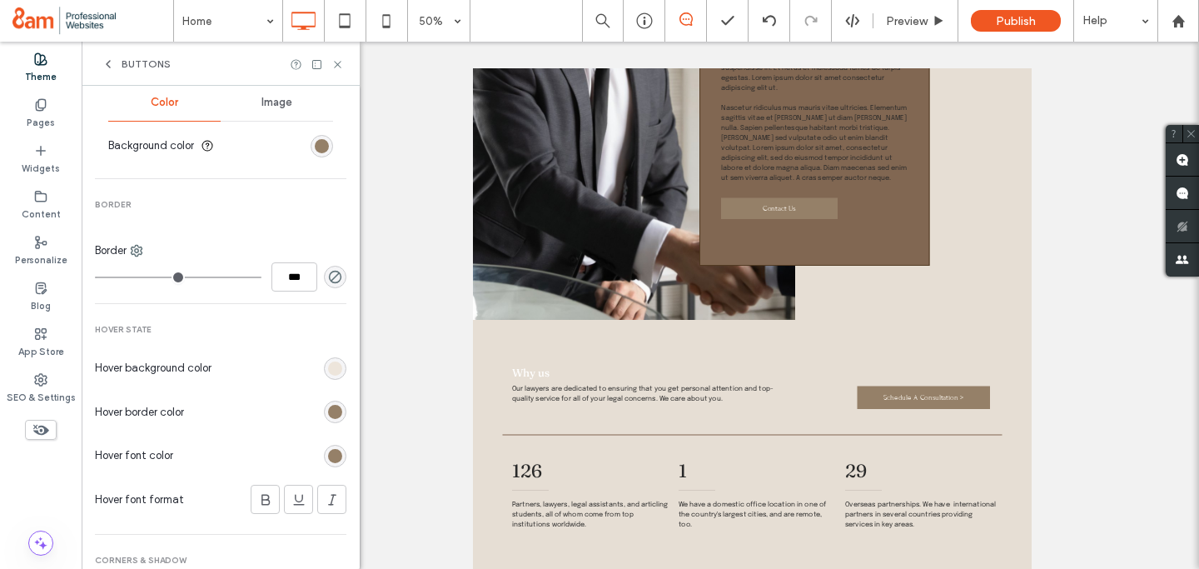
scroll to position [526, 0]
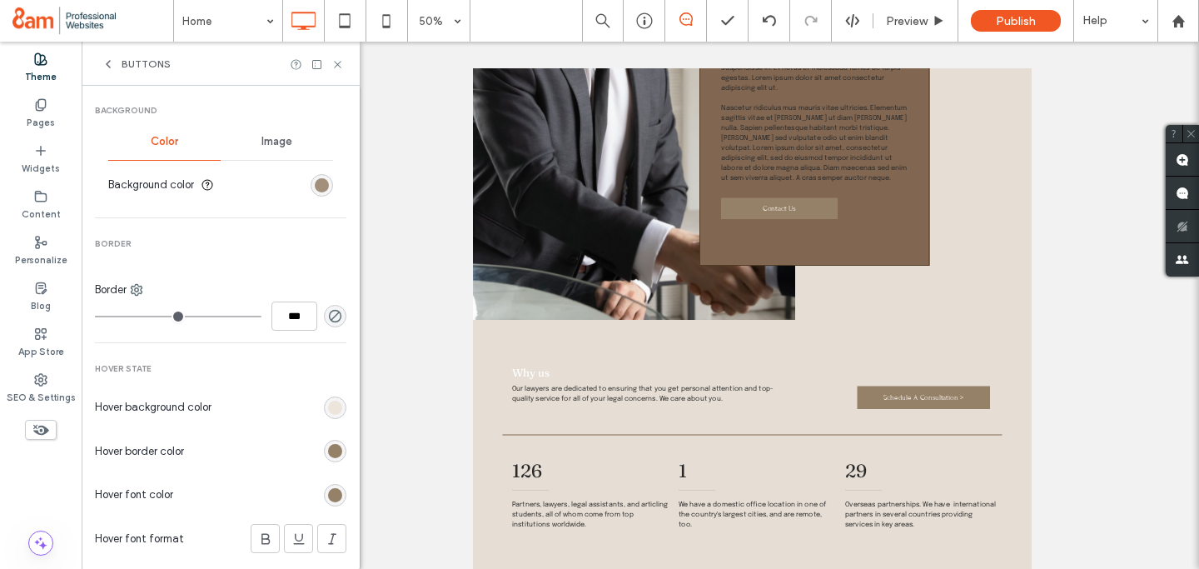
click at [317, 182] on div "rgb(149, 128, 104)" at bounding box center [322, 185] width 14 height 14
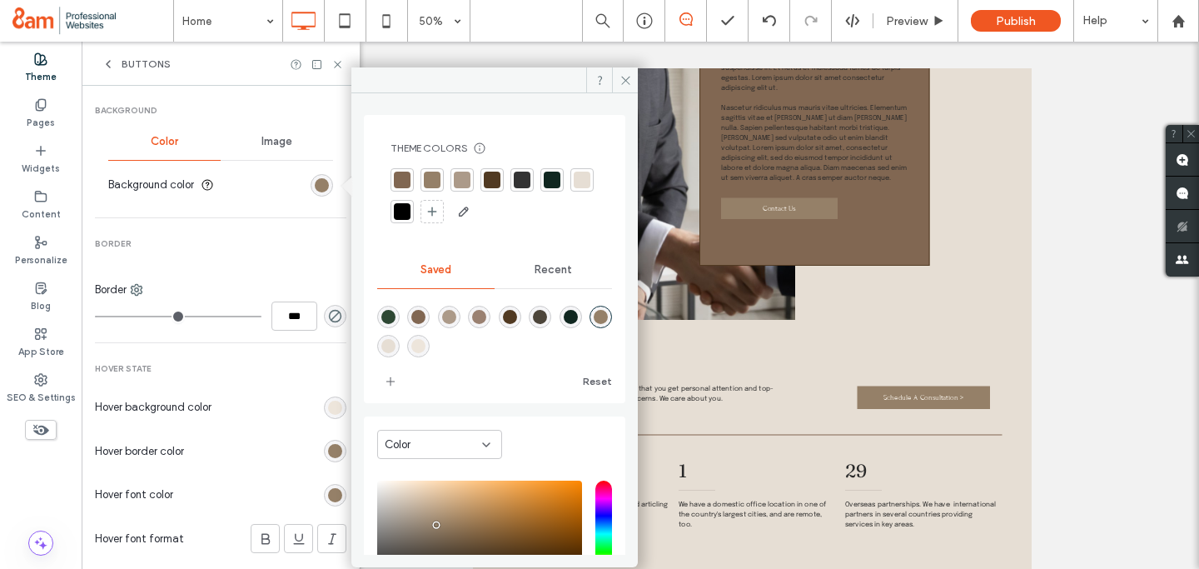
click at [547, 317] on div "rgba(76,69,58,1)" at bounding box center [540, 317] width 14 height 14
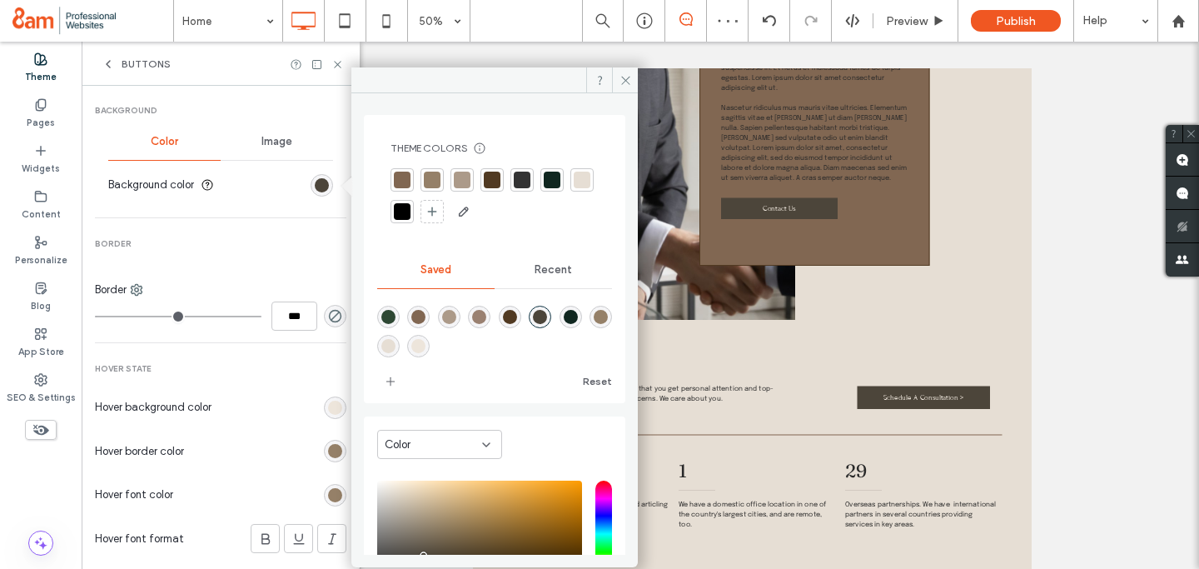
click at [517, 314] on div "rgba(81,58,34,1)" at bounding box center [510, 317] width 14 height 14
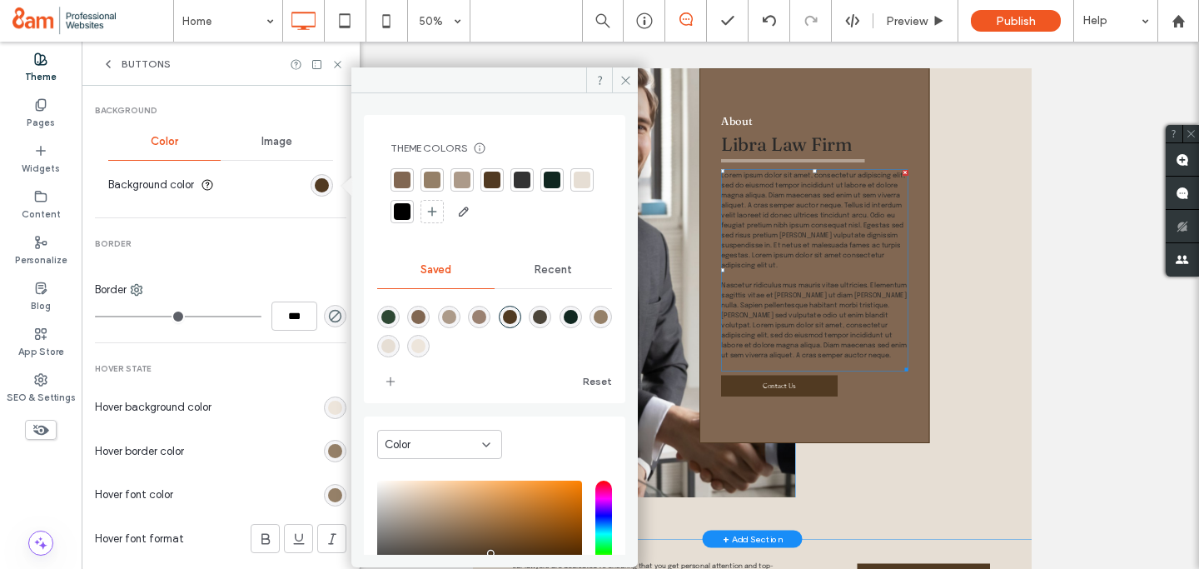
scroll to position [1383, 0]
click at [547, 313] on div "rgba(76,69,58,1)" at bounding box center [540, 317] width 14 height 14
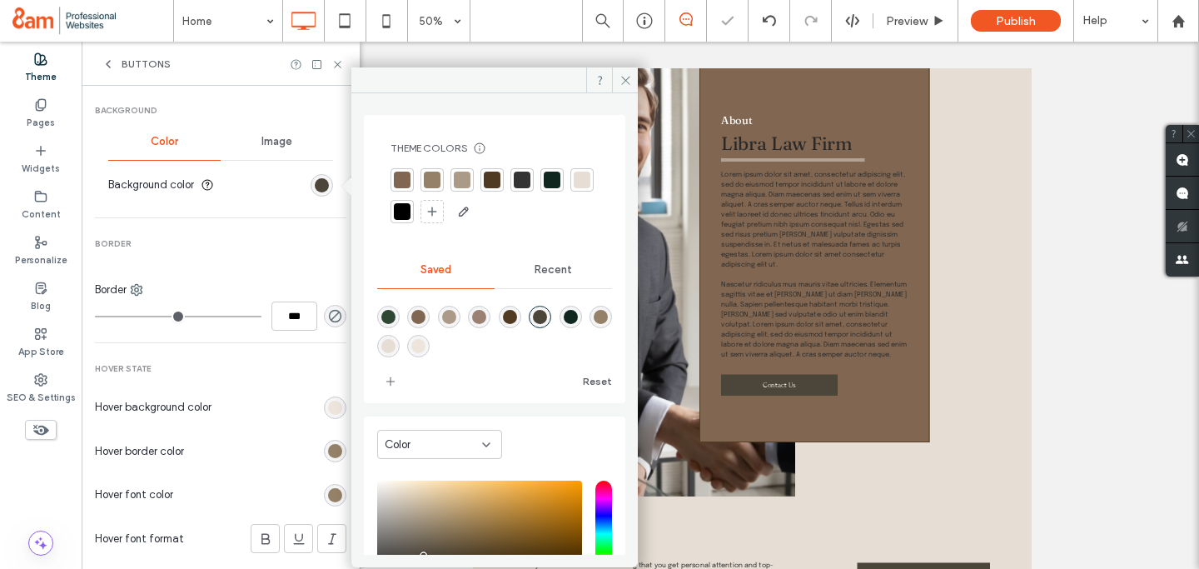
click at [578, 315] on div "rgba(16,39,32,1)" at bounding box center [571, 317] width 14 height 14
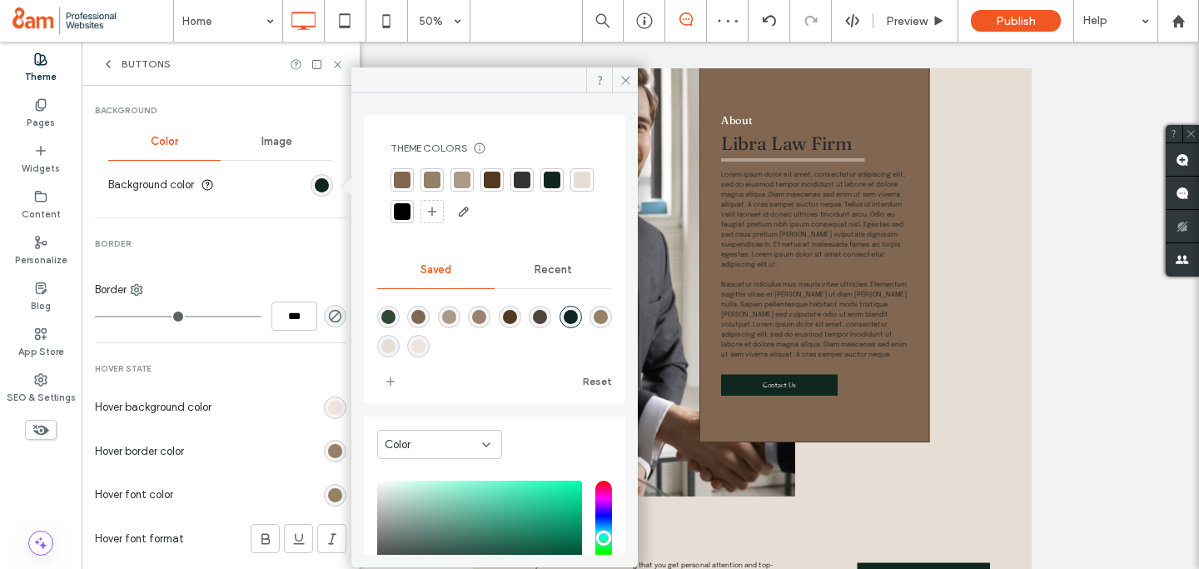
click at [390, 311] on div "rgba(46,72,52,1)" at bounding box center [388, 317] width 14 height 14
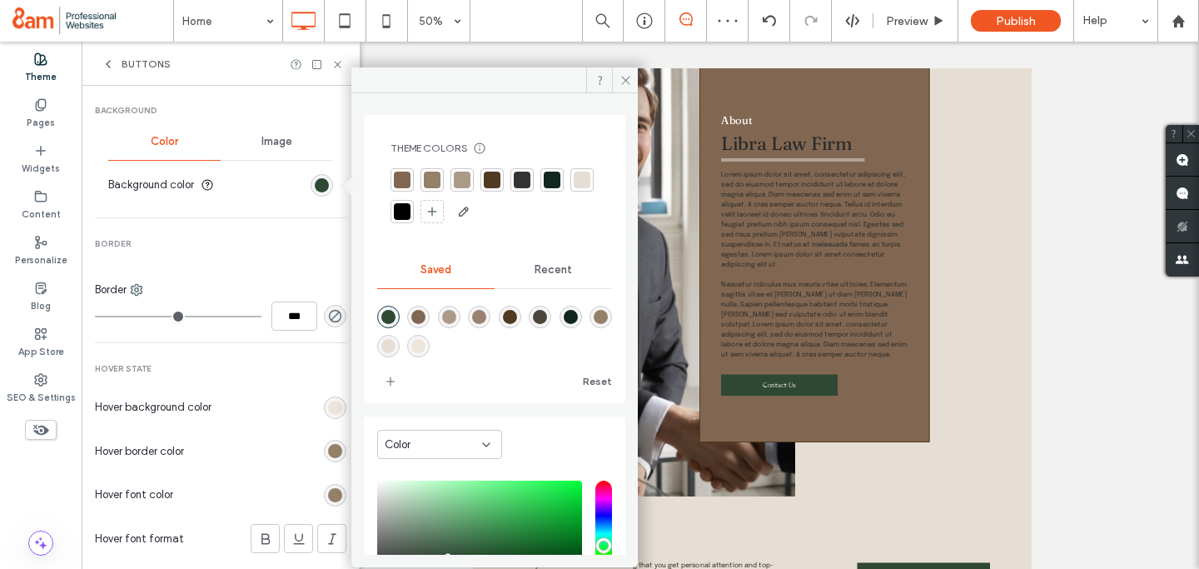
click at [578, 316] on div "rgba(16,39,32,1)" at bounding box center [571, 317] width 14 height 14
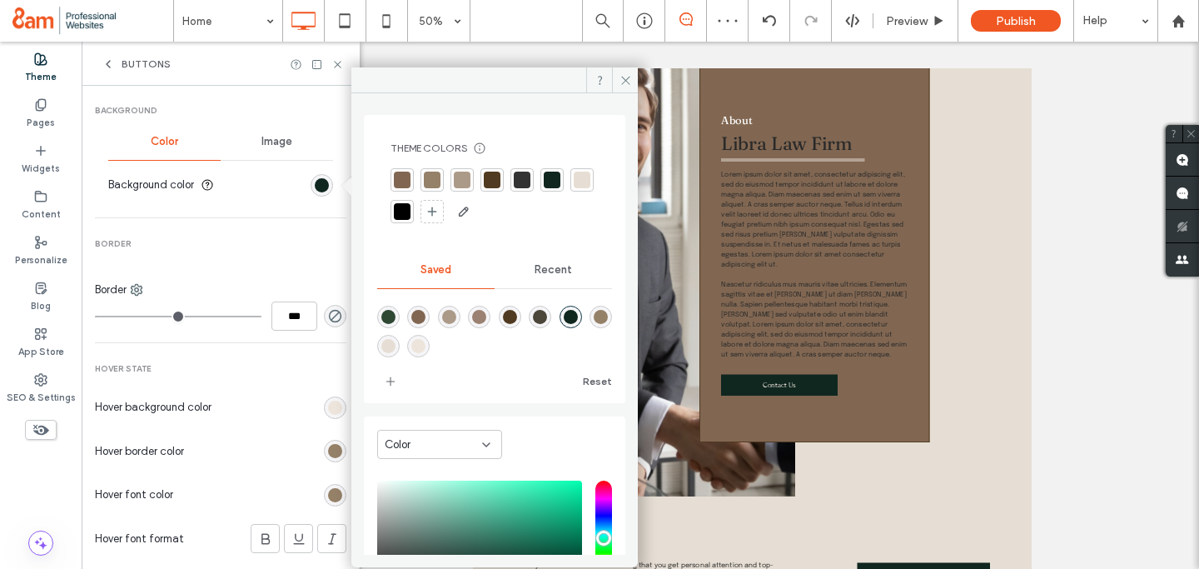
click at [547, 315] on div "rgba(76,69,58,1)" at bounding box center [540, 317] width 14 height 14
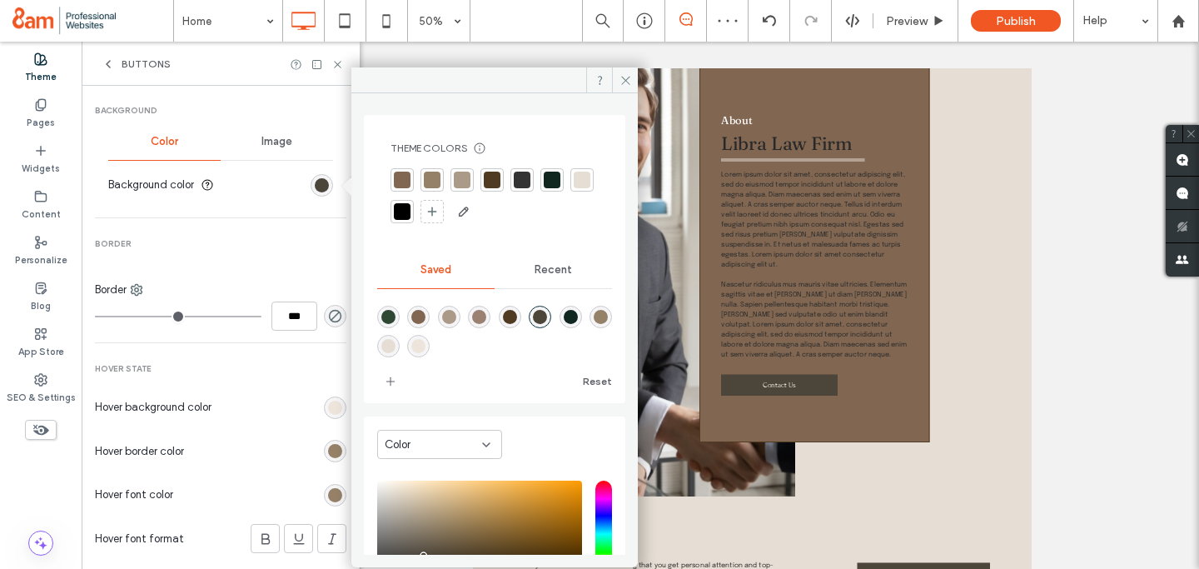
click at [517, 313] on div "rgba(81,58,34,1)" at bounding box center [510, 317] width 14 height 14
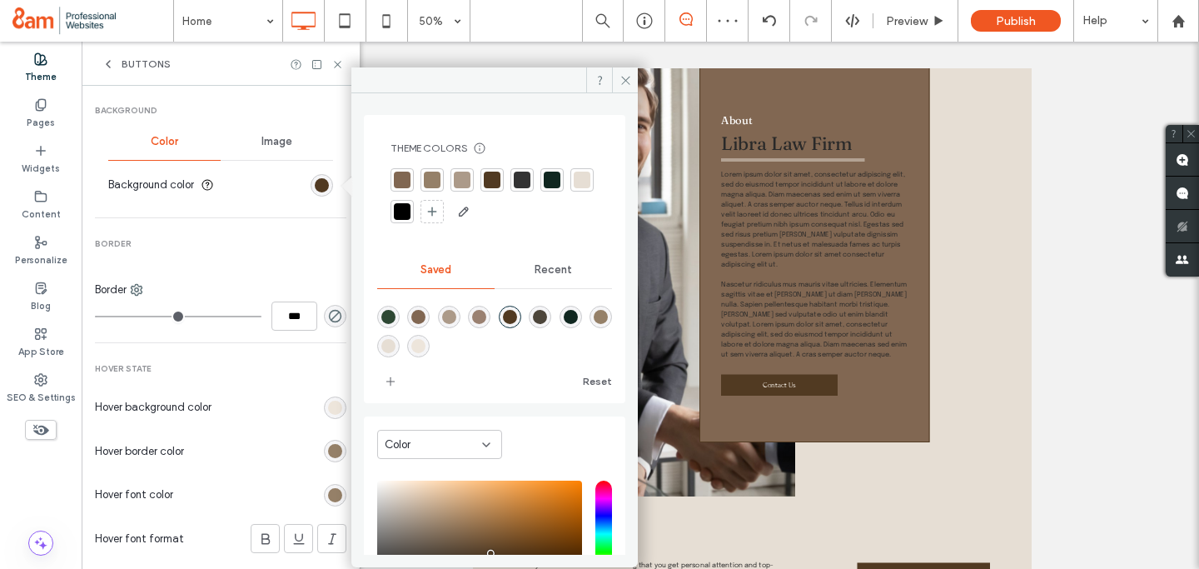
click at [594, 324] on div "rgba(149,128,104,1)" at bounding box center [601, 317] width 14 height 14
click at [517, 318] on div "rgba(81,58,34,1)" at bounding box center [510, 317] width 14 height 14
type input "*******"
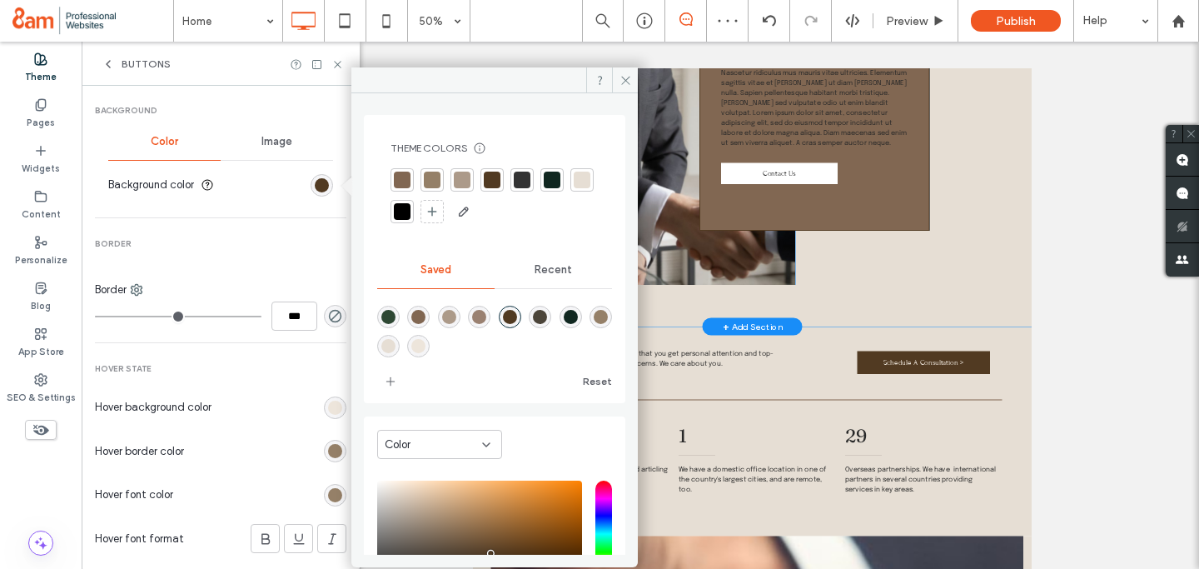
scroll to position [1806, 0]
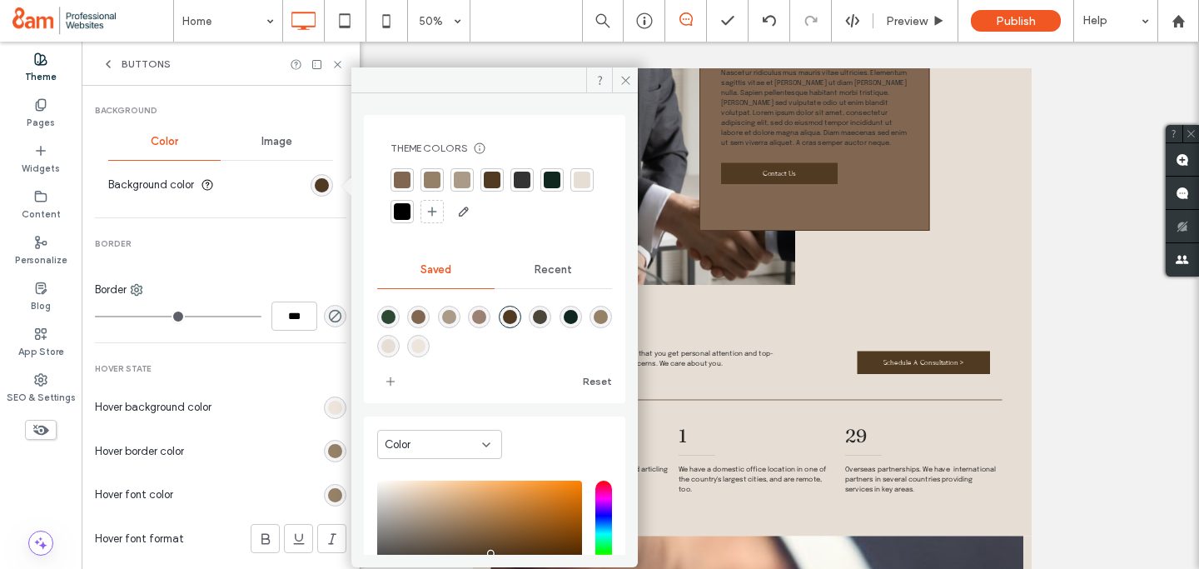
click at [328, 452] on div "rgb(149, 128, 104)" at bounding box center [335, 451] width 14 height 14
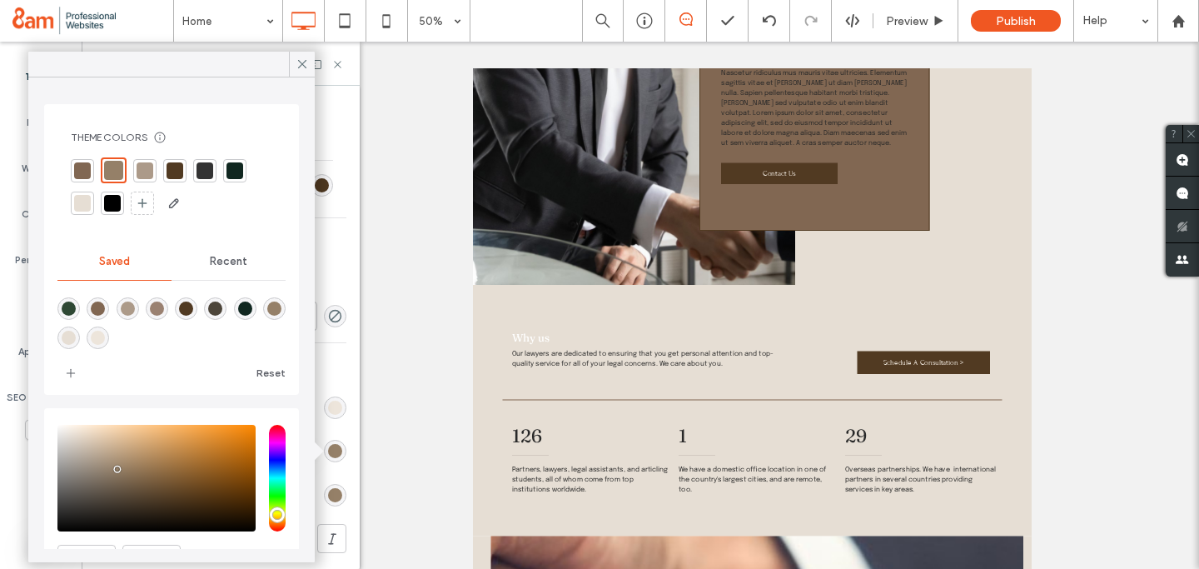
click at [186, 307] on div "rgba(81,58,34,1)" at bounding box center [186, 309] width 14 height 14
type input "*******"
click at [301, 67] on icon at bounding box center [302, 64] width 15 height 15
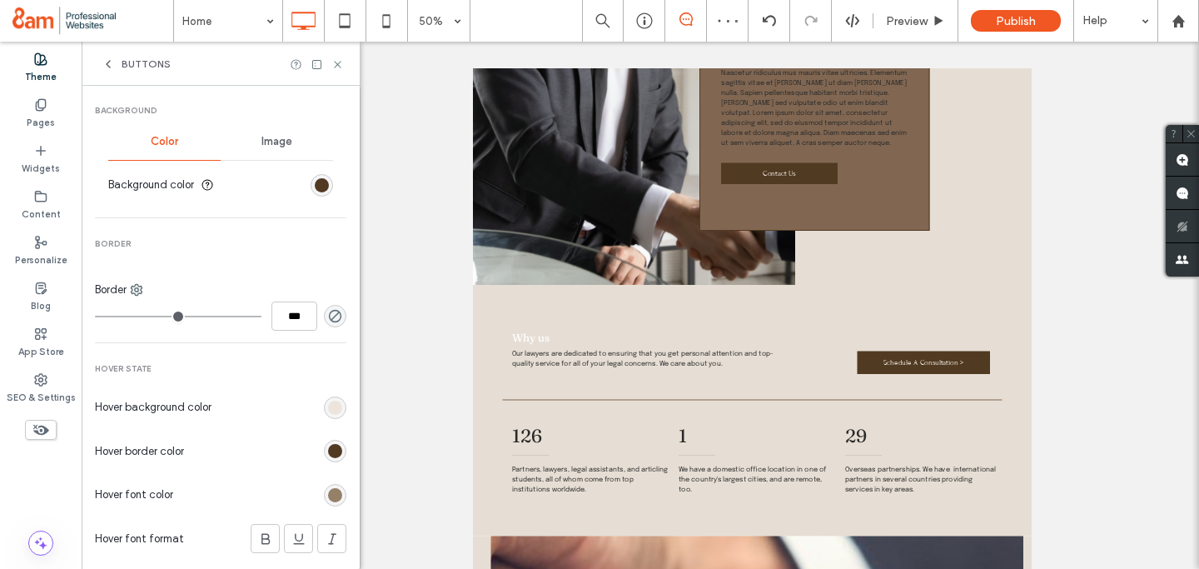
scroll to position [657, 0]
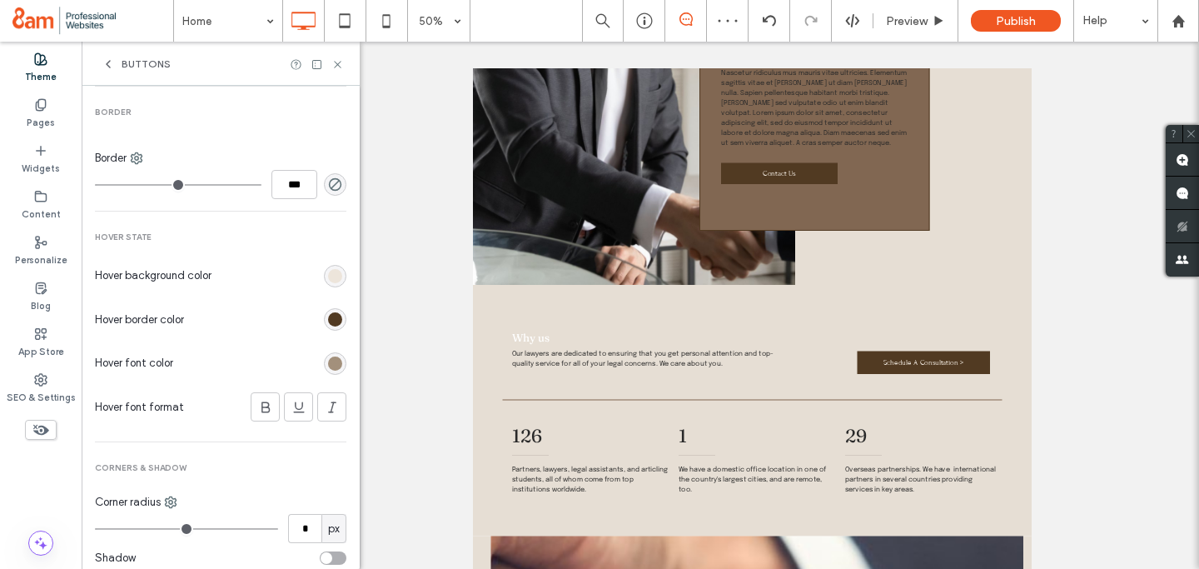
click at [329, 362] on div "rgb(149, 128, 104)" at bounding box center [335, 364] width 14 height 14
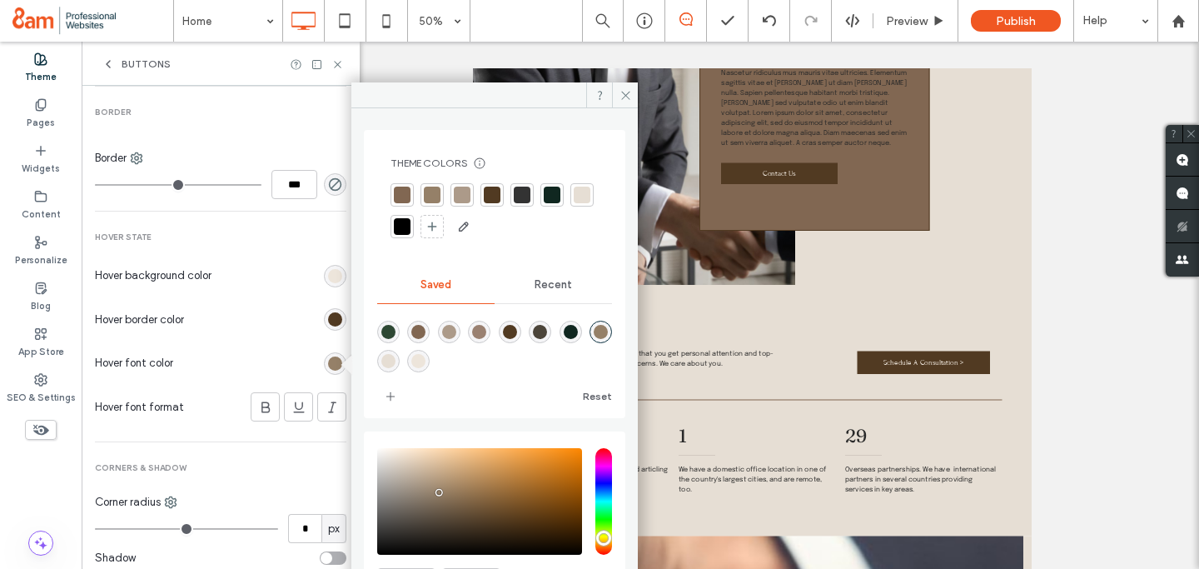
click at [517, 328] on div "rgba(81,58,34,1)" at bounding box center [510, 332] width 14 height 14
type input "*******"
click at [620, 104] on span at bounding box center [625, 94] width 26 height 25
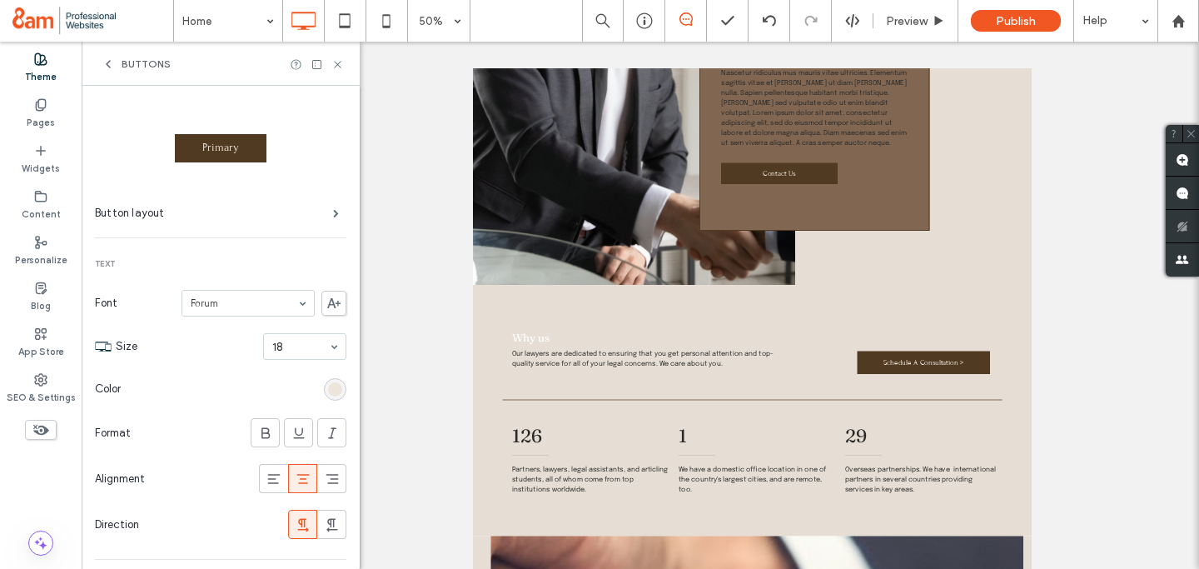
scroll to position [0, 0]
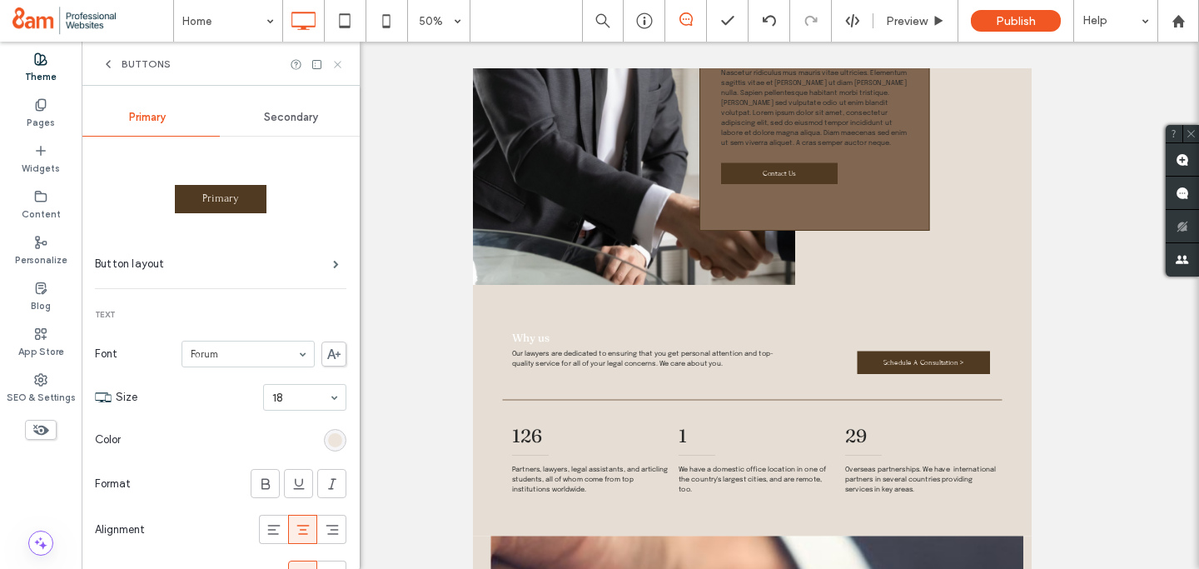
click at [338, 62] on use at bounding box center [337, 64] width 7 height 7
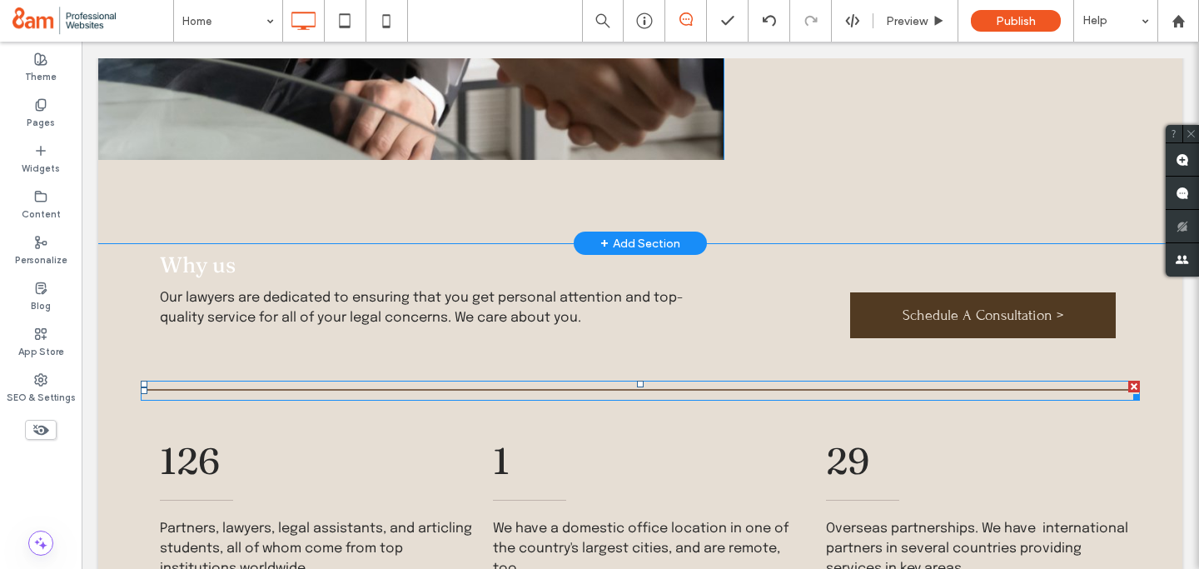
scroll to position [2153, 0]
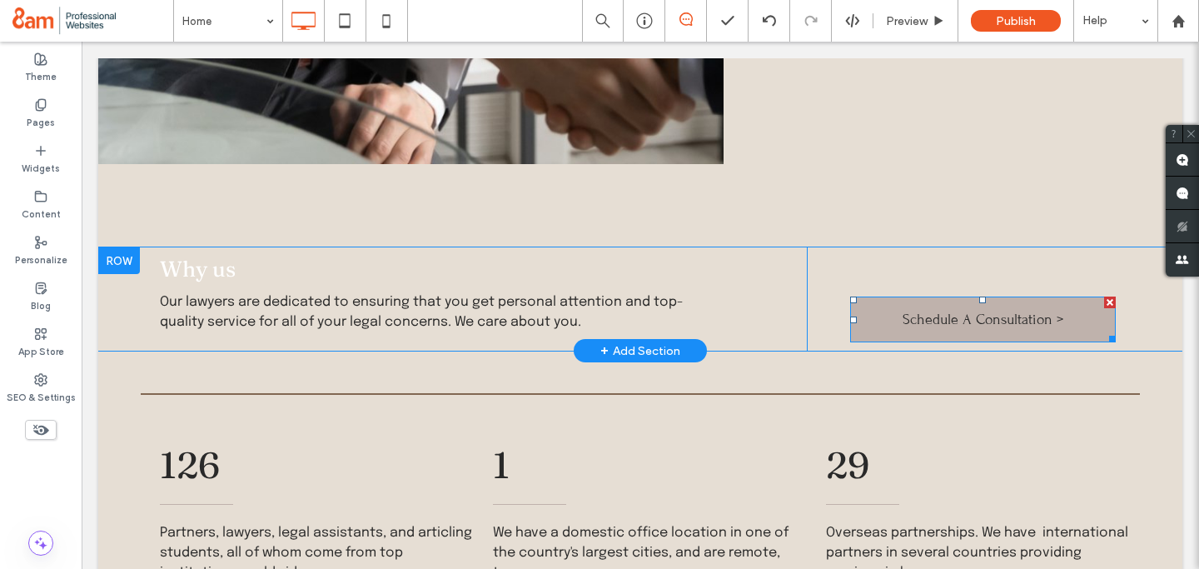
click at [890, 297] on link "Schedule A Consultation >" at bounding box center [983, 320] width 266 height 46
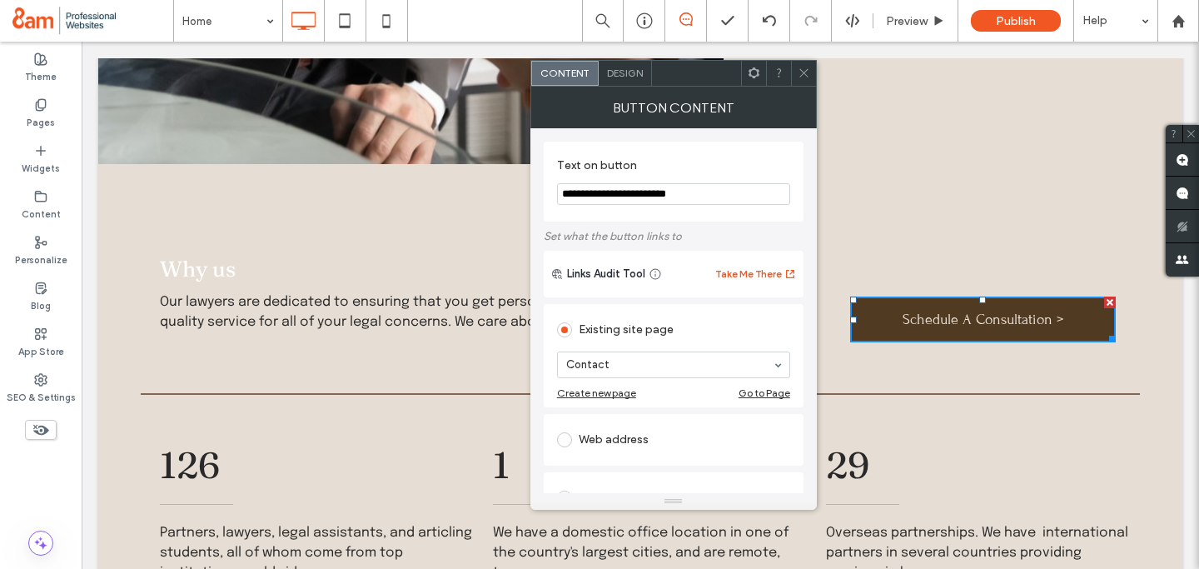
click at [633, 70] on span "Design" at bounding box center [625, 73] width 36 height 12
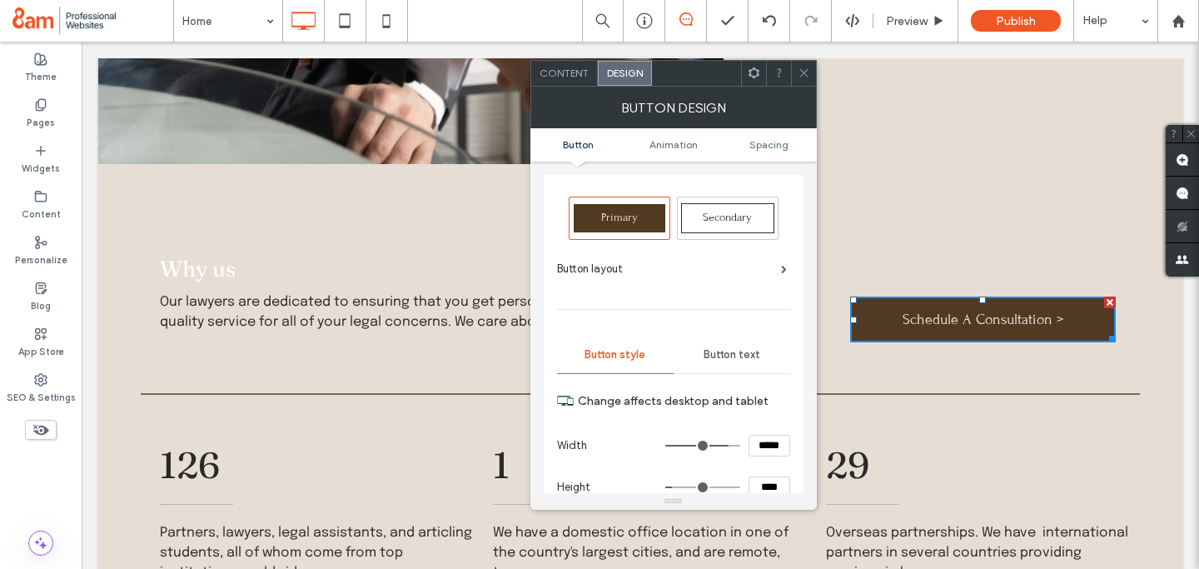
click at [611, 217] on span "Primary" at bounding box center [619, 217] width 37 height 13
click at [800, 71] on icon at bounding box center [804, 73] width 12 height 12
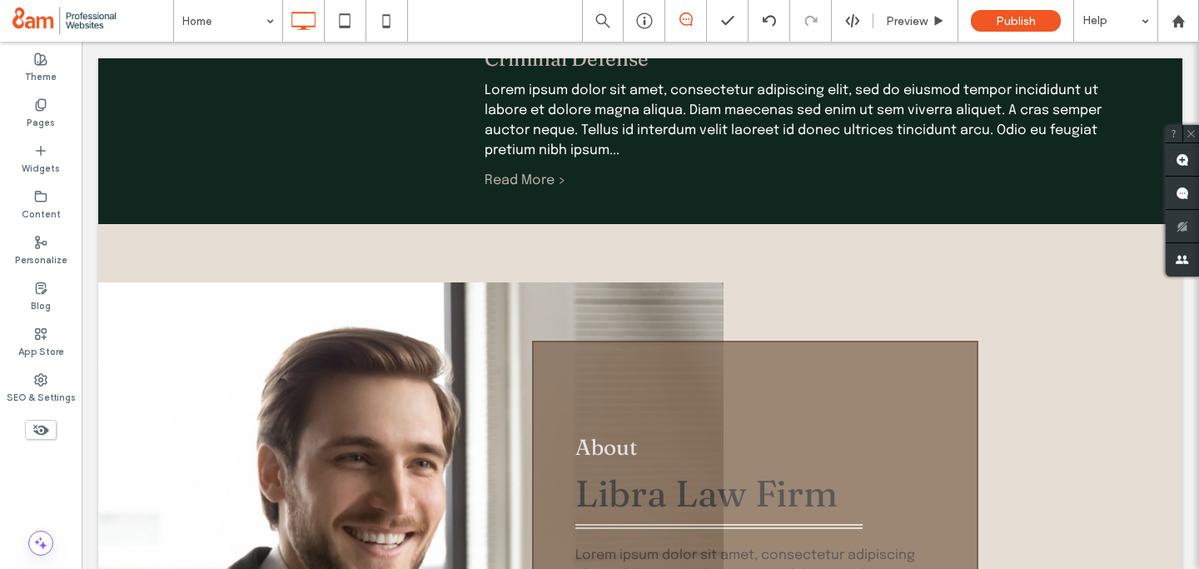
scroll to position [1109, 0]
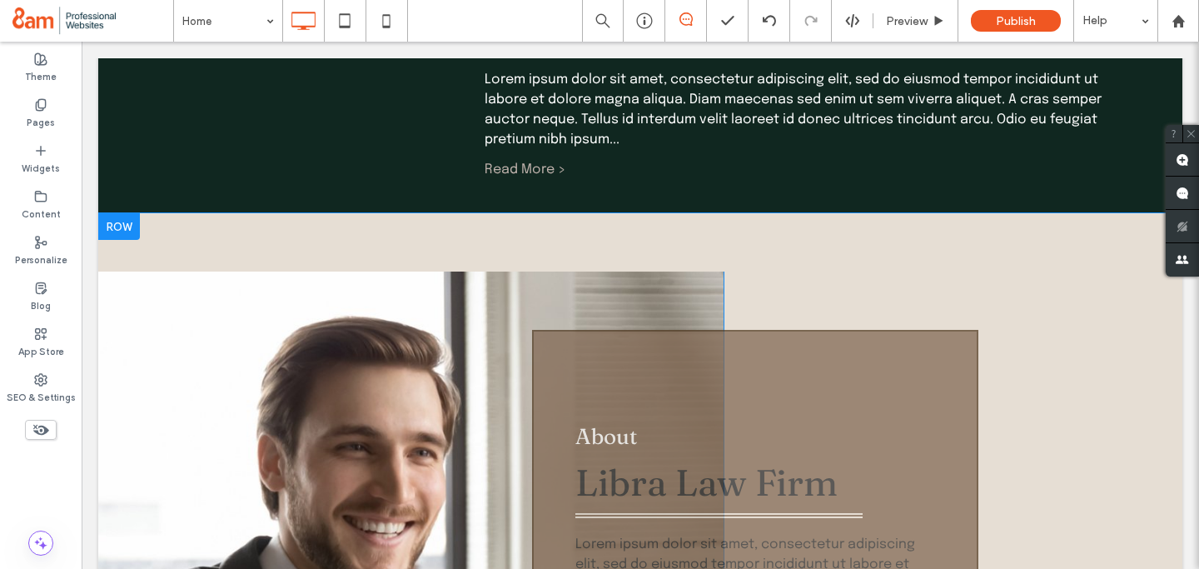
click at [131, 213] on div at bounding box center [119, 226] width 42 height 27
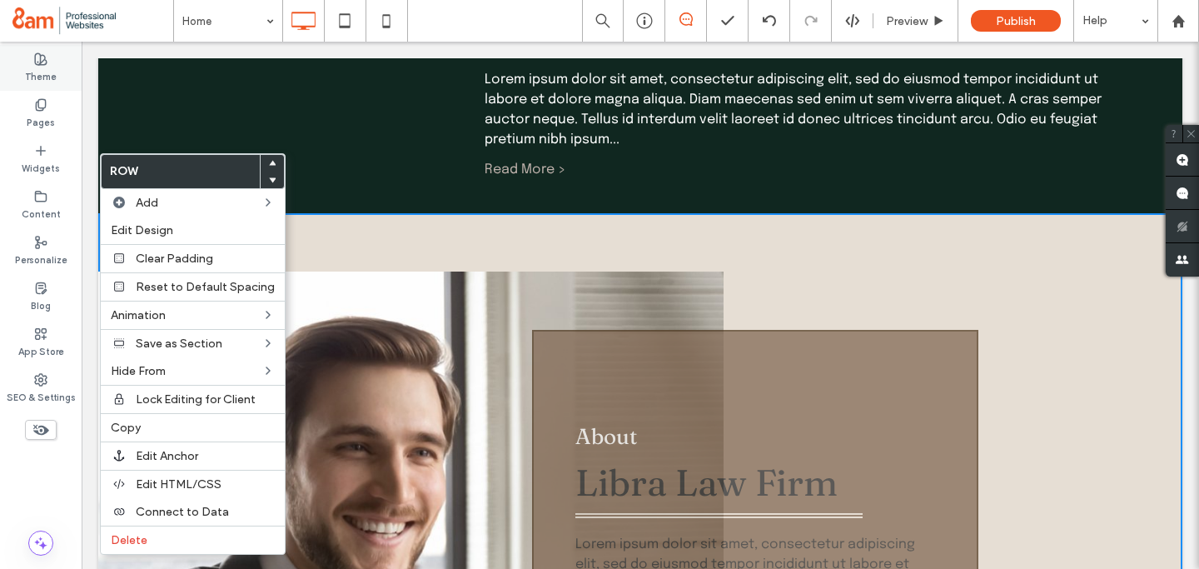
click at [39, 70] on label "Theme" at bounding box center [41, 75] width 32 height 18
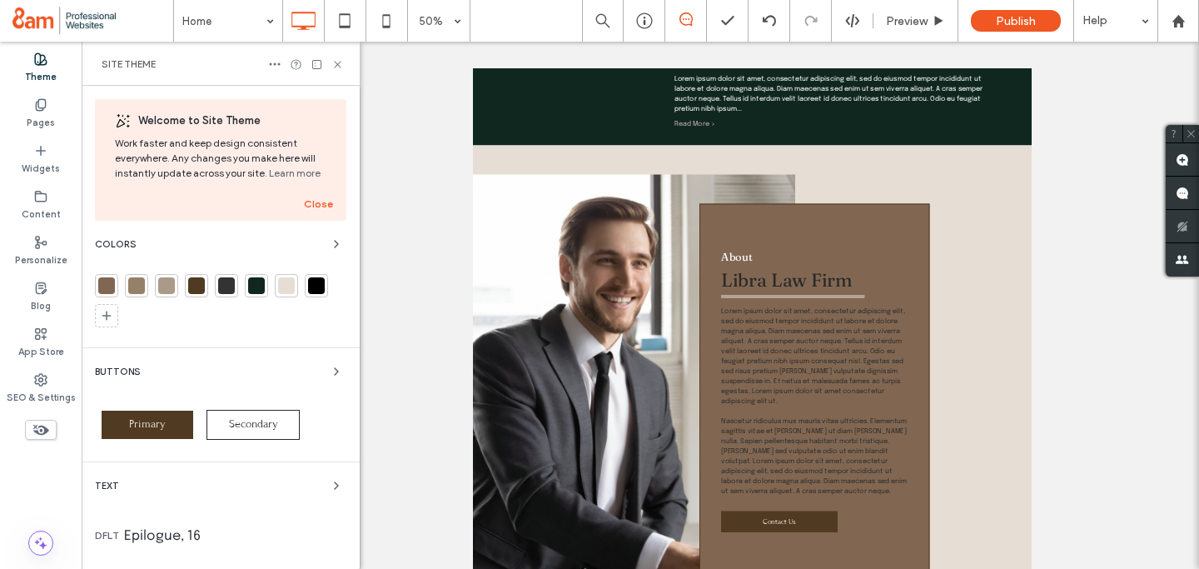
click at [288, 287] on div at bounding box center [286, 285] width 17 height 17
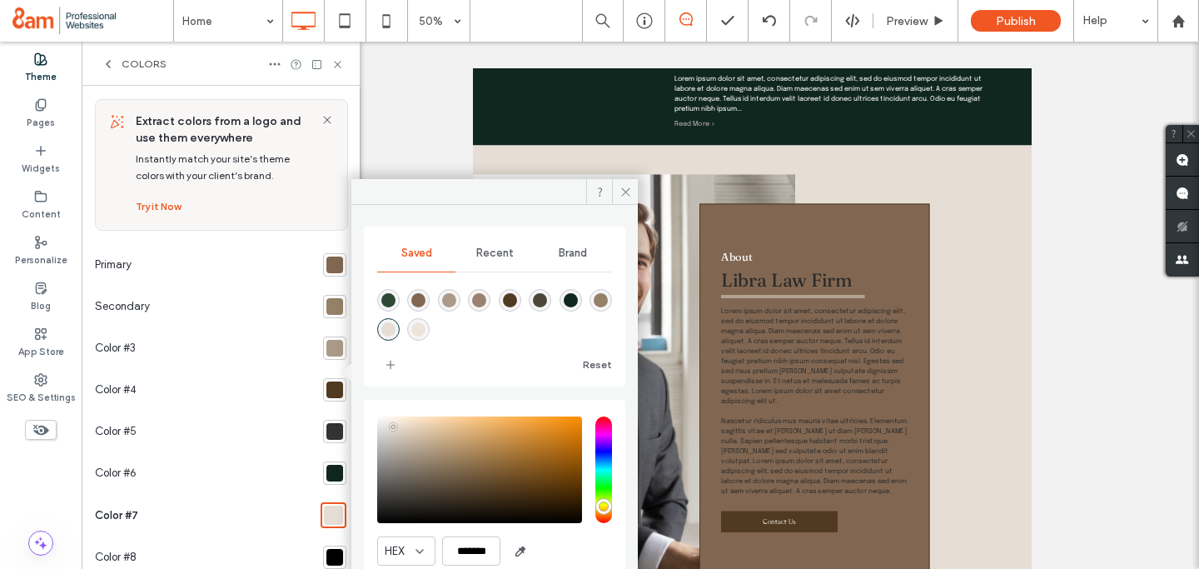
click at [413, 328] on div "rgba(237,229,219,1)" at bounding box center [418, 329] width 14 height 14
type input "*******"
click at [622, 192] on icon at bounding box center [626, 192] width 12 height 12
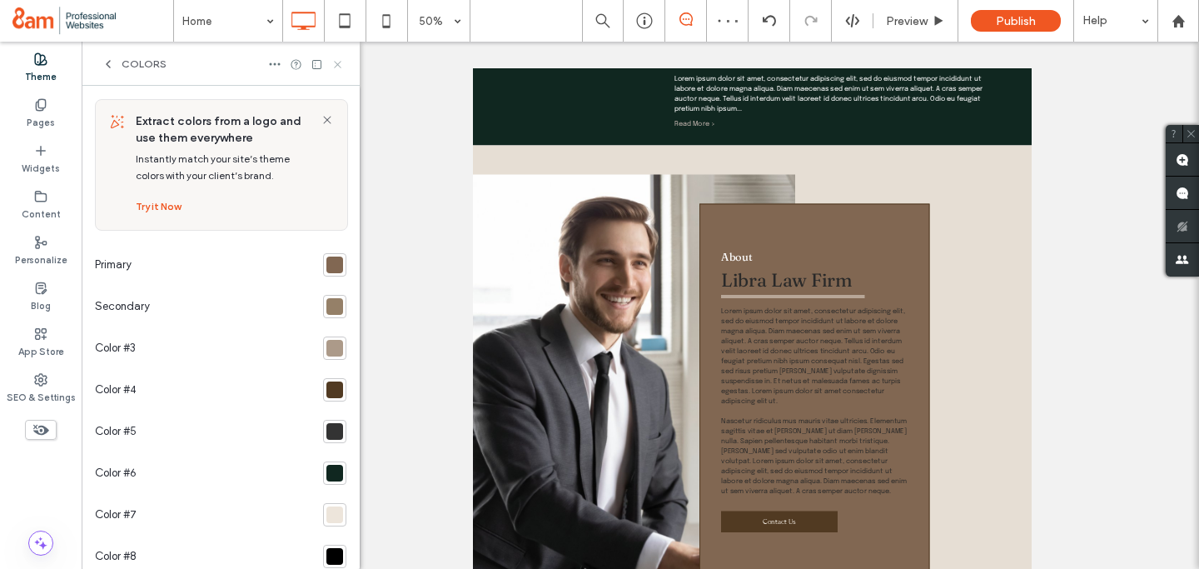
click at [335, 62] on icon at bounding box center [338, 64] width 12 height 12
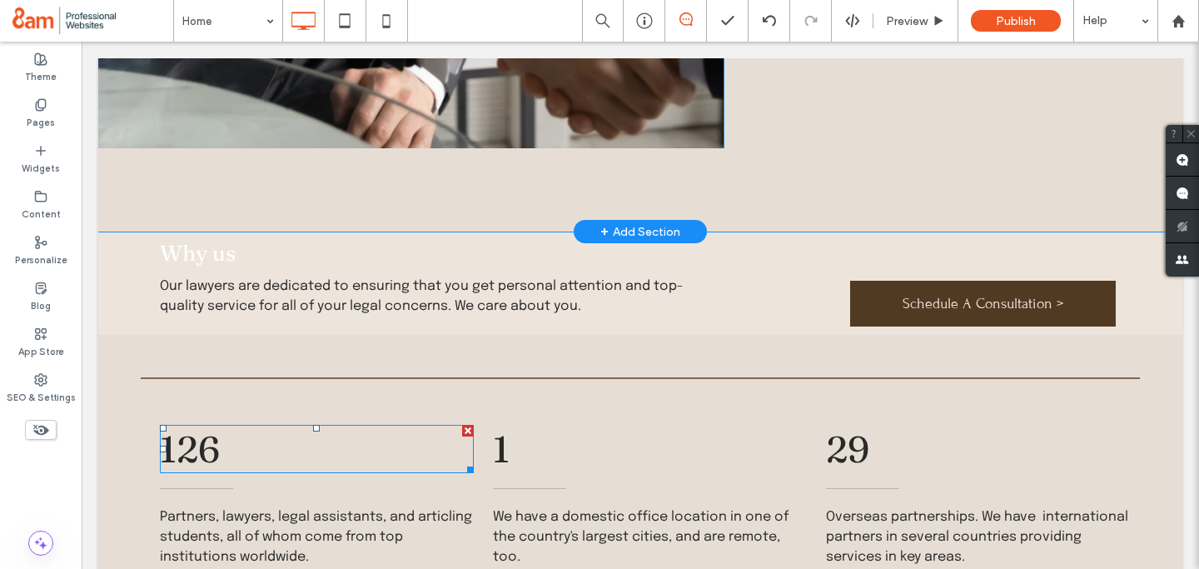
scroll to position [2177, 0]
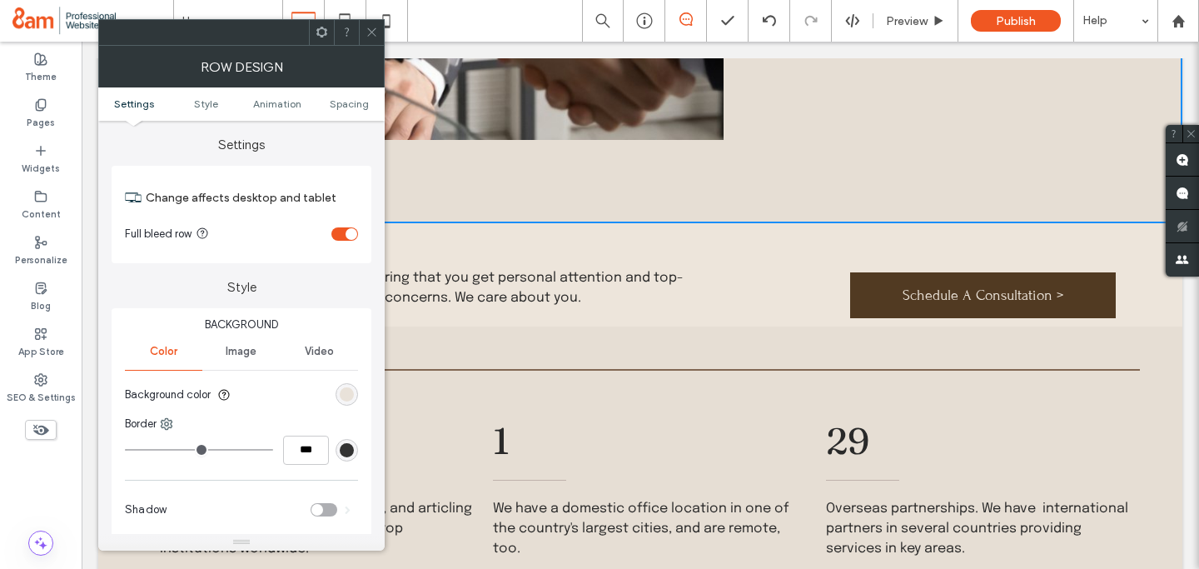
click at [347, 401] on div "rgb(230, 222, 212)" at bounding box center [347, 394] width 14 height 14
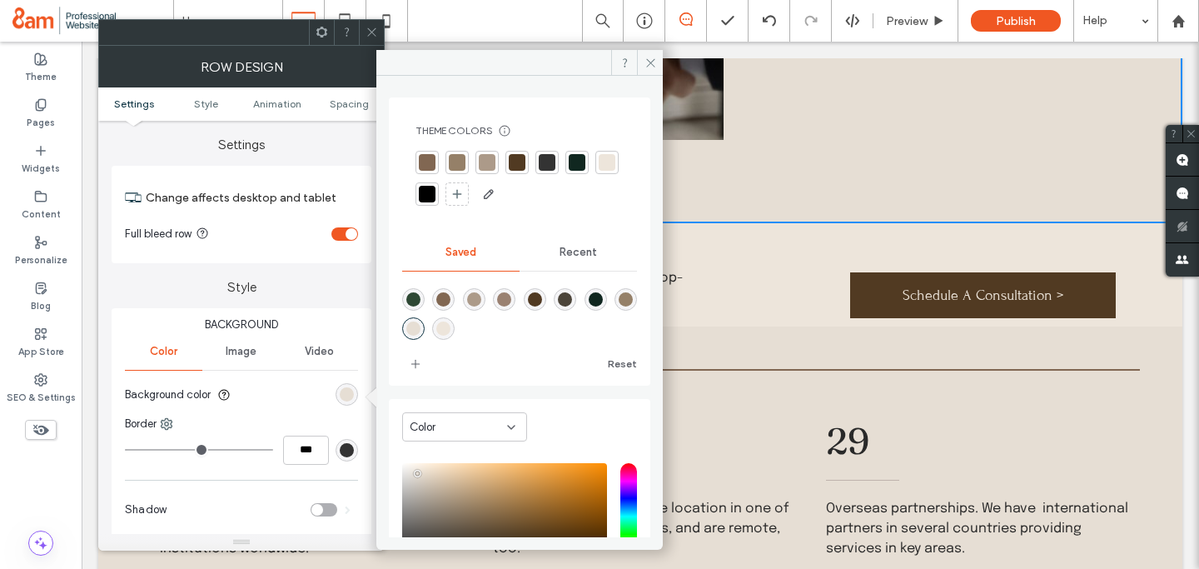
click at [599, 171] on div at bounding box center [607, 162] width 17 height 17
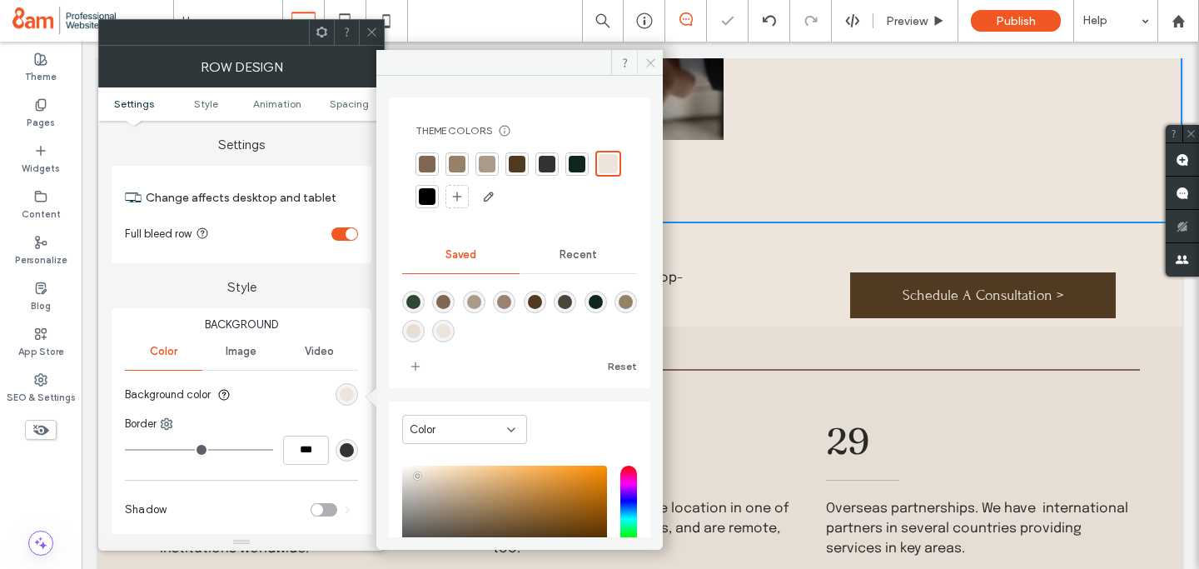
click at [652, 57] on icon at bounding box center [651, 63] width 12 height 12
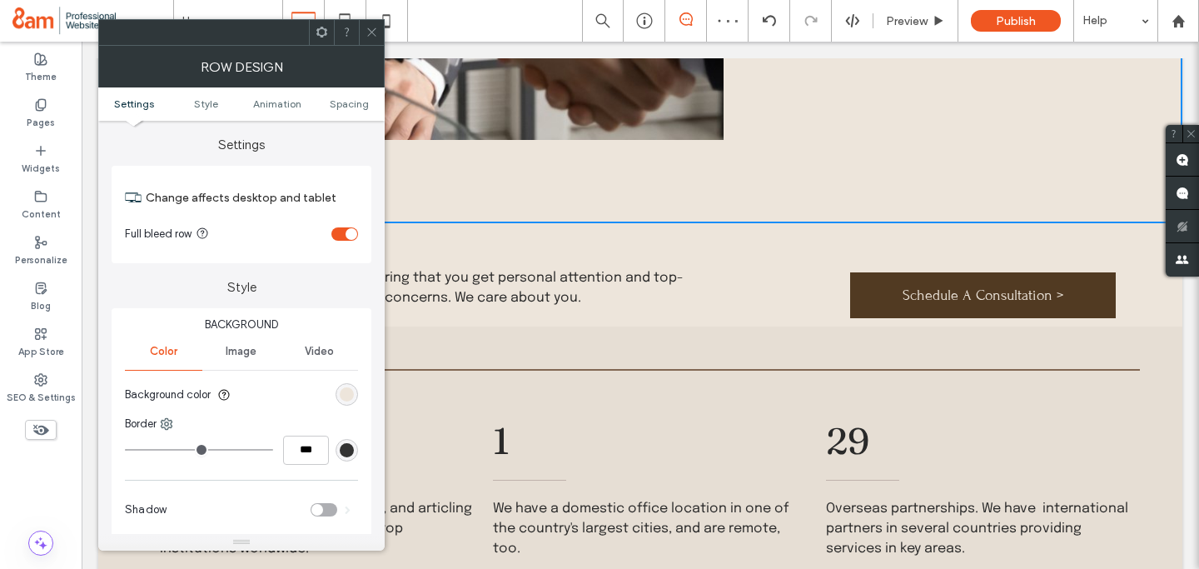
click at [367, 27] on icon at bounding box center [372, 32] width 12 height 12
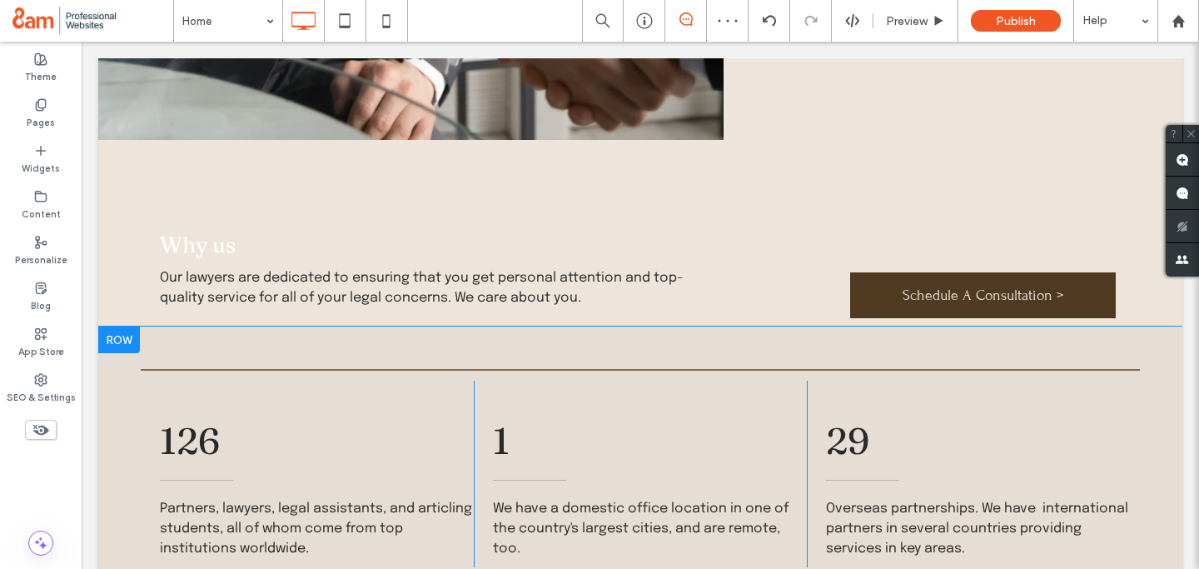
click at [123, 327] on div at bounding box center [119, 340] width 42 height 27
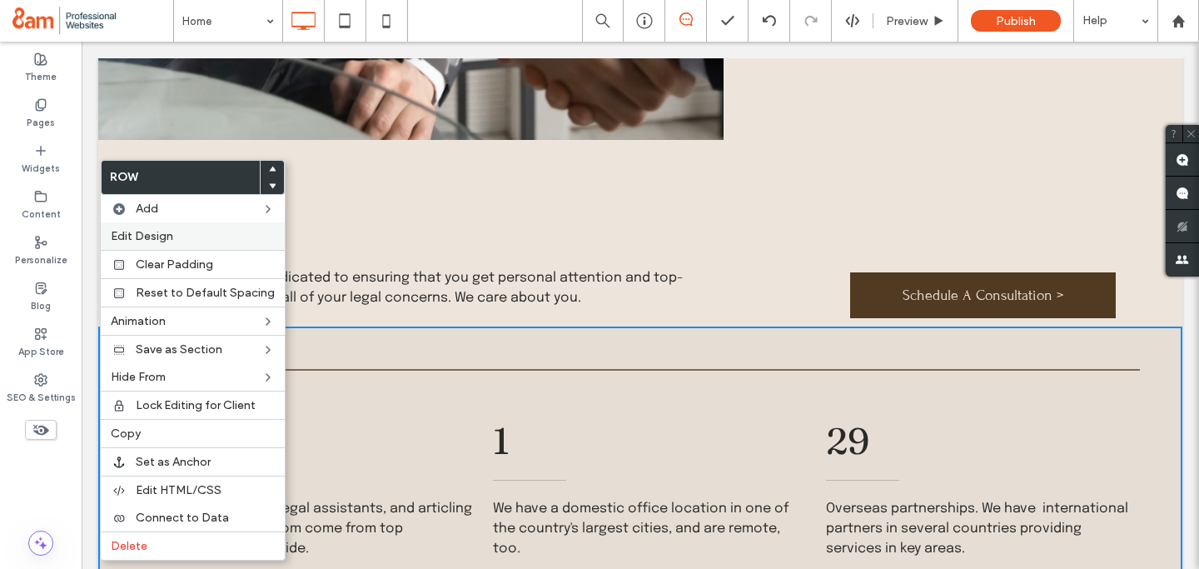
click at [166, 239] on span "Edit Design" at bounding box center [142, 236] width 62 height 14
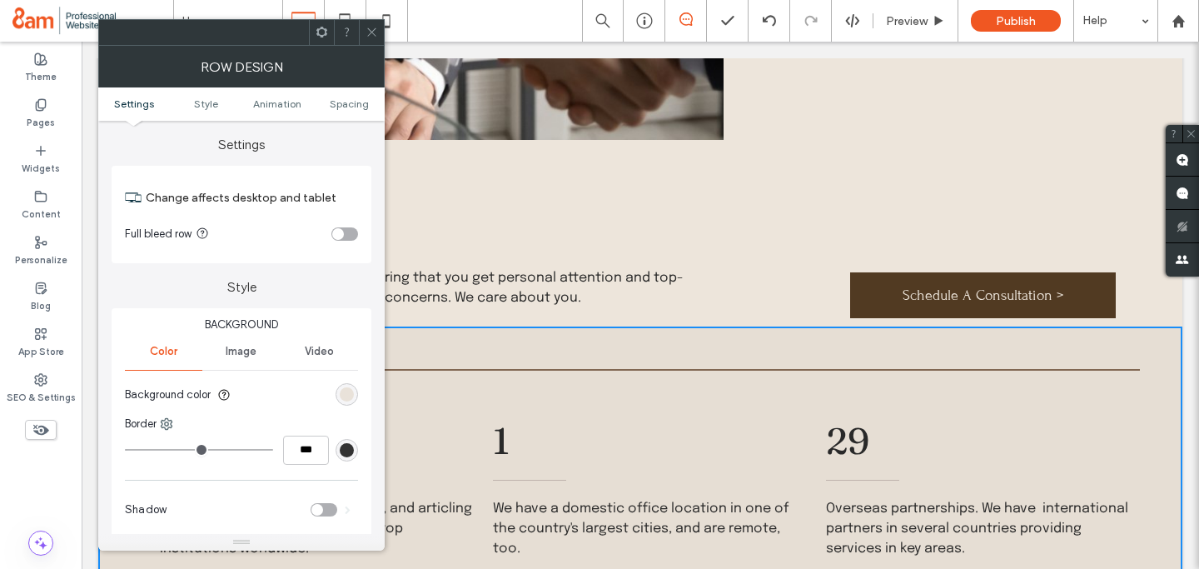
click at [348, 391] on div "rgb(230, 222, 212)" at bounding box center [347, 394] width 14 height 14
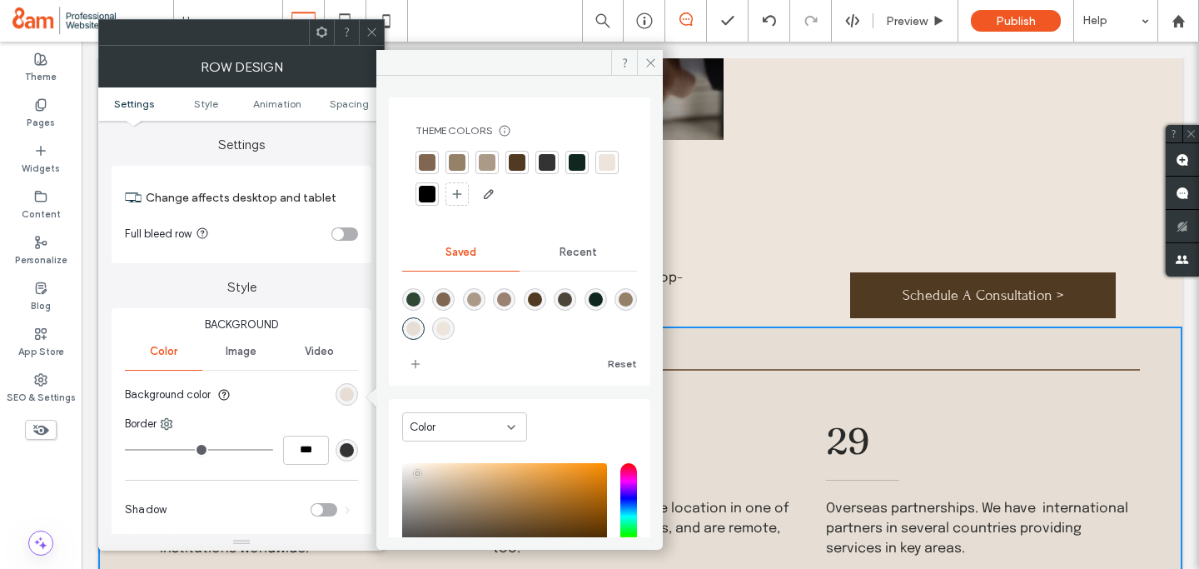
click at [451, 325] on div "rgba(237,229,219,1)" at bounding box center [443, 329] width 14 height 14
type input "*******"
click at [646, 67] on icon at bounding box center [651, 63] width 12 height 12
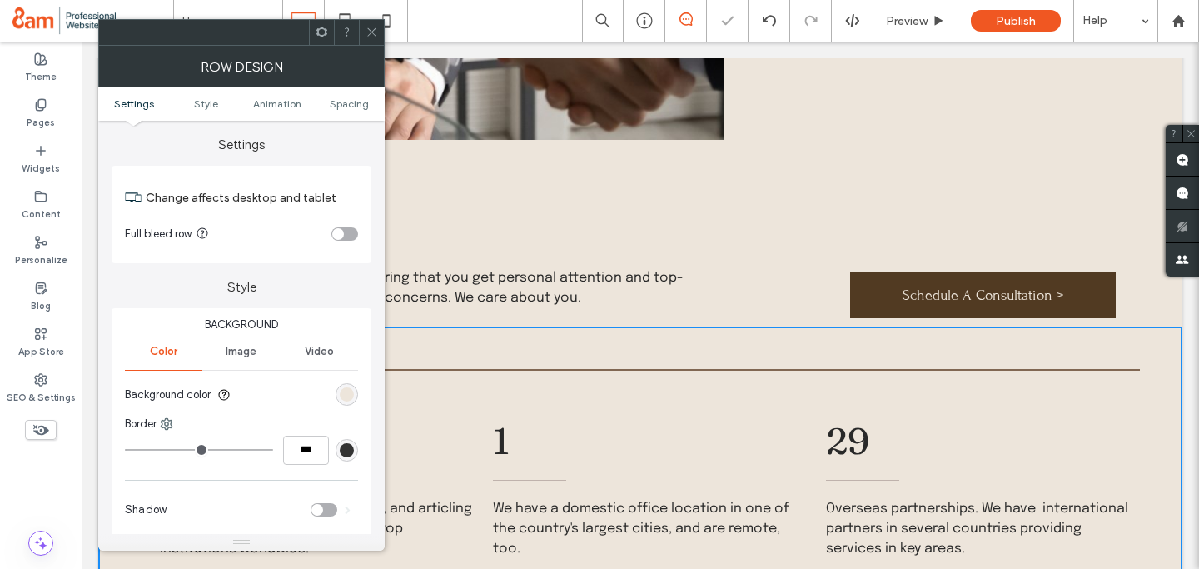
click at [368, 26] on icon at bounding box center [372, 32] width 12 height 12
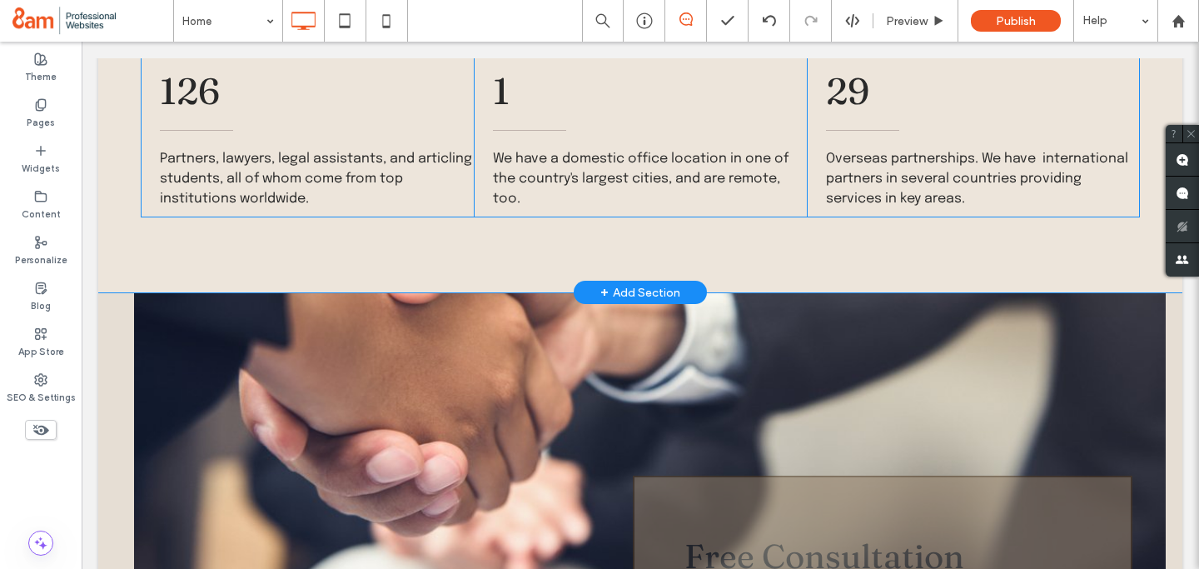
scroll to position [2539, 0]
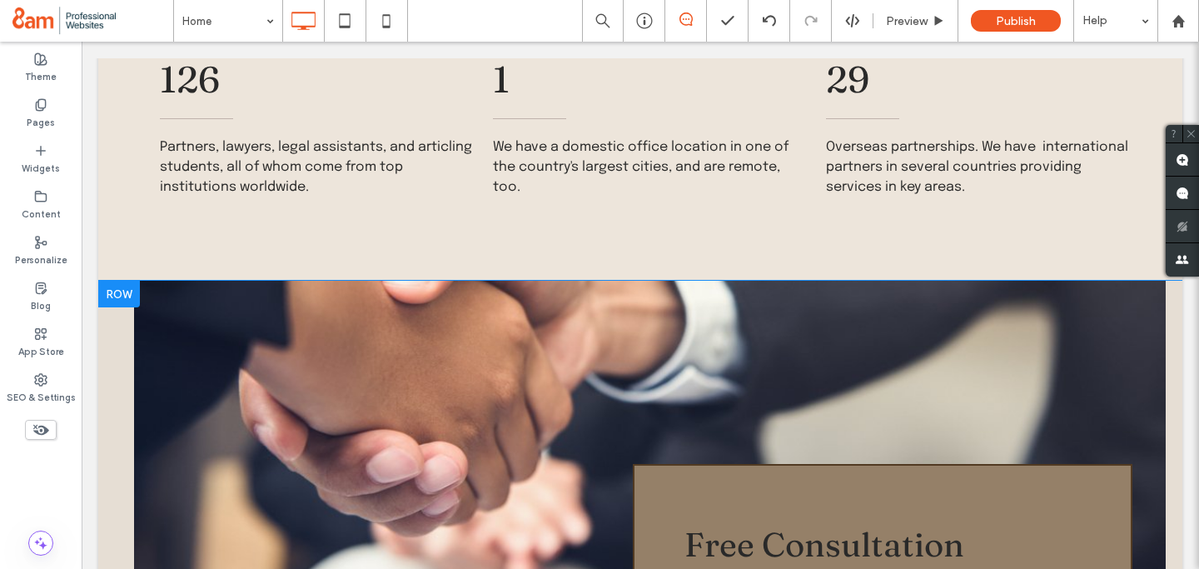
click at [109, 281] on div at bounding box center [119, 294] width 42 height 27
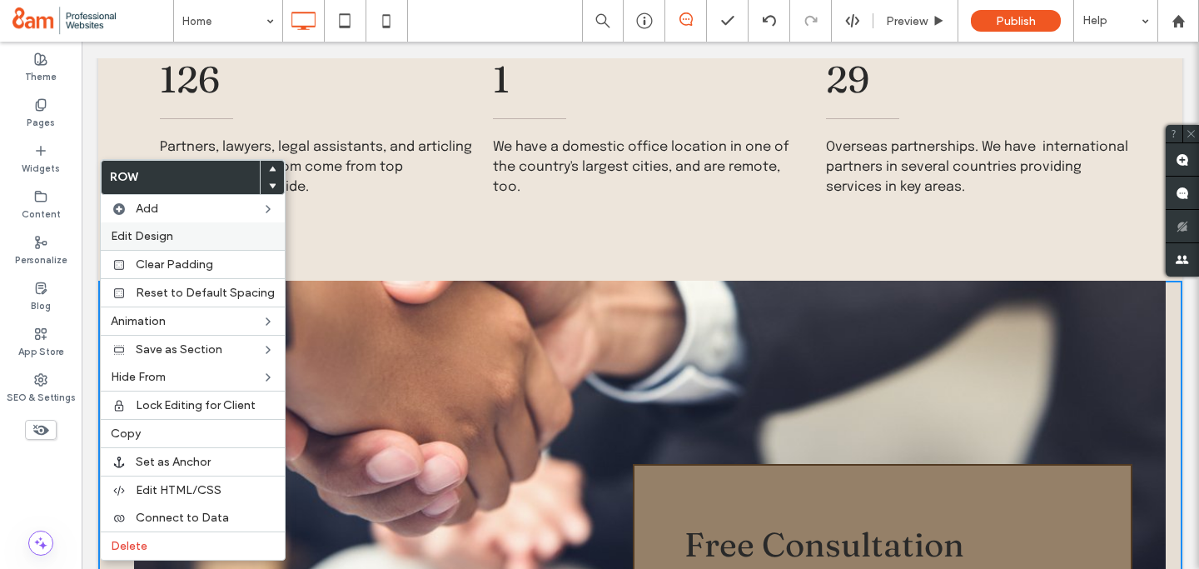
click at [141, 234] on span "Edit Design" at bounding box center [142, 236] width 62 height 14
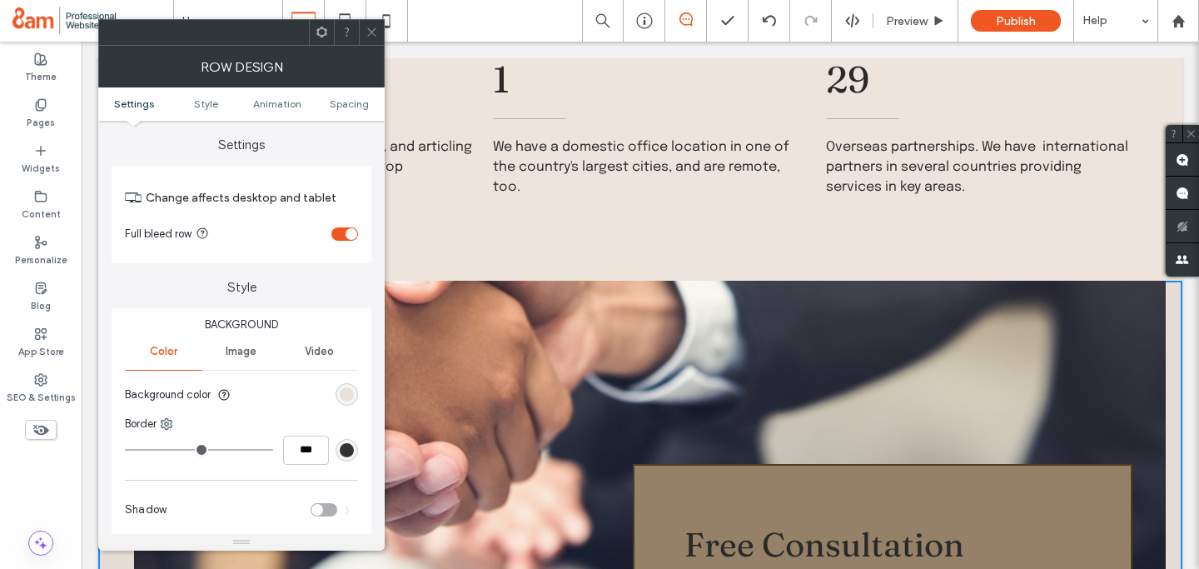
click at [347, 390] on div "rgb(230, 222, 212)" at bounding box center [347, 394] width 14 height 14
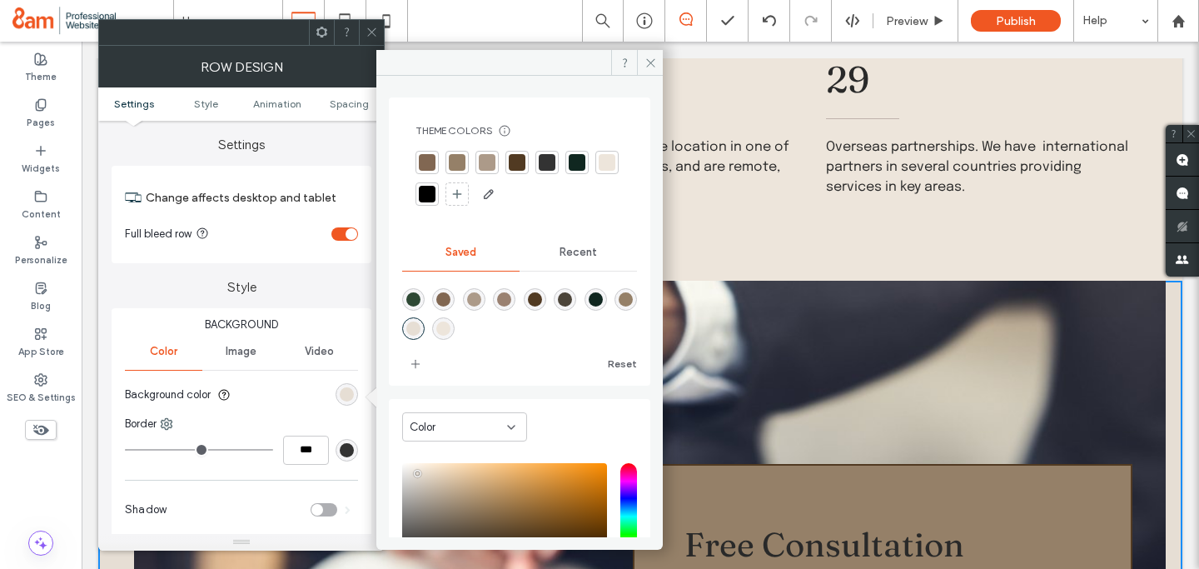
click at [599, 171] on div at bounding box center [607, 162] width 17 height 17
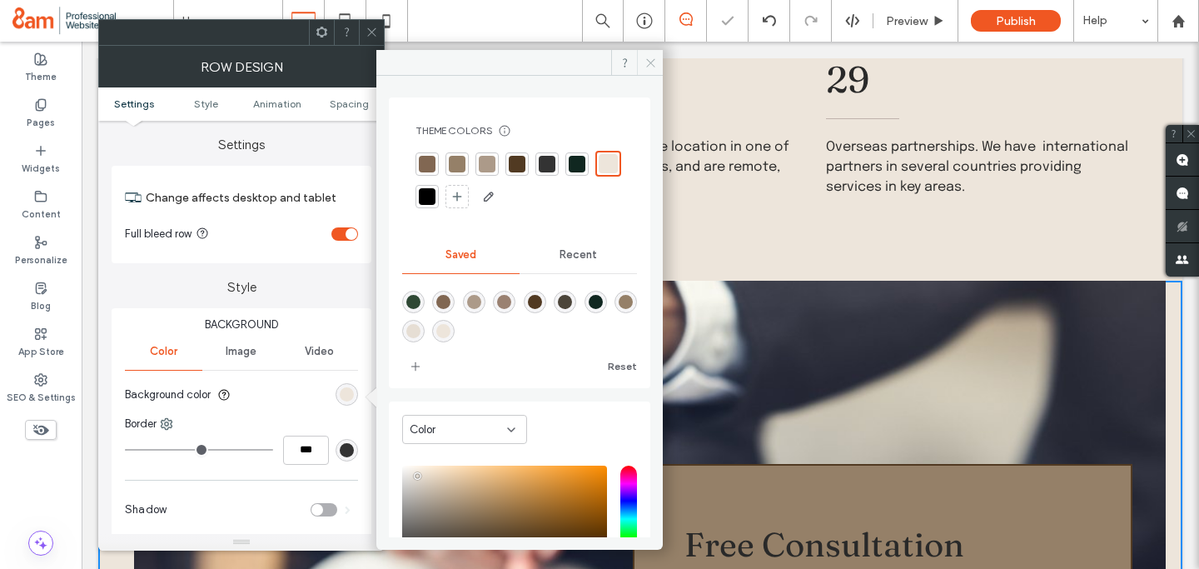
click at [652, 55] on span at bounding box center [650, 62] width 26 height 25
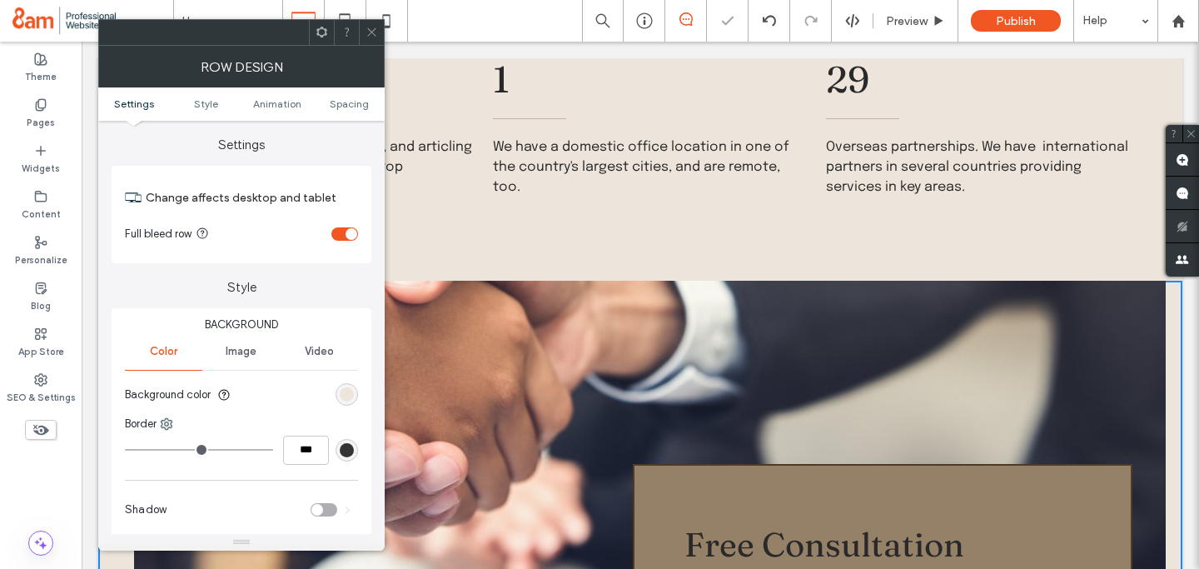
click at [378, 25] on div at bounding box center [371, 32] width 25 height 25
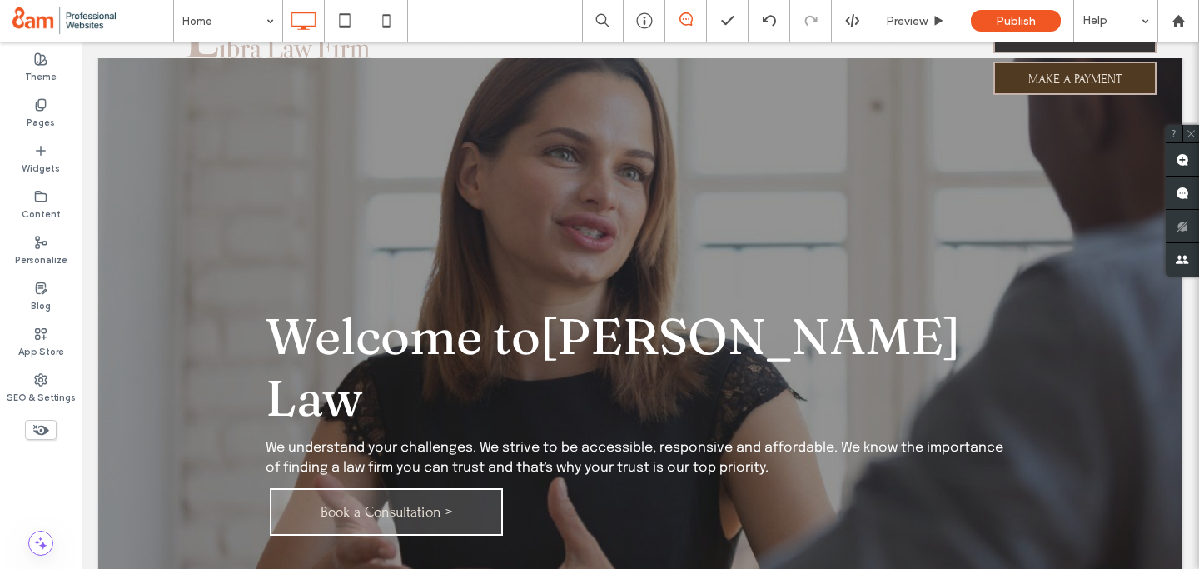
scroll to position [0, 0]
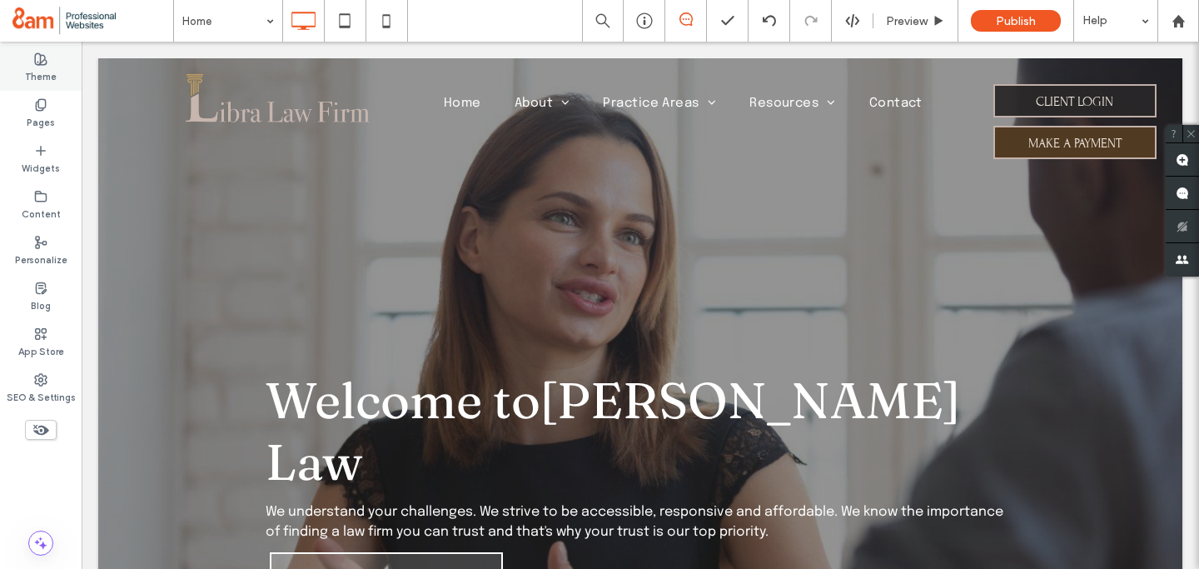
click at [43, 67] on label "Theme" at bounding box center [41, 75] width 32 height 18
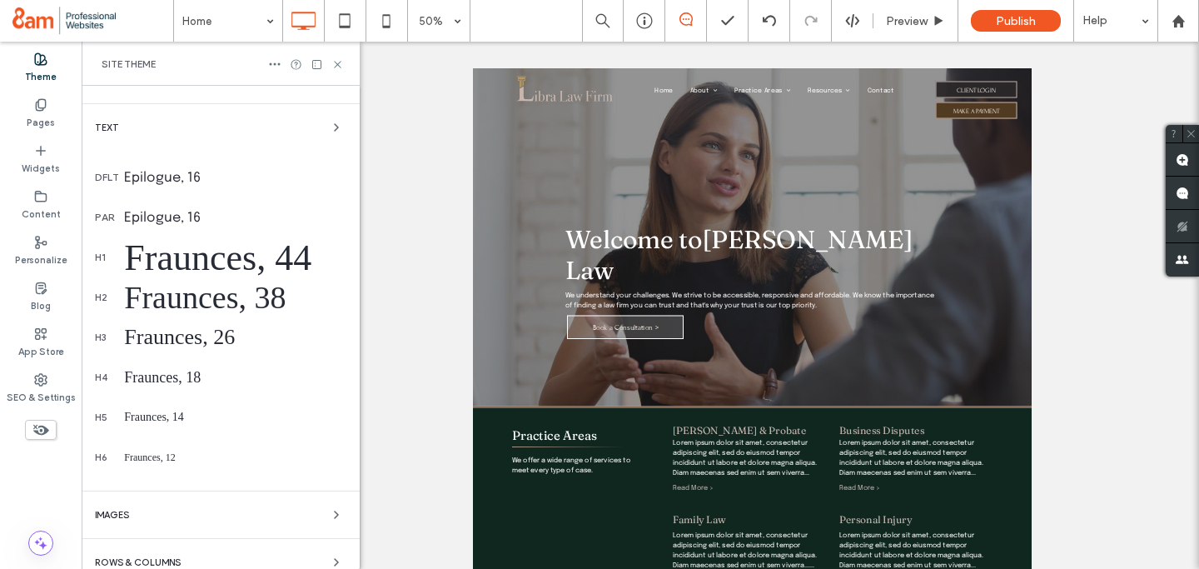
scroll to position [471, 0]
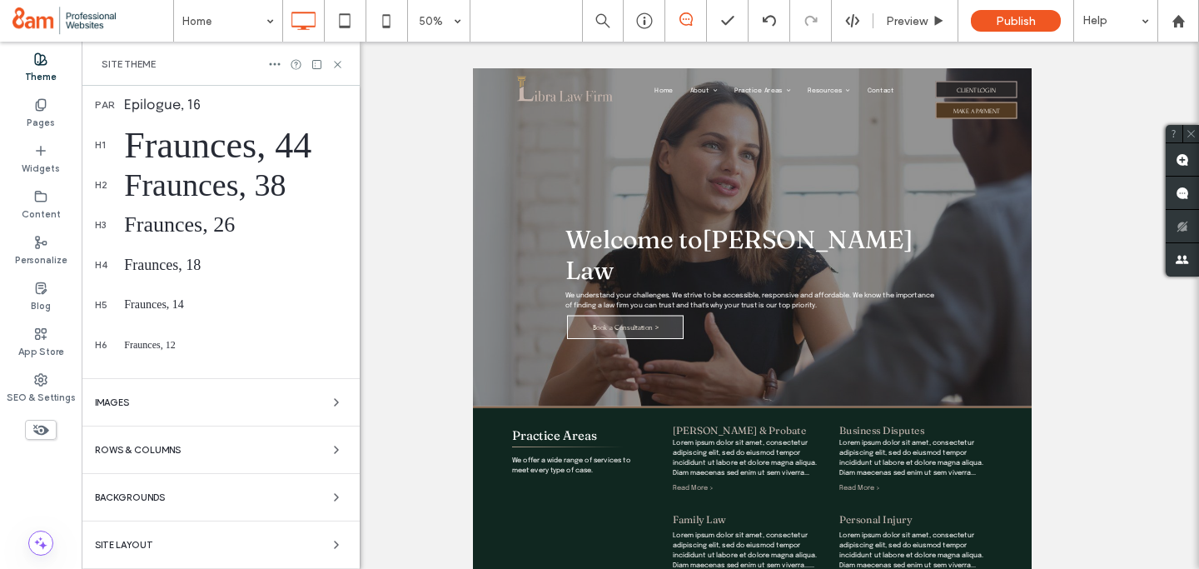
click at [136, 496] on span "Backgrounds" at bounding box center [130, 497] width 70 height 9
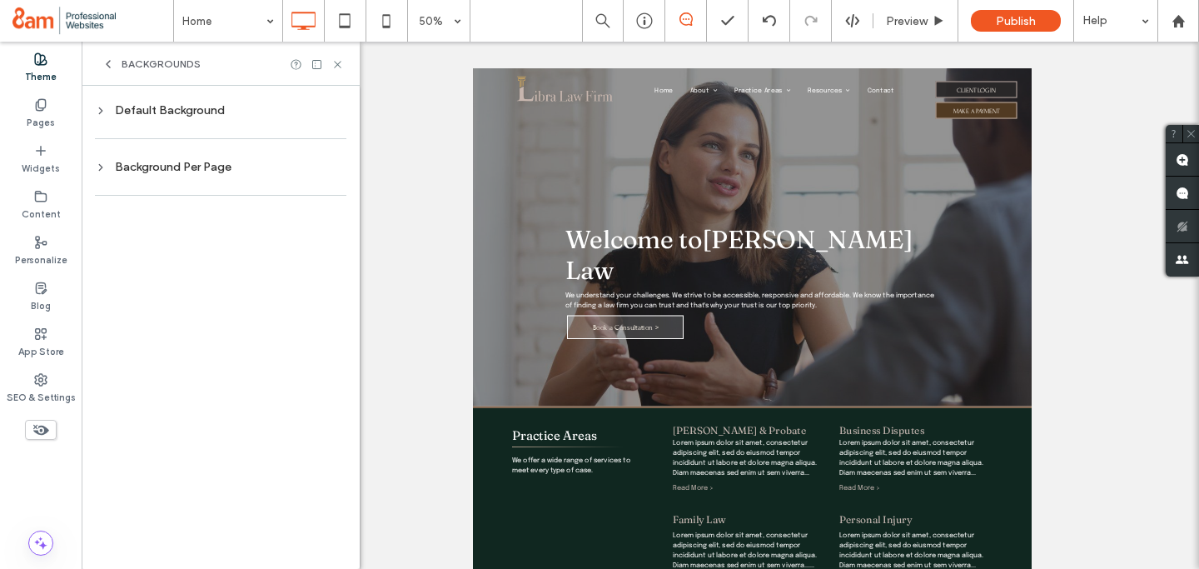
scroll to position [0, 0]
click at [288, 173] on div "Background Per Page" at bounding box center [221, 167] width 252 height 22
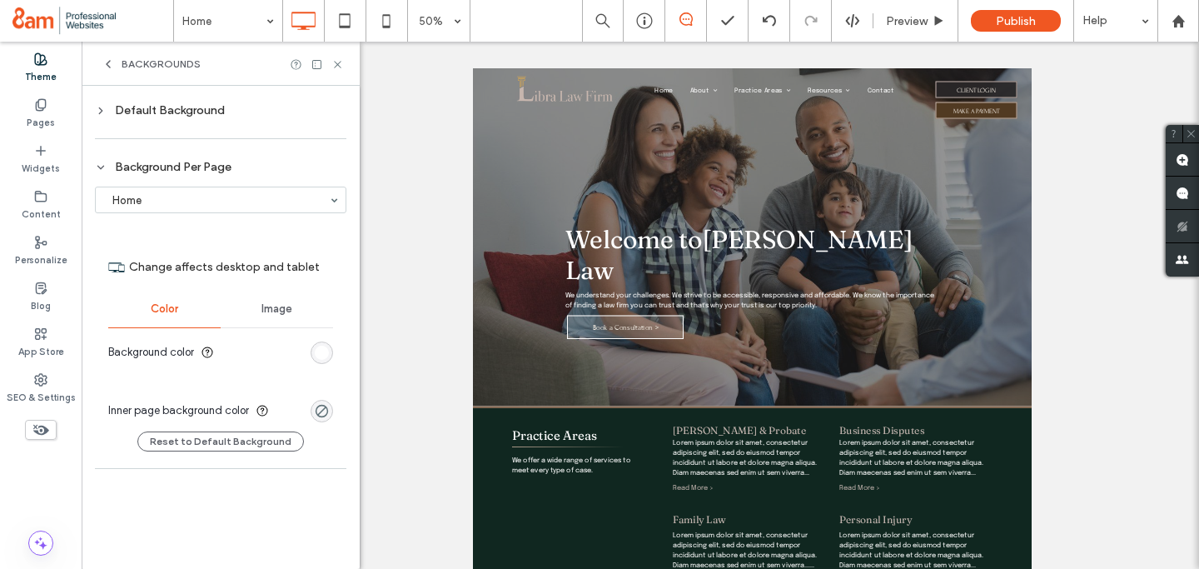
click at [335, 362] on div "Change affects desktop and tablet Color Image Background color" at bounding box center [221, 308] width 252 height 147
click at [322, 348] on div "rgb(255, 255, 255)" at bounding box center [322, 353] width 14 height 14
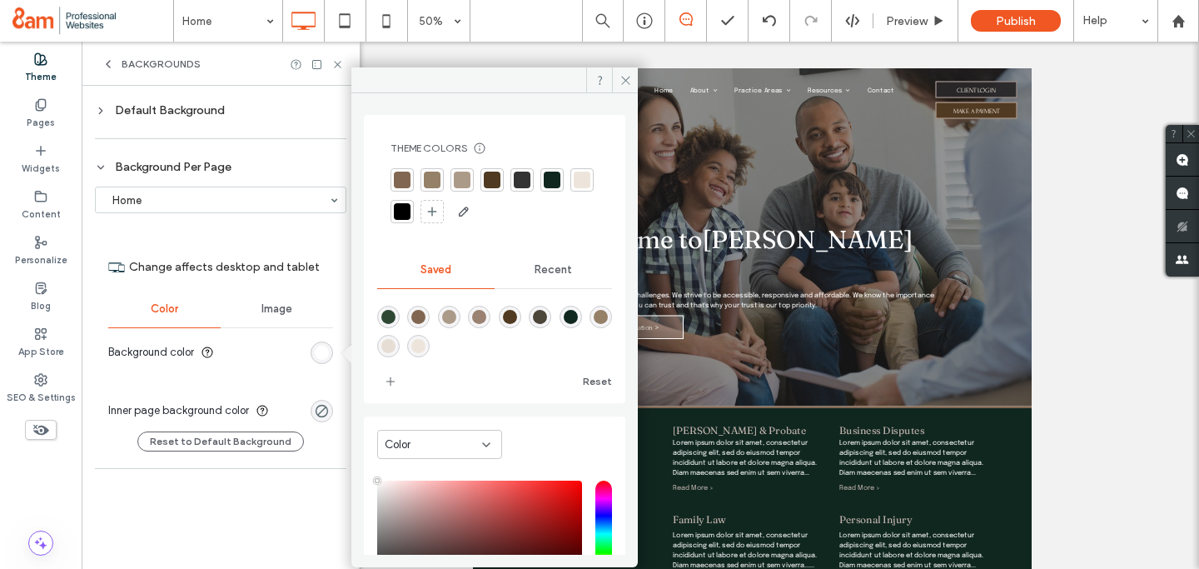
click at [426, 343] on div "rgba(237,229,219,1)" at bounding box center [418, 346] width 14 height 14
type input "*******"
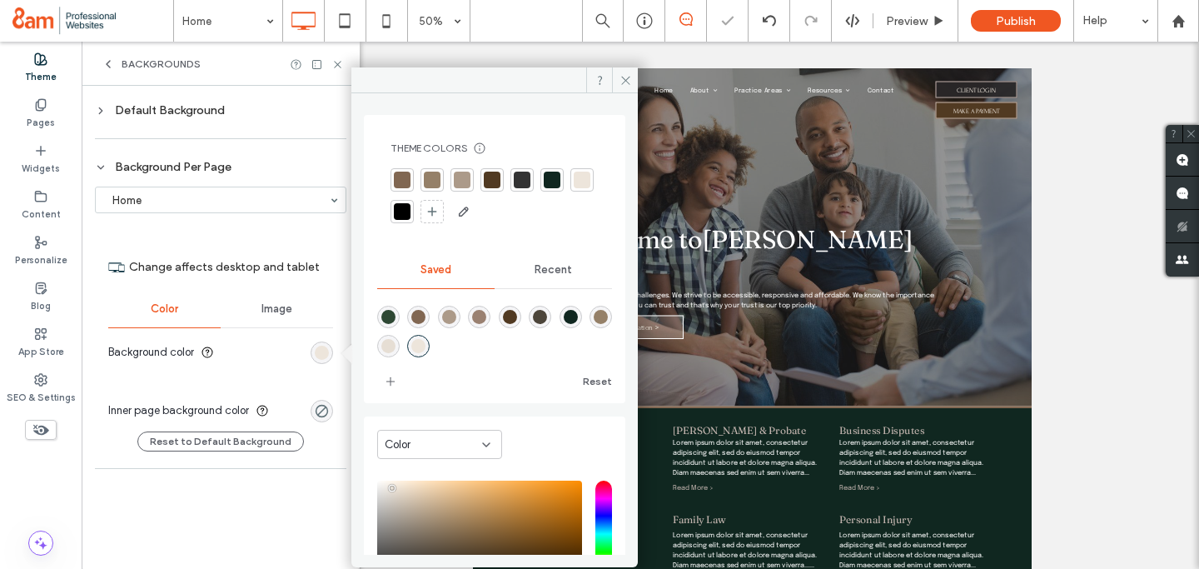
click at [574, 188] on div at bounding box center [582, 180] width 17 height 17
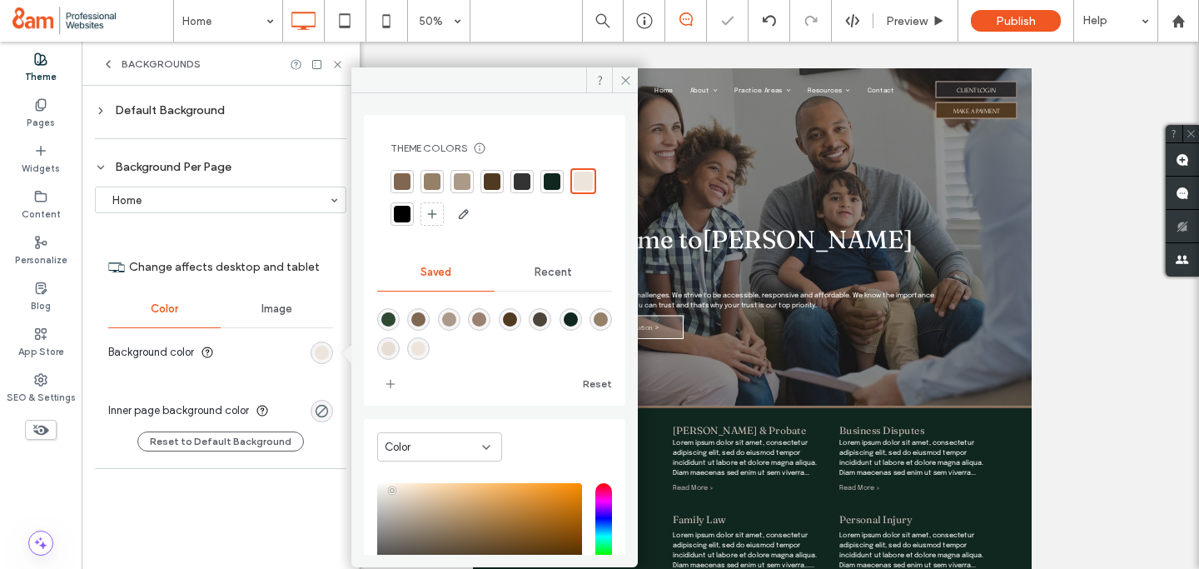
click at [246, 107] on div "Default Background" at bounding box center [221, 110] width 252 height 14
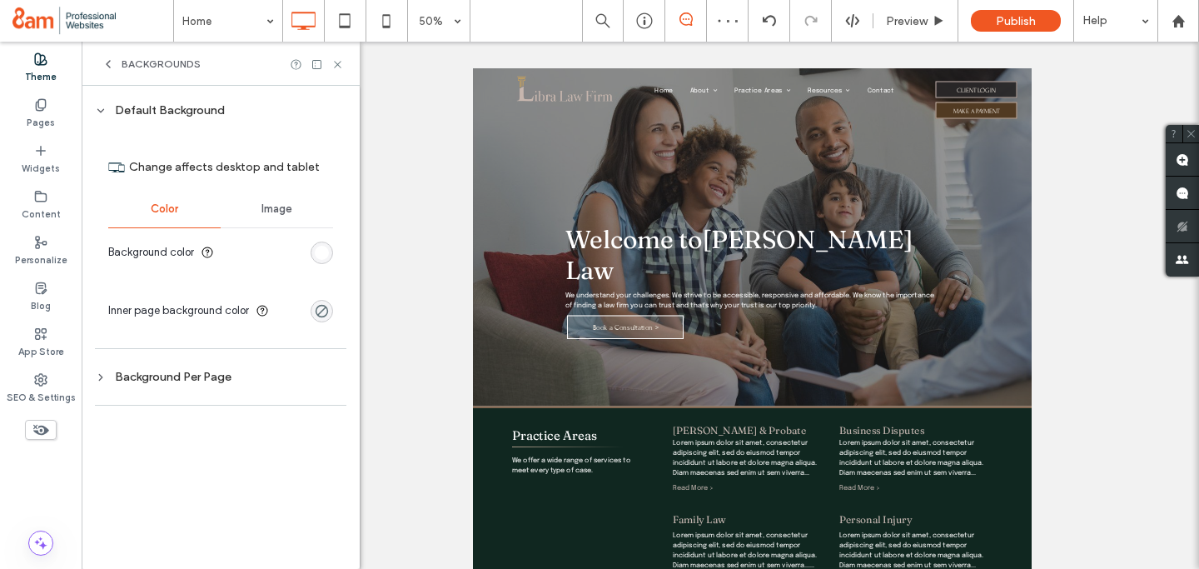
click at [319, 248] on div "rgb(255, 255, 255)" at bounding box center [322, 253] width 14 height 14
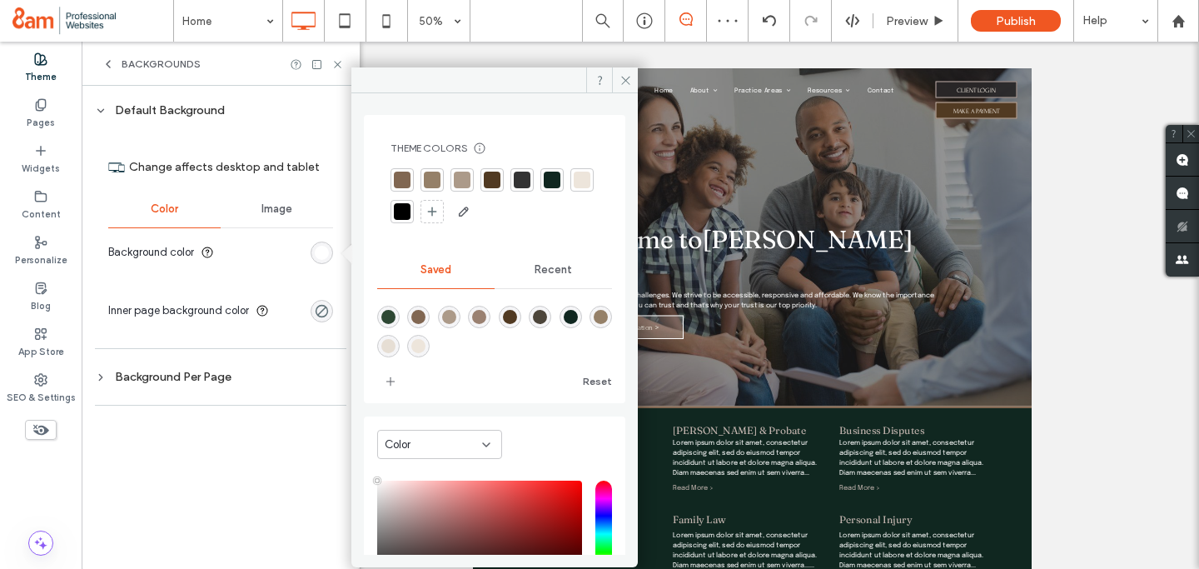
click at [574, 188] on div at bounding box center [582, 180] width 17 height 17
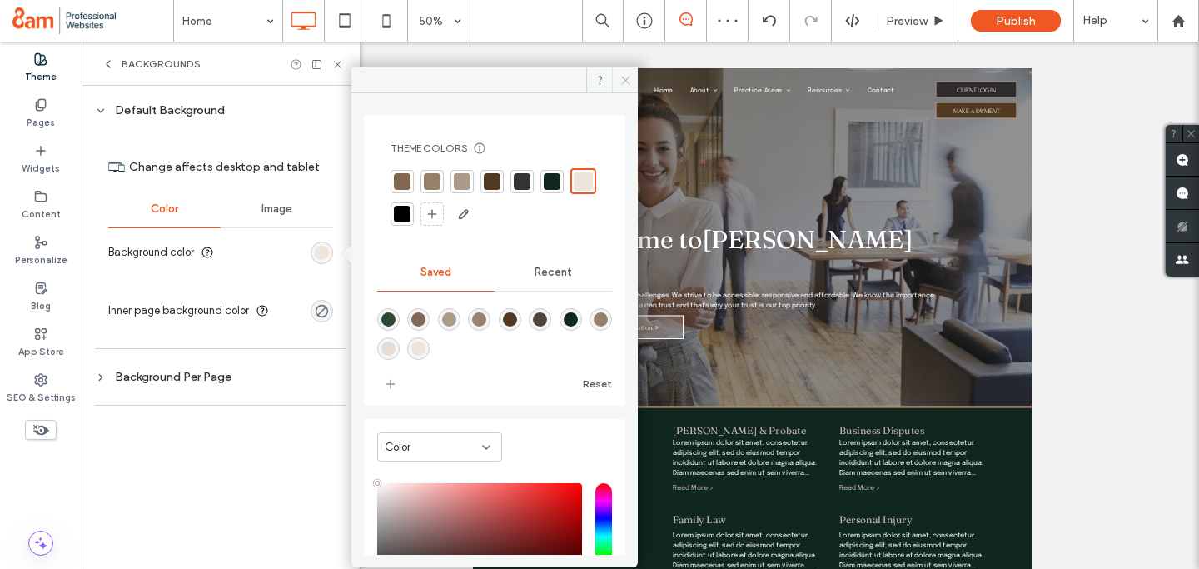
click at [624, 81] on icon at bounding box center [626, 80] width 12 height 12
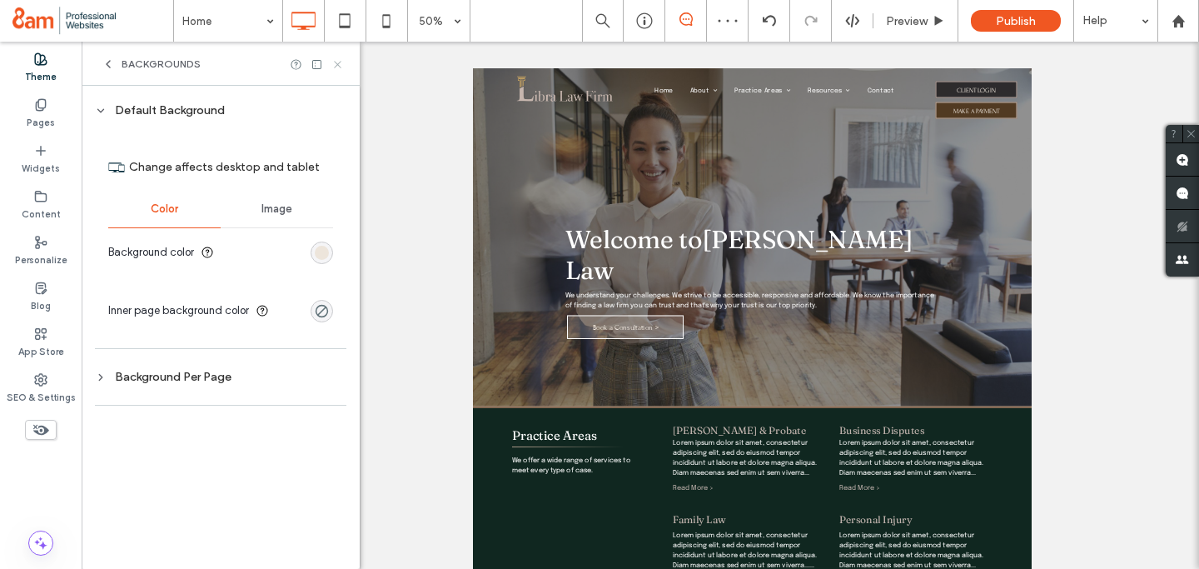
click at [340, 62] on icon at bounding box center [338, 64] width 12 height 12
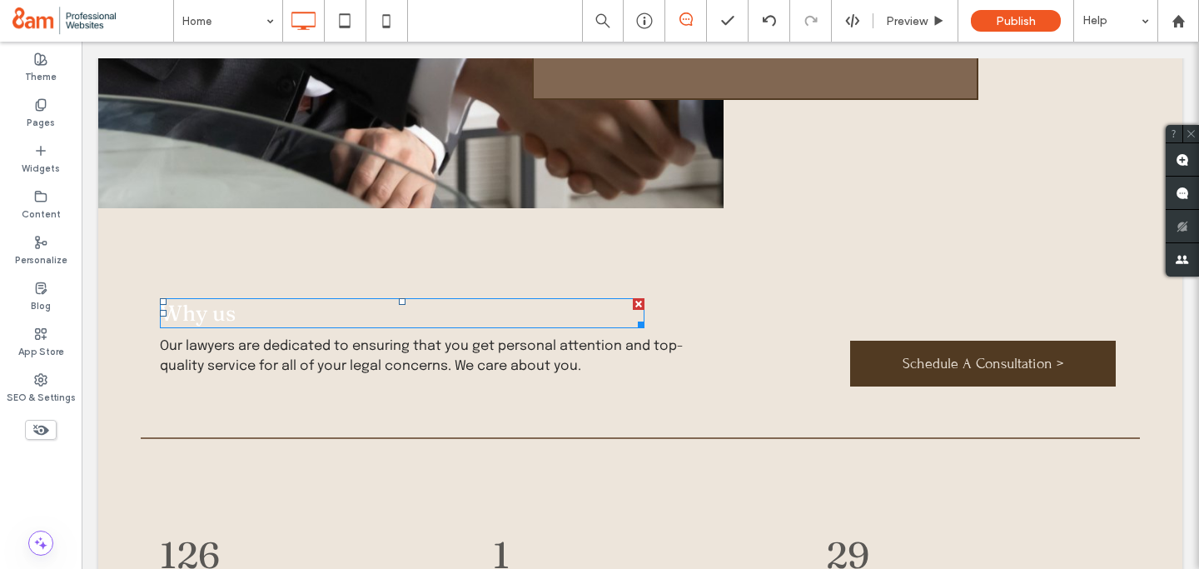
scroll to position [2090, 0]
